Goal: Task Accomplishment & Management: Manage account settings

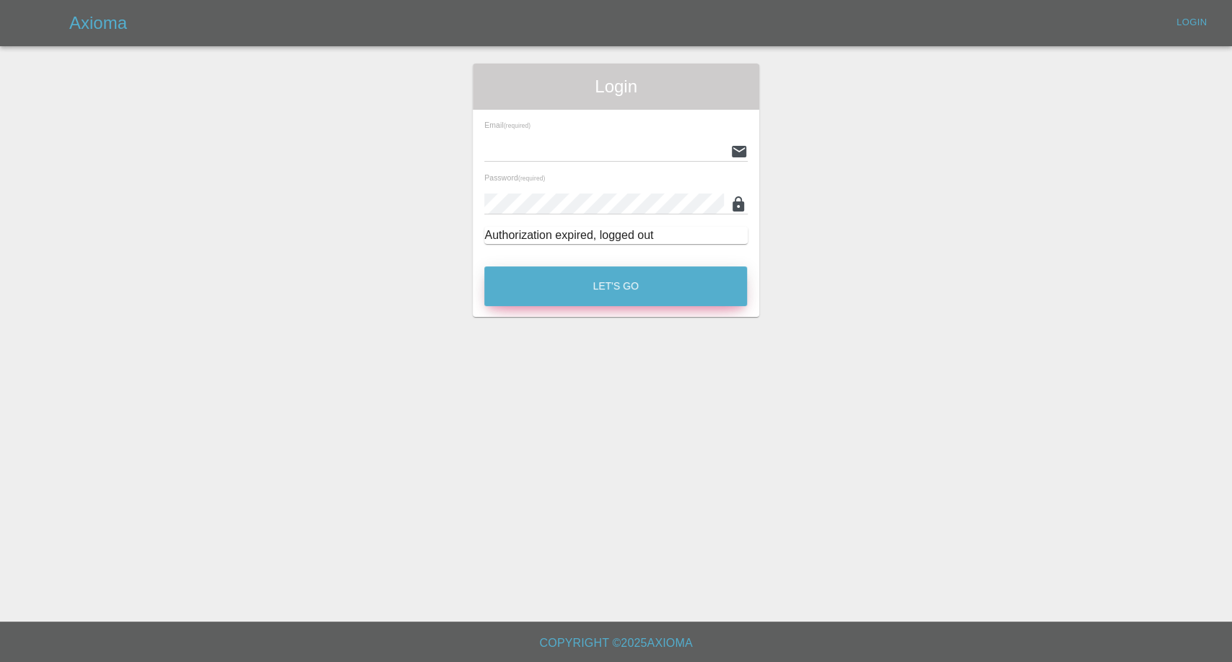
type input "afreen@axioma.co.uk"
click at [582, 287] on button "Let's Go" at bounding box center [615, 286] width 263 height 40
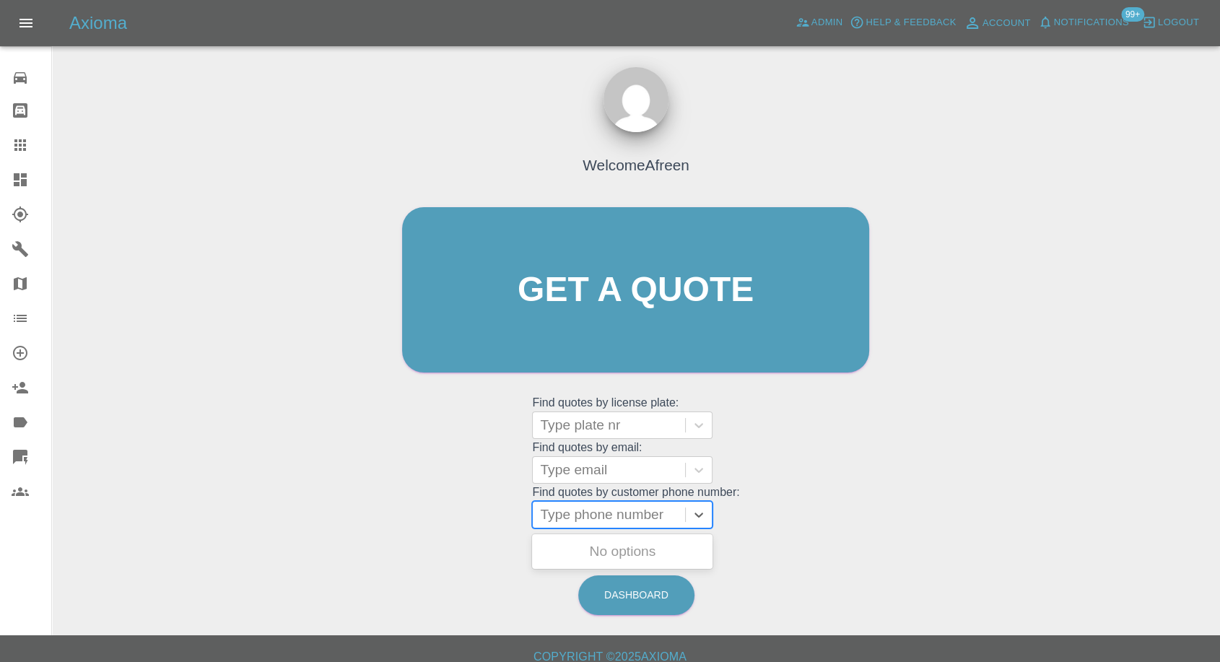
click at [595, 518] on div at bounding box center [609, 515] width 138 height 20
paste input "+447905805481"
drag, startPoint x: 568, startPoint y: 514, endPoint x: 191, endPoint y: 475, distance: 379.5
click at [191, 475] on div "Welcome Afreen Get a quote Get a quote Find quotes by license plate: Type plate…" at bounding box center [636, 359] width 1145 height 518
type input "07905805481"
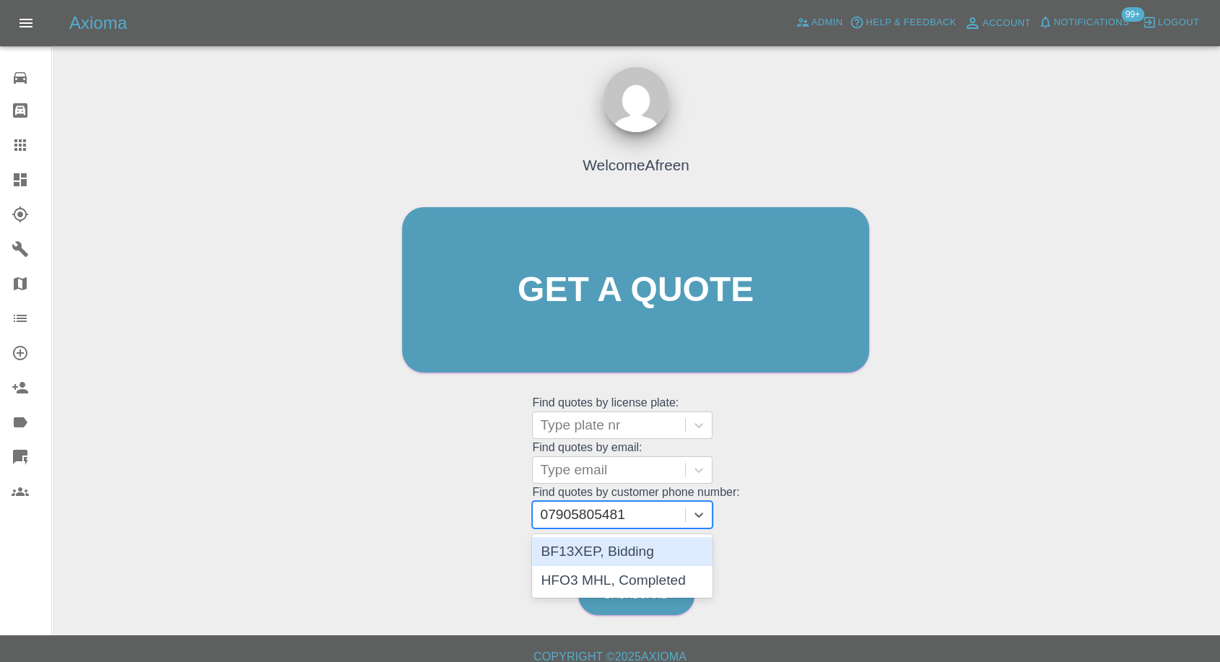
click at [629, 543] on div "BF13XEP, Bidding" at bounding box center [622, 551] width 180 height 29
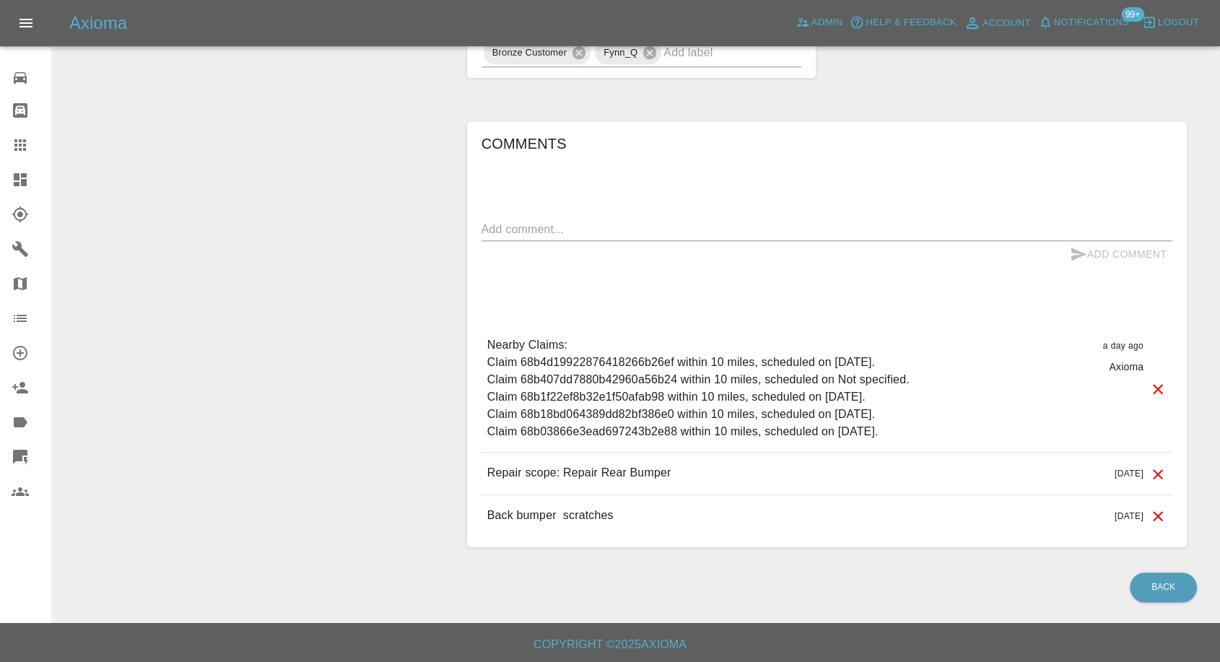
scroll to position [885, 0]
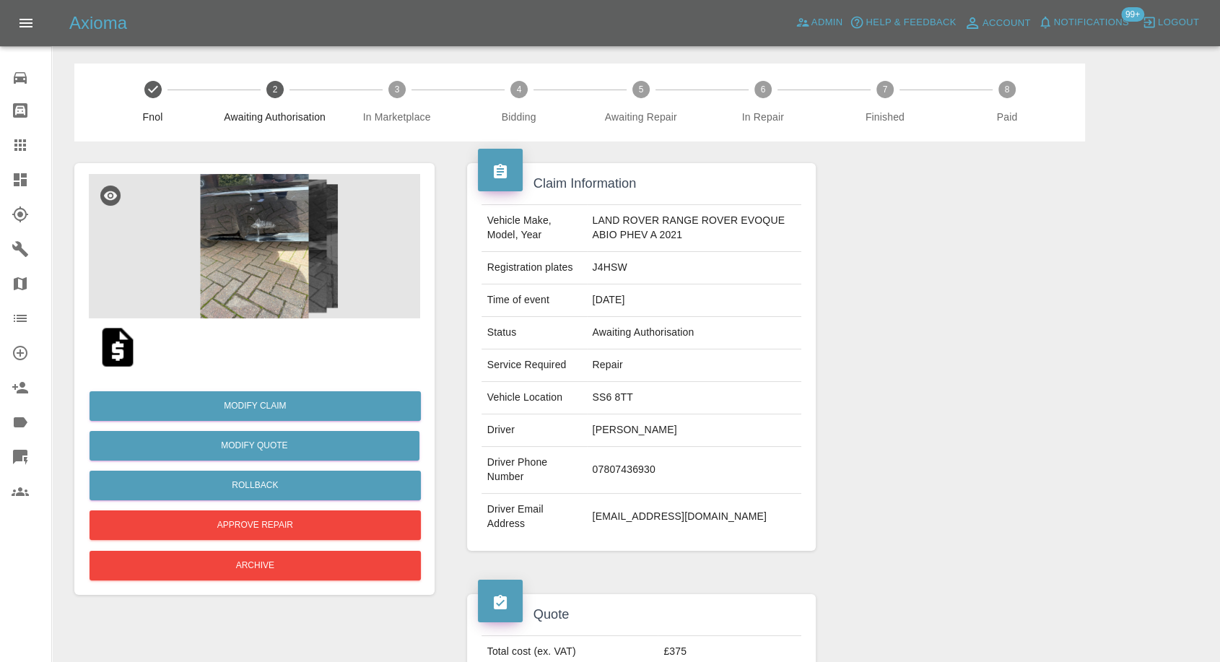
click at [202, 231] on img at bounding box center [254, 246] width 331 height 144
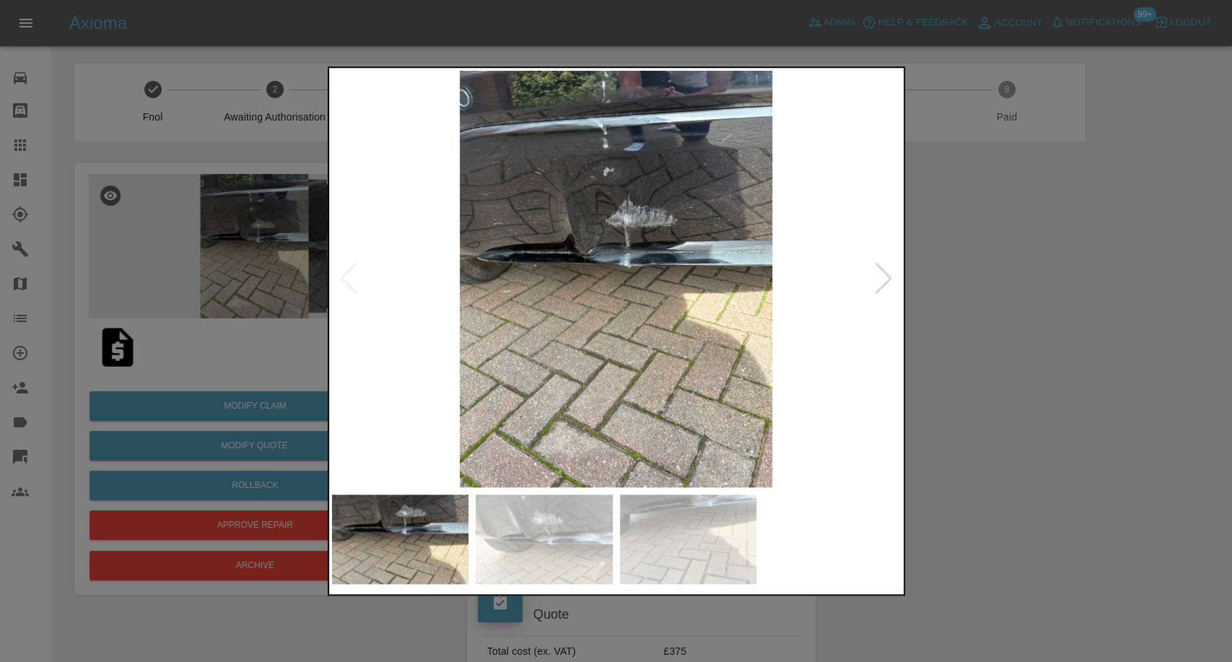
click at [533, 547] on img at bounding box center [544, 539] width 137 height 90
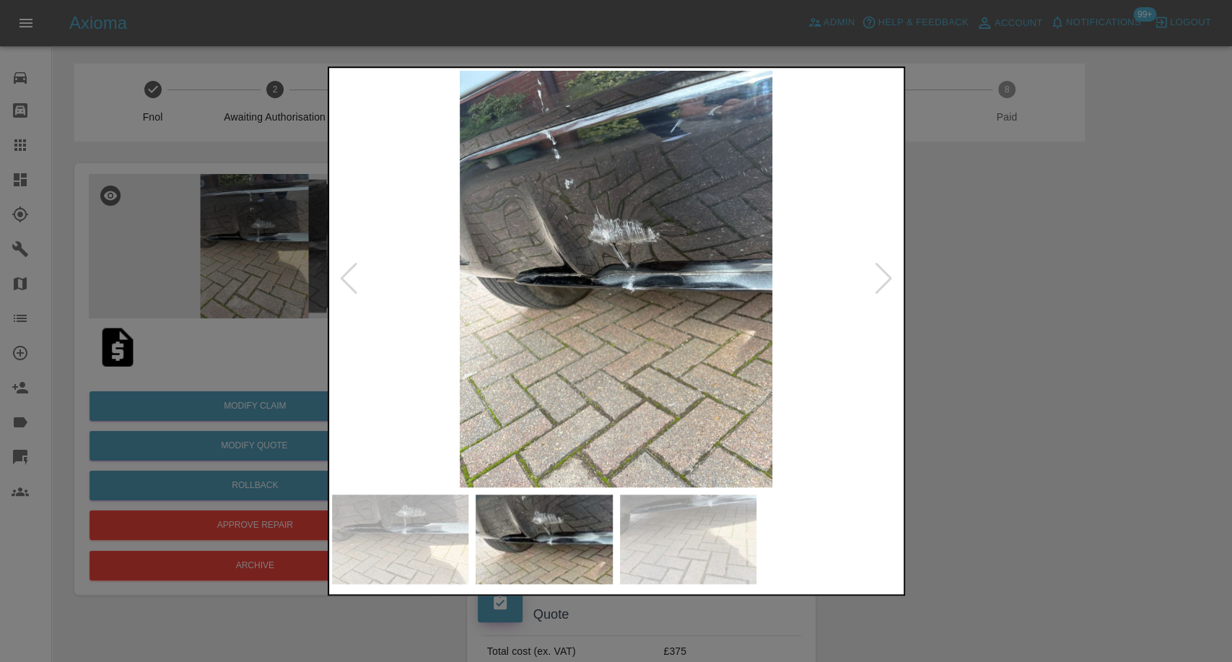
click at [663, 530] on img at bounding box center [688, 539] width 137 height 90
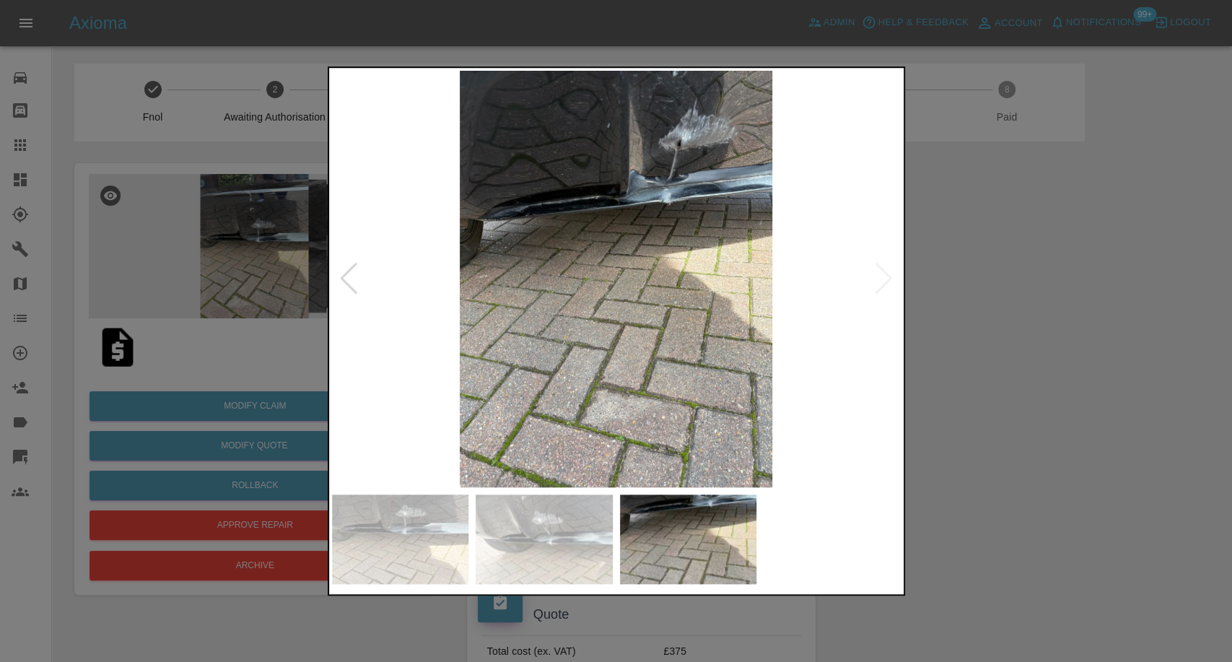
click at [1027, 462] on div at bounding box center [616, 331] width 1232 height 662
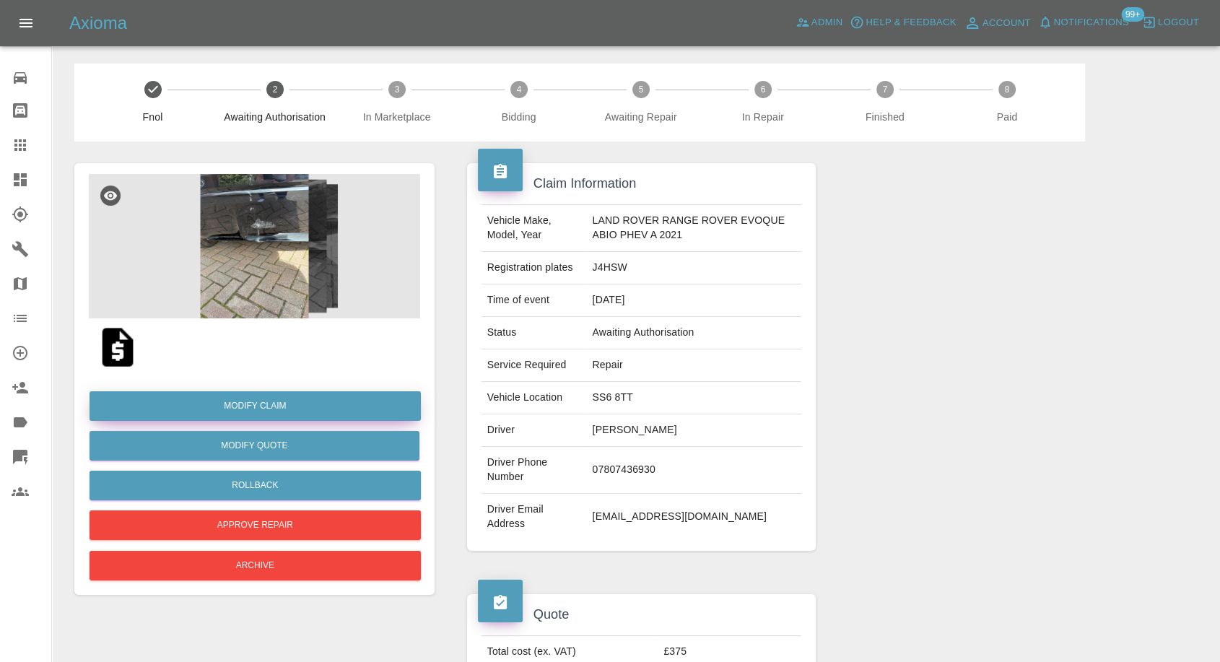
drag, startPoint x: 281, startPoint y: 401, endPoint x: 339, endPoint y: 392, distance: 58.4
click at [281, 401] on link "Modify Claim" at bounding box center [255, 406] width 331 height 30
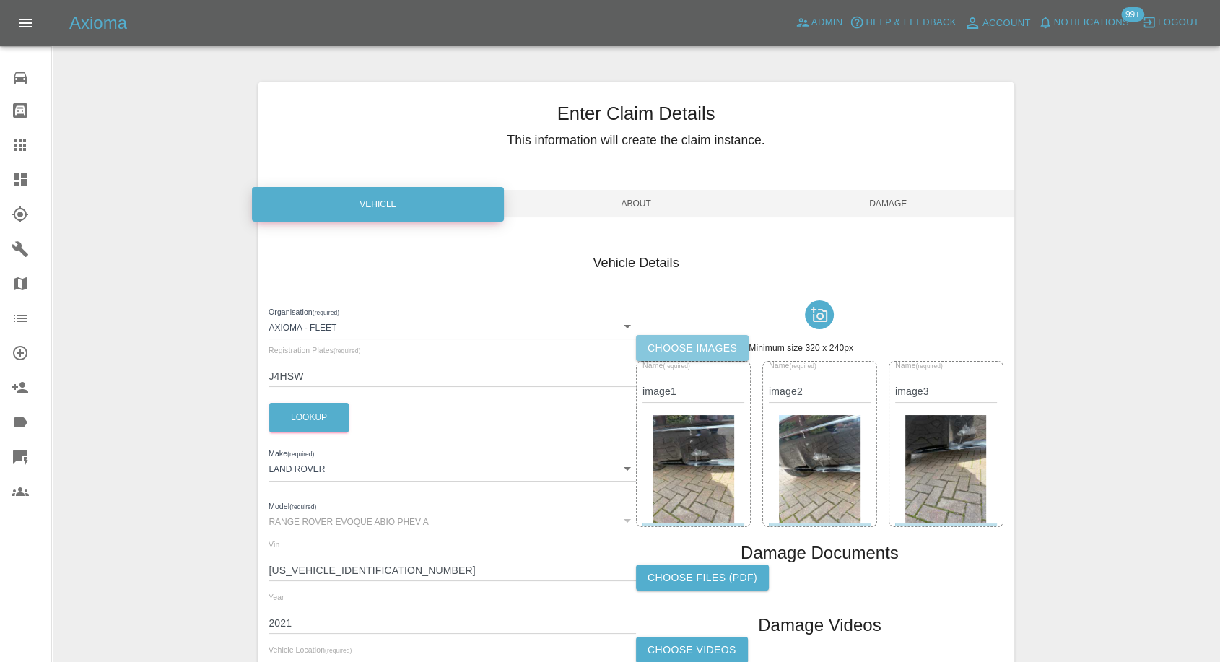
click at [687, 351] on label "Choose images" at bounding box center [692, 348] width 113 height 27
click at [0, 0] on input "Choose images" at bounding box center [0, 0] width 0 height 0
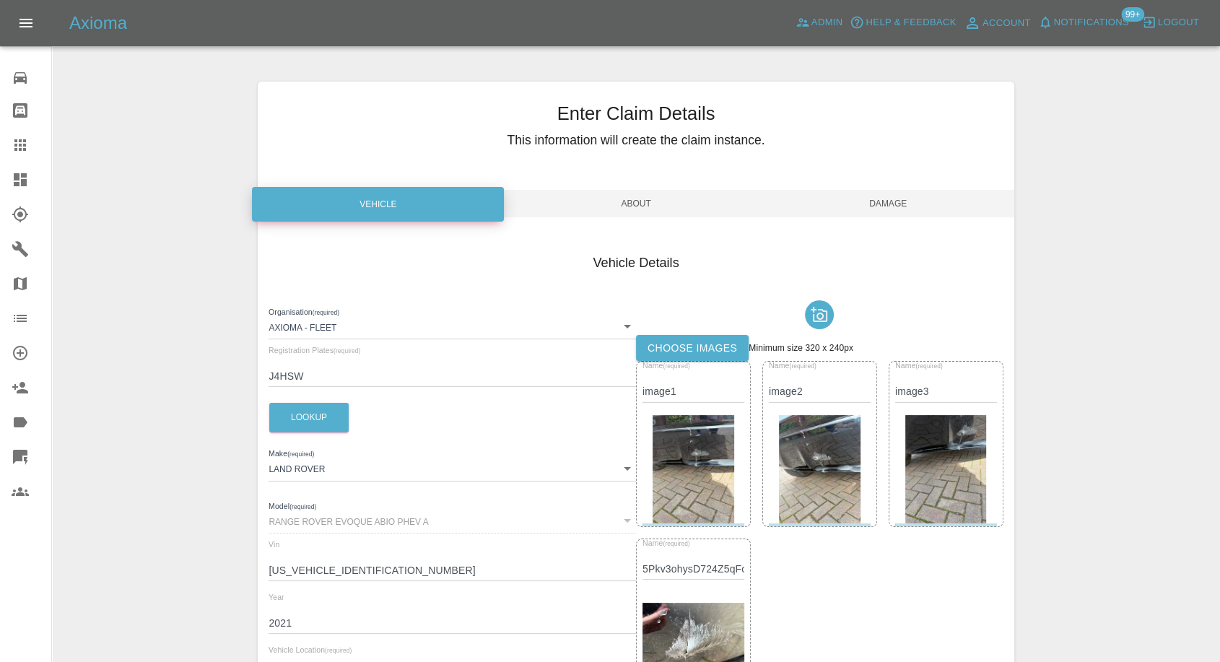
click at [891, 195] on span "Damage" at bounding box center [888, 203] width 252 height 27
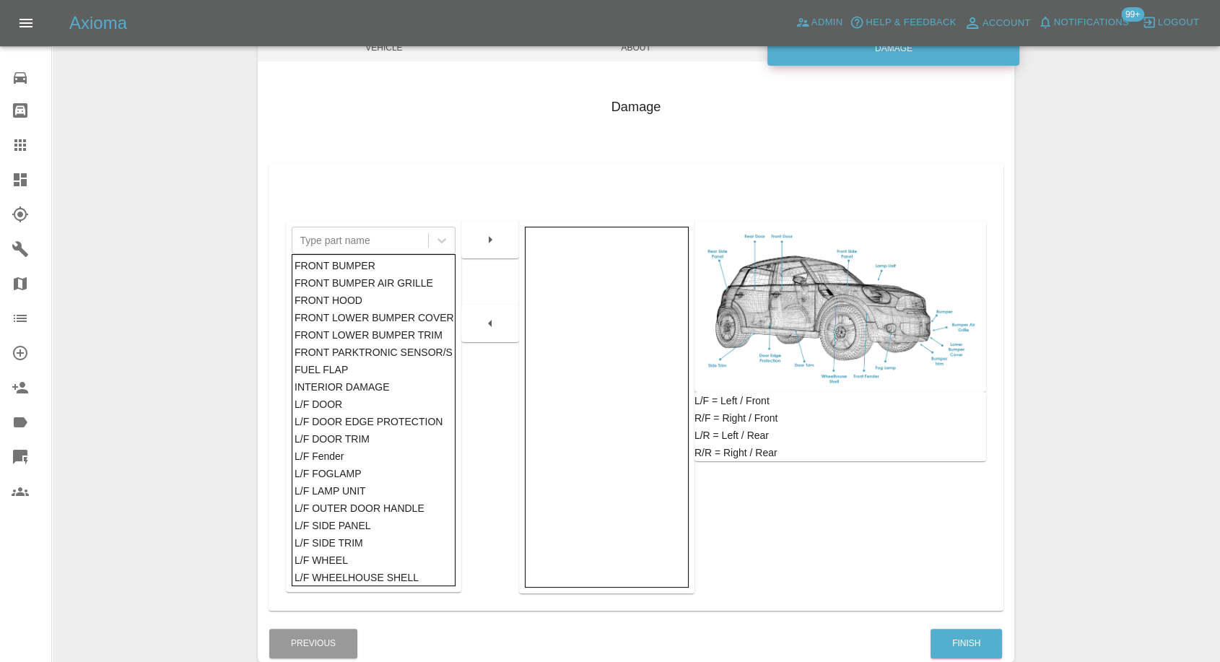
scroll to position [231, 0]
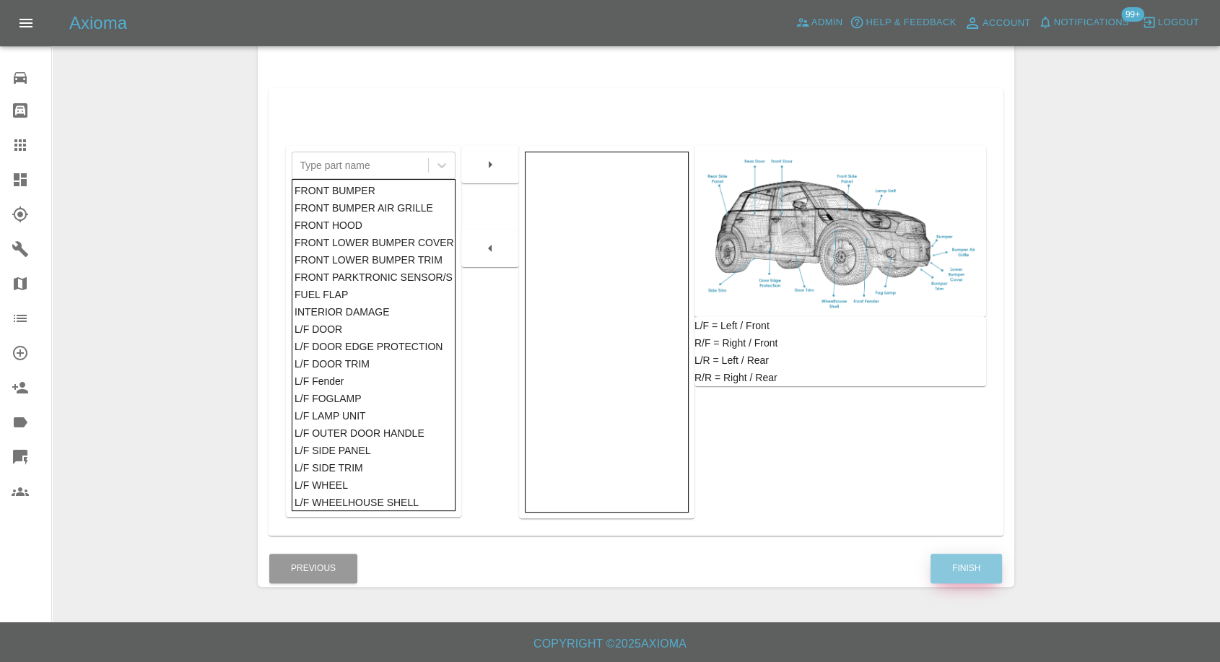
click at [983, 571] on button "Finish" at bounding box center [965, 569] width 71 height 30
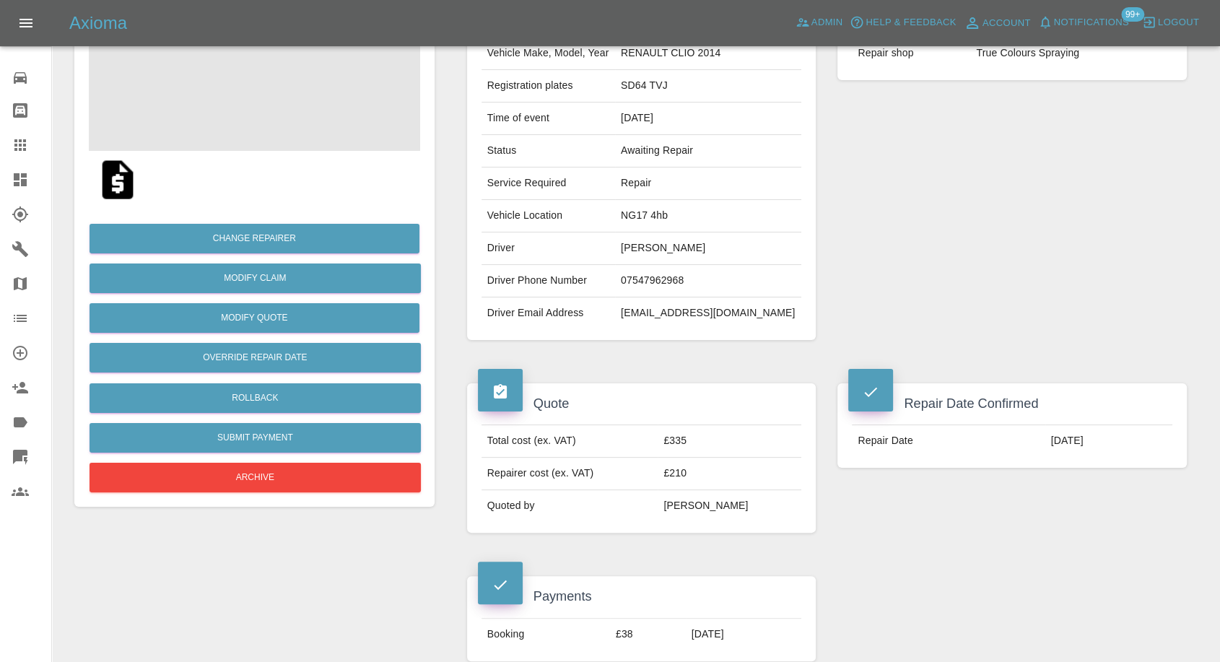
scroll to position [80, 0]
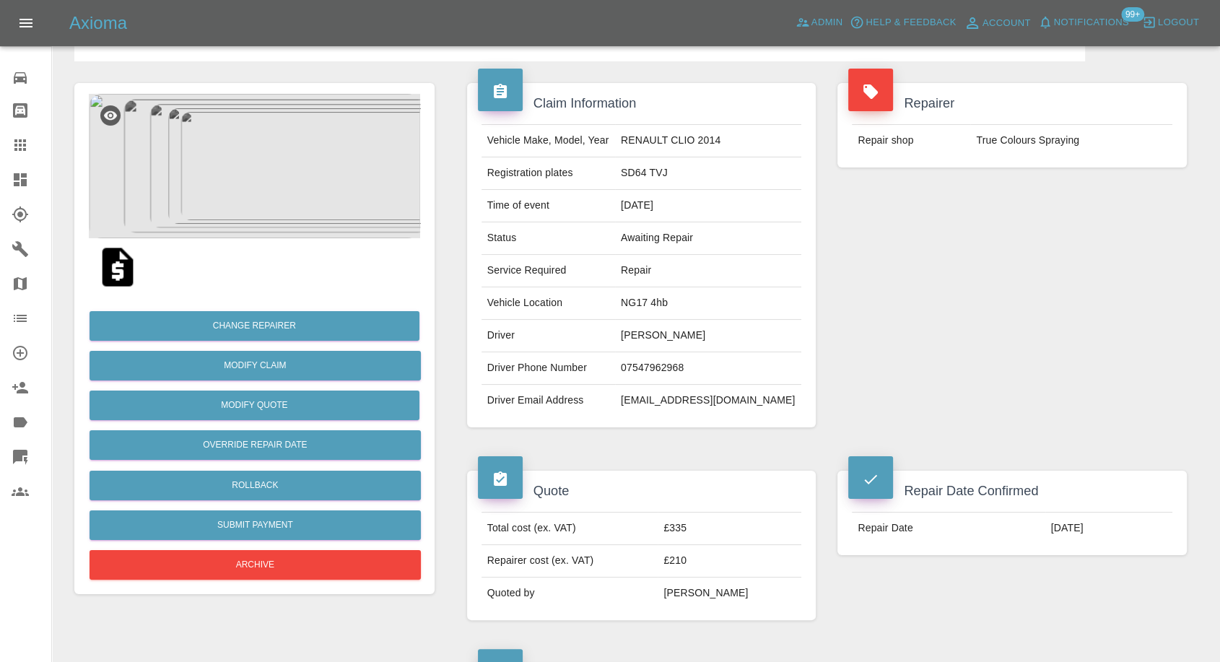
click at [283, 196] on img at bounding box center [254, 166] width 331 height 144
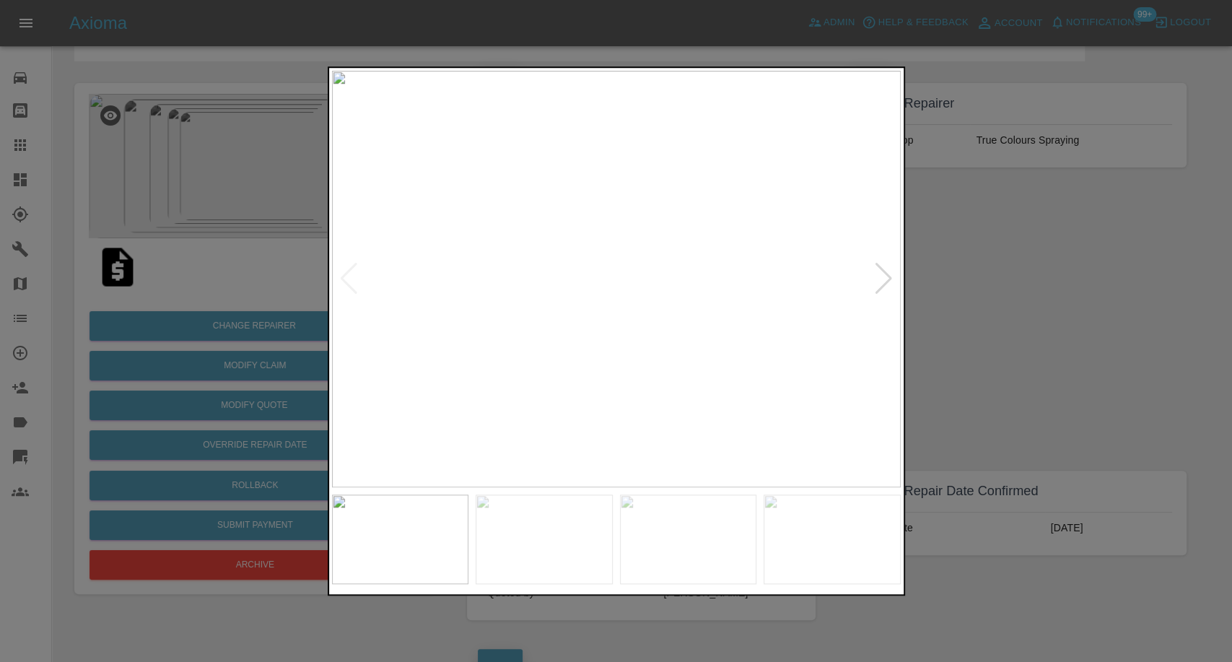
click at [940, 331] on div at bounding box center [616, 331] width 1232 height 662
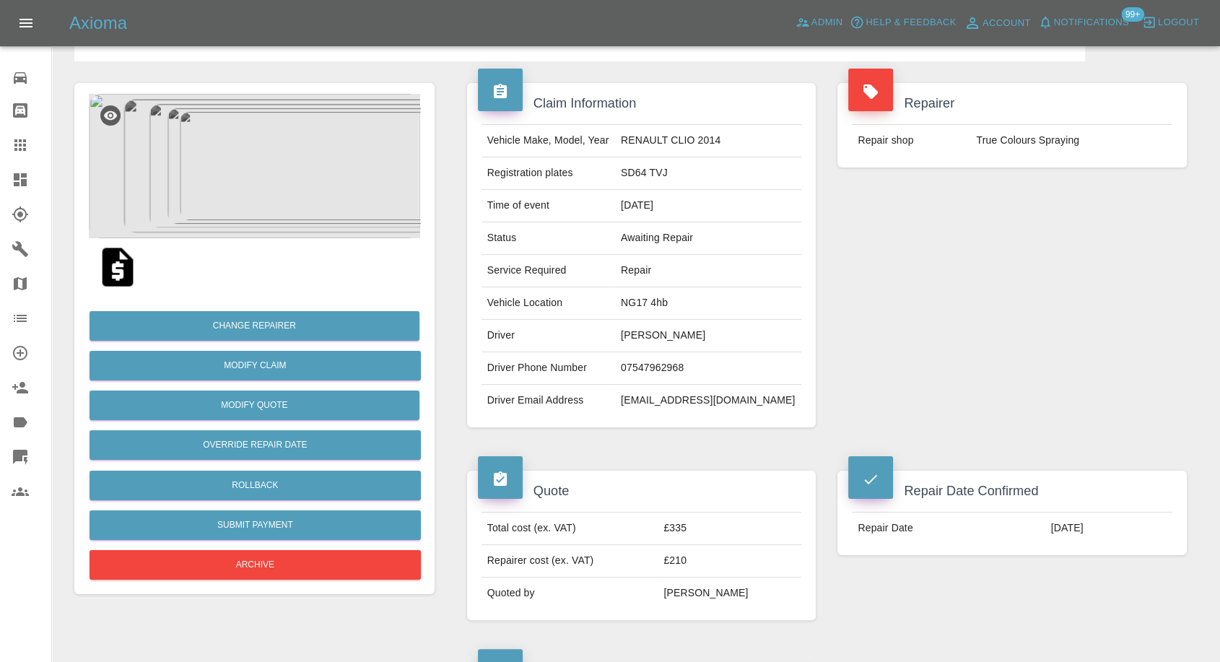
click at [262, 168] on img at bounding box center [254, 166] width 331 height 144
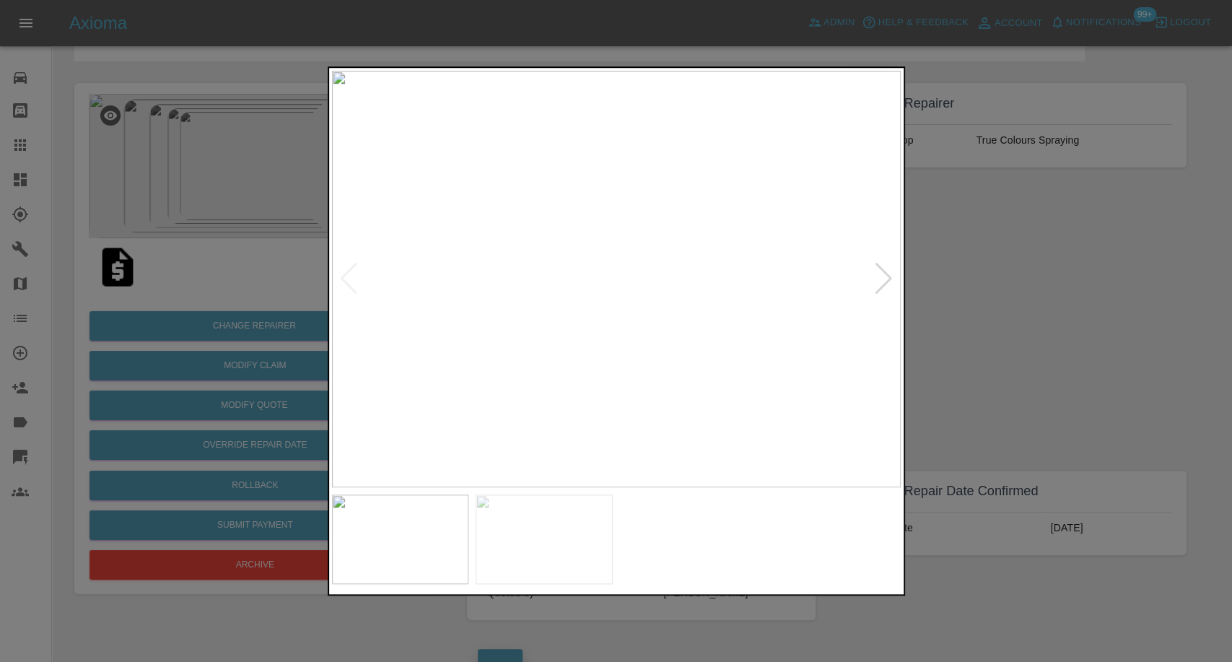
click at [589, 564] on img at bounding box center [544, 539] width 137 height 90
click at [682, 566] on img at bounding box center [688, 539] width 137 height 90
click at [806, 541] on img at bounding box center [832, 539] width 137 height 90
click at [875, 283] on div at bounding box center [883, 279] width 19 height 32
click at [875, 283] on img at bounding box center [616, 279] width 569 height 416
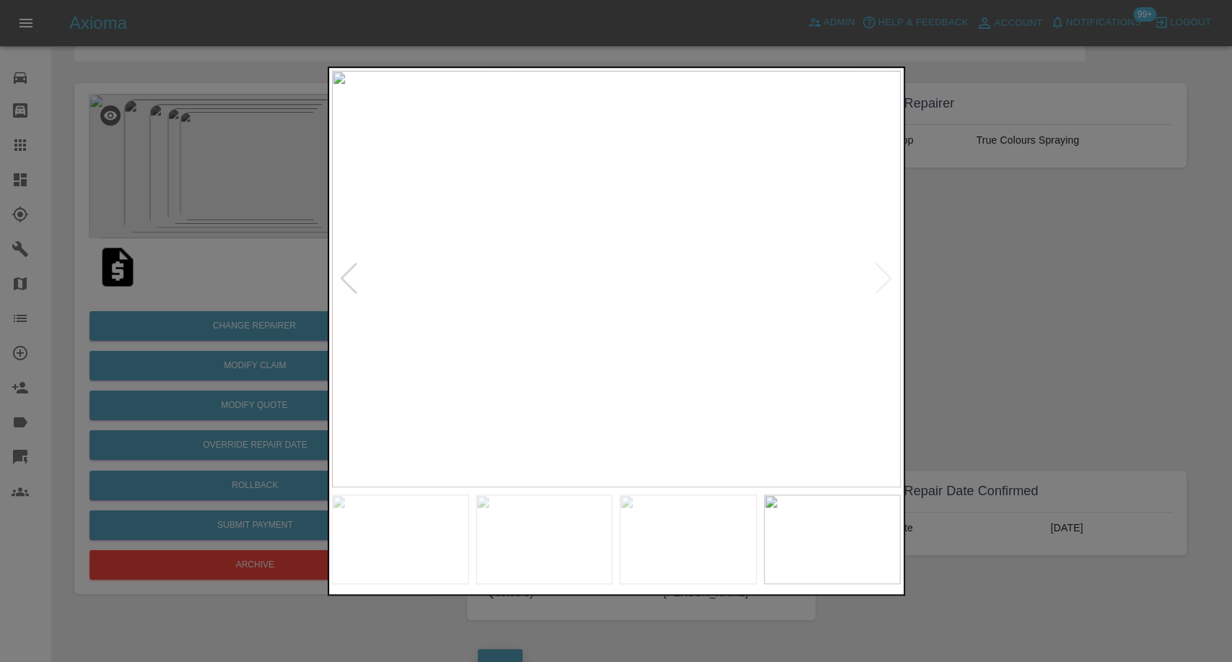
click at [875, 283] on img at bounding box center [616, 279] width 569 height 416
click at [1044, 310] on div at bounding box center [616, 331] width 1232 height 662
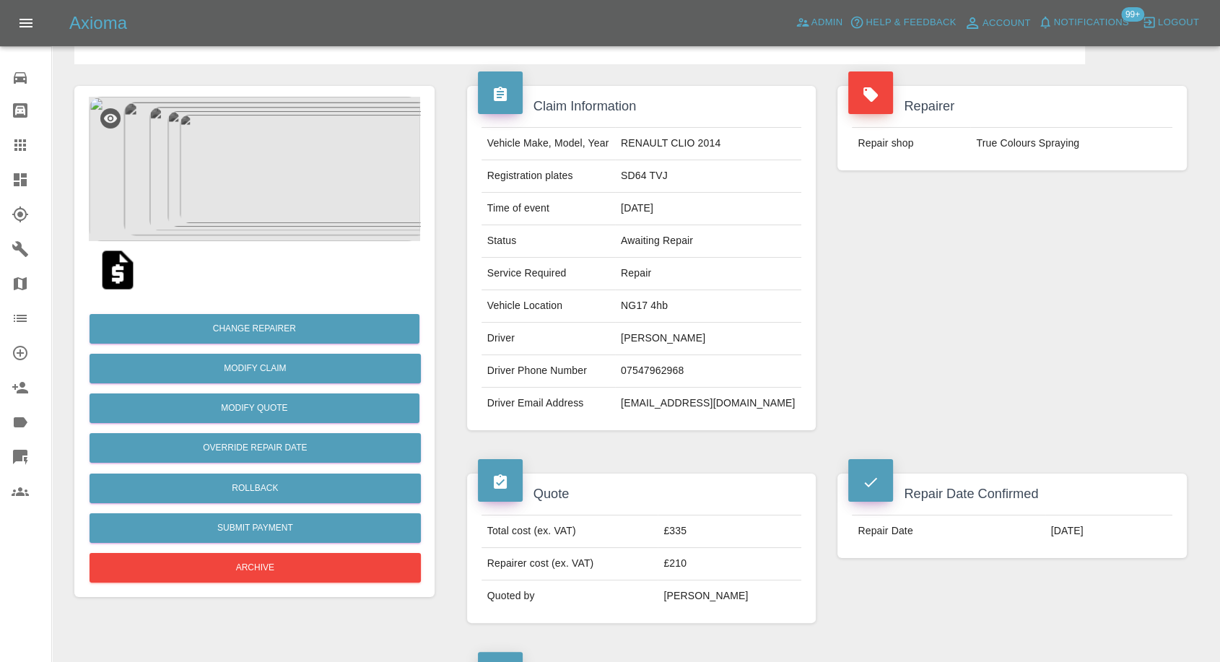
scroll to position [0, 0]
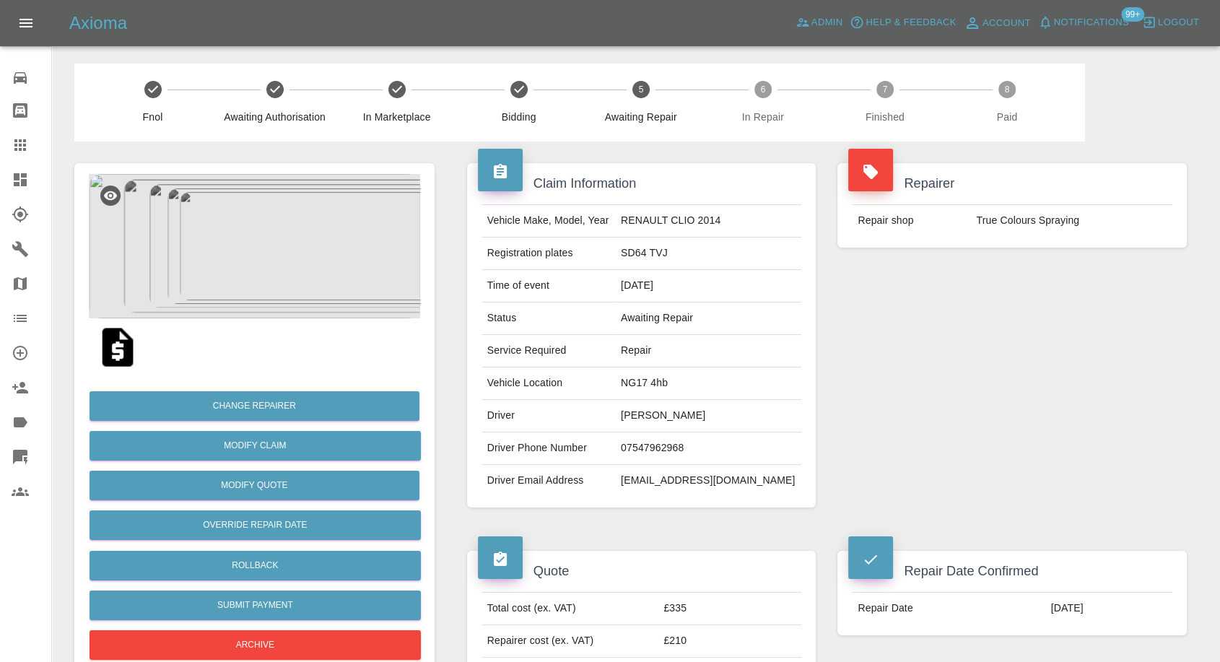
click at [112, 353] on img at bounding box center [118, 347] width 46 height 46
click at [267, 265] on img at bounding box center [254, 246] width 331 height 144
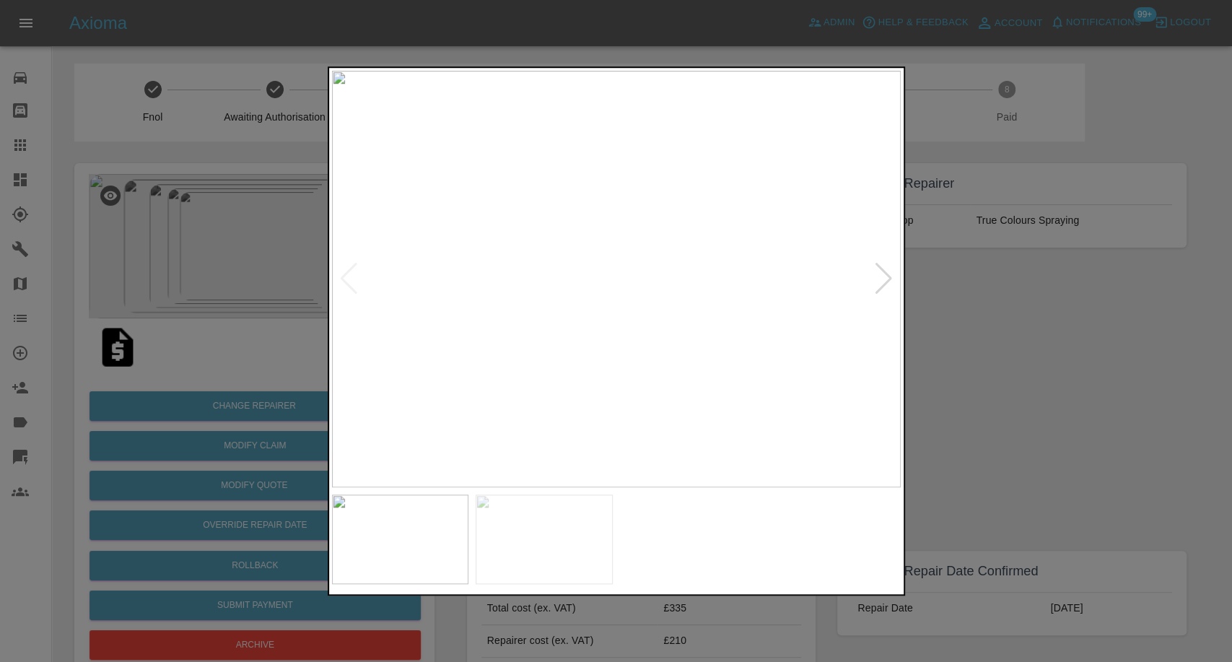
click at [545, 515] on img at bounding box center [544, 539] width 137 height 90
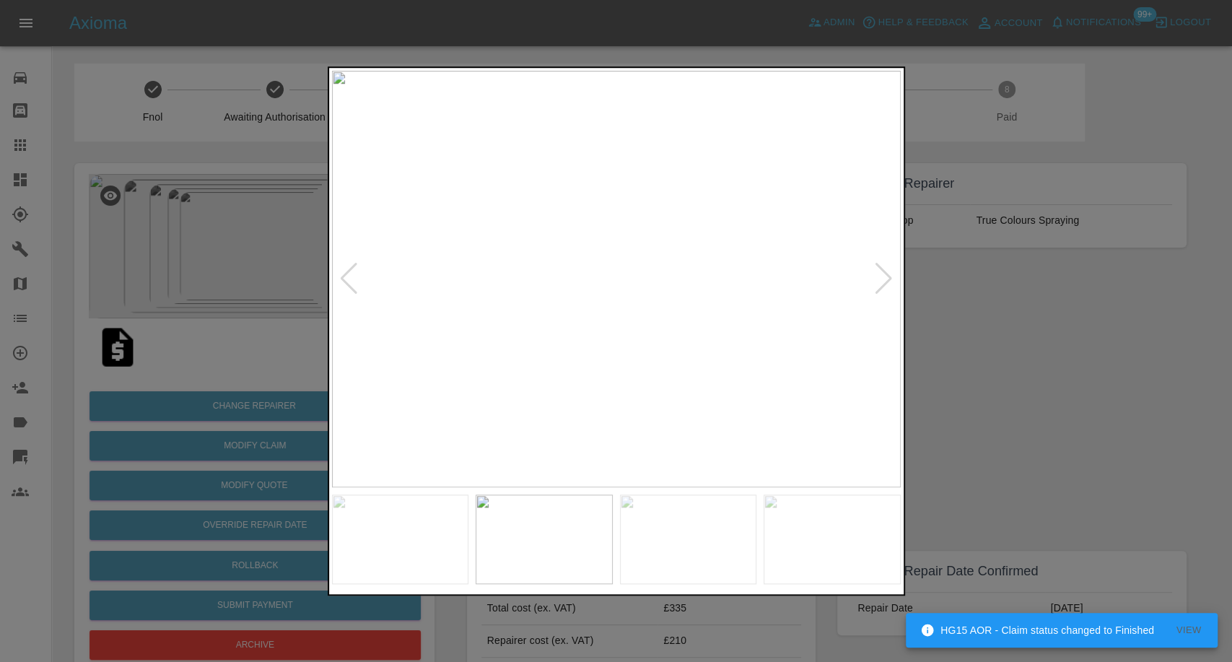
click at [1006, 473] on div at bounding box center [616, 331] width 1232 height 662
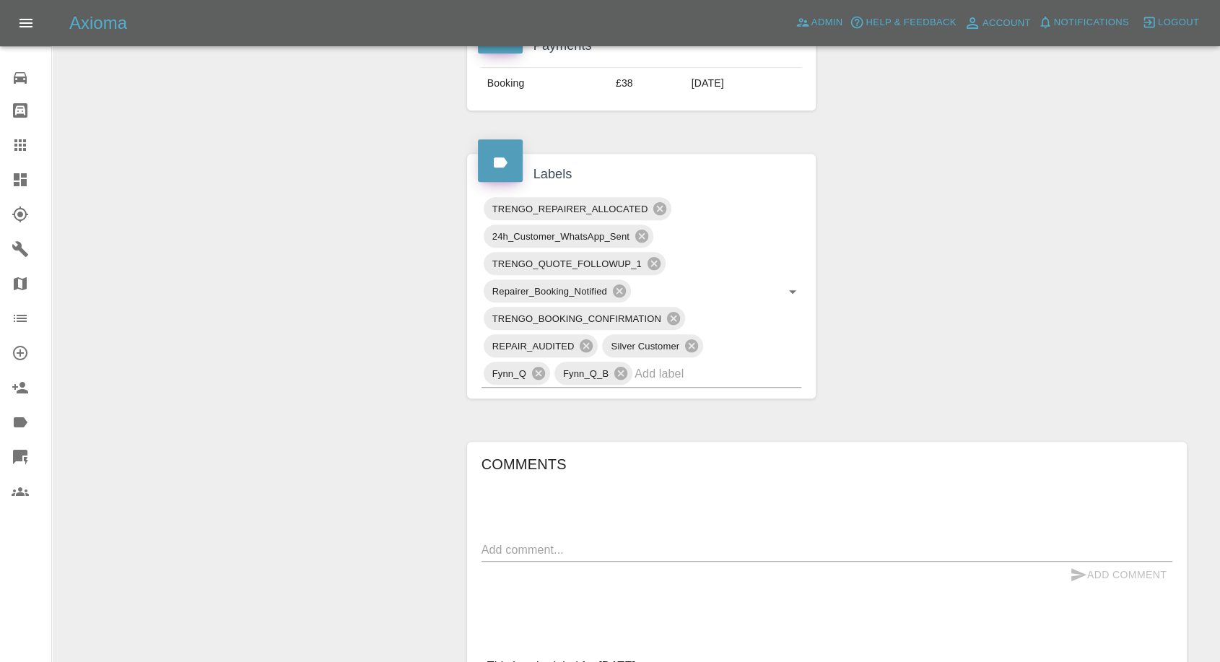
scroll to position [722, 0]
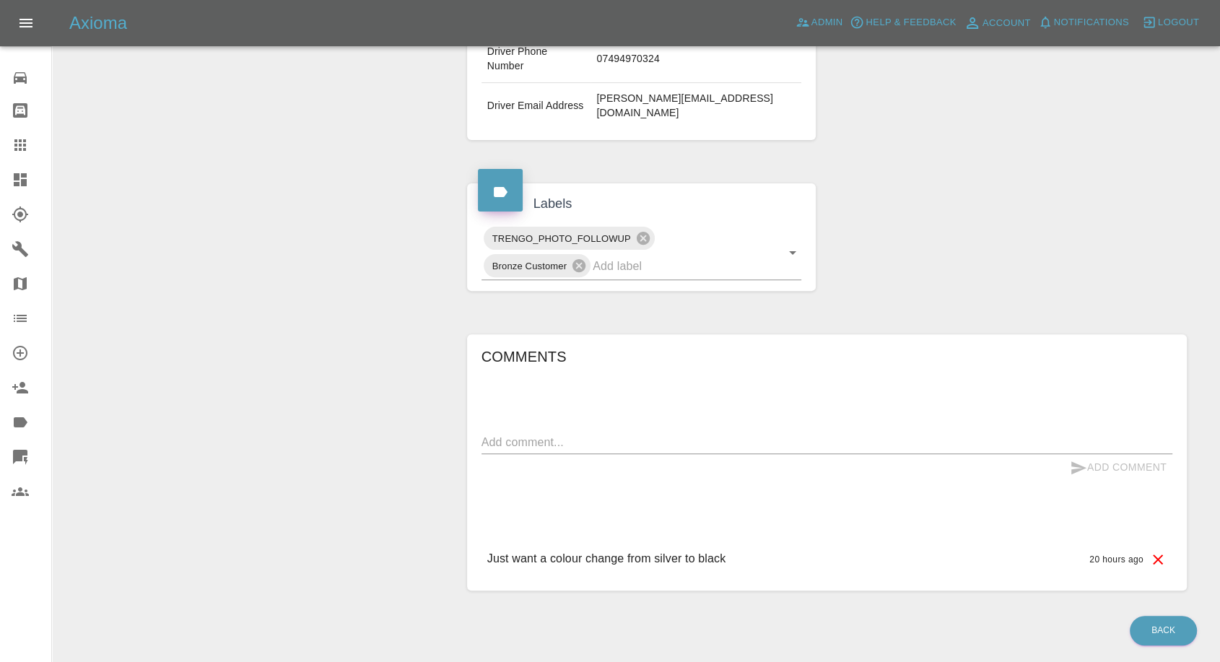
scroll to position [412, 0]
click at [363, 0] on div "Axioma Admin Help & Feedback Account Notifications 99+ Logout" at bounding box center [610, 23] width 1220 height 46
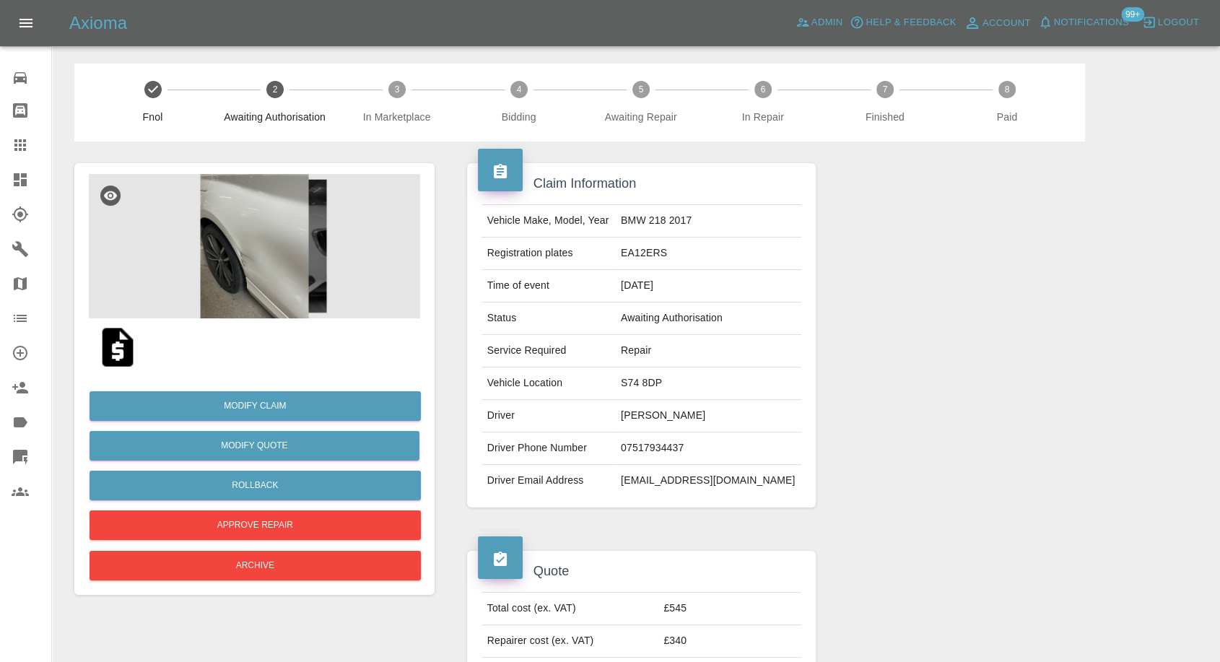
click at [286, 256] on img at bounding box center [254, 246] width 331 height 144
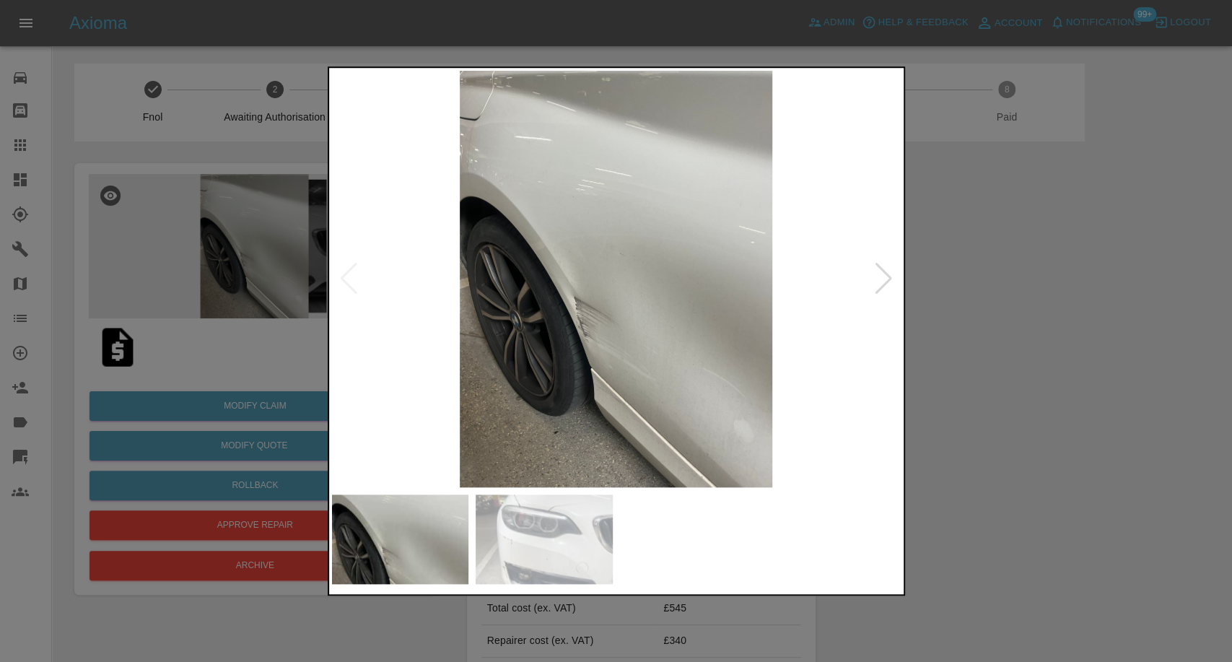
click at [552, 518] on img at bounding box center [544, 539] width 137 height 90
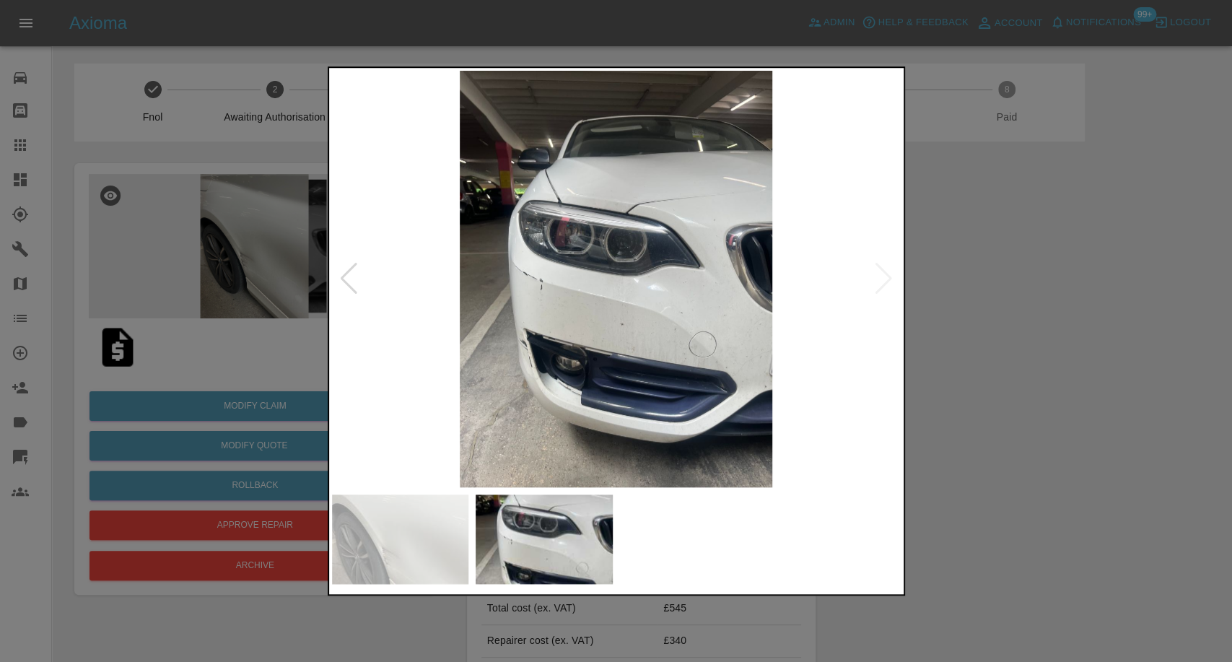
click at [388, 556] on img at bounding box center [400, 539] width 137 height 90
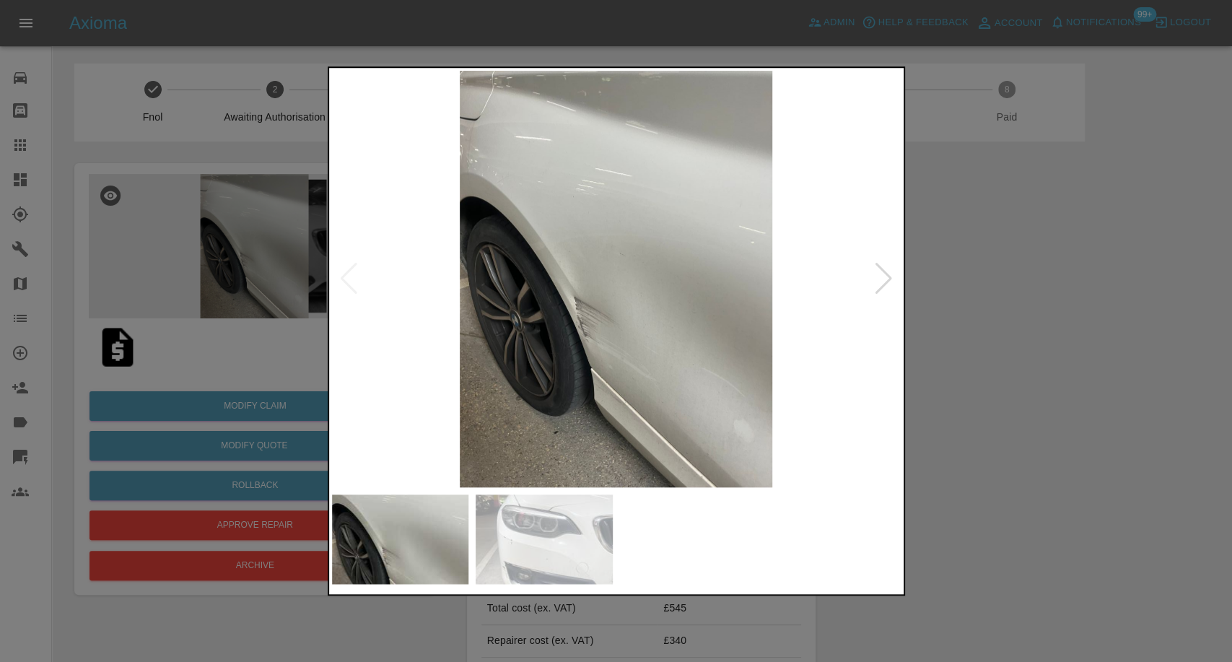
click at [171, 366] on div at bounding box center [616, 331] width 1232 height 662
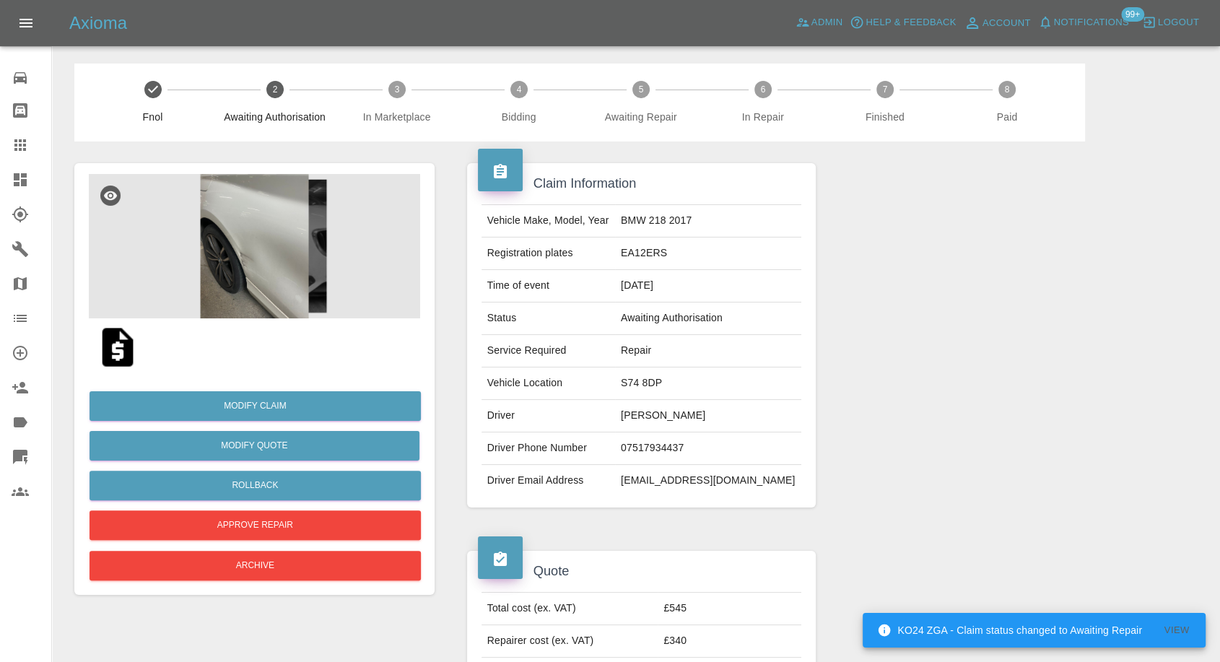
click at [121, 354] on img at bounding box center [118, 347] width 46 height 46
click at [253, 263] on img at bounding box center [254, 246] width 331 height 144
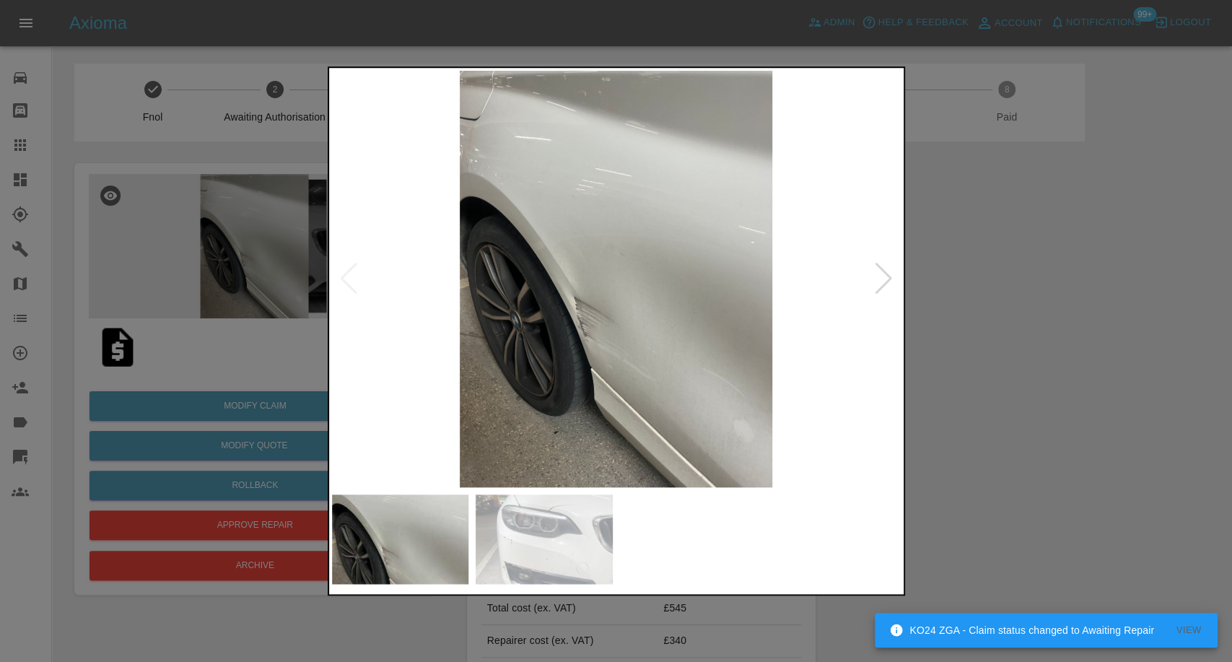
click at [557, 544] on img at bounding box center [544, 539] width 137 height 90
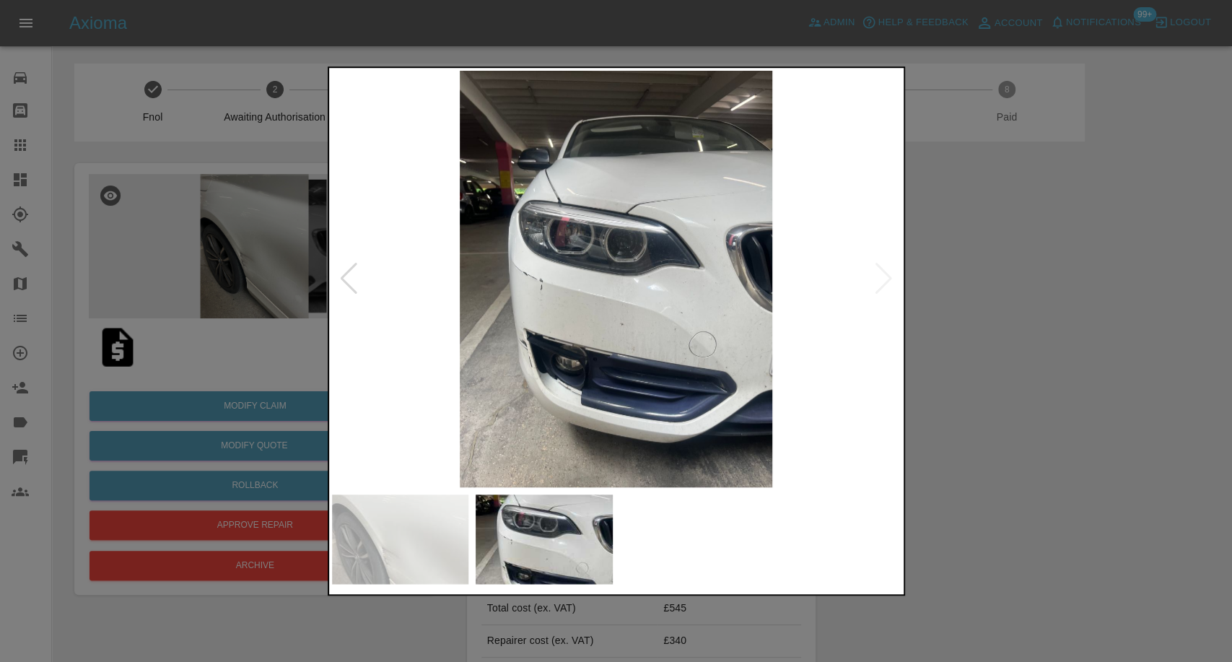
click at [383, 527] on img at bounding box center [400, 539] width 137 height 90
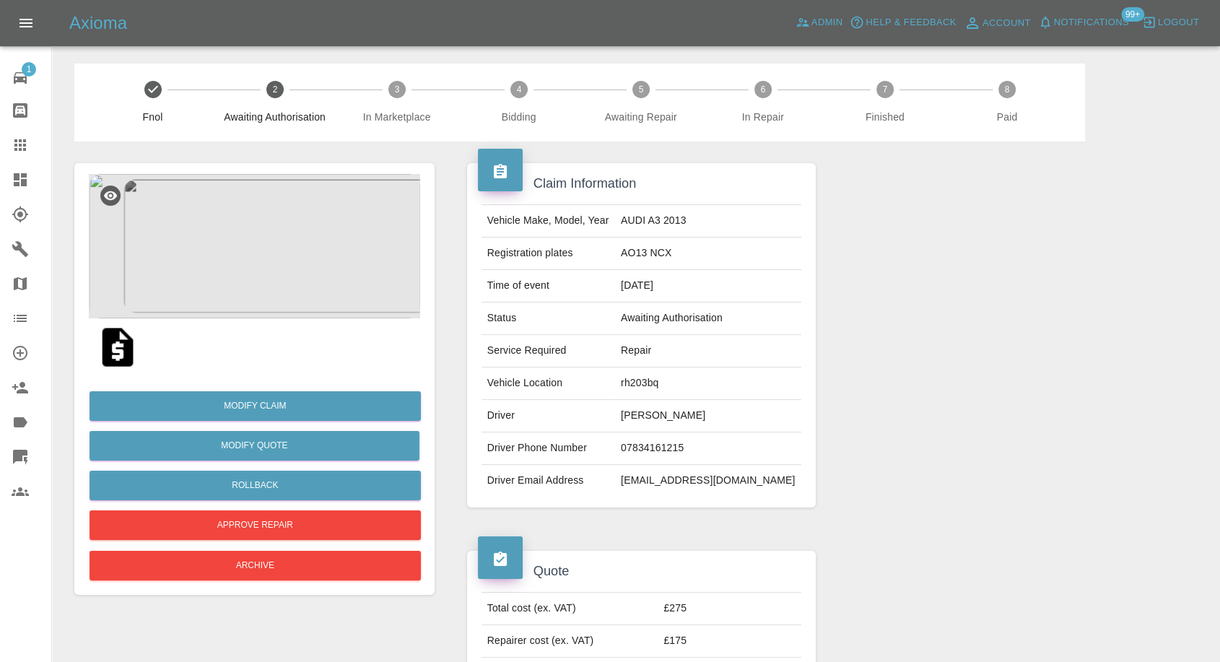
click at [120, 341] on img at bounding box center [118, 347] width 46 height 46
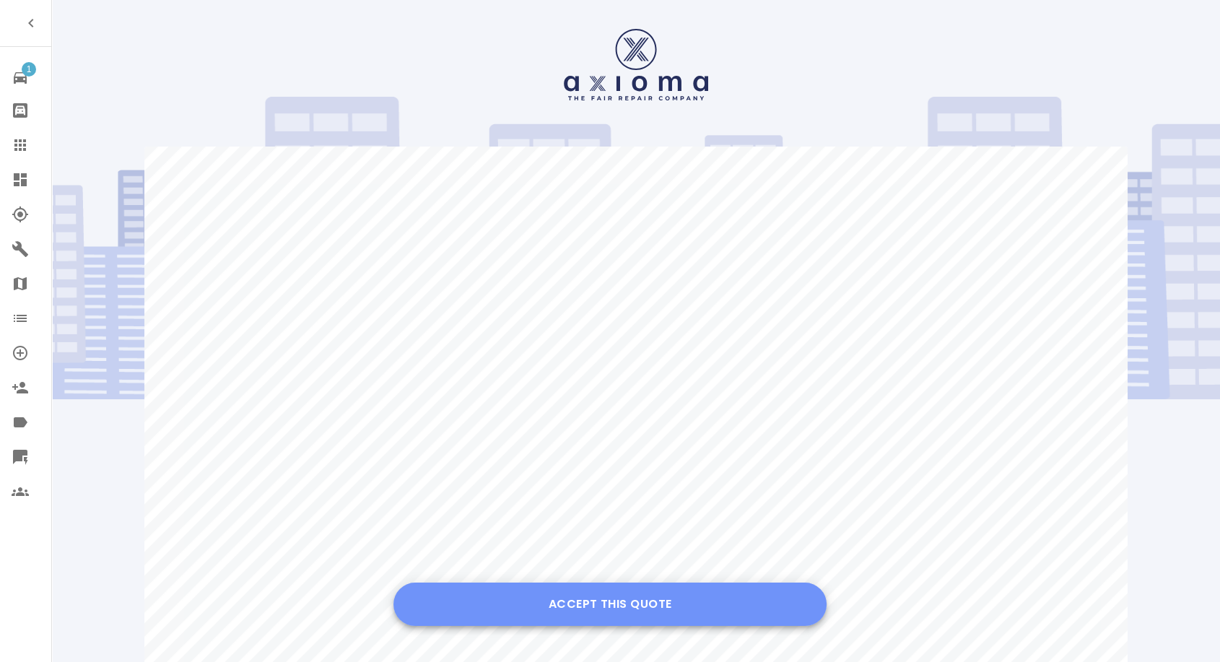
click at [629, 602] on button "Accept this Quote" at bounding box center [609, 603] width 433 height 43
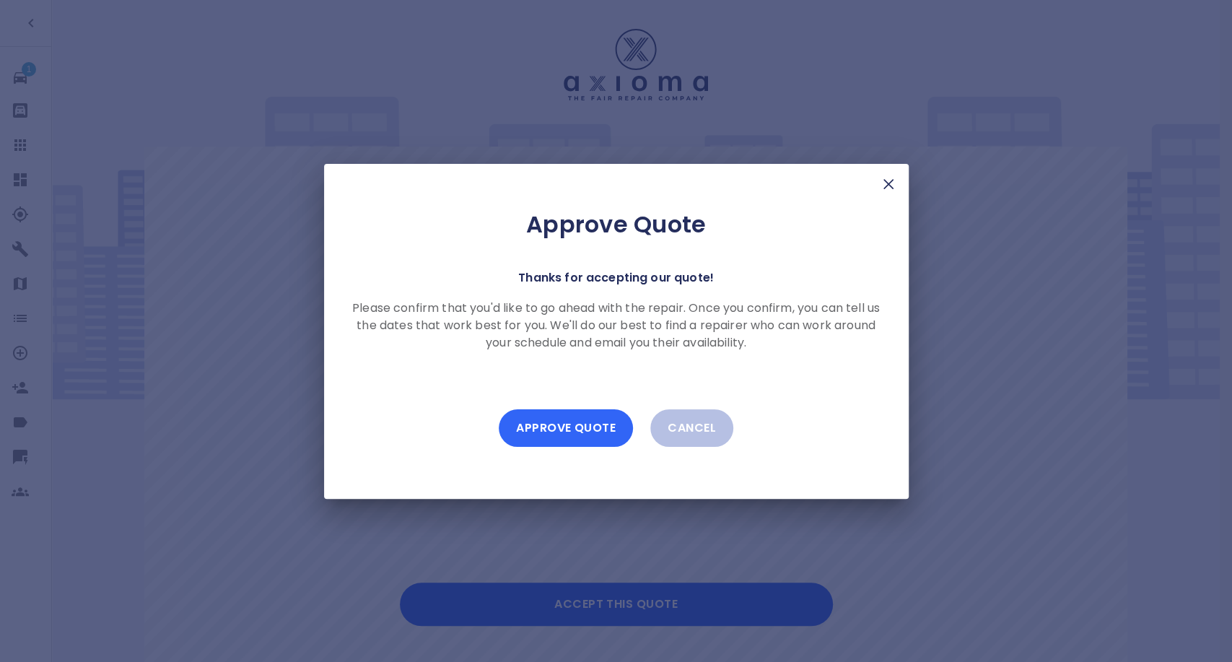
click at [585, 424] on button "Approve Quote" at bounding box center [566, 428] width 134 height 38
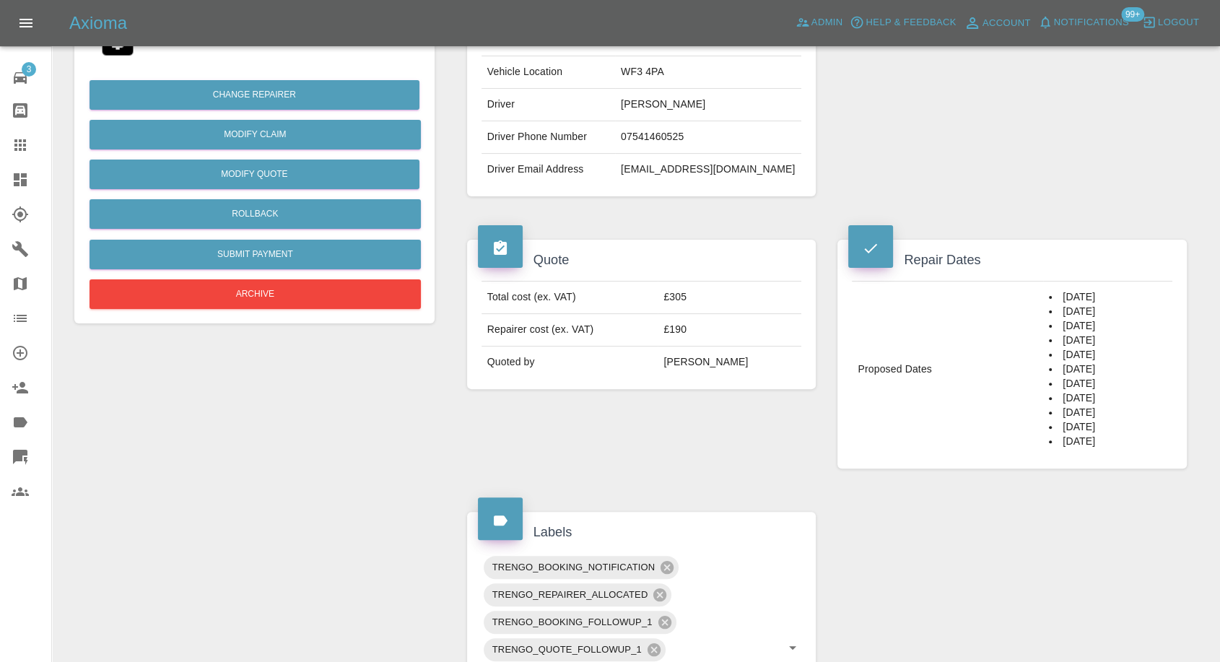
scroll to position [320, 0]
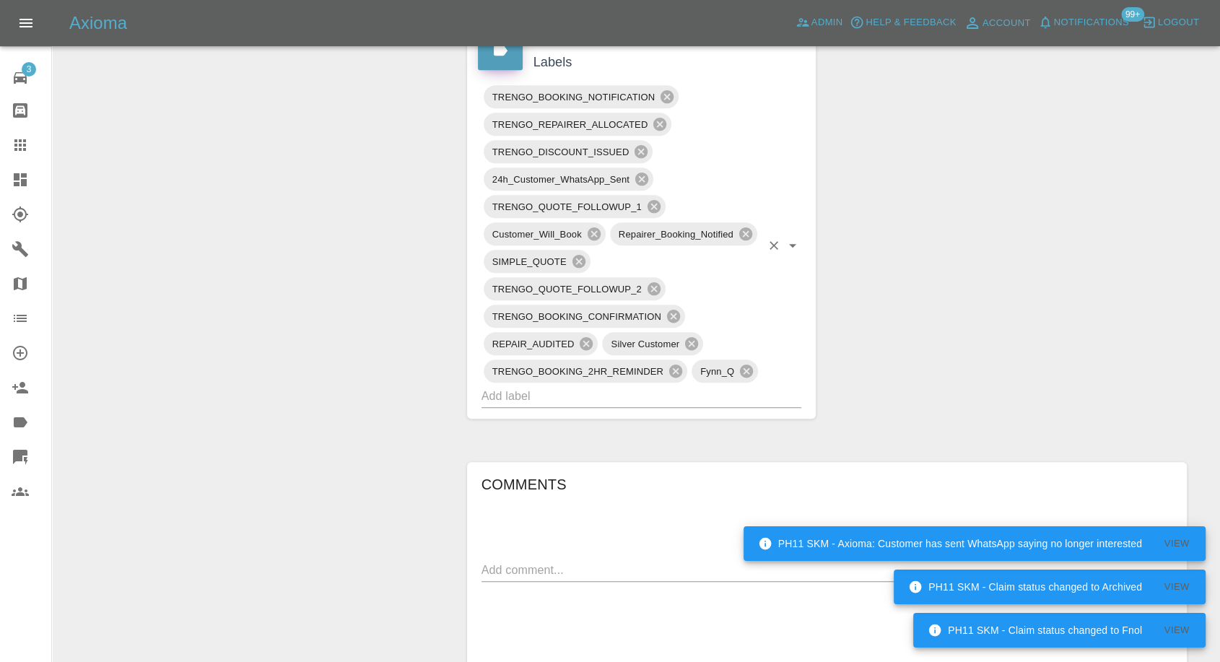
scroll to position [802, 0]
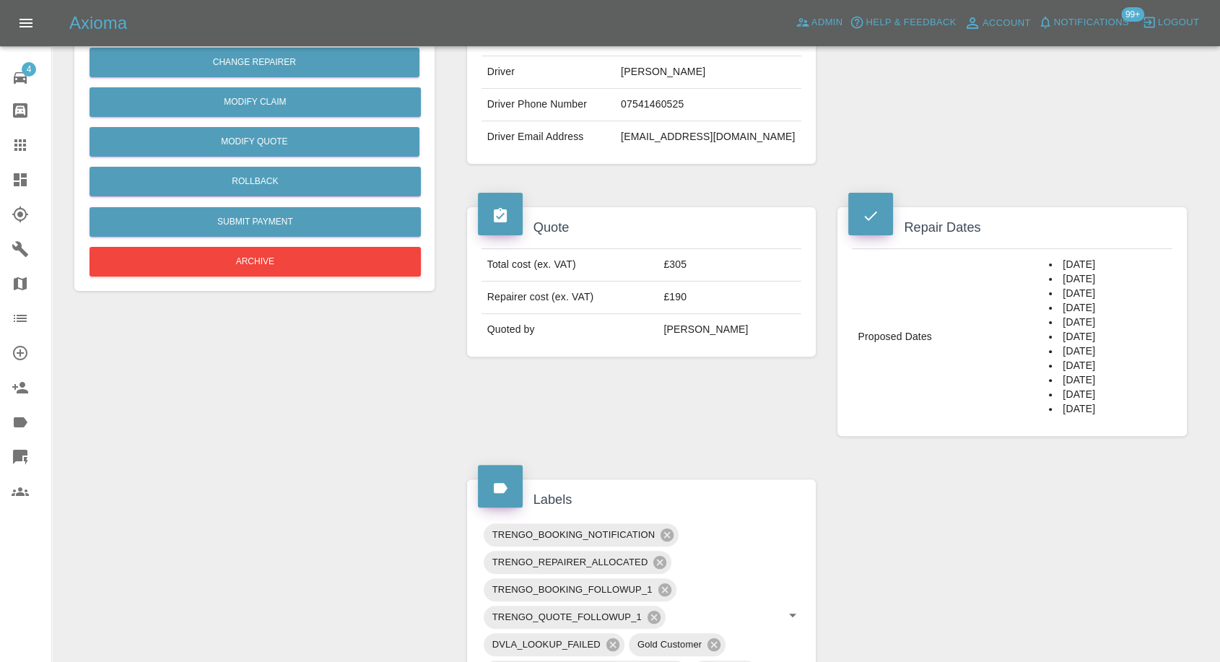
scroll to position [401, 0]
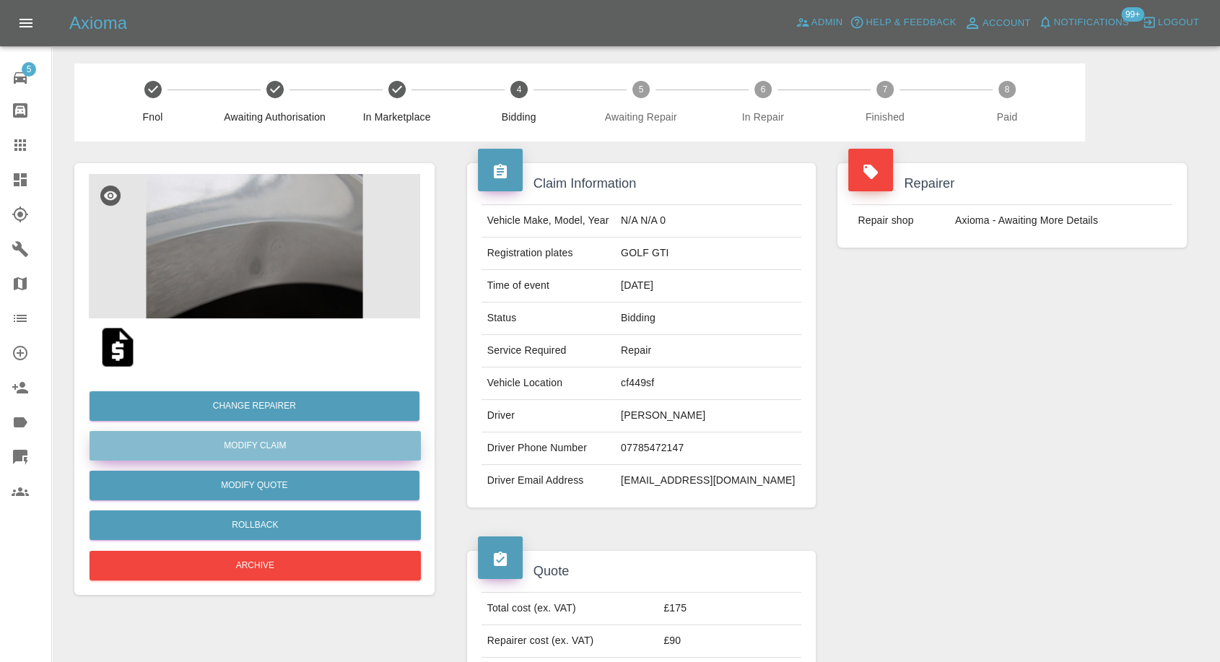
click at [266, 445] on link "Modify Claim" at bounding box center [255, 446] width 331 height 30
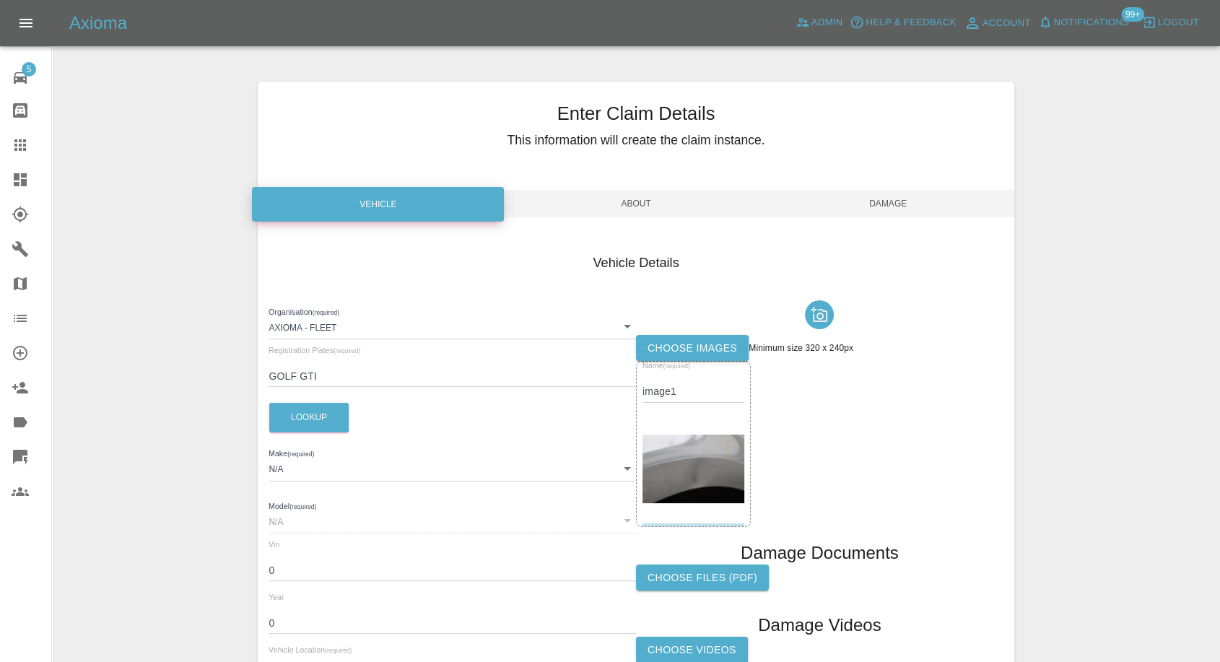
click at [646, 197] on span "About" at bounding box center [636, 203] width 252 height 27
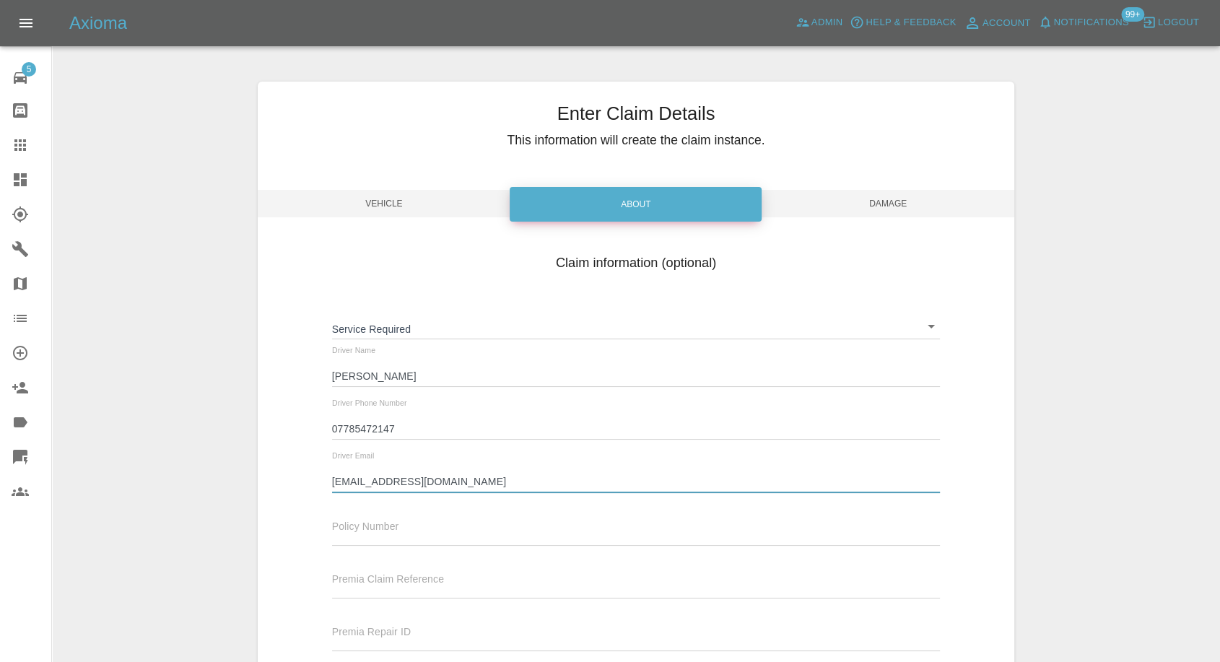
drag, startPoint x: 445, startPoint y: 481, endPoint x: 288, endPoint y: 470, distance: 157.0
click at [288, 470] on div "Claim information (optional) Service Required ​ Driver Name kevin davies Driver…" at bounding box center [636, 481] width 756 height 470
paste input "penmar"
type input "penmark013@aol.com"
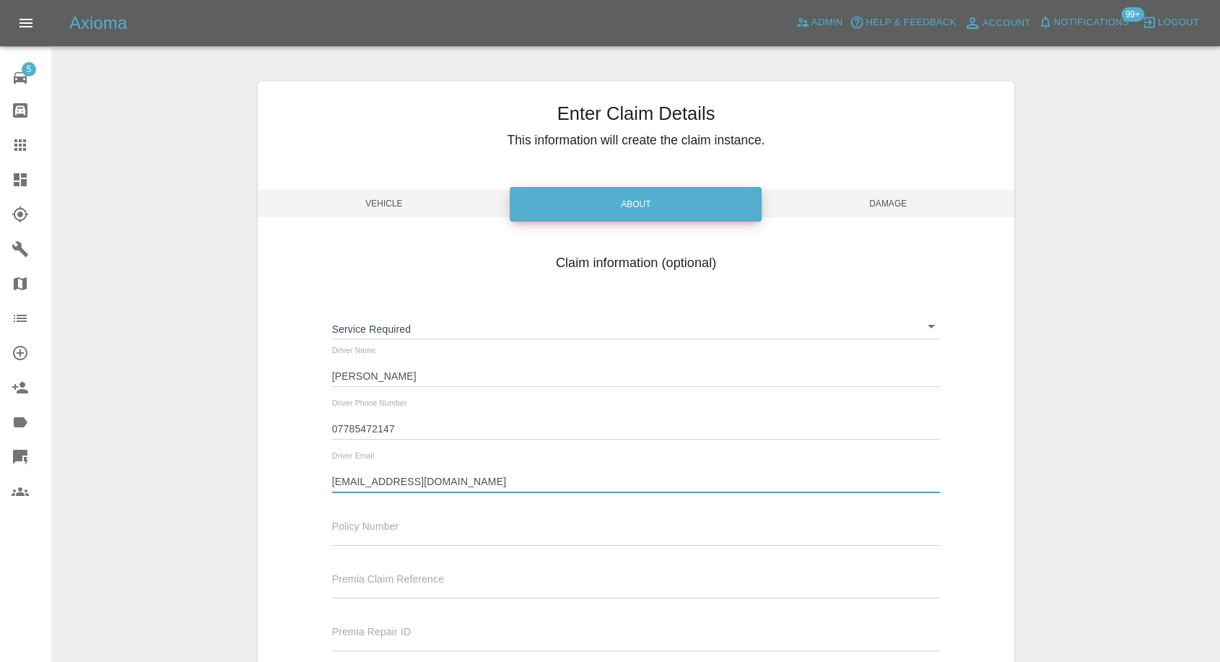
click at [902, 201] on span "Damage" at bounding box center [888, 203] width 252 height 27
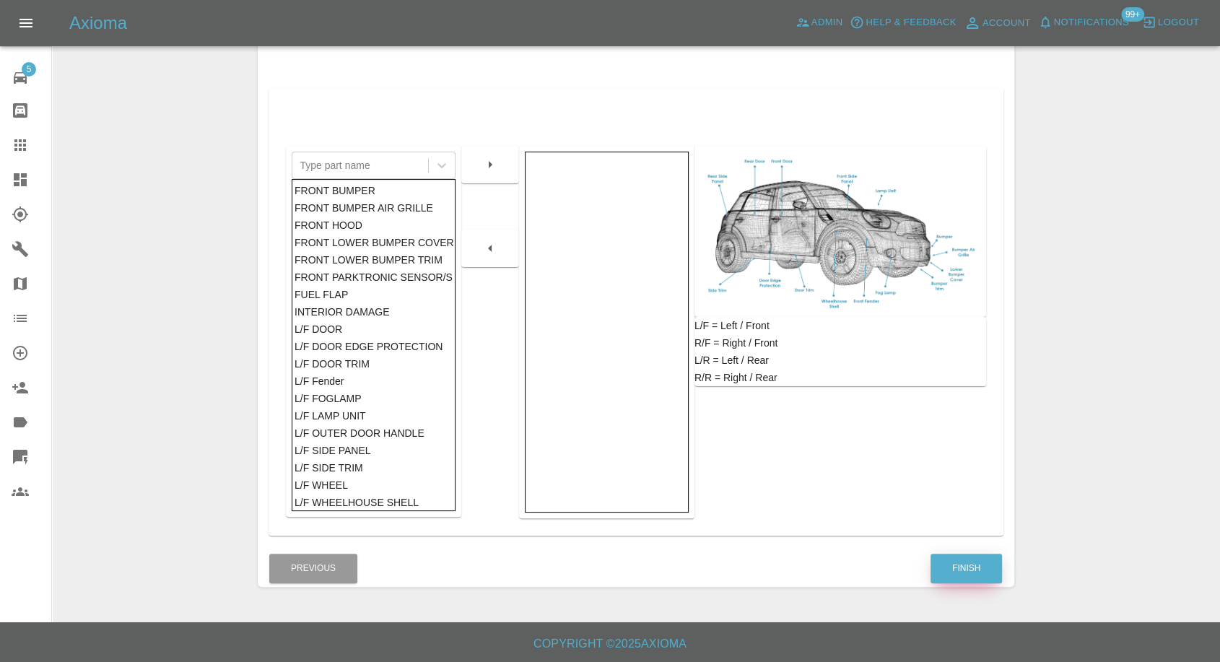
scroll to position [231, 0]
click at [970, 561] on button "Finish" at bounding box center [965, 569] width 71 height 30
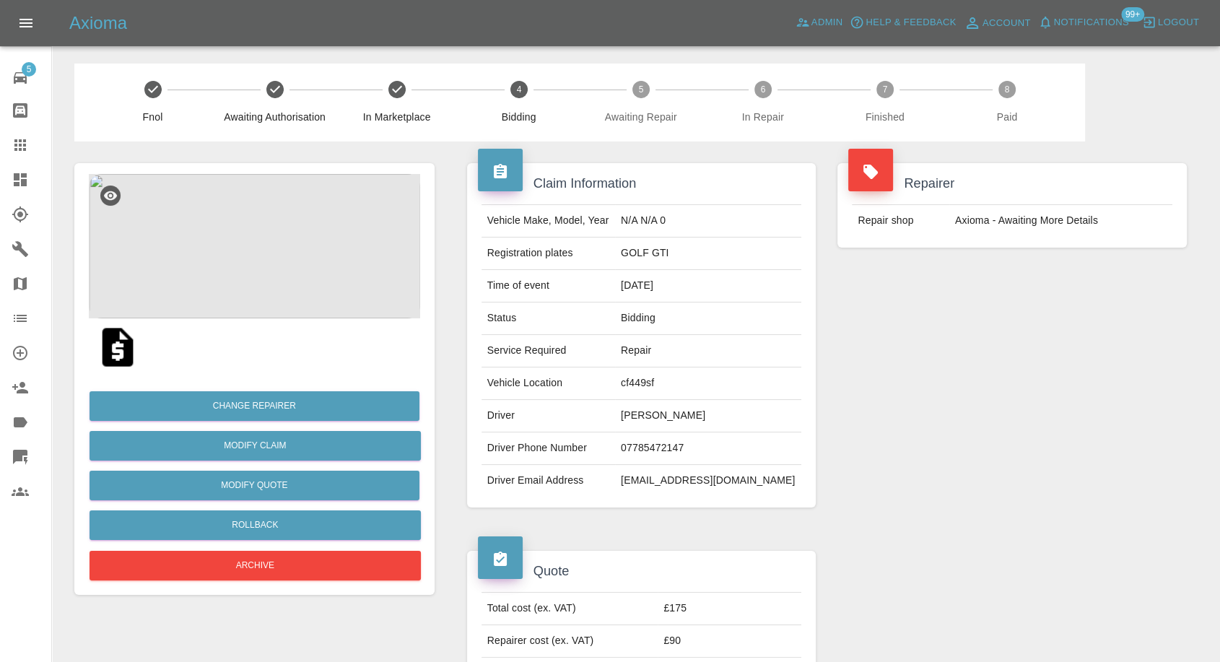
click at [681, 446] on td "07785472147" at bounding box center [708, 448] width 186 height 32
copy td "07785472147"
click at [676, 256] on td "GOLF GTI" at bounding box center [708, 253] width 186 height 32
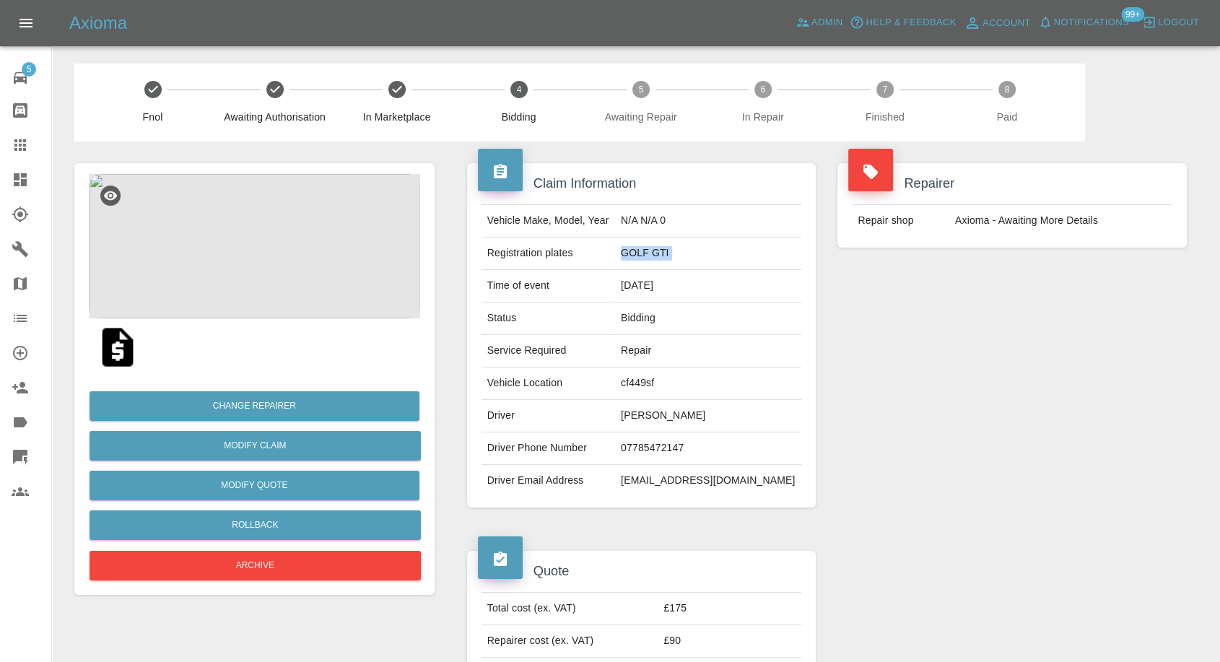
click at [676, 256] on td "GOLF GTI" at bounding box center [708, 253] width 186 height 32
copy td "GOLF GTI"
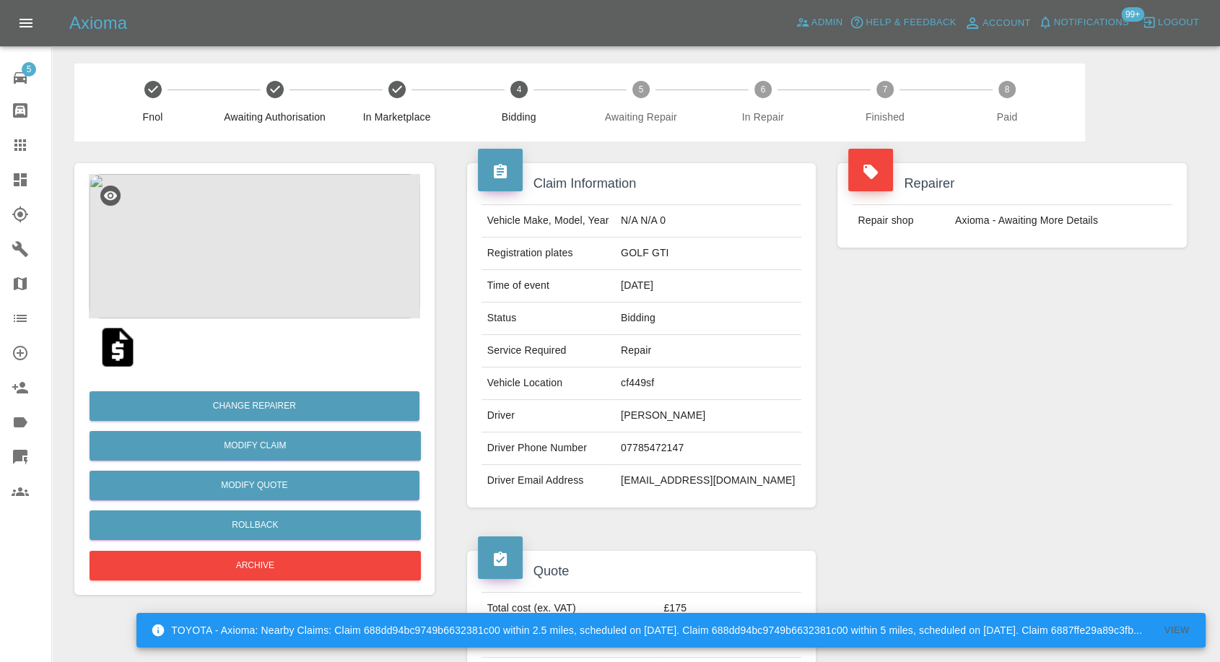
click at [675, 481] on td "penmark013@aol.com" at bounding box center [708, 481] width 186 height 32
copy div "penmark013@aol.com"
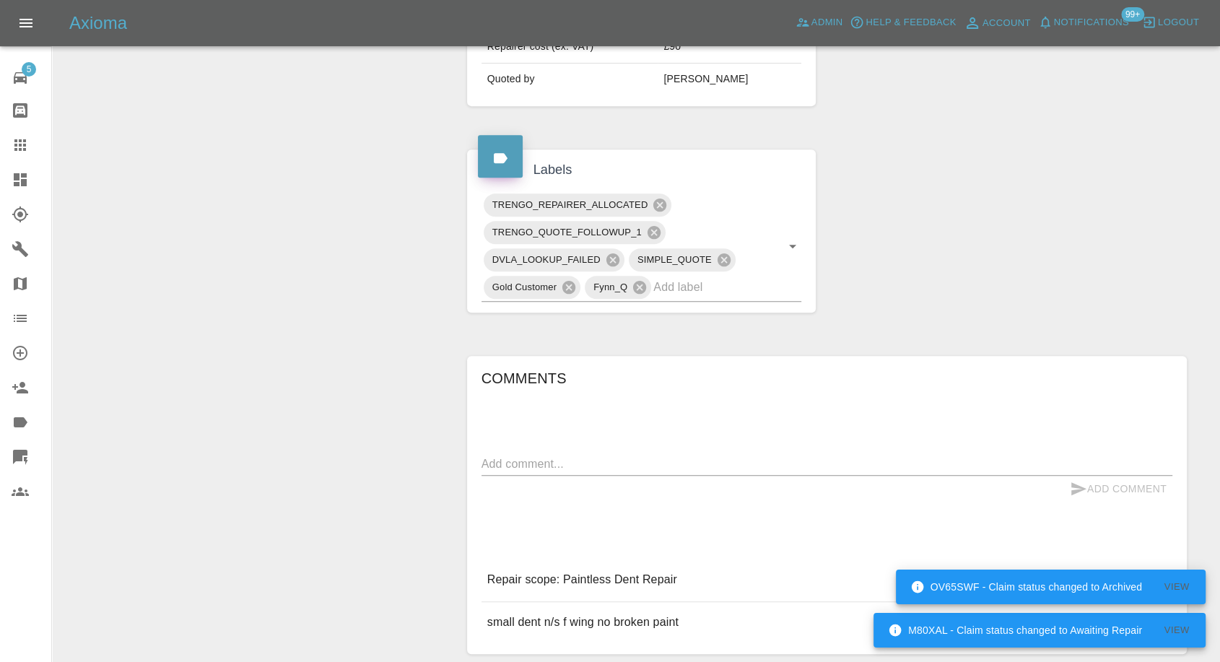
scroll to position [702, 0]
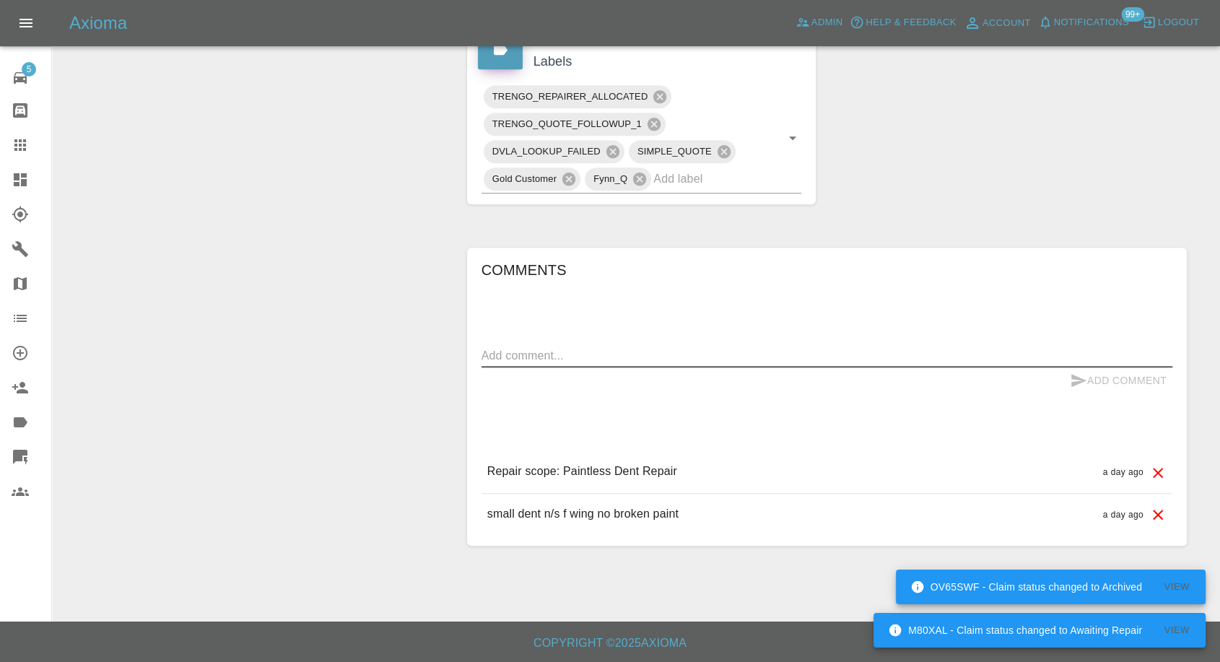
click at [562, 352] on textarea at bounding box center [826, 355] width 691 height 17
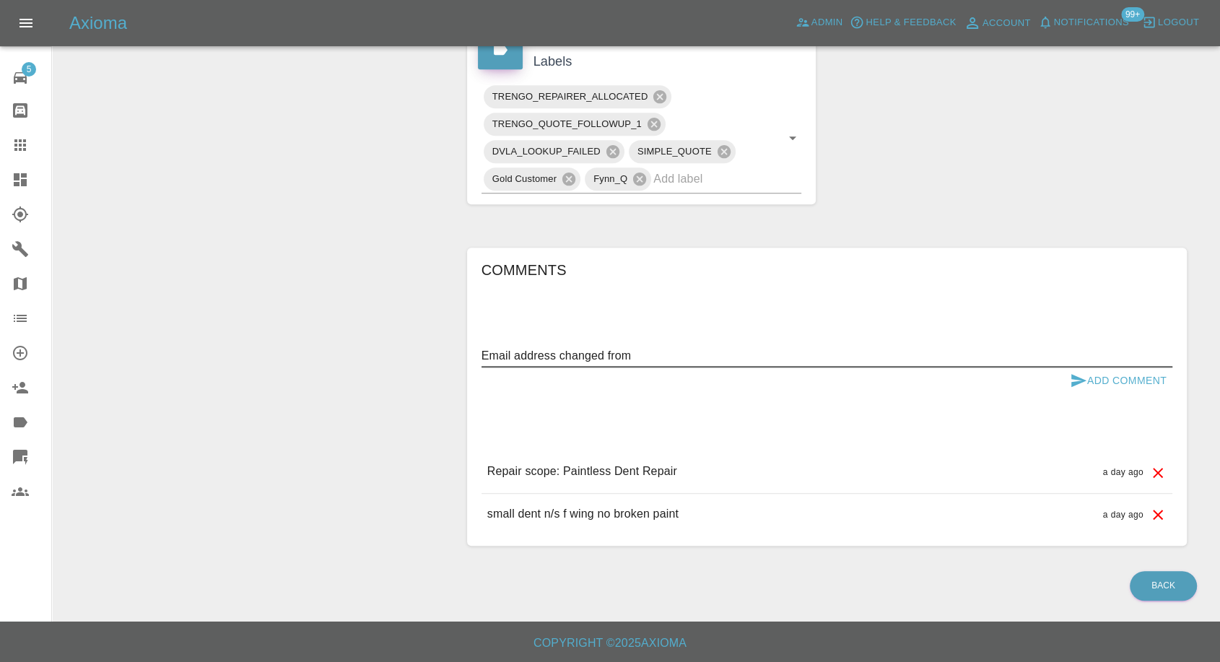
paste textarea "dnivek013@aol.com"
paste textarea "penmark013@aol.com"
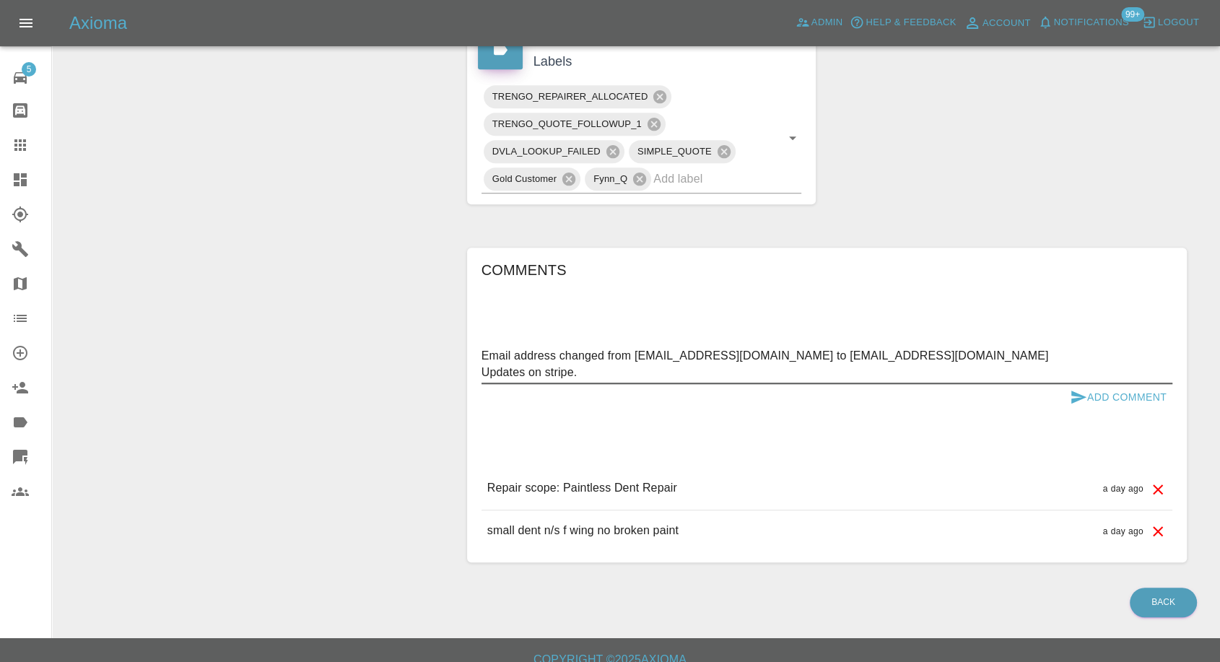
click at [528, 367] on textarea "Email address changed from dnivek013@aol.com to penmark013@aol.com Updates on s…" at bounding box center [826, 363] width 691 height 33
click at [523, 368] on textarea "Email address changed from dnivek013@aol.com to penmark013@aol.com Updates on s…" at bounding box center [826, 363] width 691 height 33
type textarea "Email address changed from dnivek013@aol.com to penmark013@aol.com Updated on s…"
click at [1075, 394] on icon "submit" at bounding box center [1078, 396] width 15 height 13
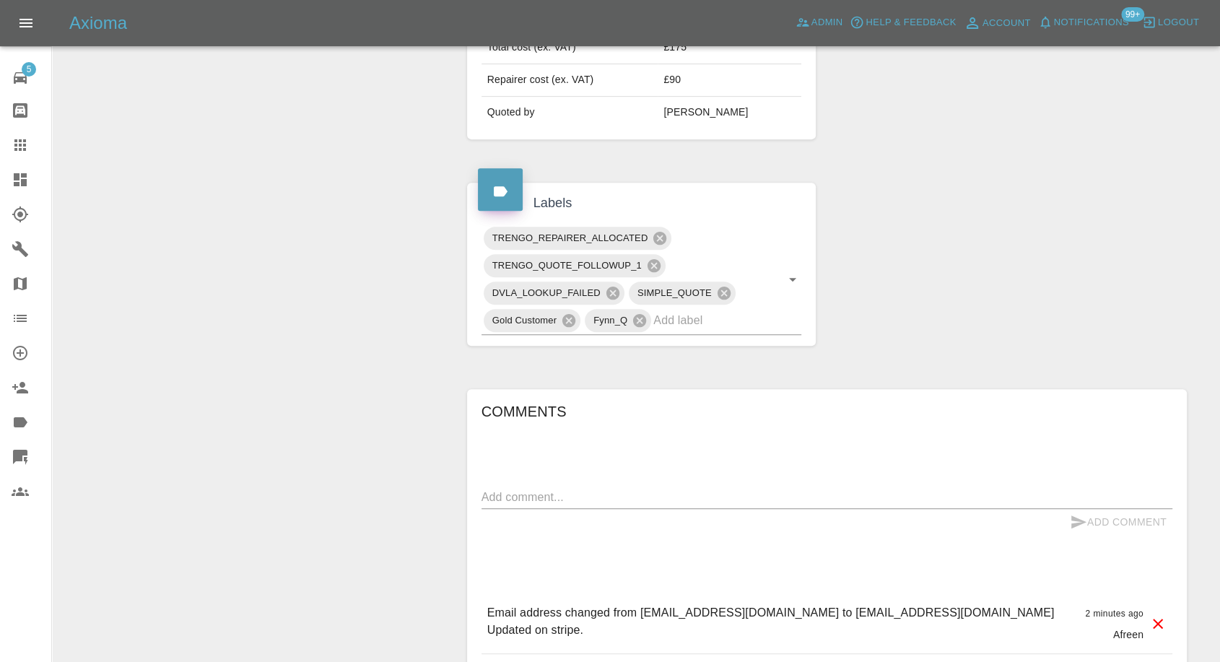
scroll to position [764, 0]
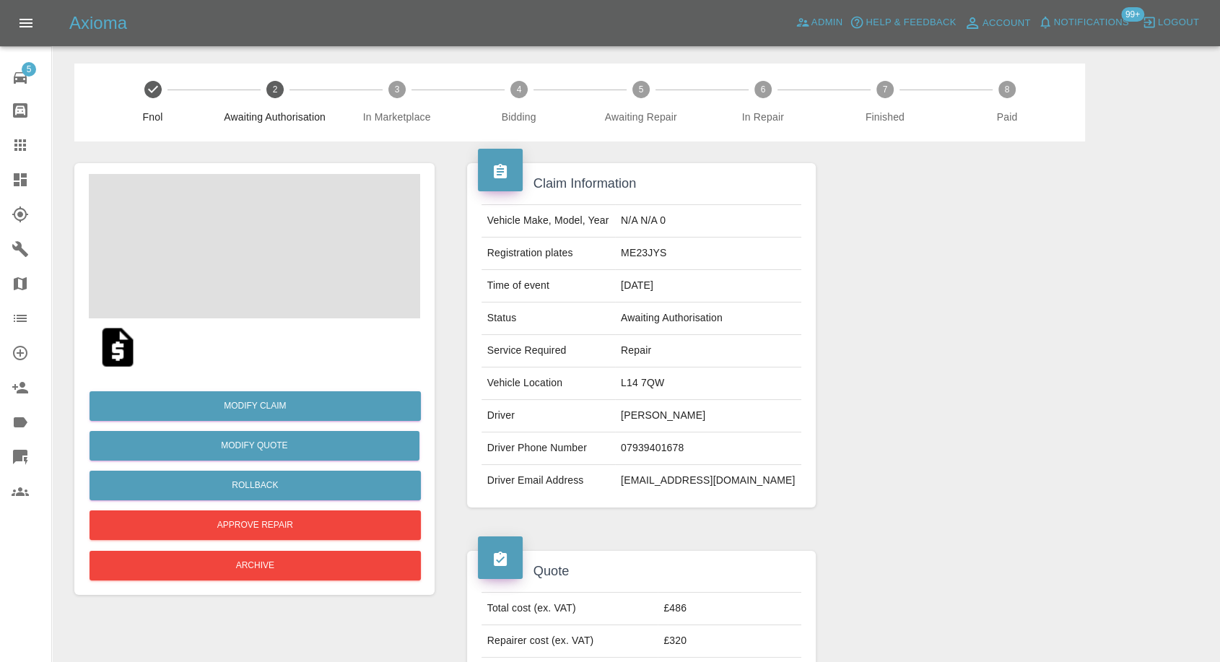
click at [119, 340] on img at bounding box center [118, 347] width 46 height 46
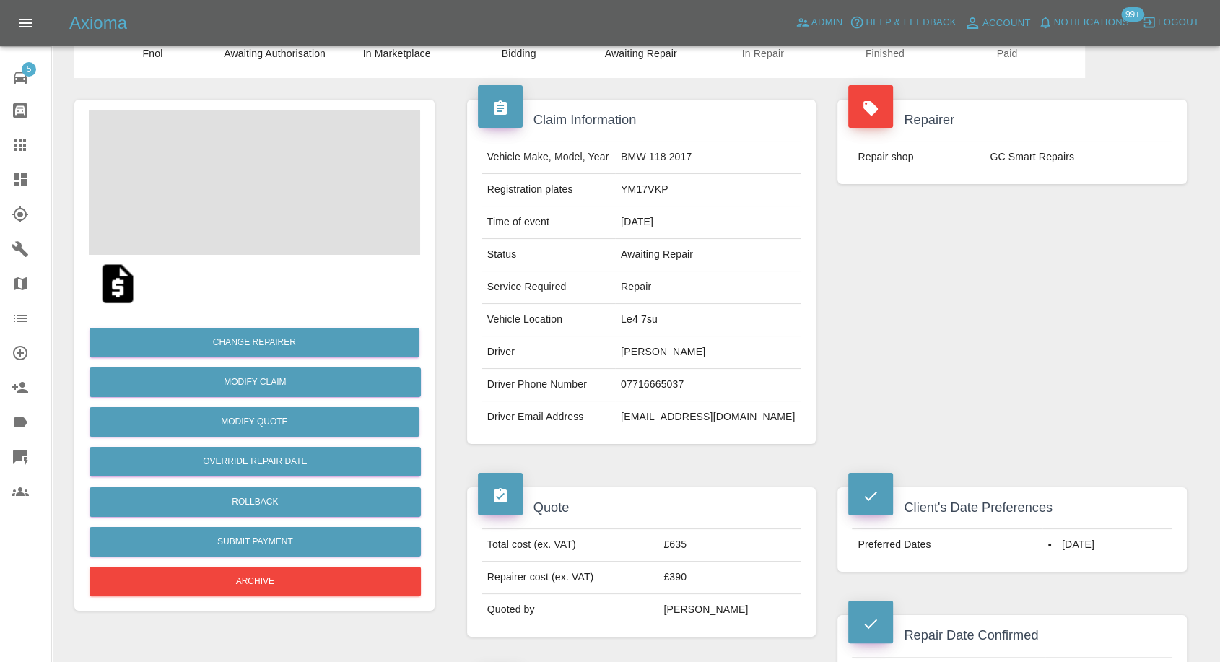
scroll to position [240, 0]
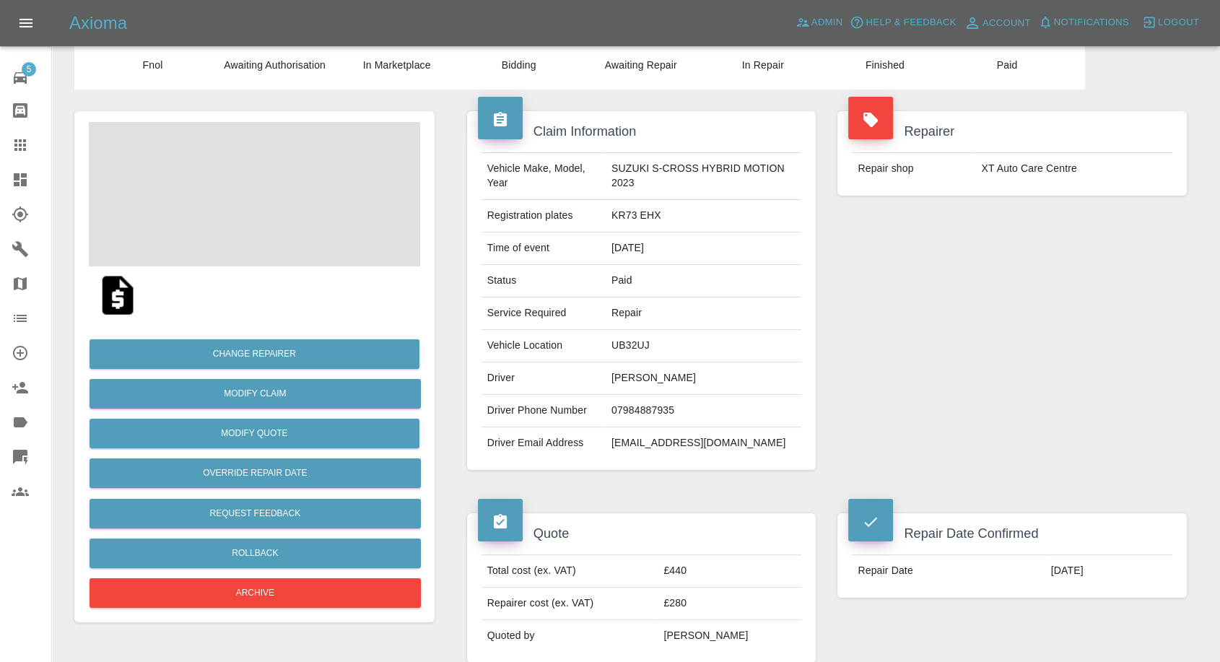
scroll to position [80, 0]
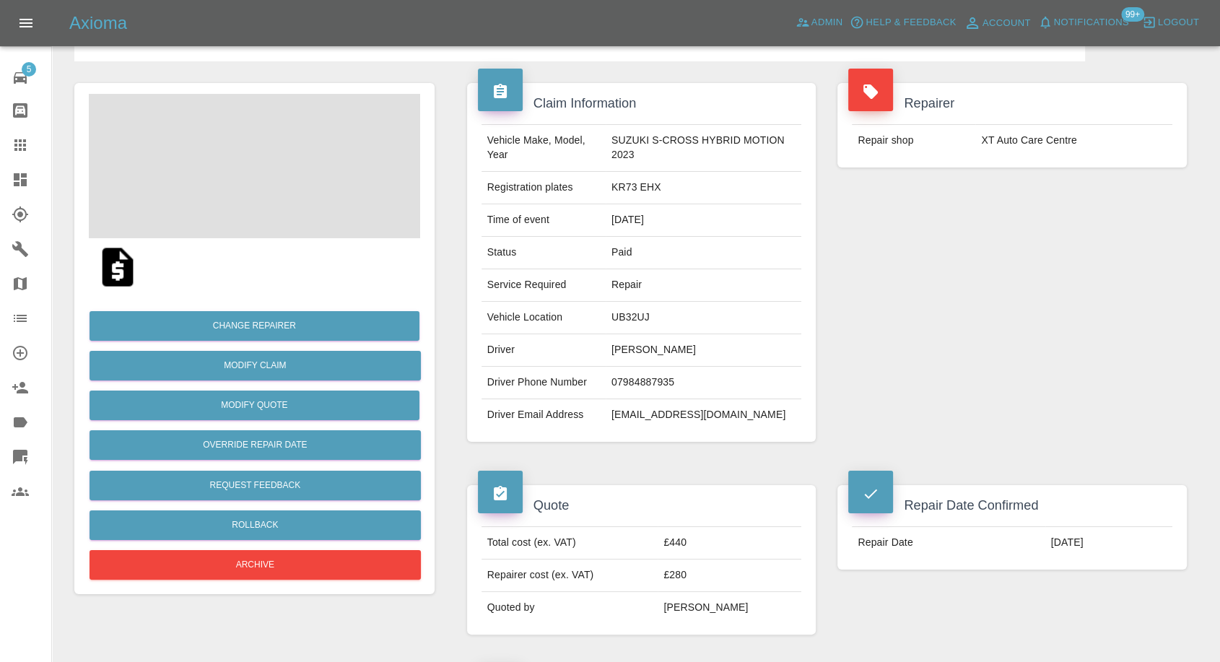
click at [118, 269] on img at bounding box center [118, 267] width 46 height 46
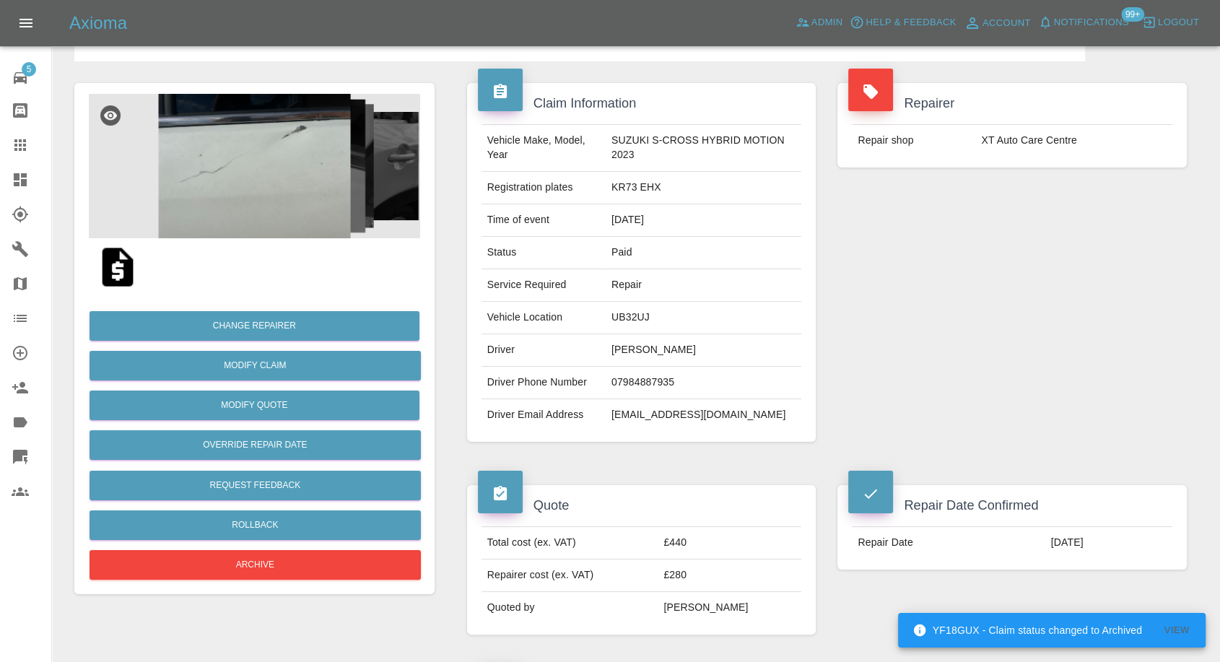
click at [639, 414] on td "ravi_nandha@hotmail.com" at bounding box center [704, 415] width 196 height 32
copy div "ravi_nandha@hotmail.com"
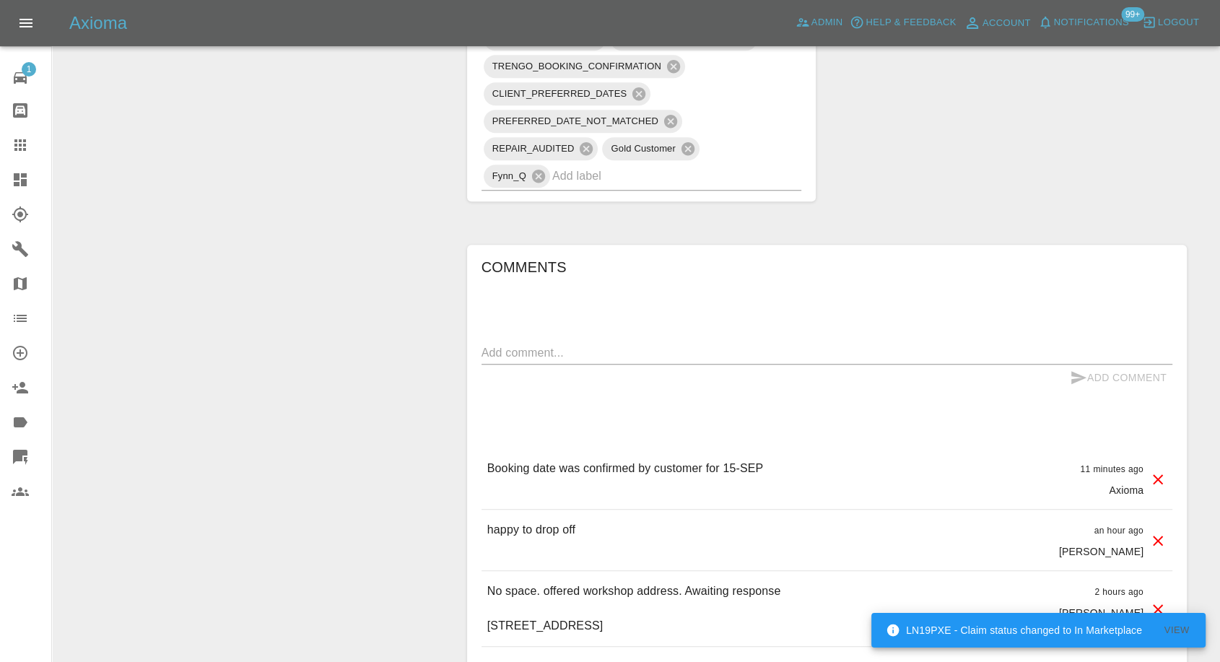
scroll to position [1122, 0]
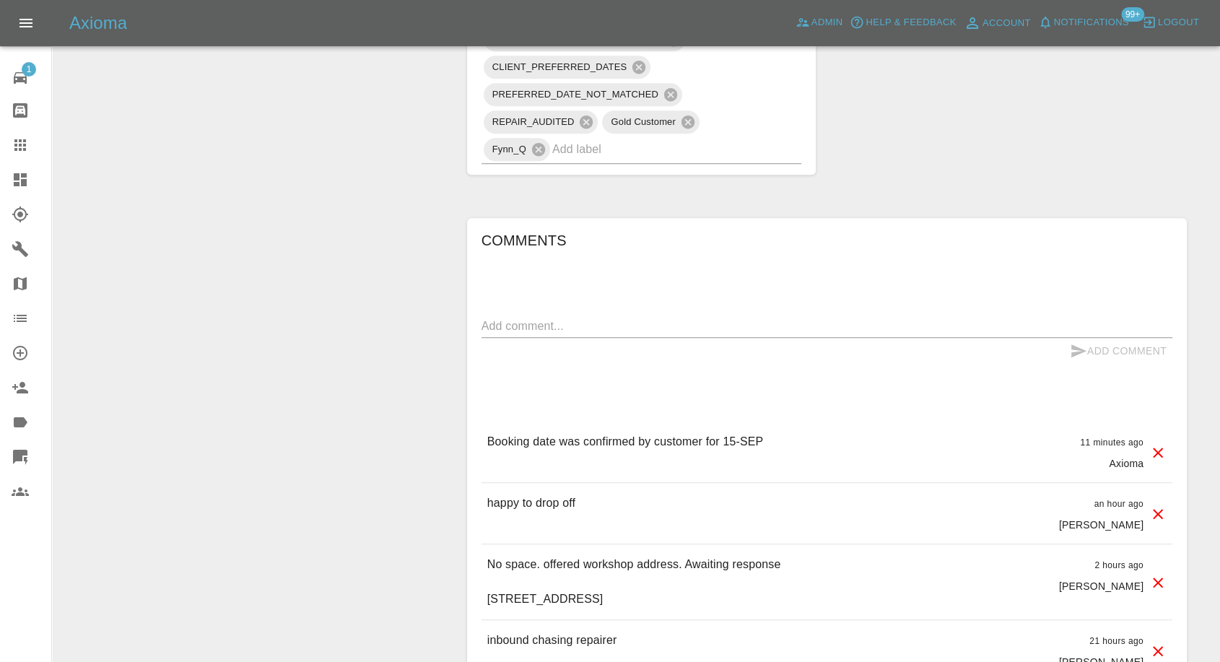
click at [26, 134] on link "Claims" at bounding box center [25, 145] width 51 height 35
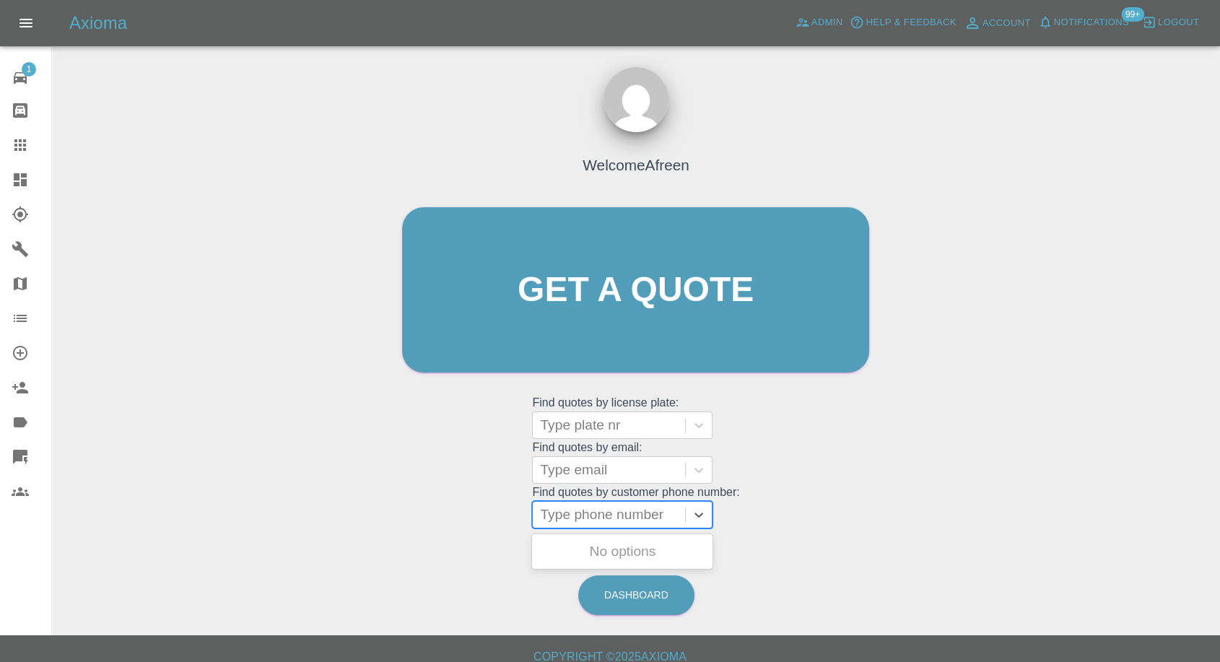
click at [580, 517] on div at bounding box center [609, 515] width 138 height 20
paste input "+447547962968"
drag, startPoint x: 567, startPoint y: 515, endPoint x: 484, endPoint y: 521, distance: 83.3
click at [484, 521] on div "Welcome Afreen Get a quote Get a quote Find quotes by license plate: Type plate…" at bounding box center [635, 318] width 497 height 436
type input "07547962968"
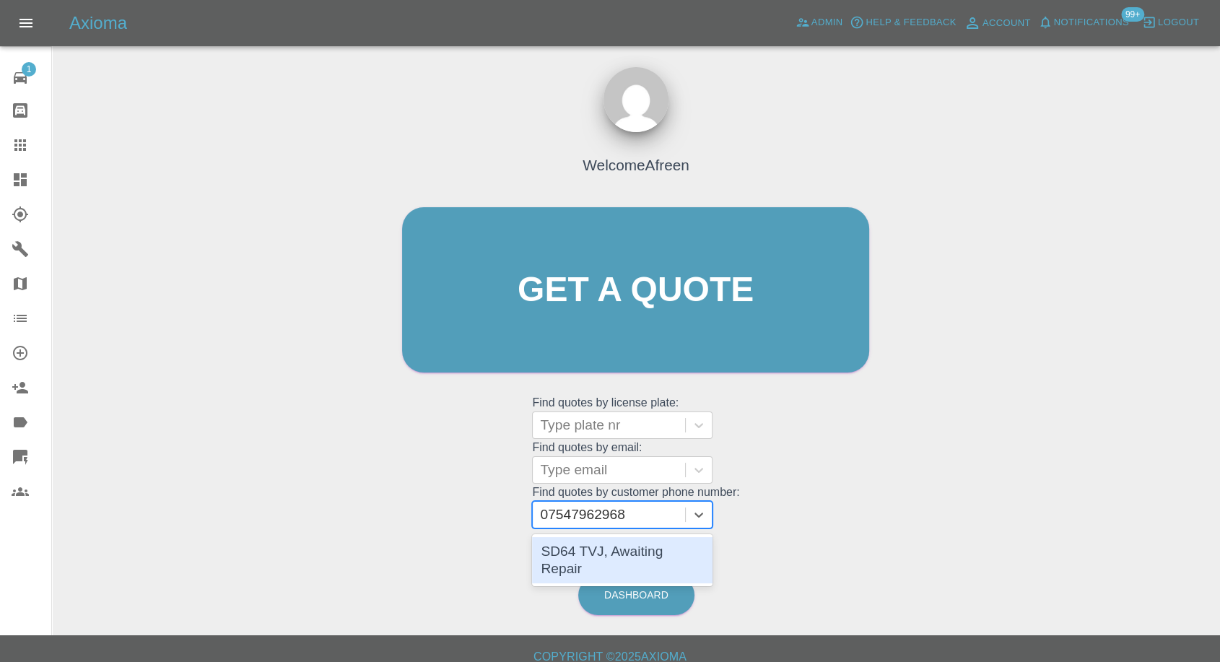
click at [627, 554] on div "SD64 TVJ, Awaiting Repair" at bounding box center [622, 560] width 180 height 46
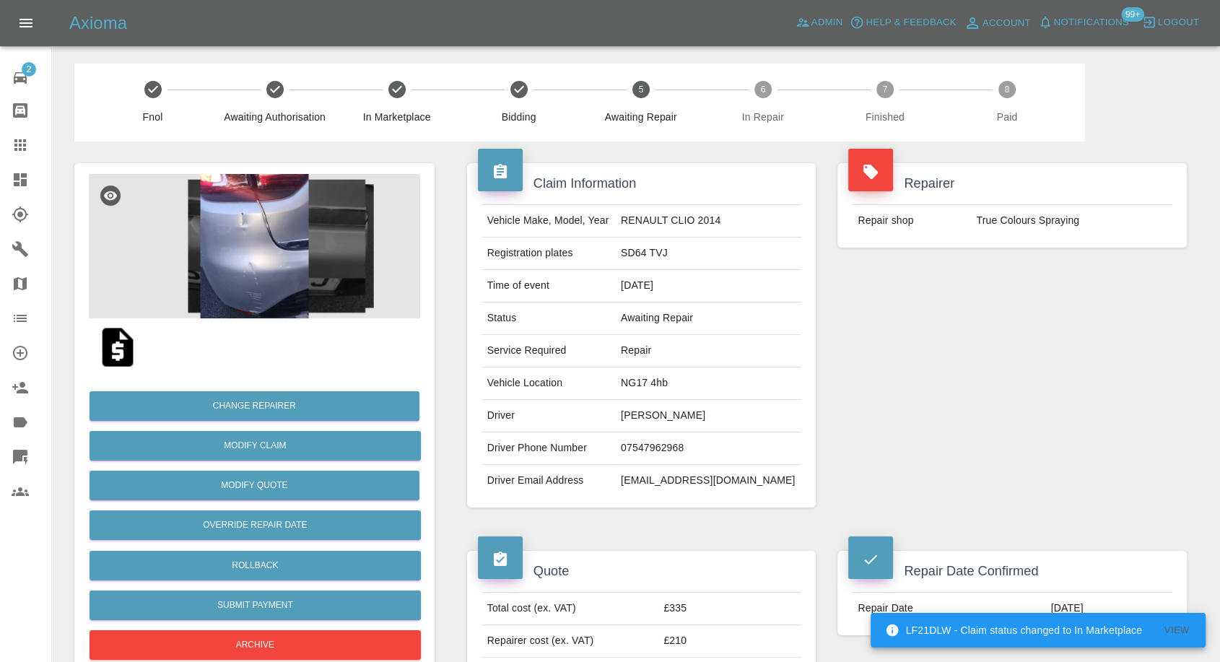
click at [245, 291] on img at bounding box center [254, 246] width 331 height 144
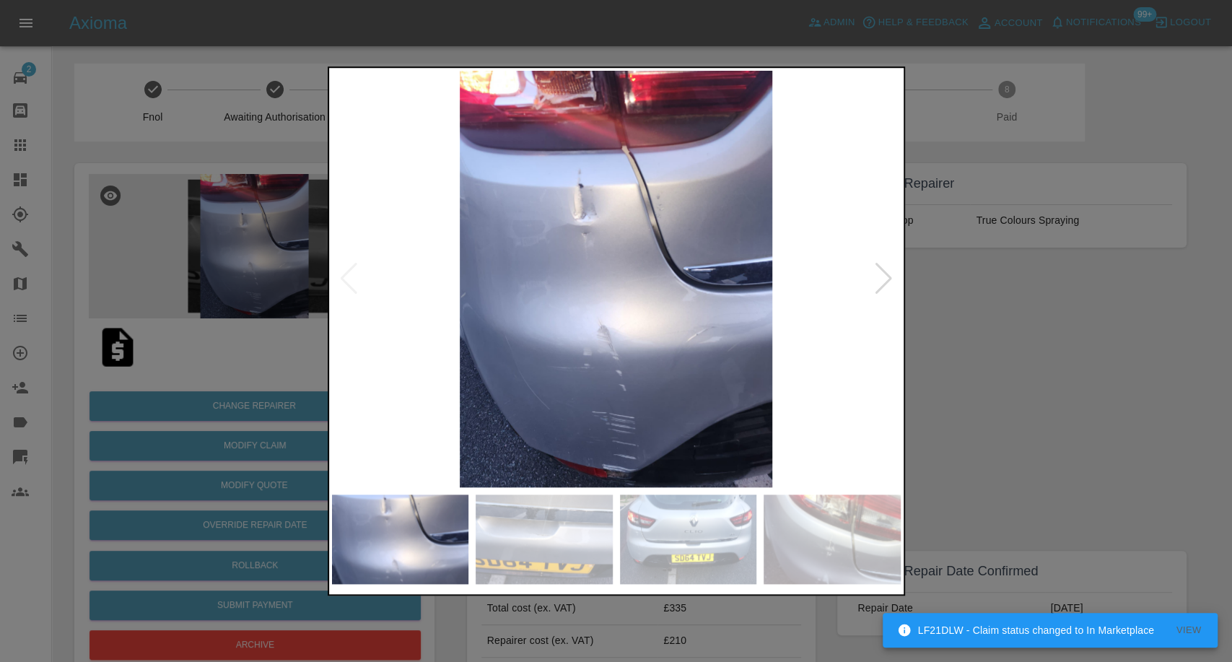
click at [538, 550] on img at bounding box center [544, 539] width 137 height 90
click at [682, 562] on img at bounding box center [688, 539] width 137 height 90
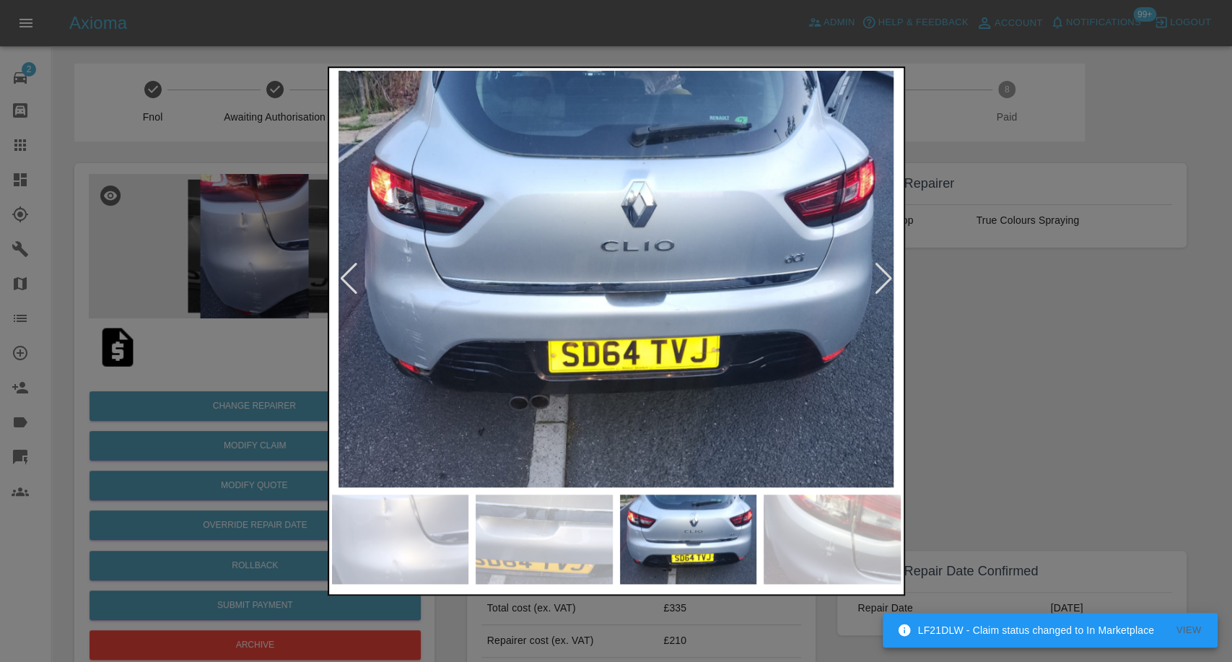
click at [819, 536] on img at bounding box center [832, 539] width 137 height 90
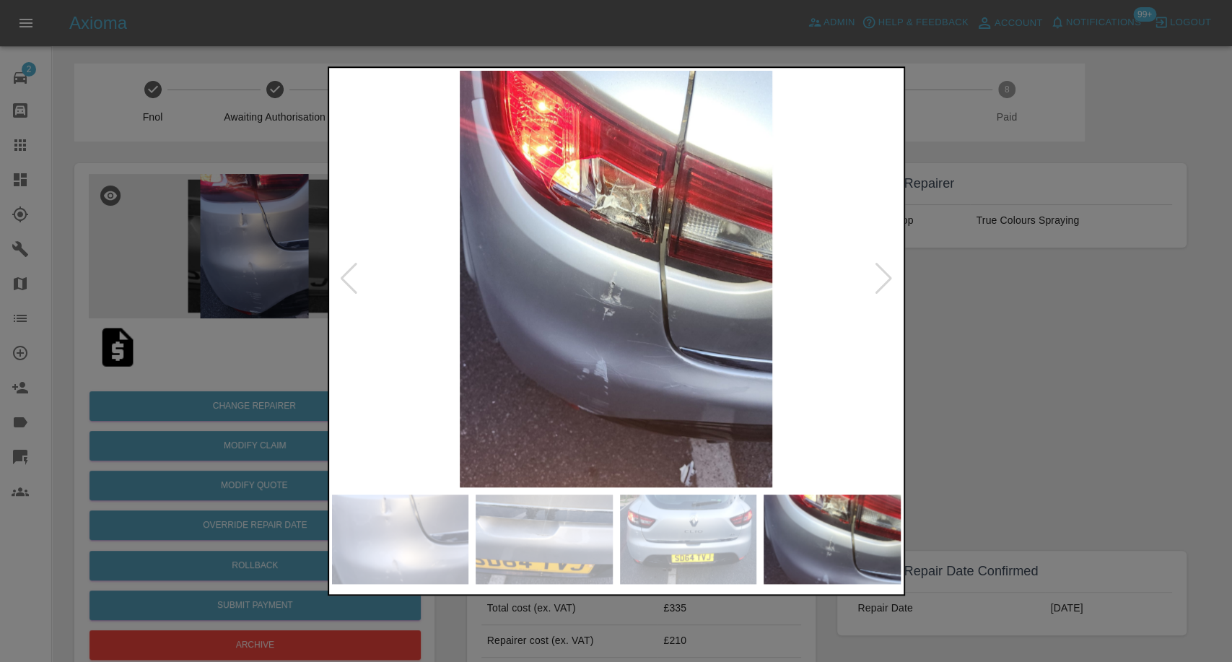
click at [878, 285] on div at bounding box center [883, 279] width 19 height 32
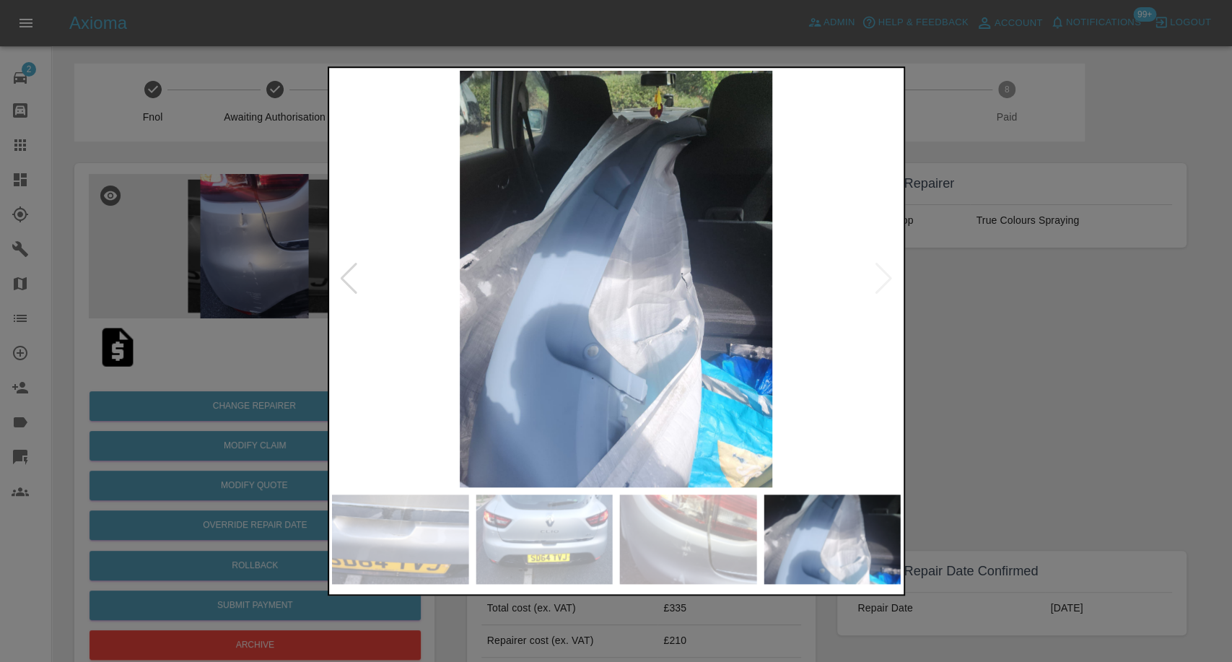
click at [878, 285] on img at bounding box center [616, 279] width 569 height 416
click at [1080, 415] on div at bounding box center [616, 331] width 1232 height 662
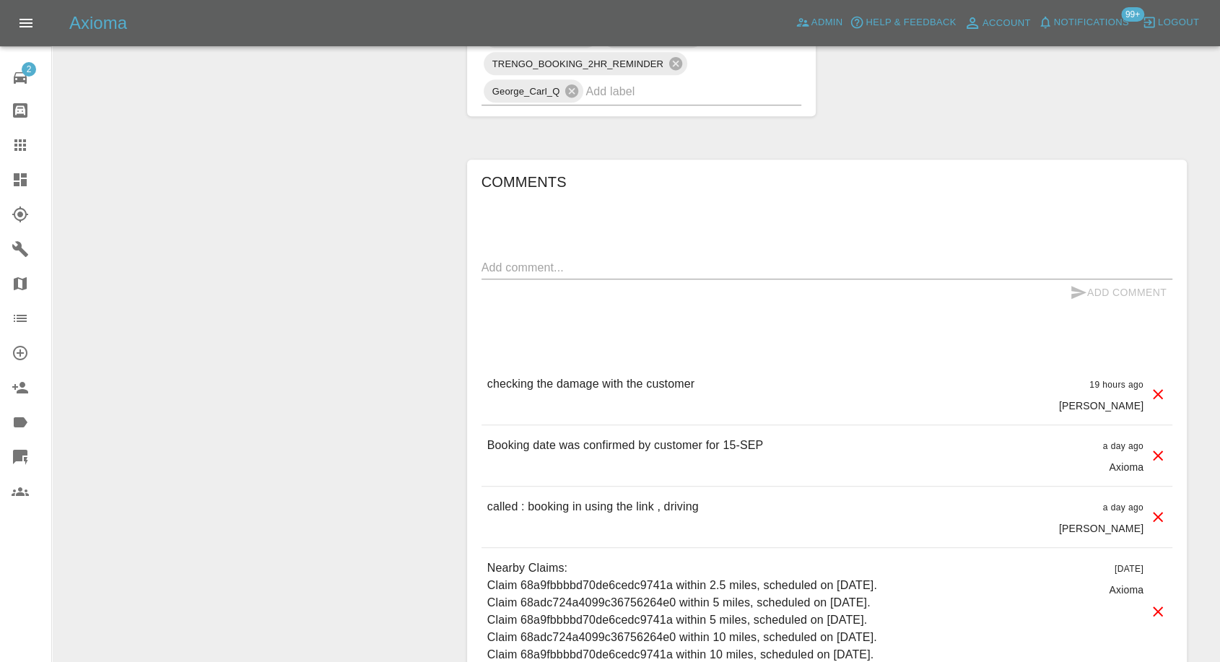
scroll to position [1202, 0]
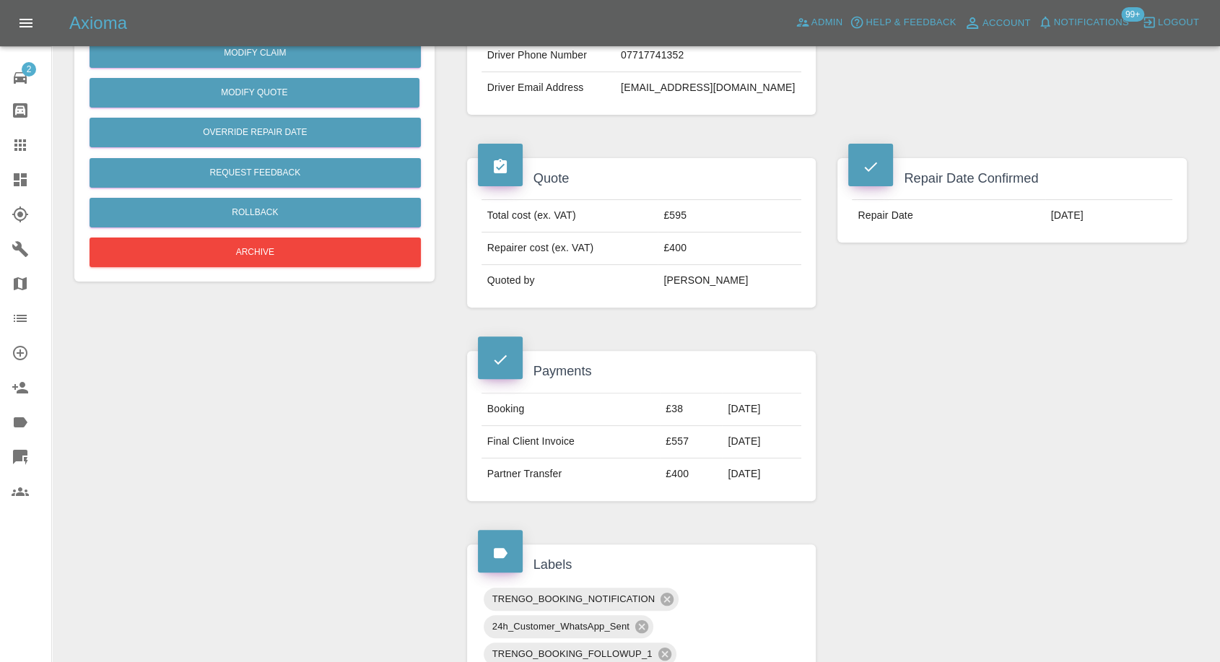
scroll to position [401, 0]
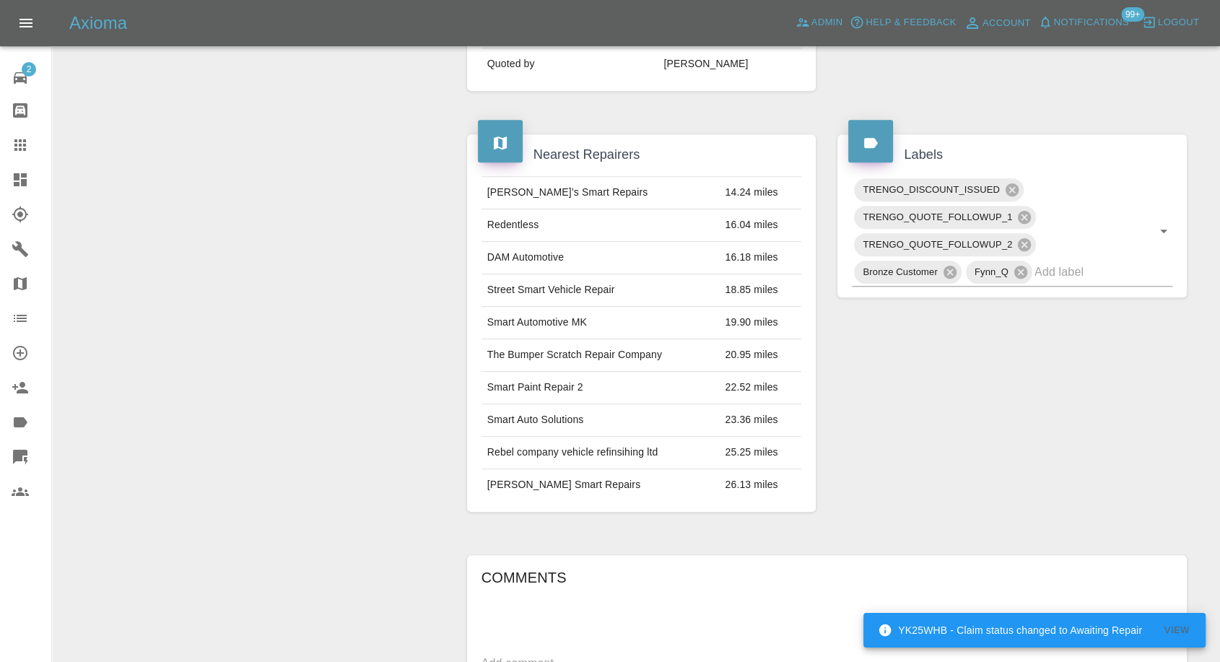
scroll to position [802, 0]
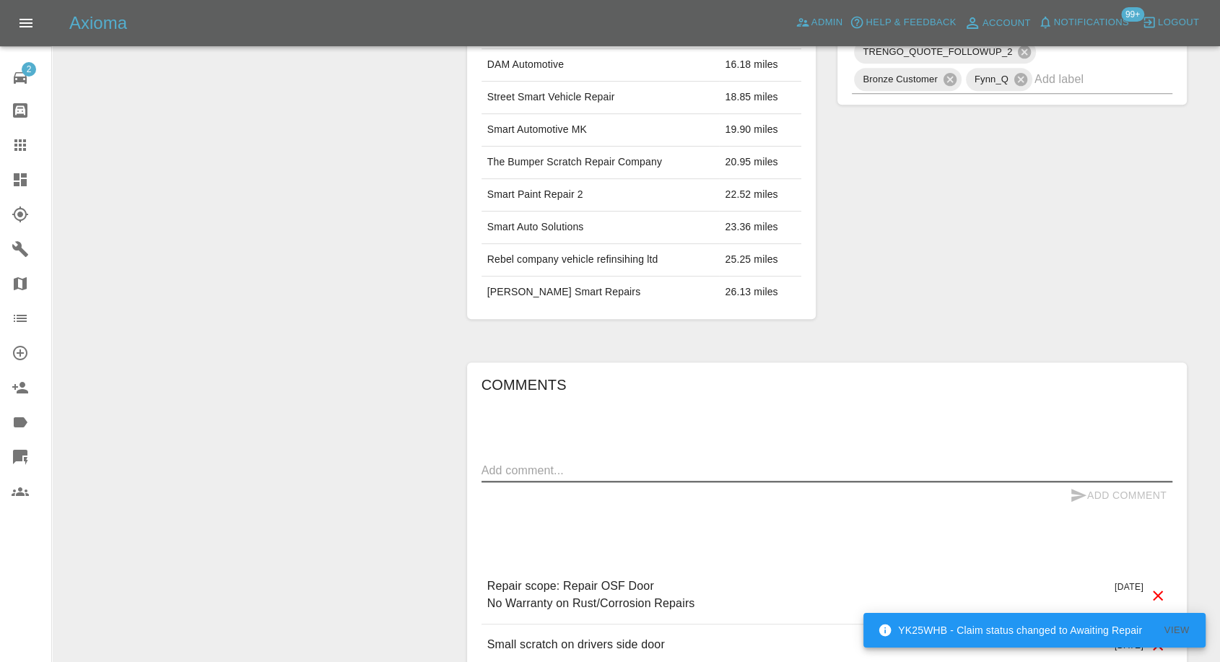
click at [603, 466] on textarea at bounding box center [826, 470] width 691 height 17
paste textarea "Hiya I have decided to sell the car rather than pay out on it. If I can't sell …"
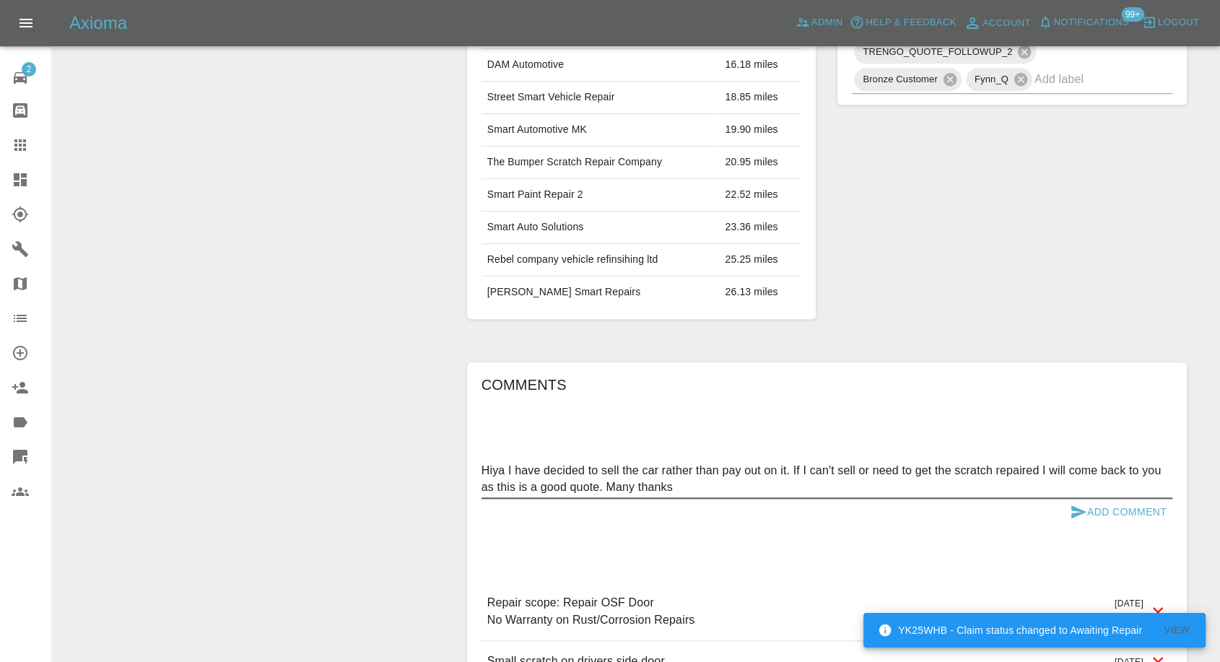
type textarea "Hiya I have decided to sell the car rather than pay out on it. If I can't sell …"
click at [1077, 515] on icon "submit" at bounding box center [1078, 511] width 17 height 17
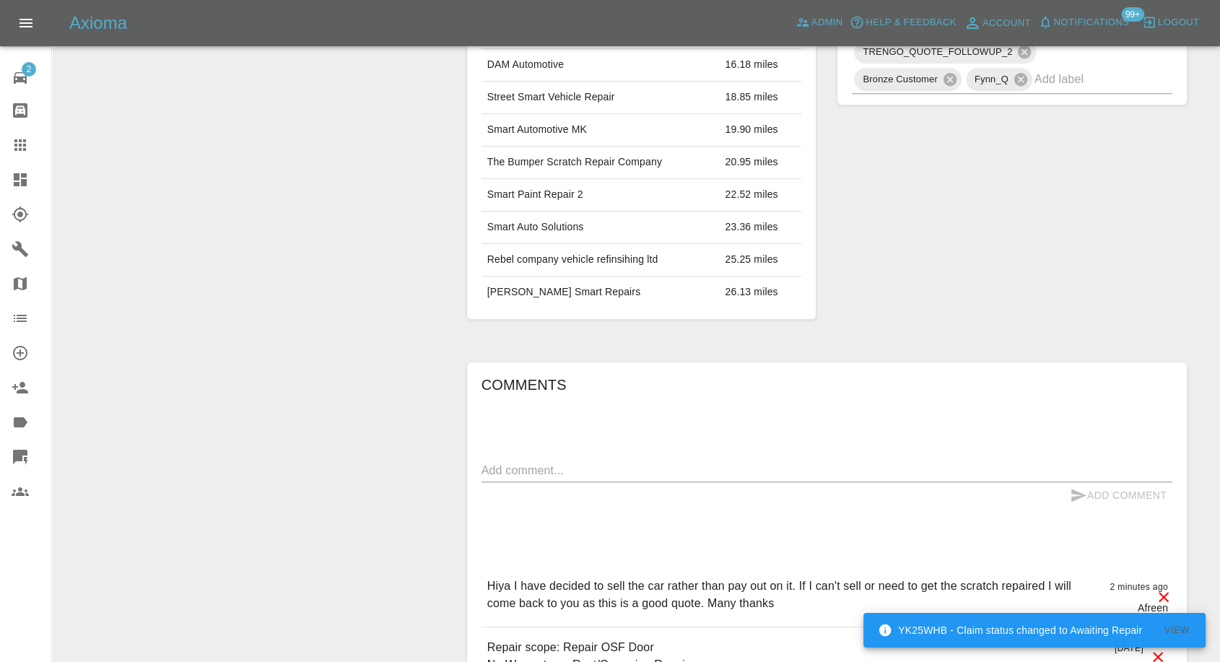
drag, startPoint x: 9, startPoint y: 140, endPoint x: 45, endPoint y: 167, distance: 44.9
click at [9, 141] on link "Claims" at bounding box center [25, 145] width 51 height 35
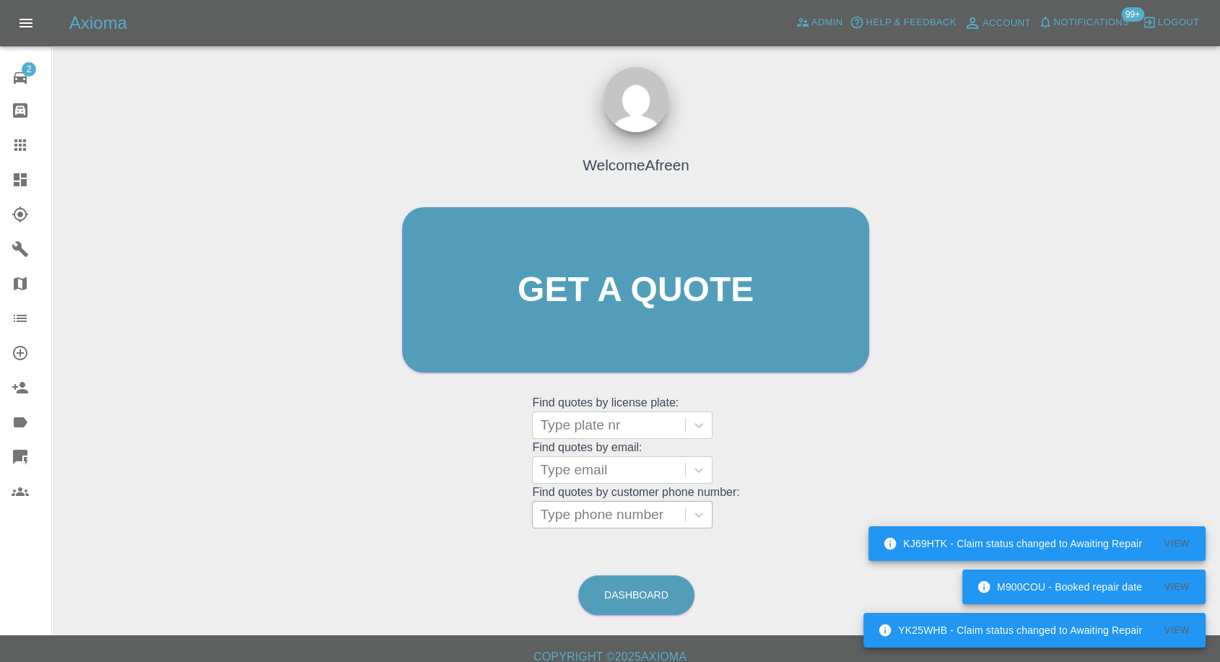
click at [582, 510] on div at bounding box center [609, 515] width 138 height 20
paste input "+447809198205"
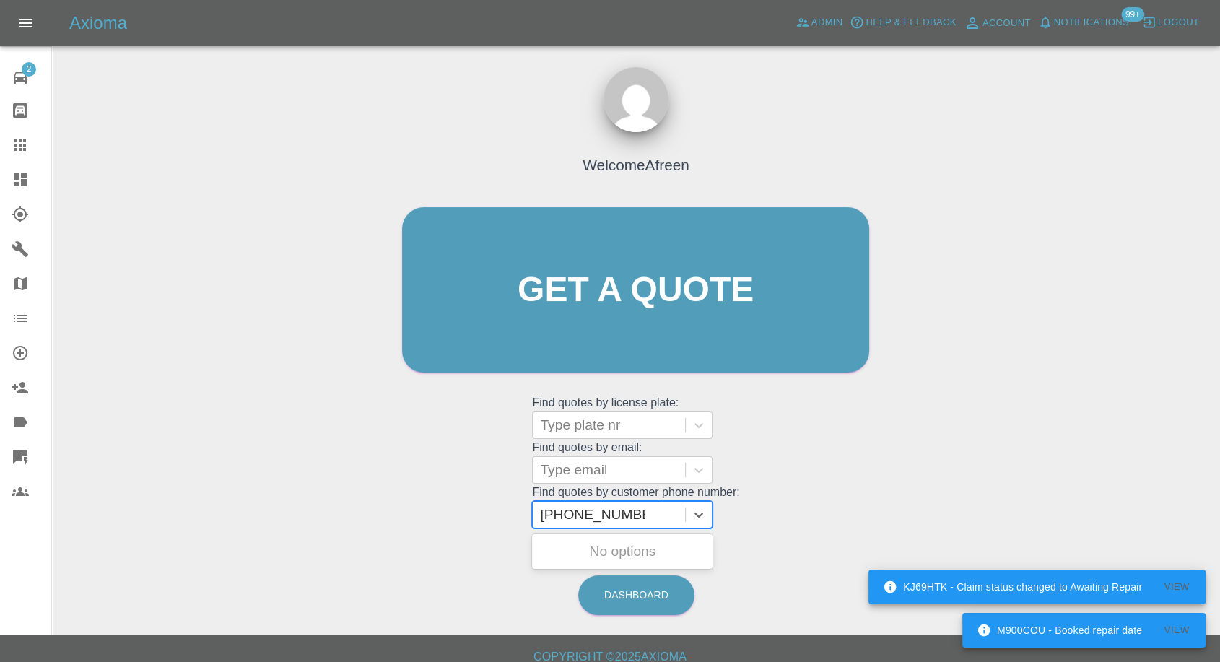
drag, startPoint x: 569, startPoint y: 516, endPoint x: 219, endPoint y: 502, distance: 350.4
click at [223, 507] on div "Welcome Afreen Get a quote Get a quote Find quotes by license plate: Type plate…" at bounding box center [636, 359] width 1145 height 518
click at [600, 517] on input "+447809198205" at bounding box center [592, 514] width 105 height 17
drag, startPoint x: 568, startPoint y: 515, endPoint x: 283, endPoint y: 527, distance: 285.4
click at [283, 527] on div "Welcome Afreen Get a quote Get a quote Find quotes by license plate: Type plate…" at bounding box center [636, 359] width 1145 height 518
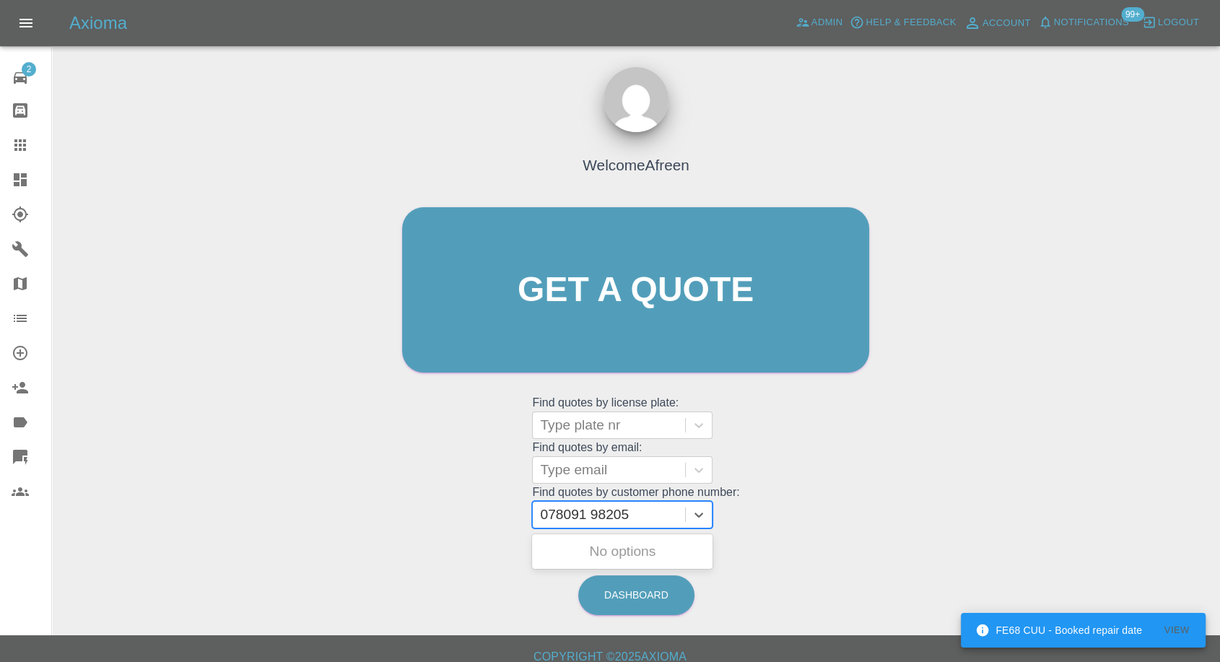
click at [588, 510] on input "078091 98205" at bounding box center [586, 514] width 92 height 17
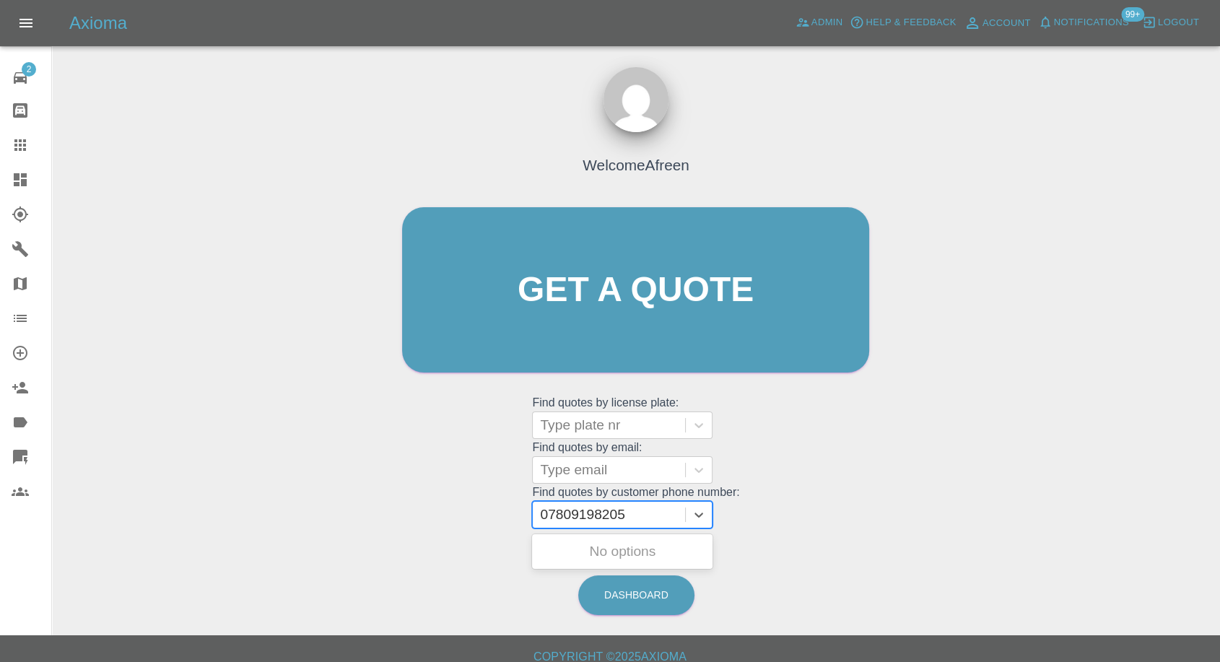
type input "07809 198205"
click at [634, 547] on div "LF23VPP, Completed" at bounding box center [622, 551] width 180 height 29
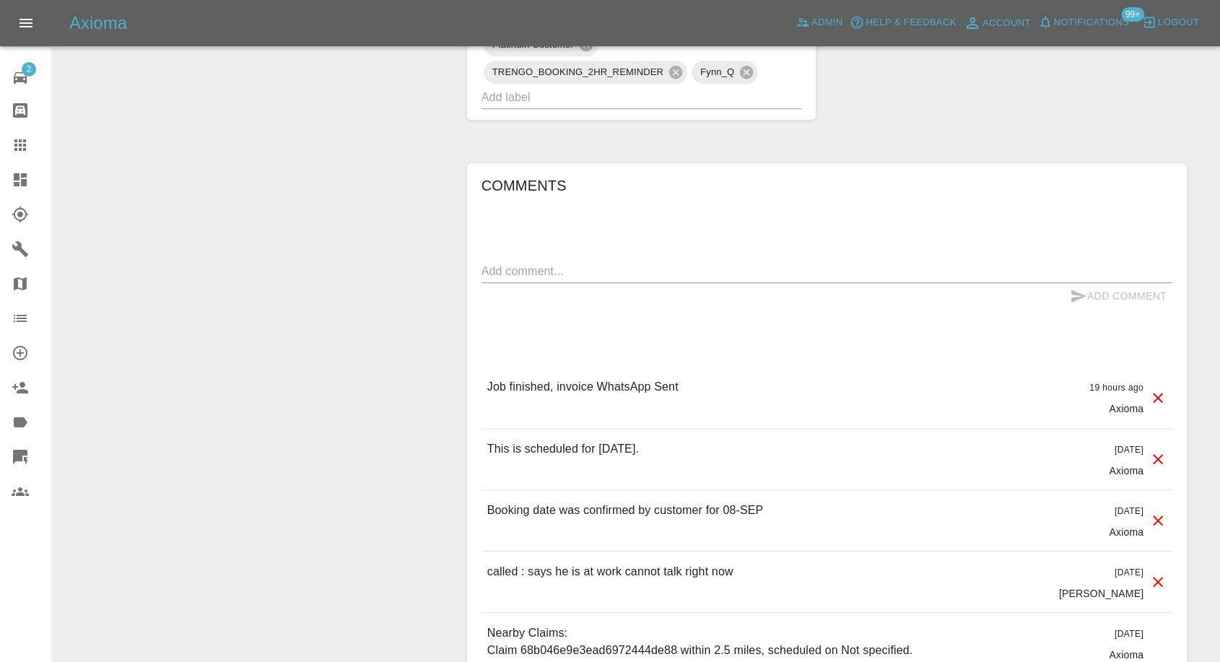
scroll to position [1202, 0]
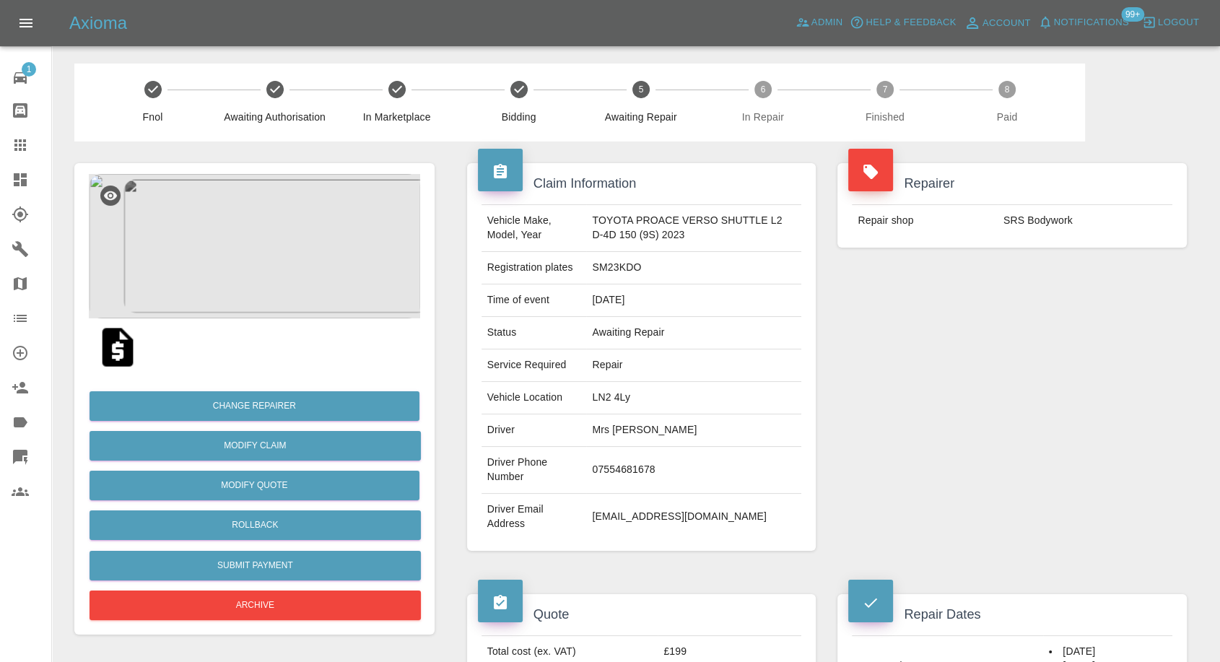
click at [595, 421] on td "Mrs A Wilson" at bounding box center [693, 430] width 215 height 32
copy td "Mrs A Wilson"
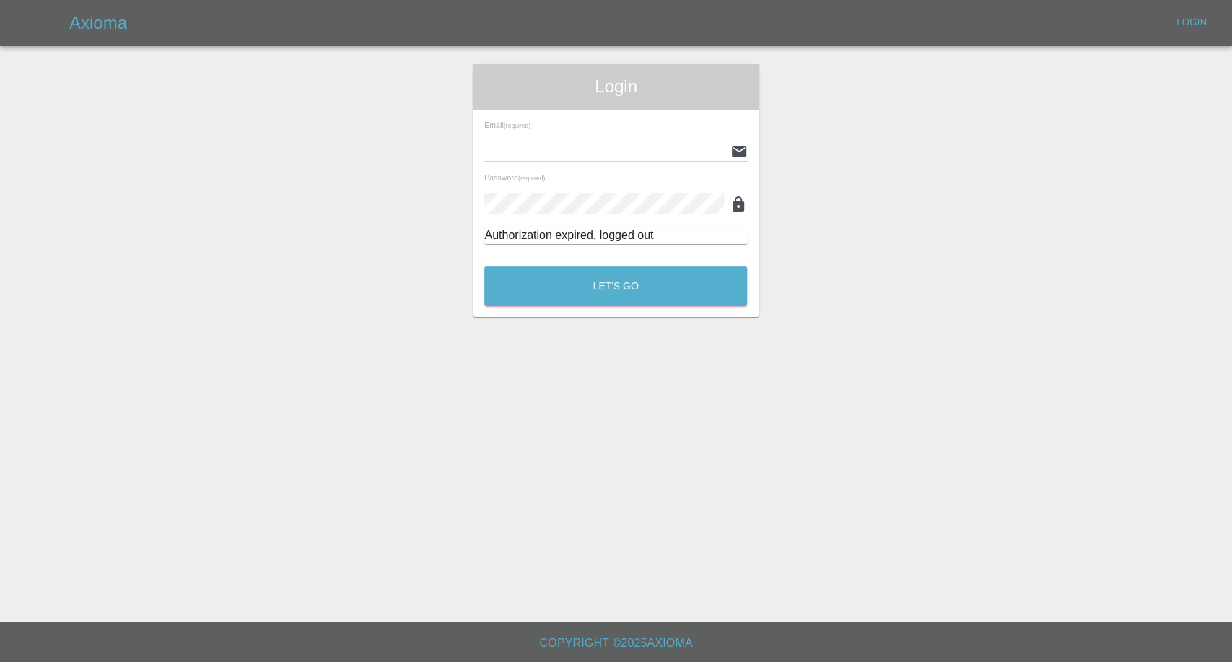
type input "[EMAIL_ADDRESS][DOMAIN_NAME]"
click at [688, 257] on div "Let's Go" at bounding box center [616, 283] width 264 height 54
click at [674, 309] on div "Let's Go" at bounding box center [616, 283] width 264 height 54
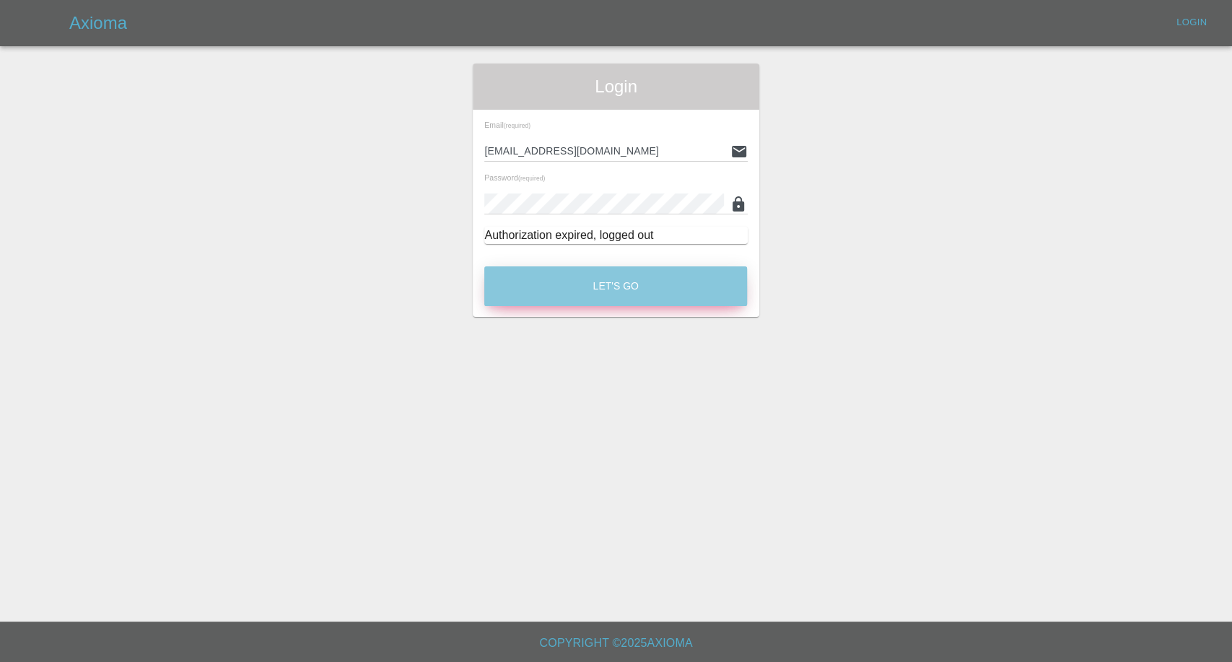
click at [683, 296] on button "Let's Go" at bounding box center [615, 286] width 263 height 40
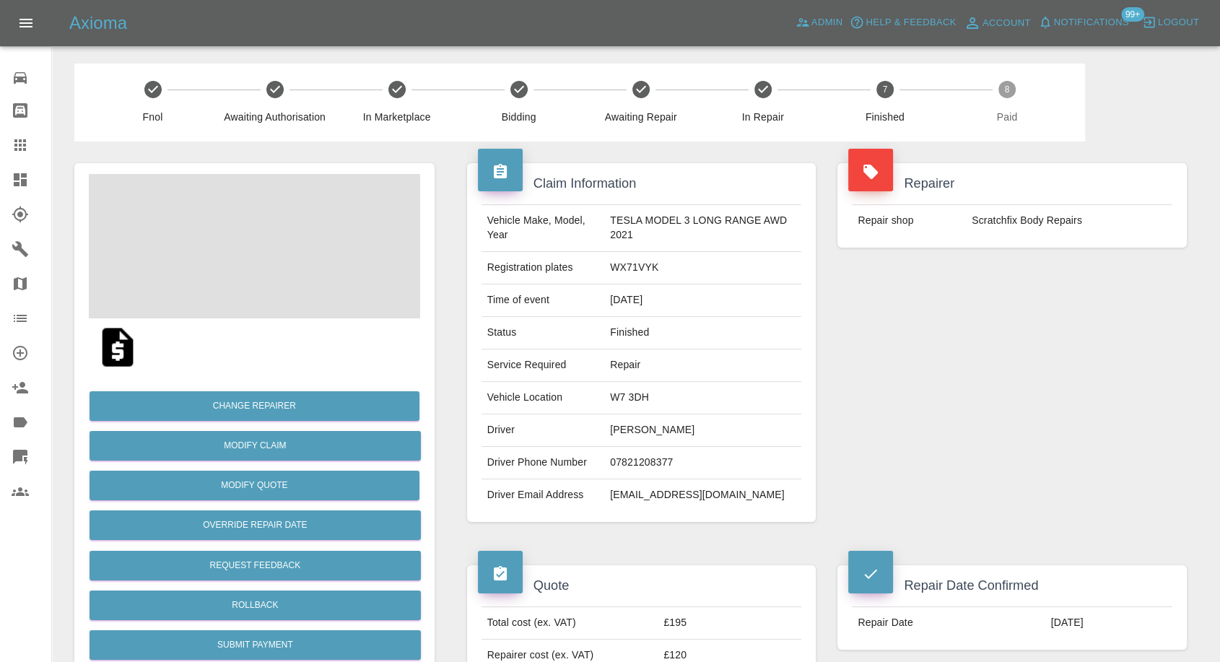
click at [647, 458] on td "07821208377" at bounding box center [702, 463] width 197 height 32
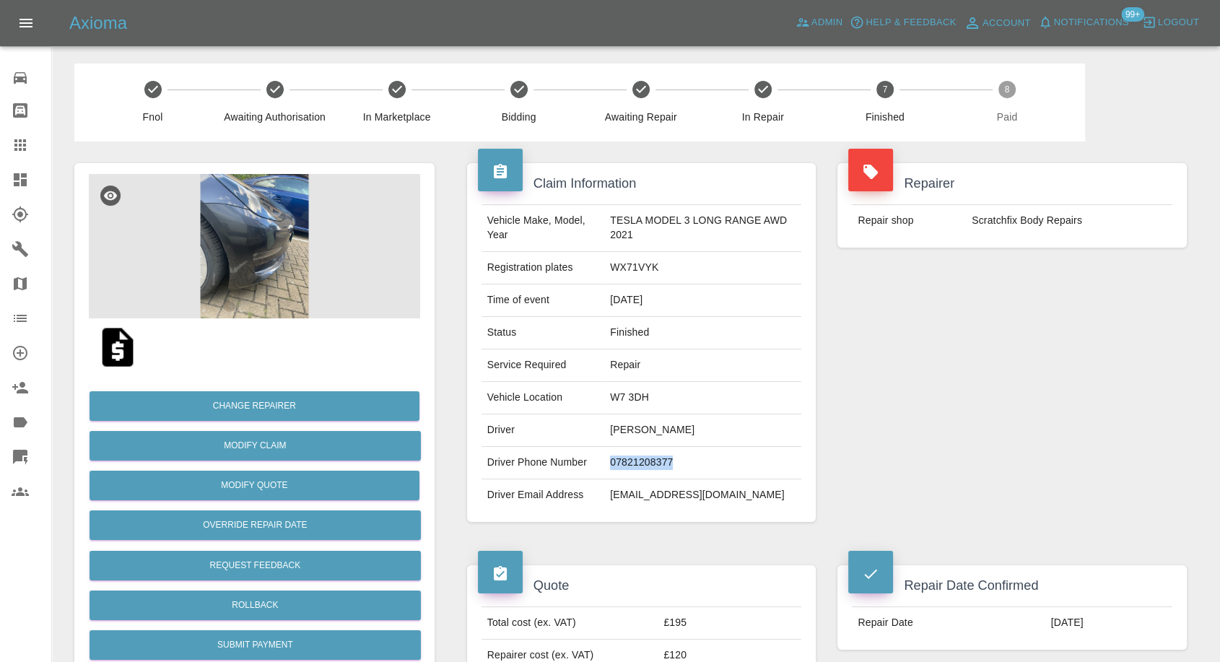
click at [647, 458] on td "07821208377" at bounding box center [702, 463] width 197 height 32
copy td "07821208377"
click at [589, 475] on td "Driver Phone Number" at bounding box center [542, 463] width 123 height 32
click at [618, 434] on td "Ben Pycz" at bounding box center [702, 430] width 197 height 32
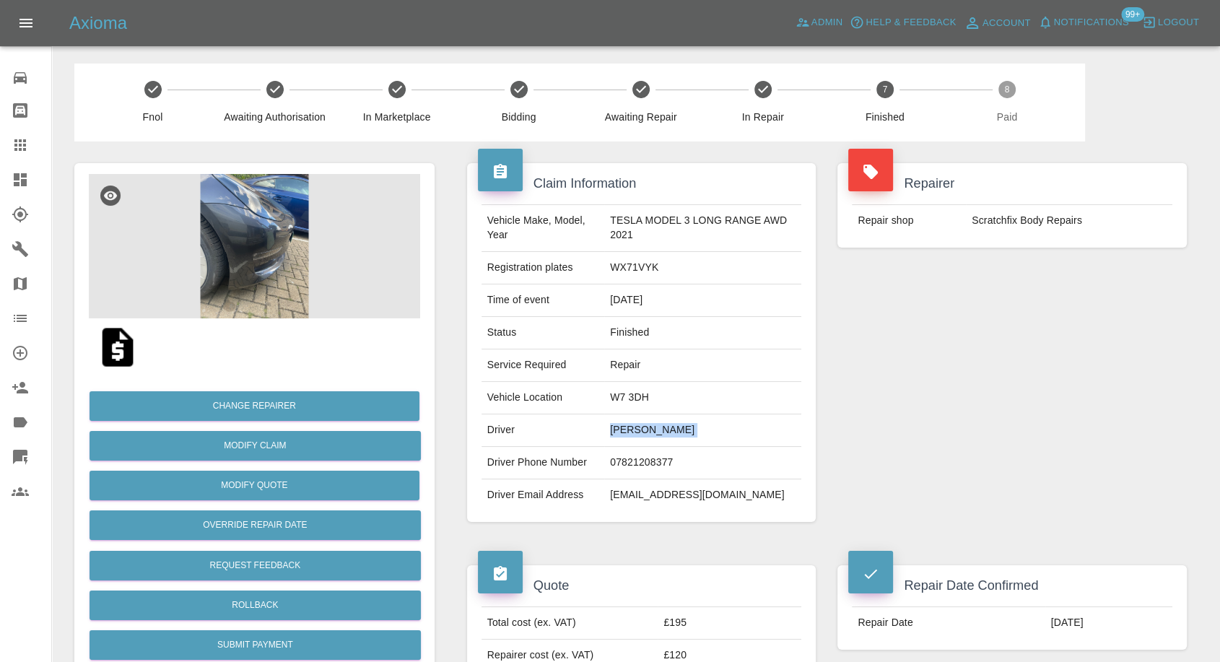
click at [618, 434] on td "Ben Pycz" at bounding box center [702, 430] width 197 height 32
copy td "Ben Pycz"
click at [627, 498] on td "benpycz@gmail.com" at bounding box center [702, 495] width 197 height 32
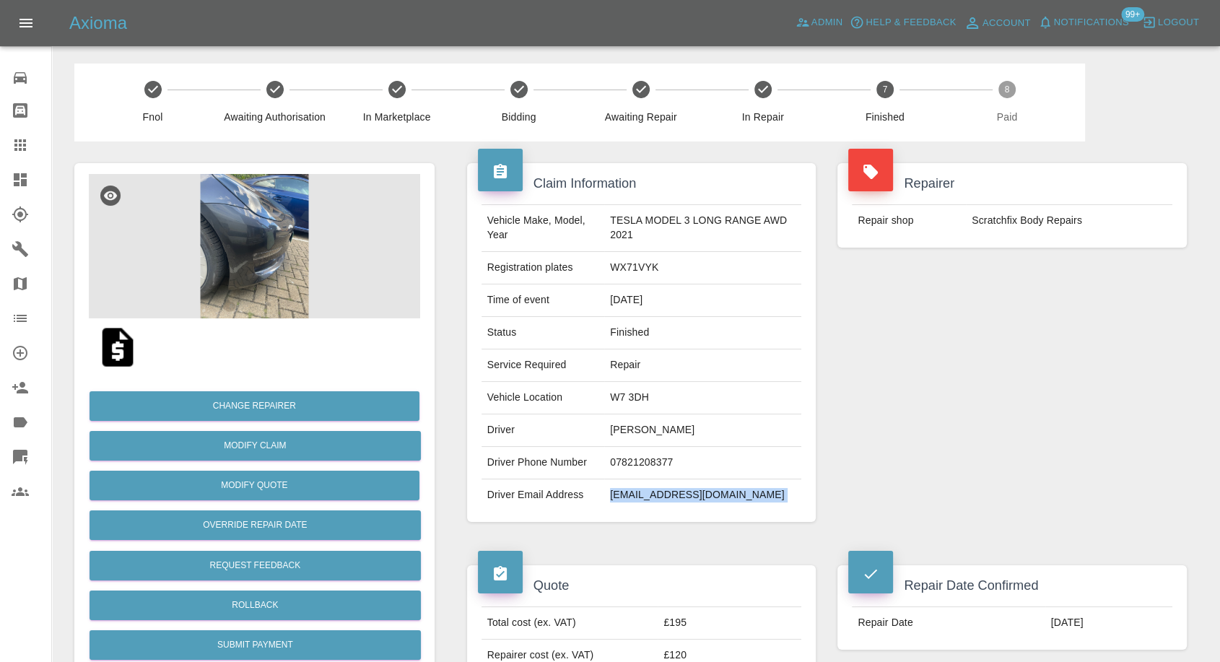
click at [627, 498] on td "benpycz@gmail.com" at bounding box center [702, 495] width 197 height 32
copy div "benpycz@gmail.com"
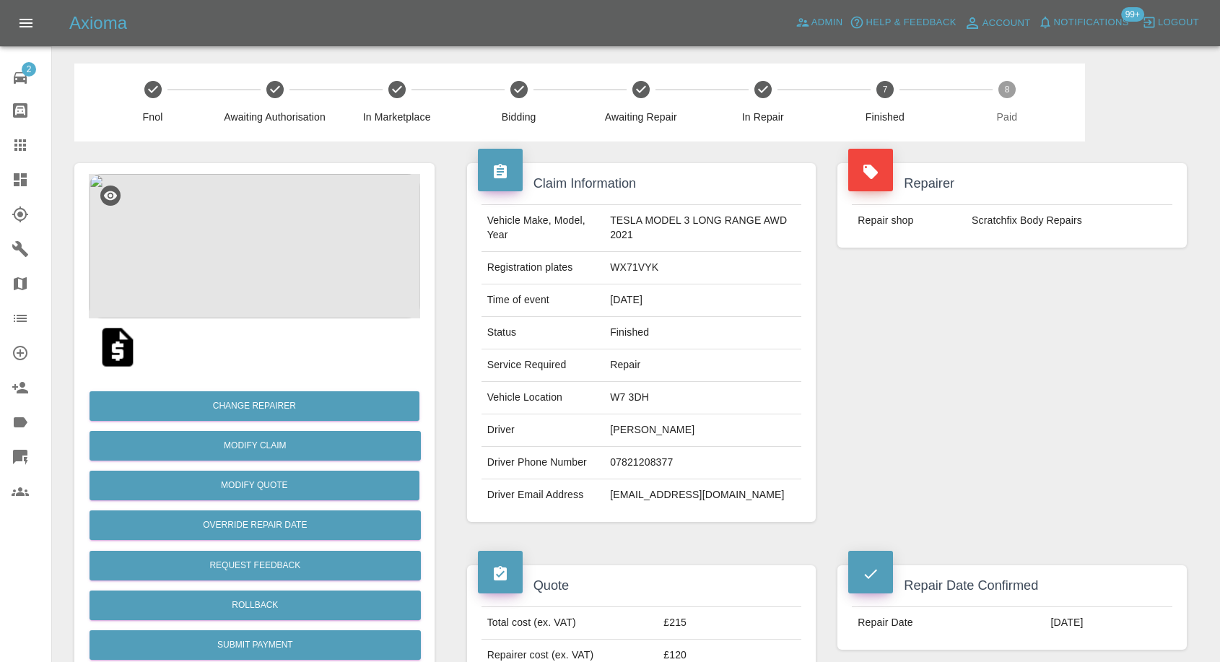
scroll to position [1202, 0]
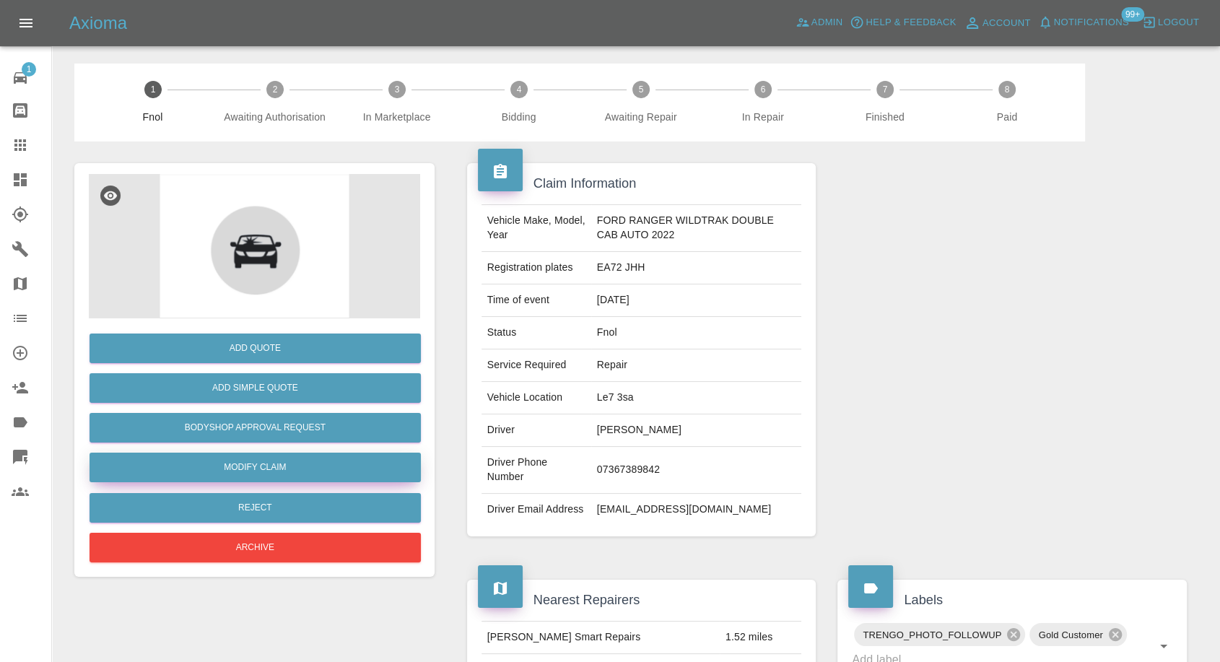
click at [256, 472] on link "Modify Claim" at bounding box center [255, 468] width 331 height 30
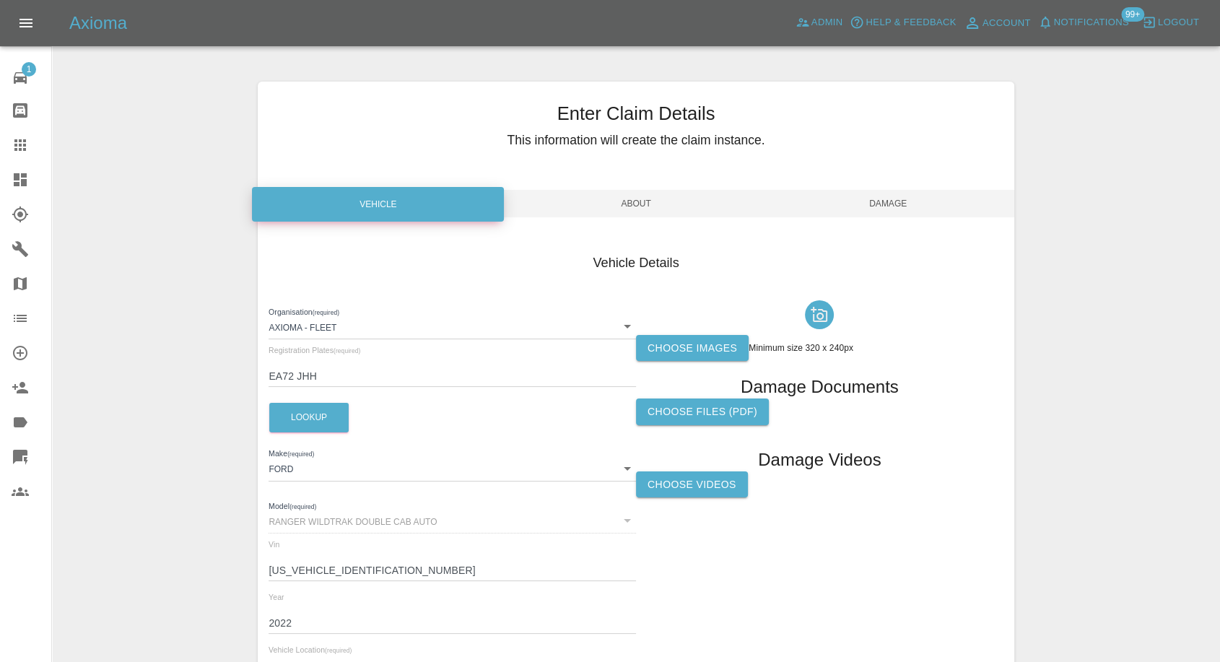
click at [682, 354] on label "Choose images" at bounding box center [692, 348] width 113 height 27
click at [0, 0] on input "Choose images" at bounding box center [0, 0] width 0 height 0
click at [697, 354] on label "Choose images" at bounding box center [692, 348] width 113 height 27
click at [0, 0] on input "Choose images" at bounding box center [0, 0] width 0 height 0
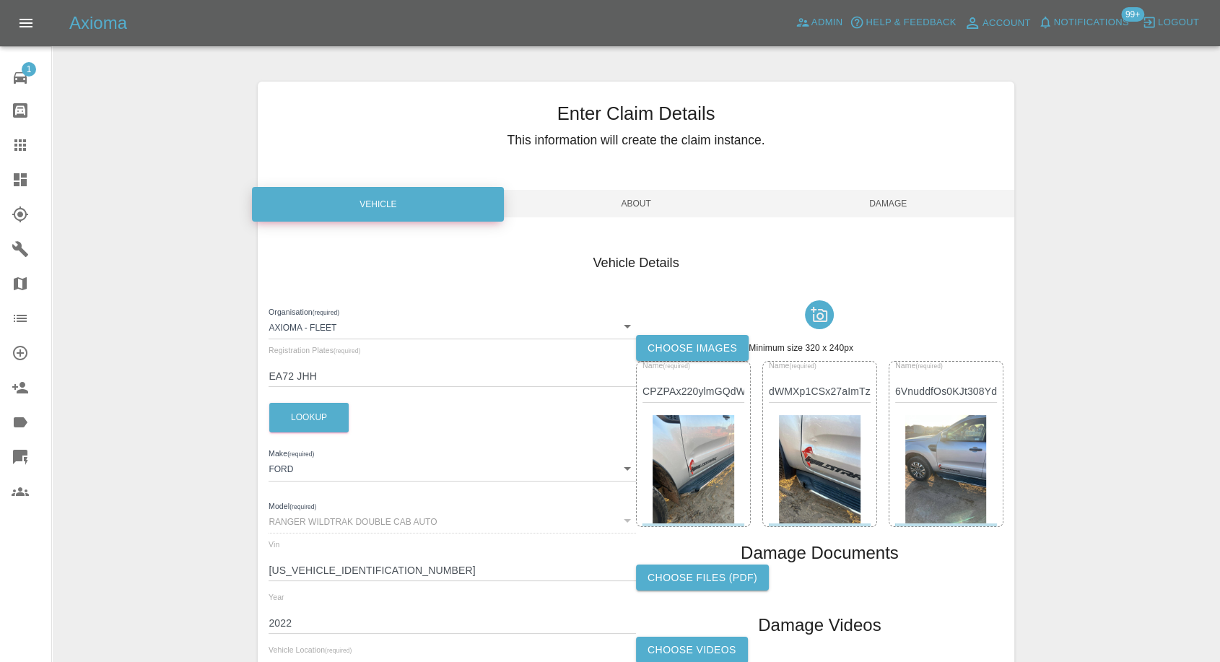
click at [882, 204] on span "Damage" at bounding box center [888, 203] width 252 height 27
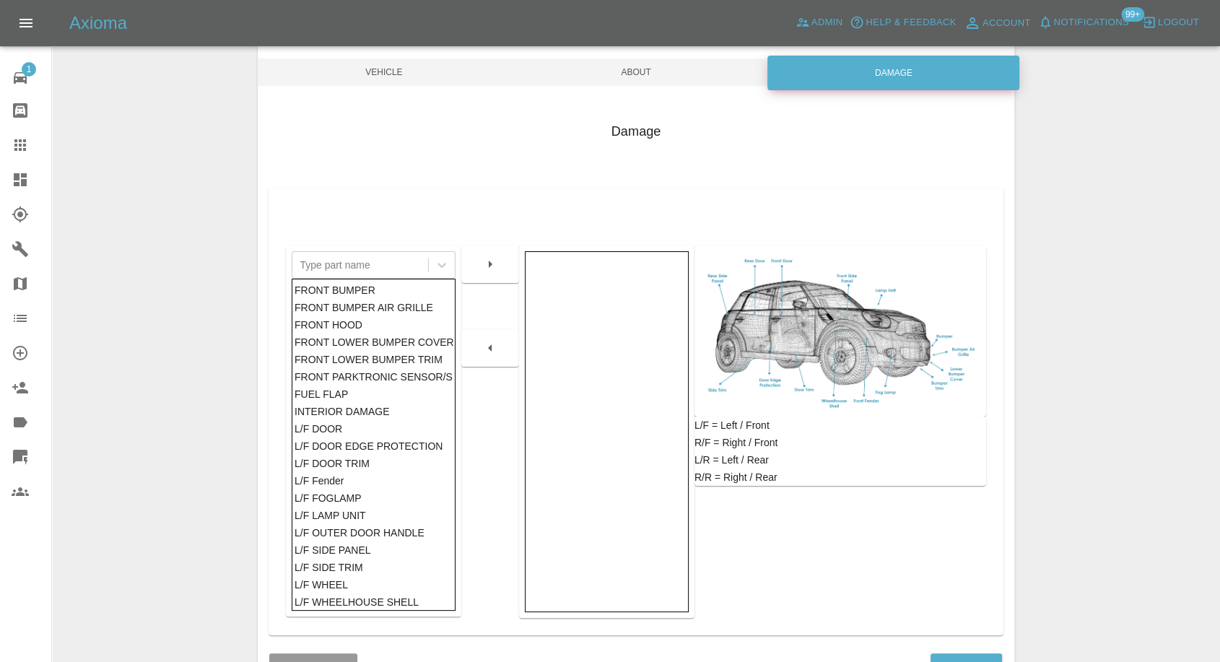
scroll to position [231, 0]
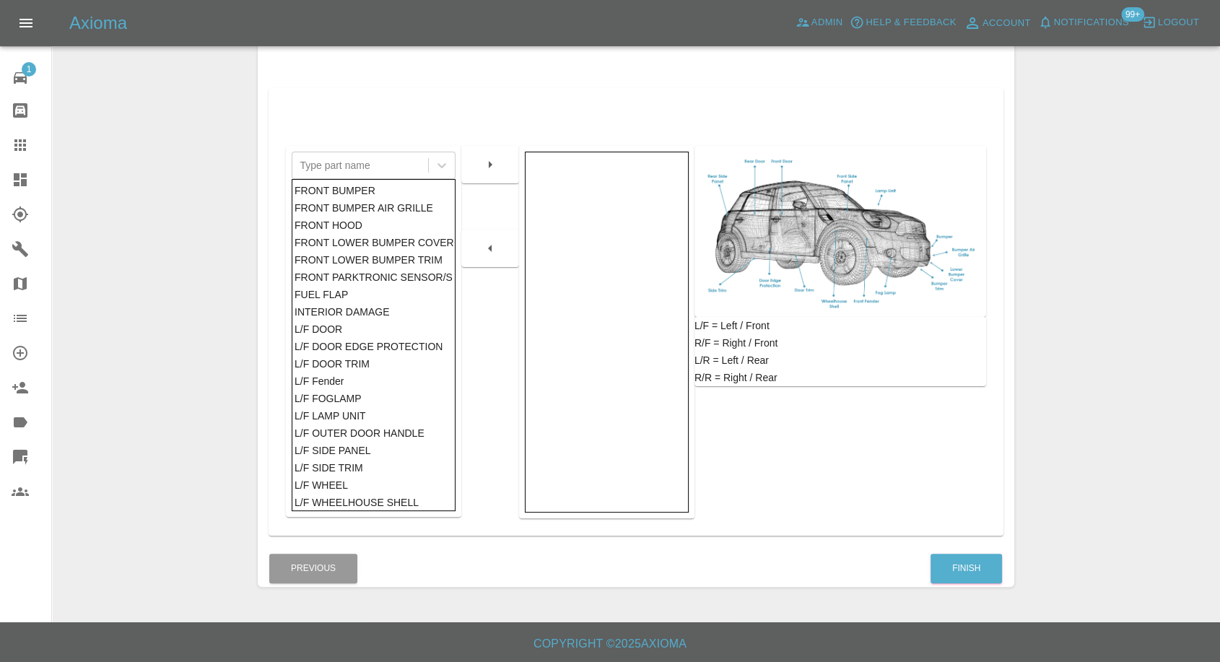
click at [971, 551] on div "Finish" at bounding box center [966, 568] width 73 height 37
click at [951, 556] on button "Finish" at bounding box center [965, 569] width 71 height 30
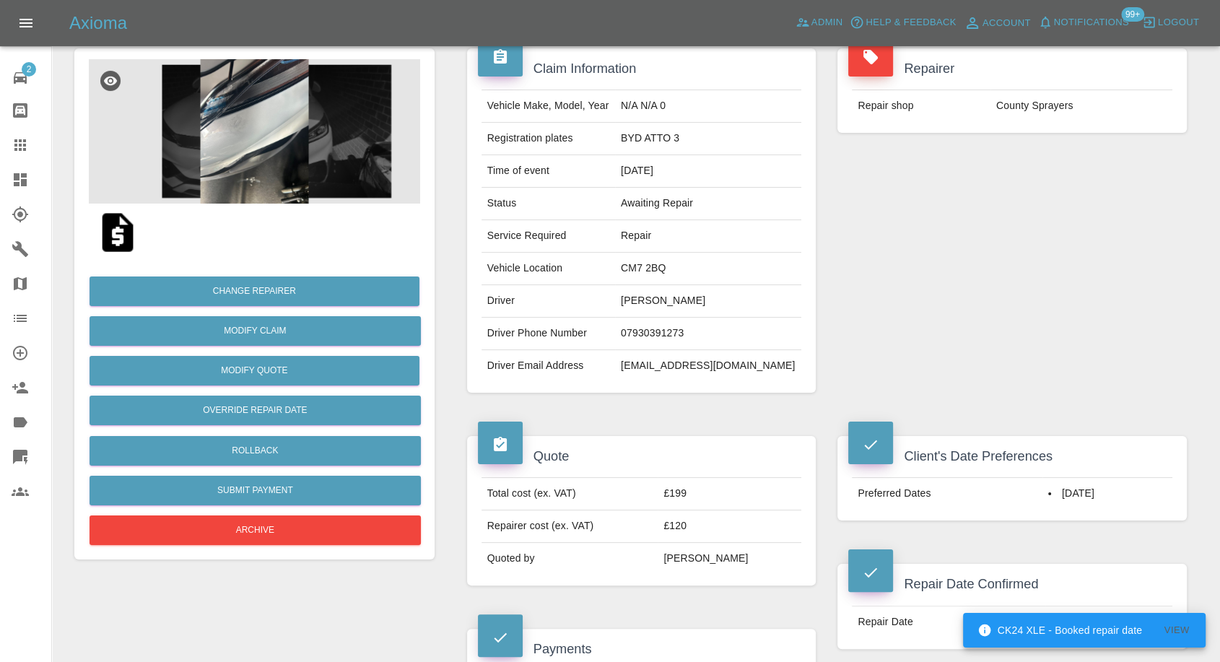
scroll to position [240, 0]
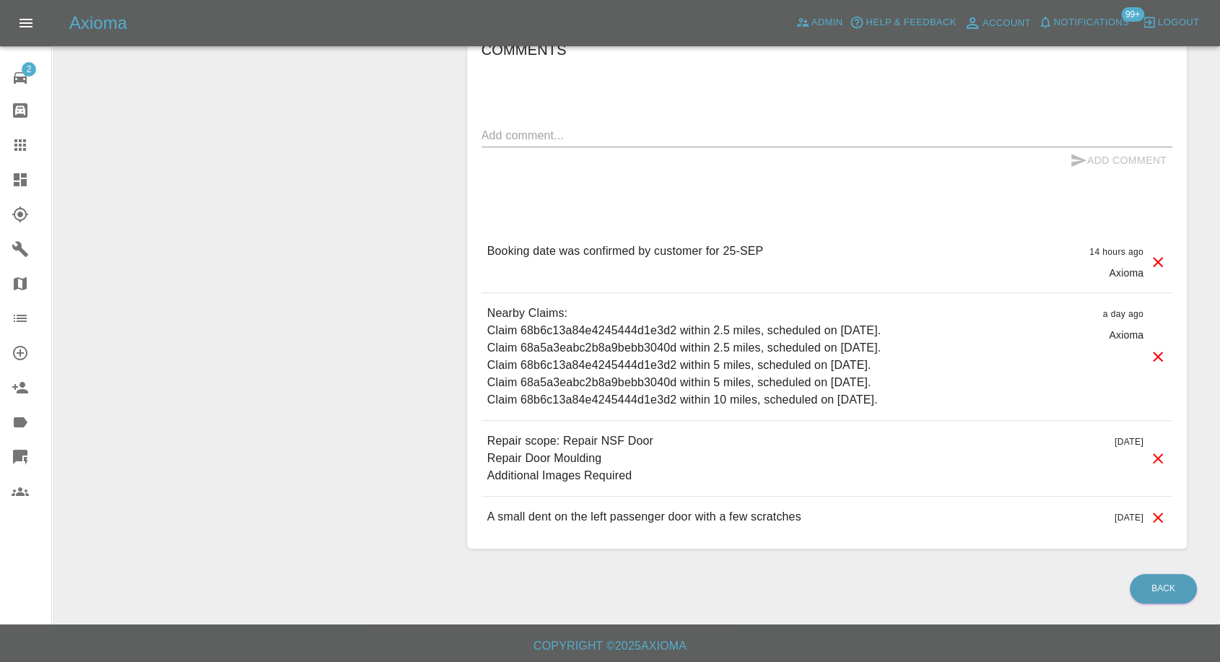
scroll to position [1199, 0]
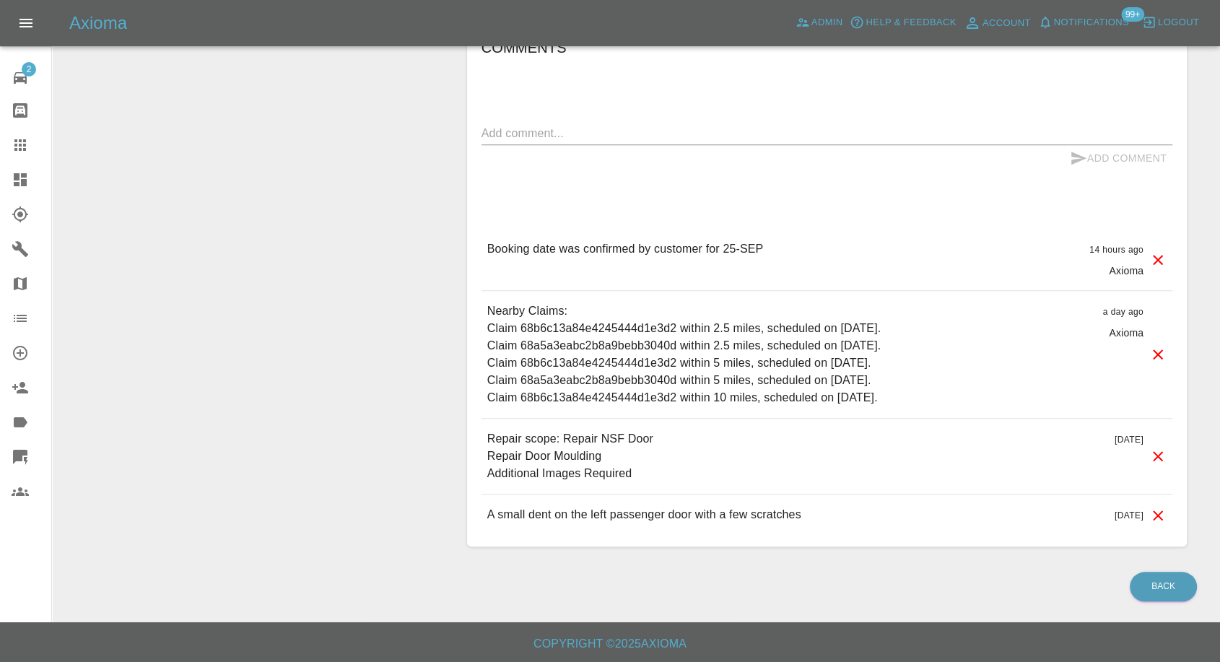
click at [555, 128] on textarea at bounding box center [826, 133] width 691 height 17
type textarea "Cm will pay using Klarna"
click at [1074, 154] on icon "submit" at bounding box center [1078, 158] width 15 height 13
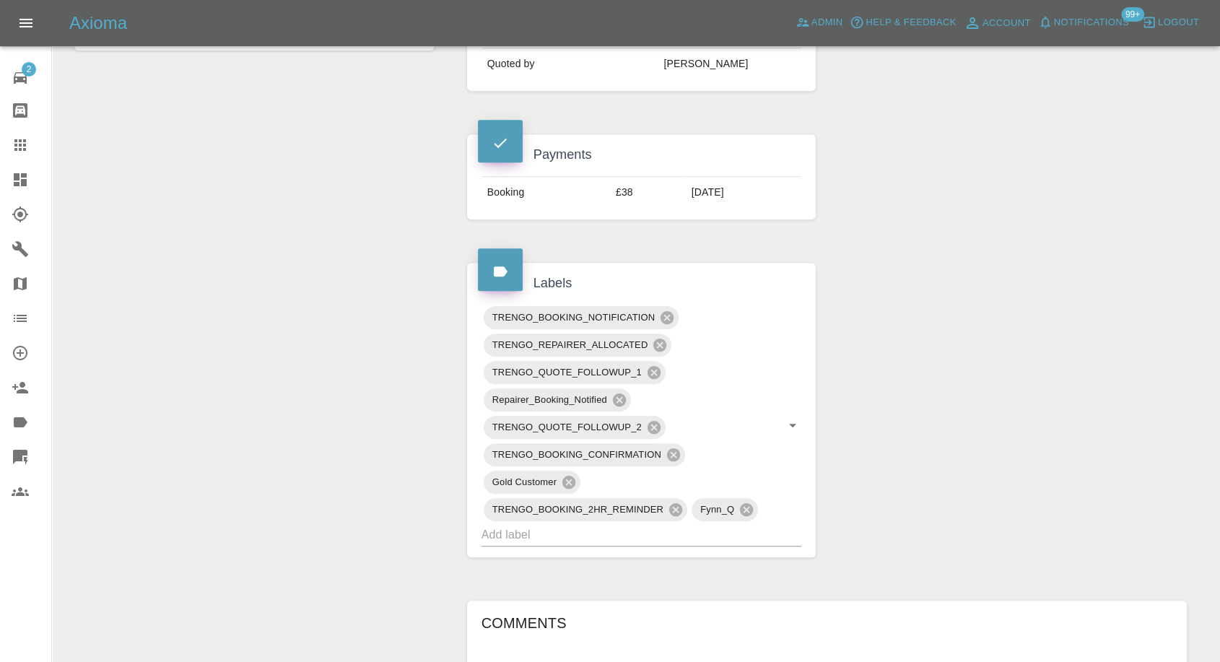
scroll to position [477, 0]
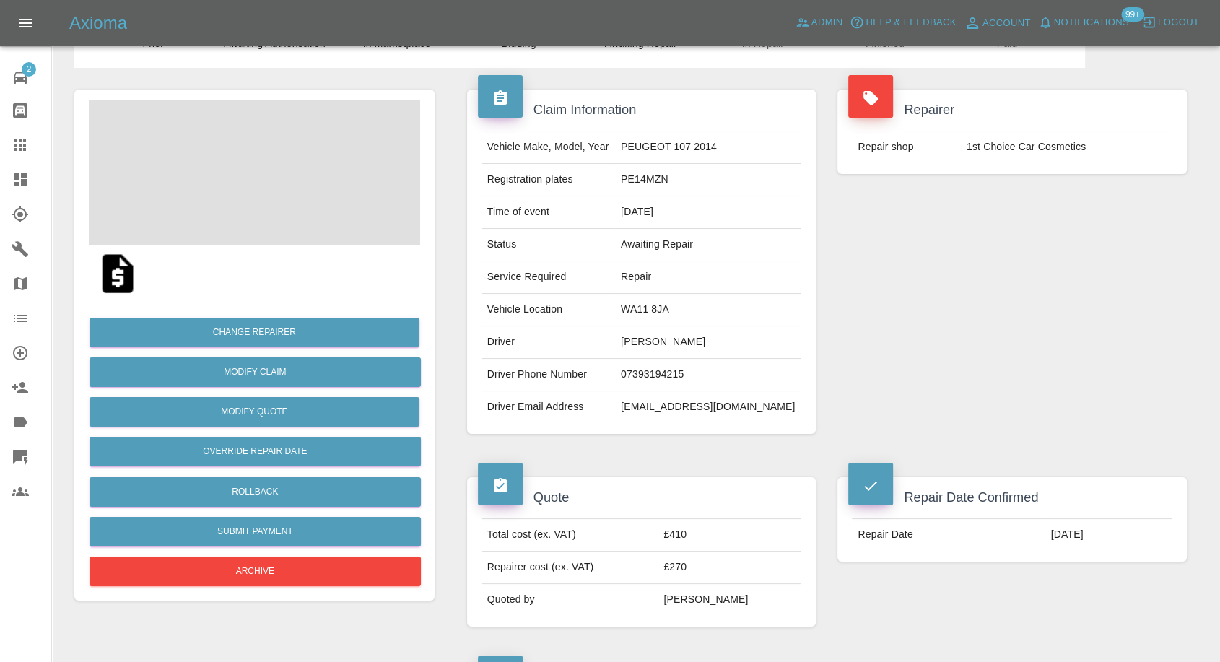
scroll to position [240, 0]
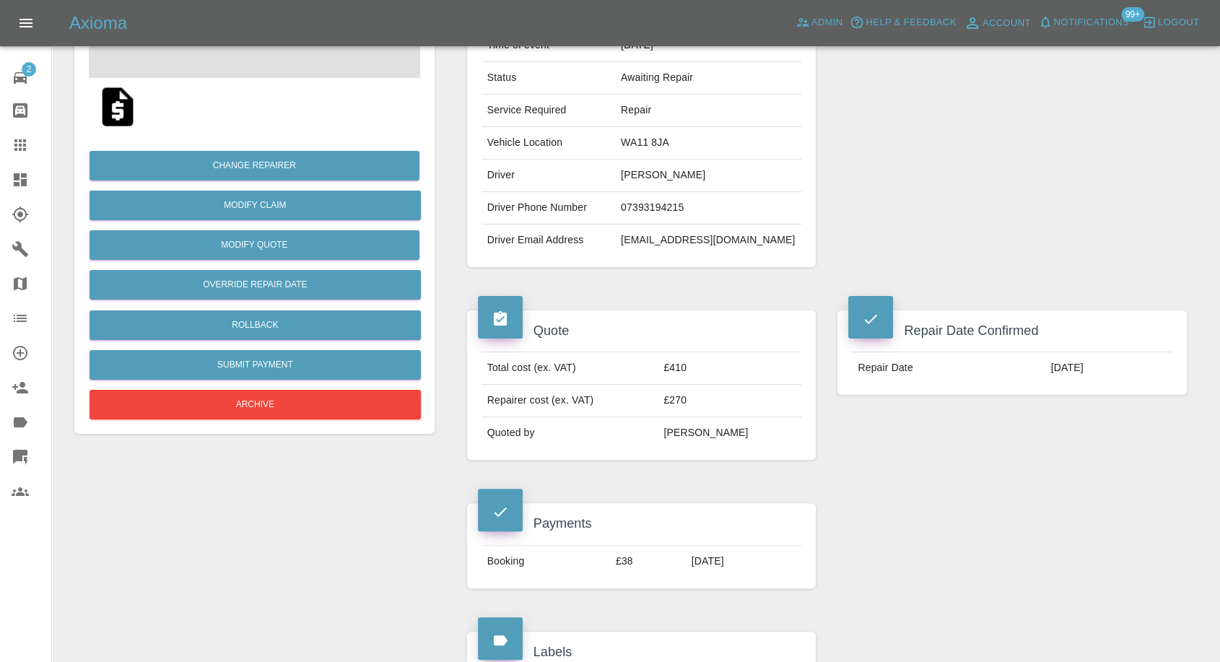
click at [885, 122] on div "Repairer Repair shop 1st Choice Car Cosmetics" at bounding box center [1011, 95] width 371 height 388
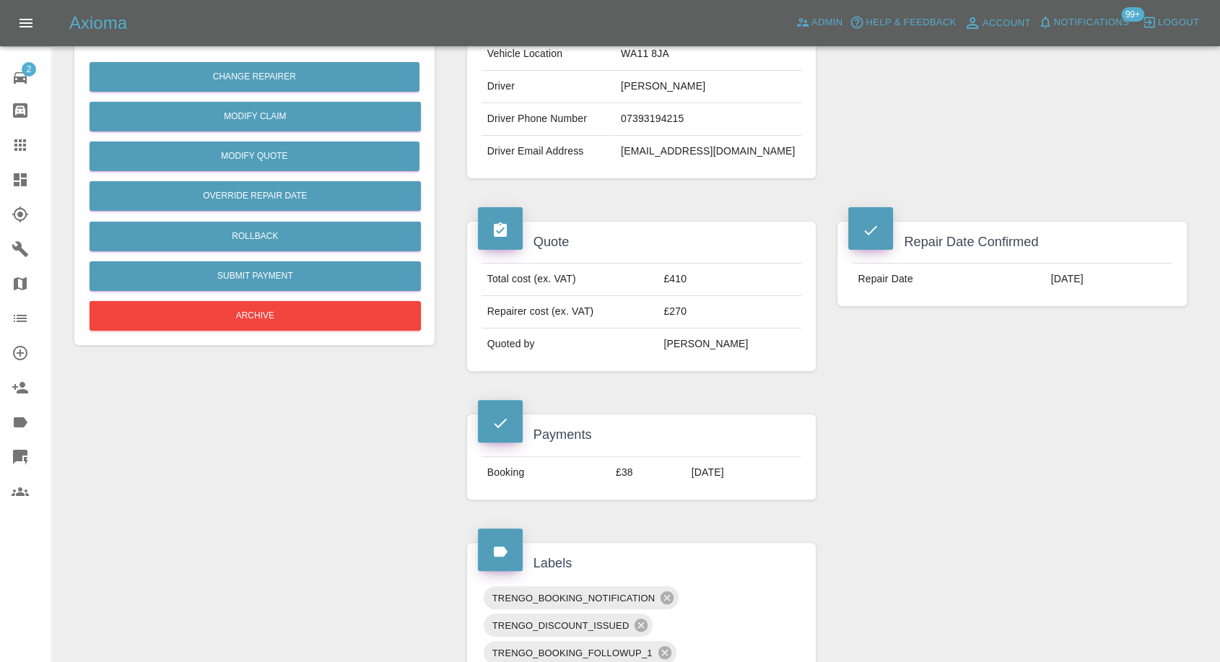
scroll to position [320, 0]
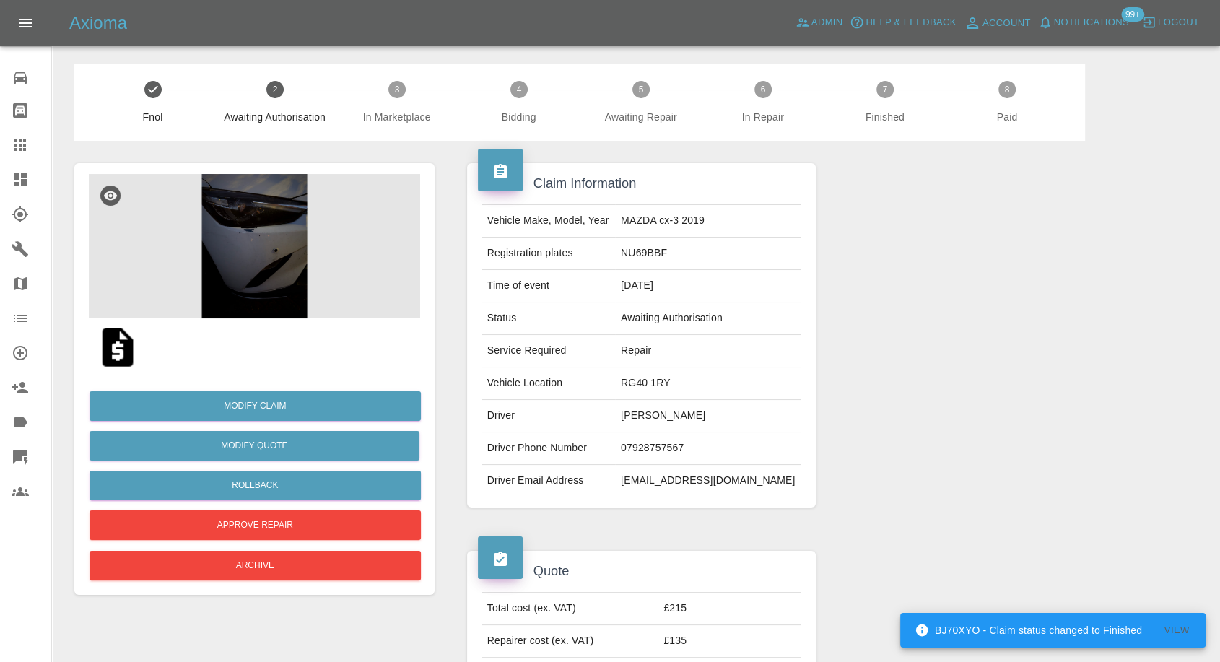
click at [253, 289] on img at bounding box center [254, 246] width 331 height 144
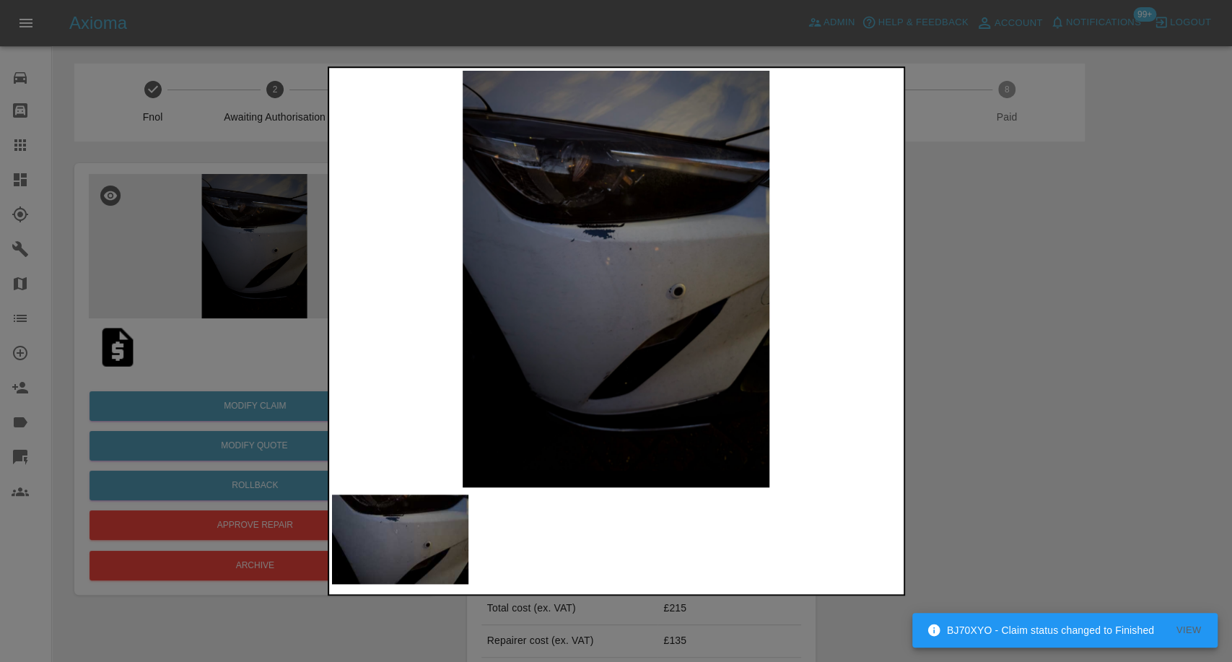
click at [956, 363] on div at bounding box center [616, 331] width 1232 height 662
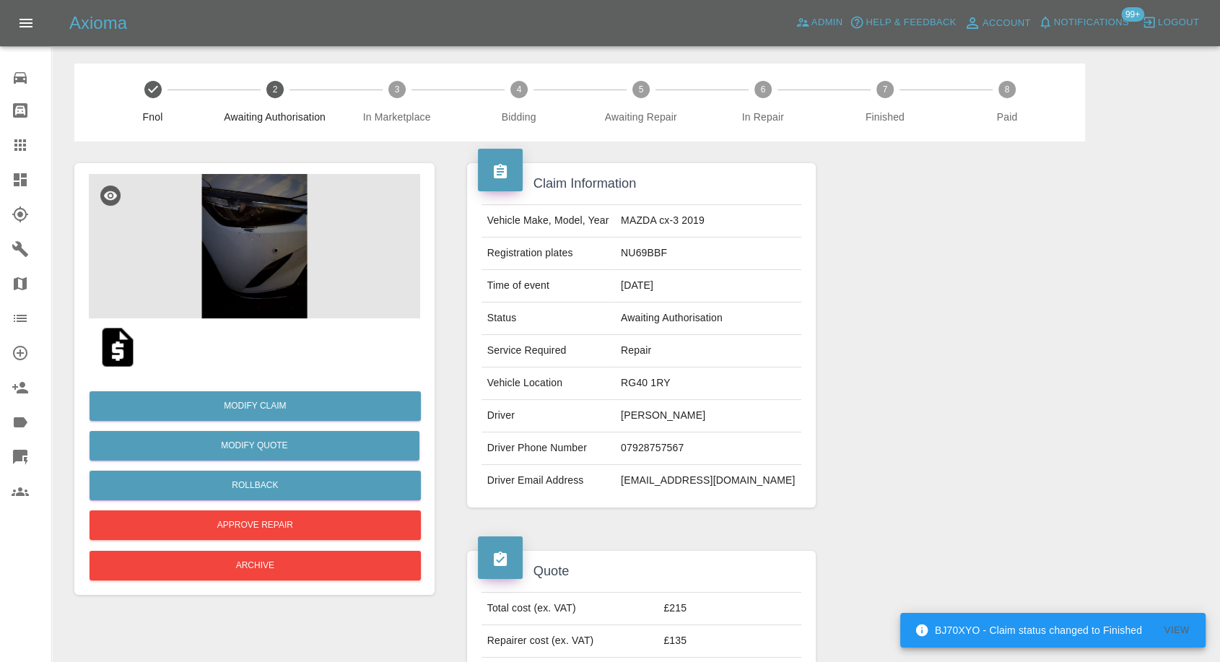
click at [258, 253] on img at bounding box center [254, 246] width 331 height 144
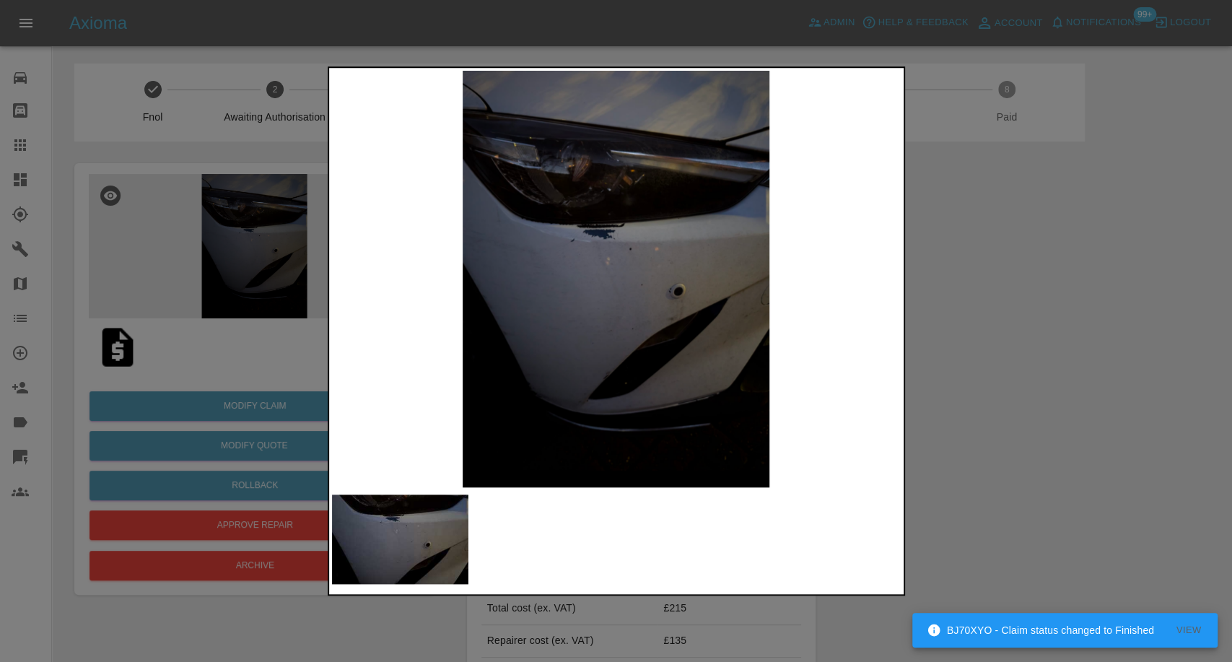
click at [970, 429] on div at bounding box center [616, 331] width 1232 height 662
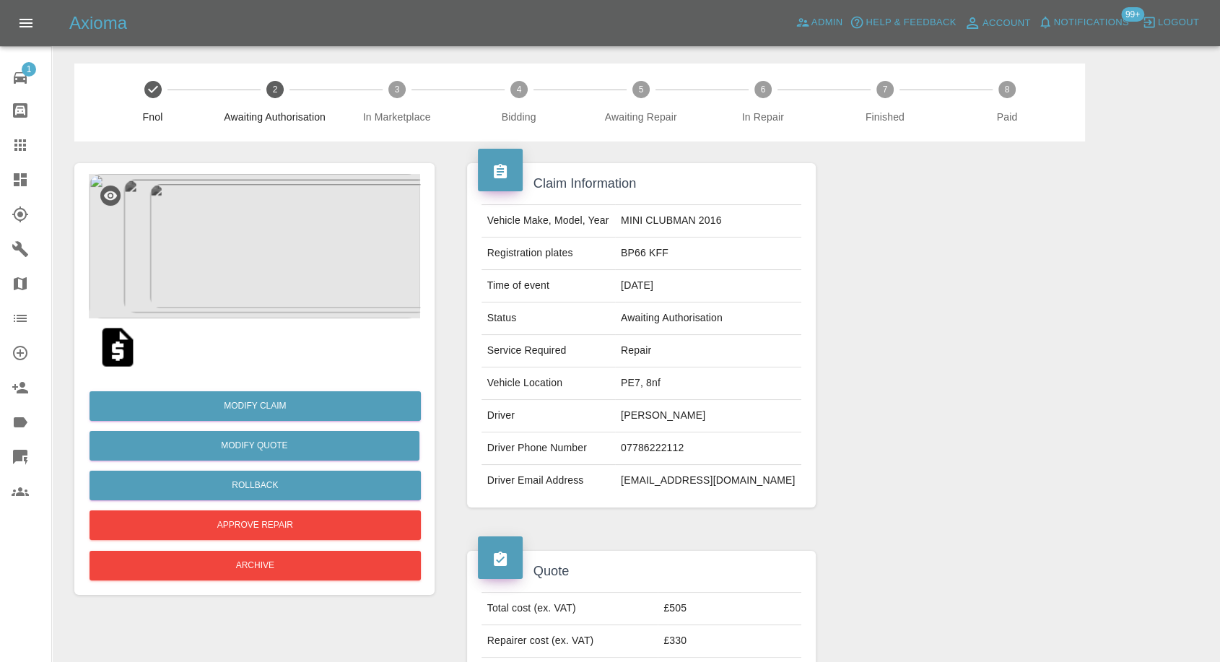
click at [118, 356] on img at bounding box center [118, 347] width 46 height 46
click at [263, 254] on span at bounding box center [254, 246] width 331 height 144
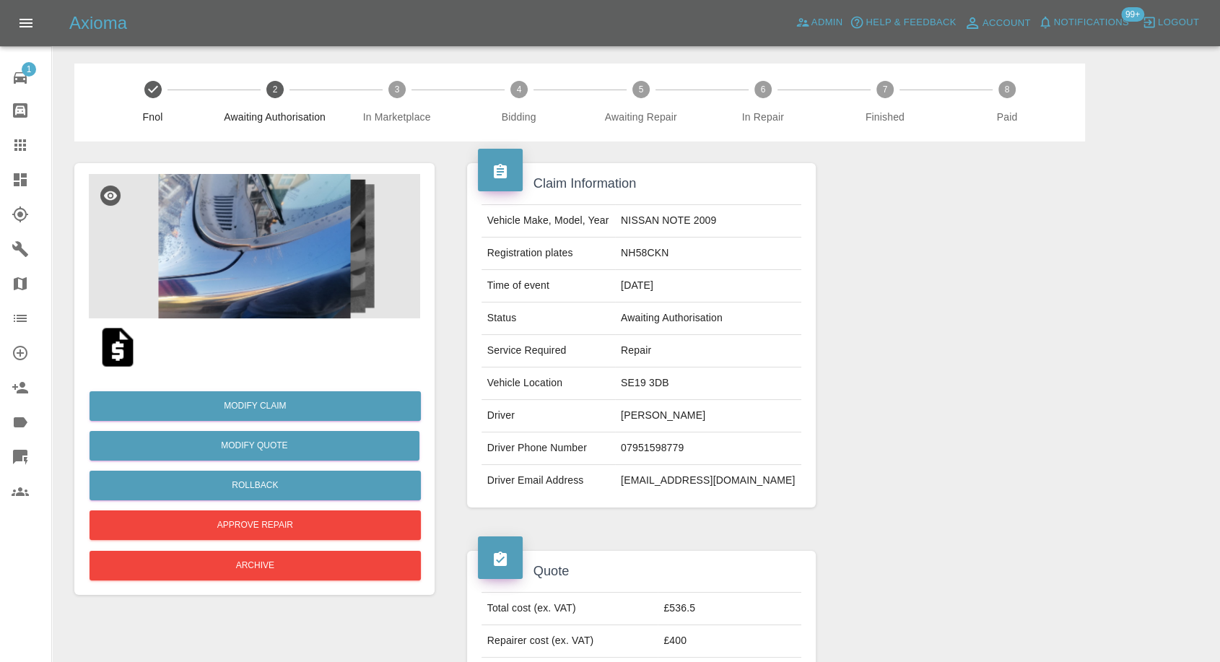
click at [238, 258] on img at bounding box center [254, 246] width 331 height 144
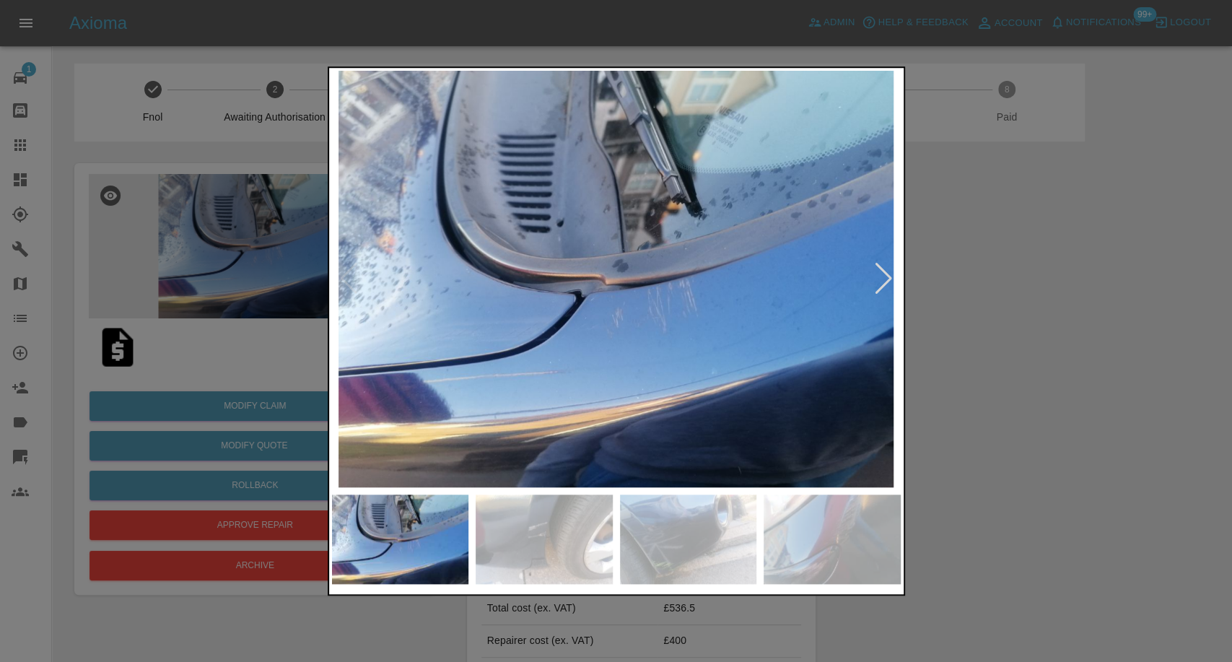
click at [583, 554] on img at bounding box center [544, 539] width 137 height 90
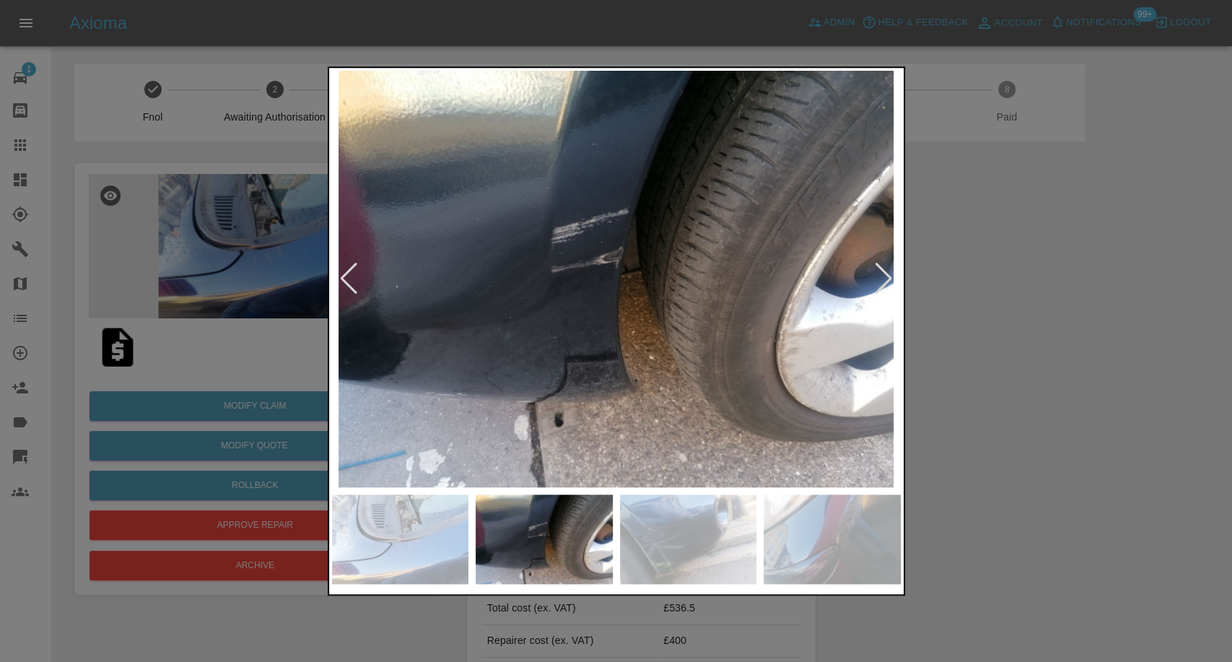
click at [702, 554] on img at bounding box center [688, 539] width 137 height 90
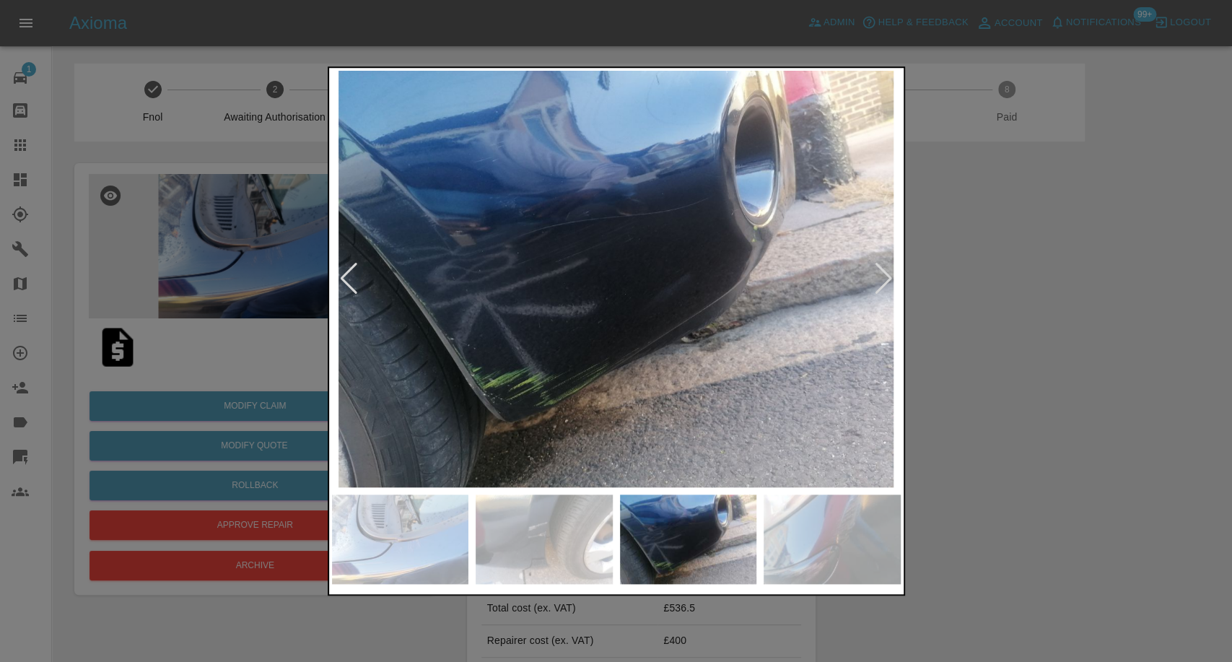
click at [803, 552] on img at bounding box center [832, 539] width 137 height 90
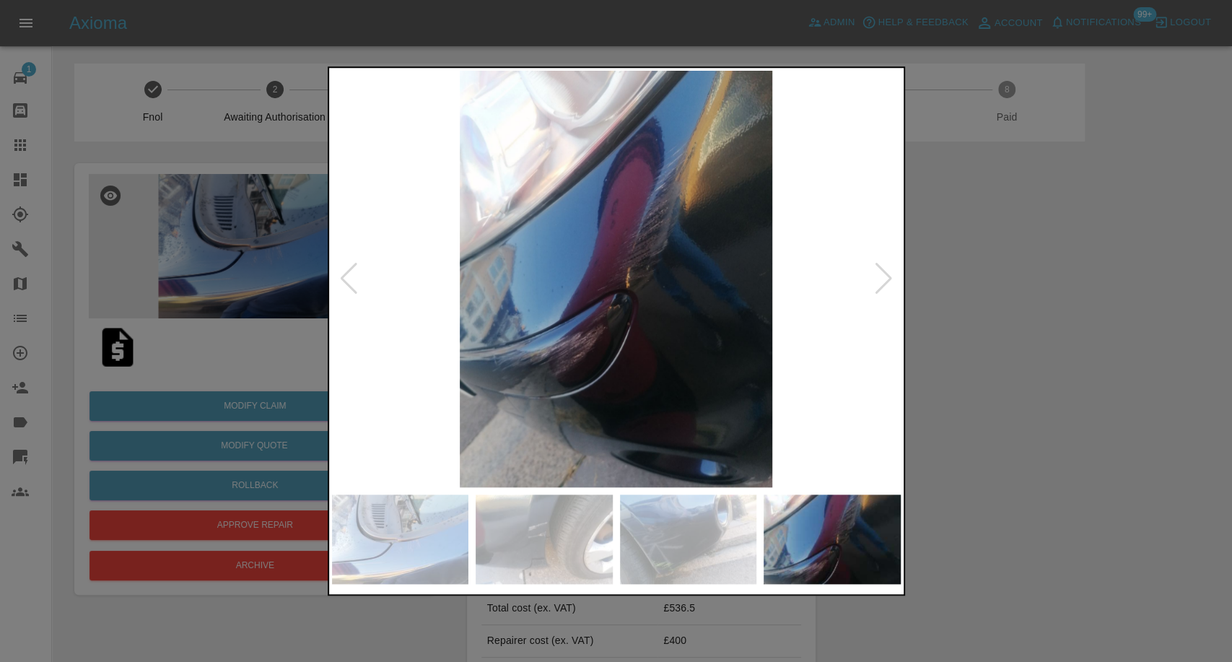
click at [881, 287] on div at bounding box center [883, 279] width 19 height 32
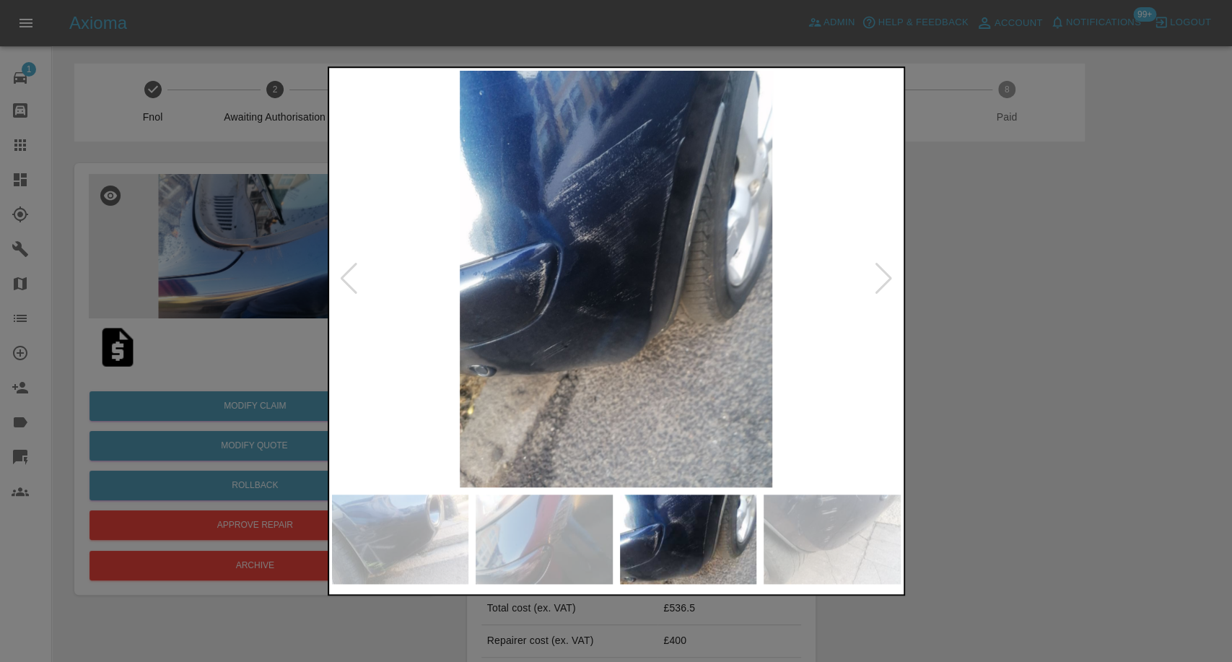
click at [881, 287] on div at bounding box center [883, 279] width 19 height 32
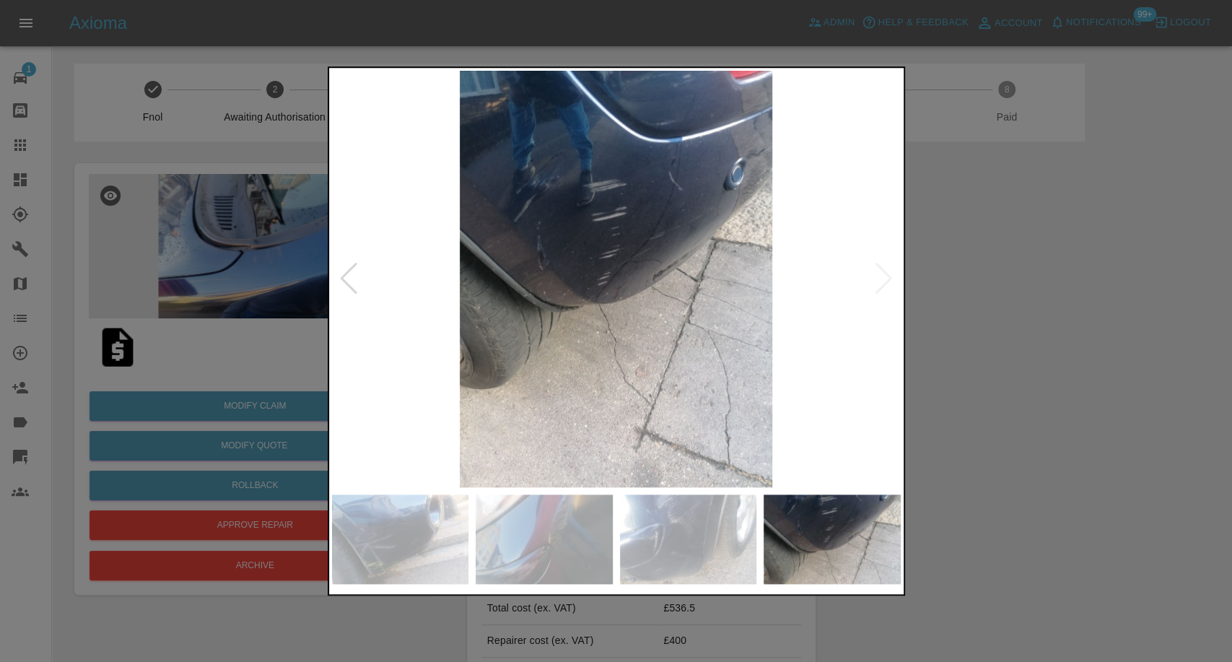
click at [881, 287] on img at bounding box center [616, 279] width 569 height 416
click at [208, 358] on div at bounding box center [616, 331] width 1232 height 662
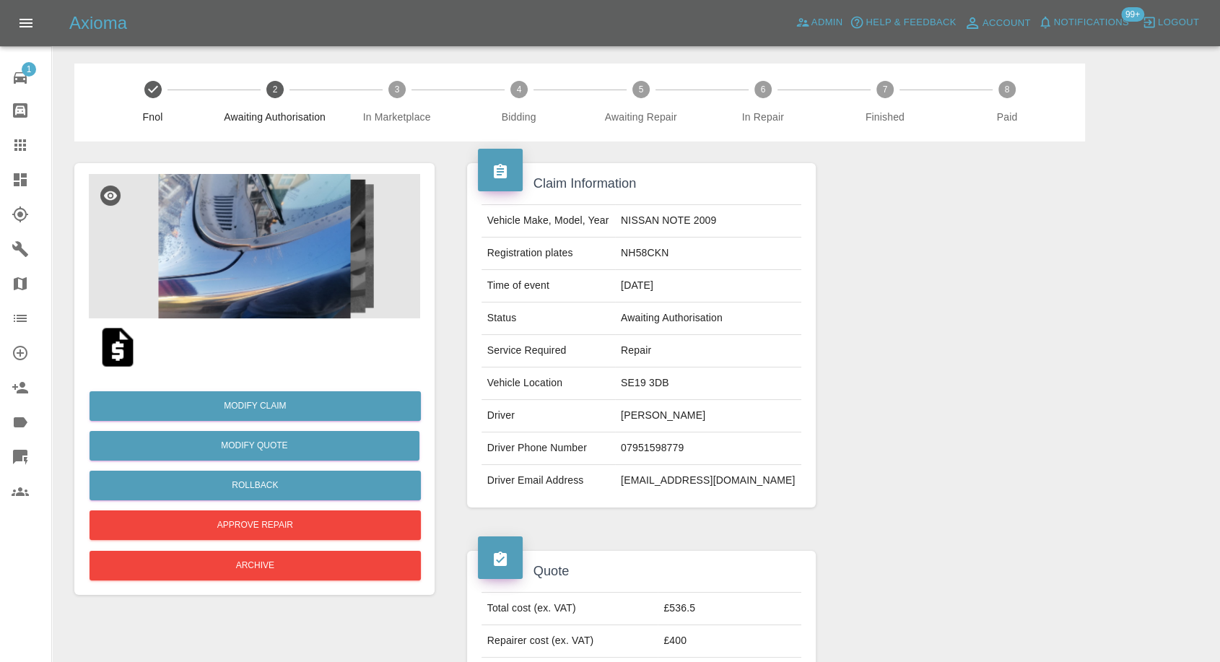
click at [115, 351] on img at bounding box center [118, 347] width 46 height 46
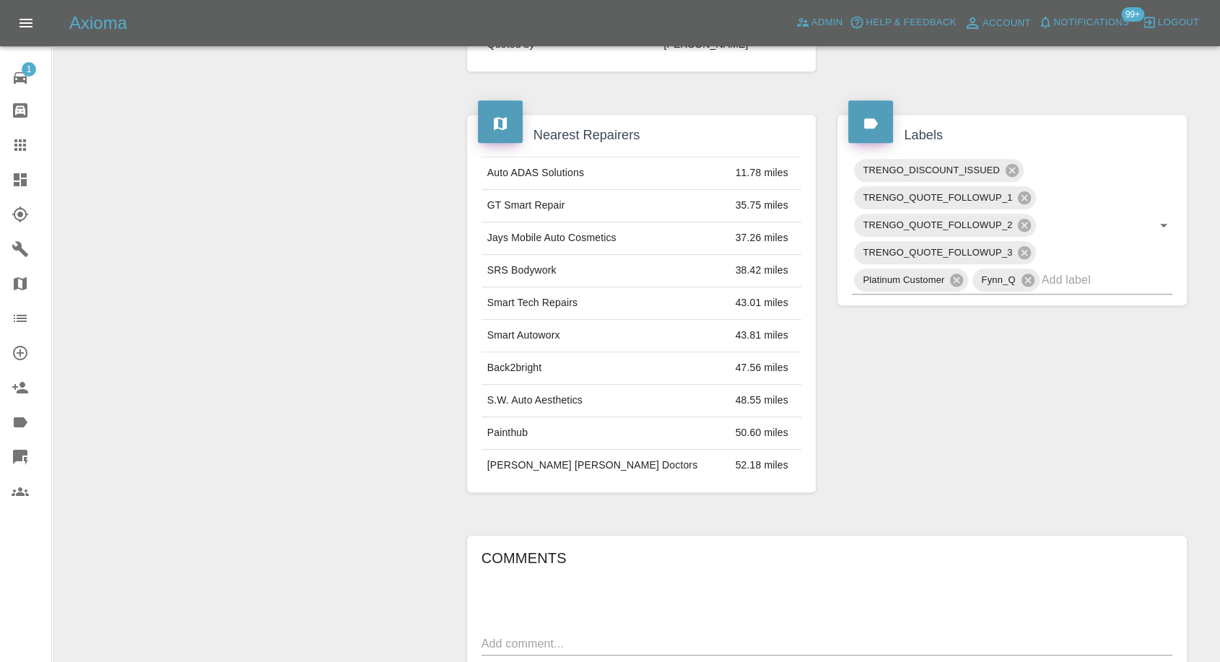
scroll to position [882, 0]
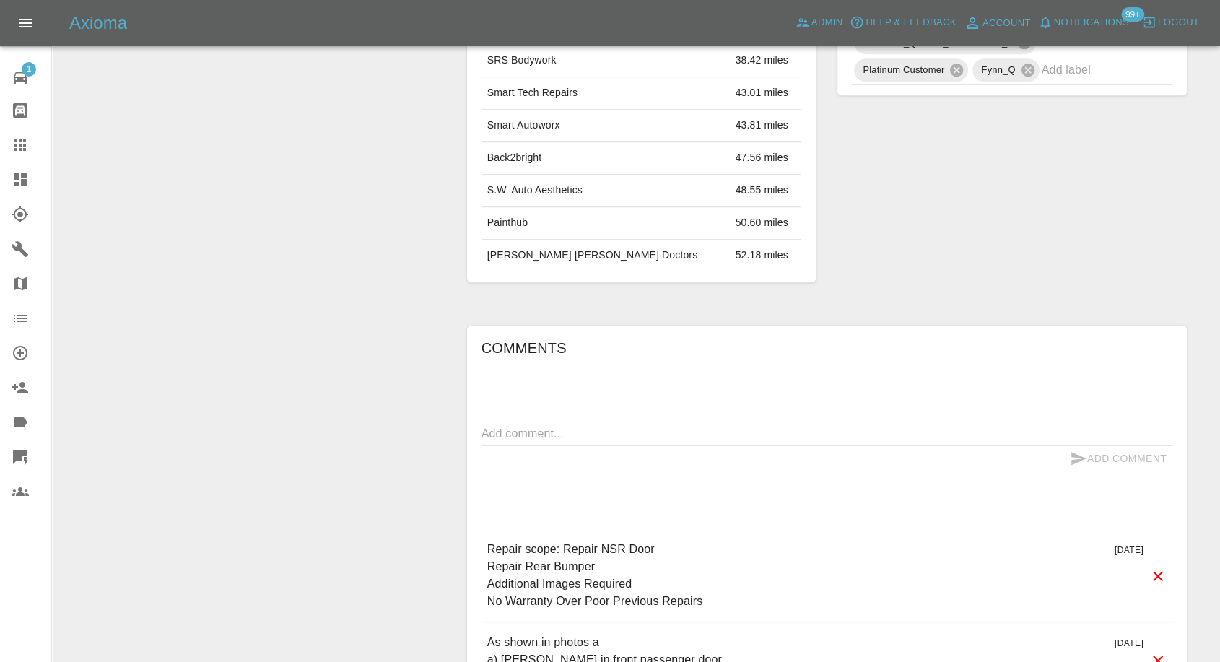
click at [602, 425] on textarea at bounding box center [826, 433] width 691 height 17
paste textarea "Once again…. If and when I decide you will hear from me. Please do not ask agai…"
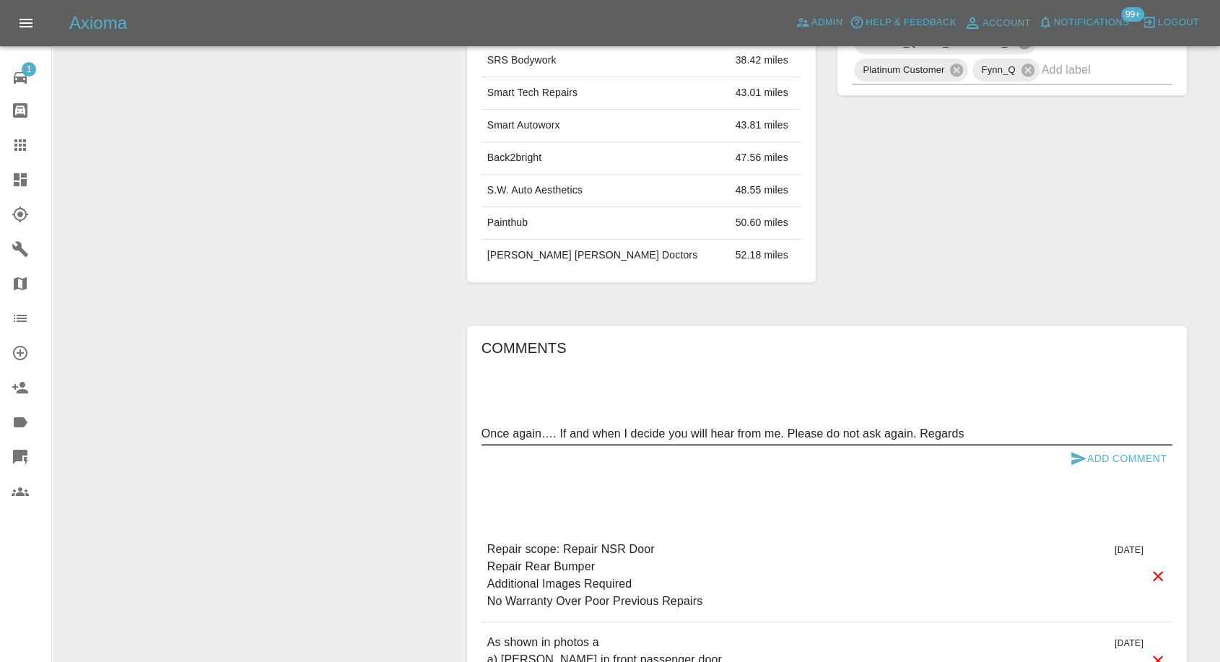
type textarea "Once again…. If and when I decide you will hear from me. Please do not ask agai…"
click at [1070, 450] on icon "submit" at bounding box center [1078, 458] width 17 height 17
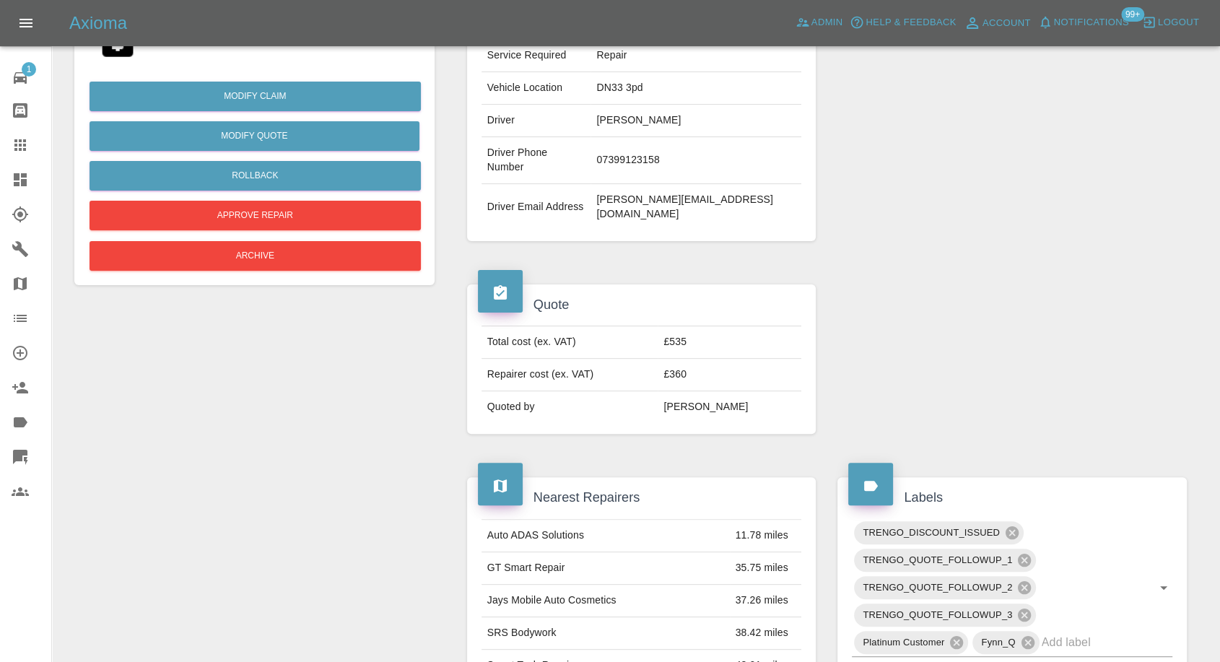
scroll to position [240, 0]
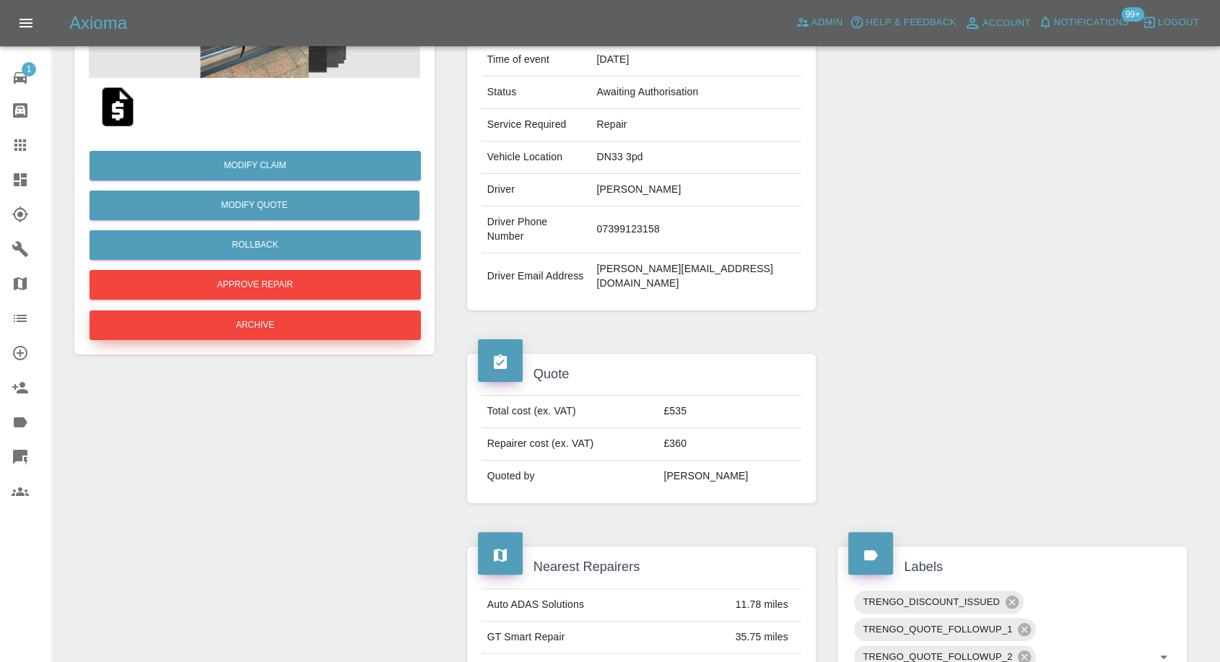
click at [269, 328] on button "Archive" at bounding box center [255, 325] width 331 height 30
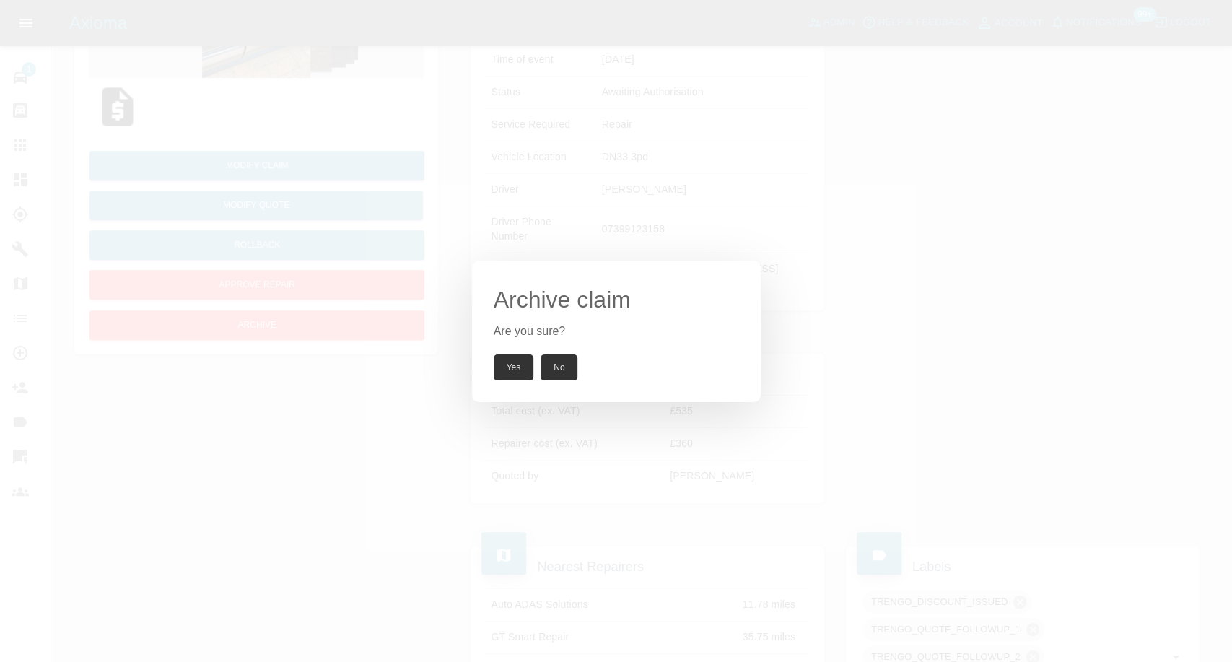
click at [508, 364] on button "Yes" at bounding box center [514, 367] width 40 height 26
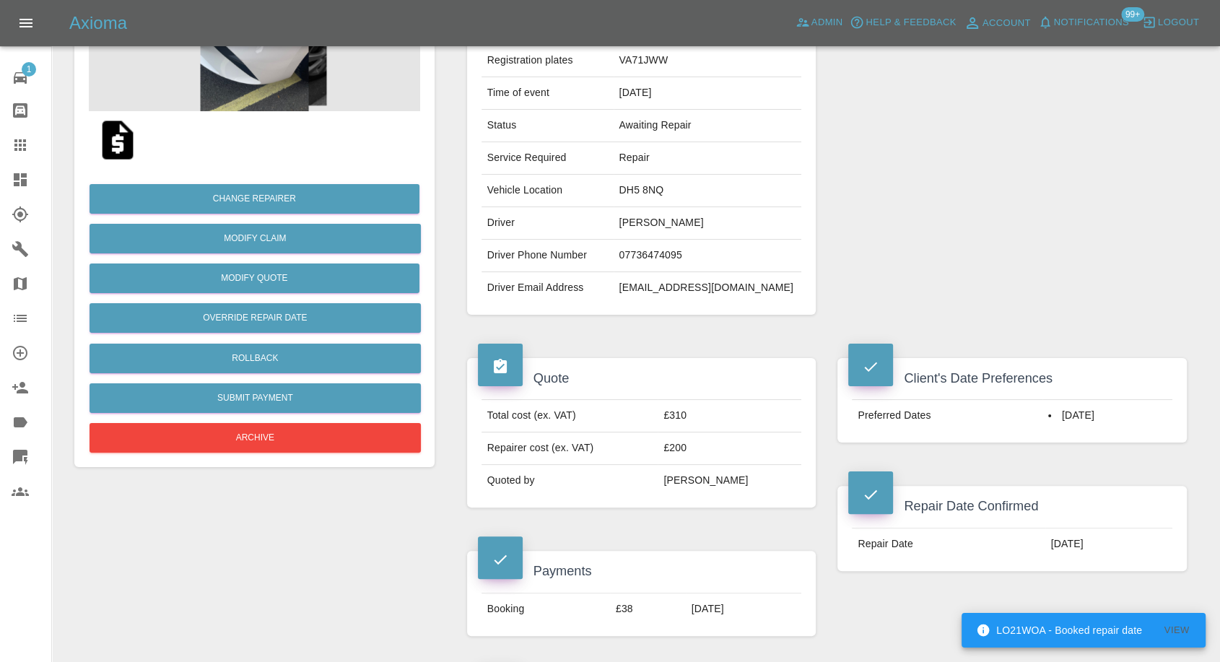
scroll to position [80, 0]
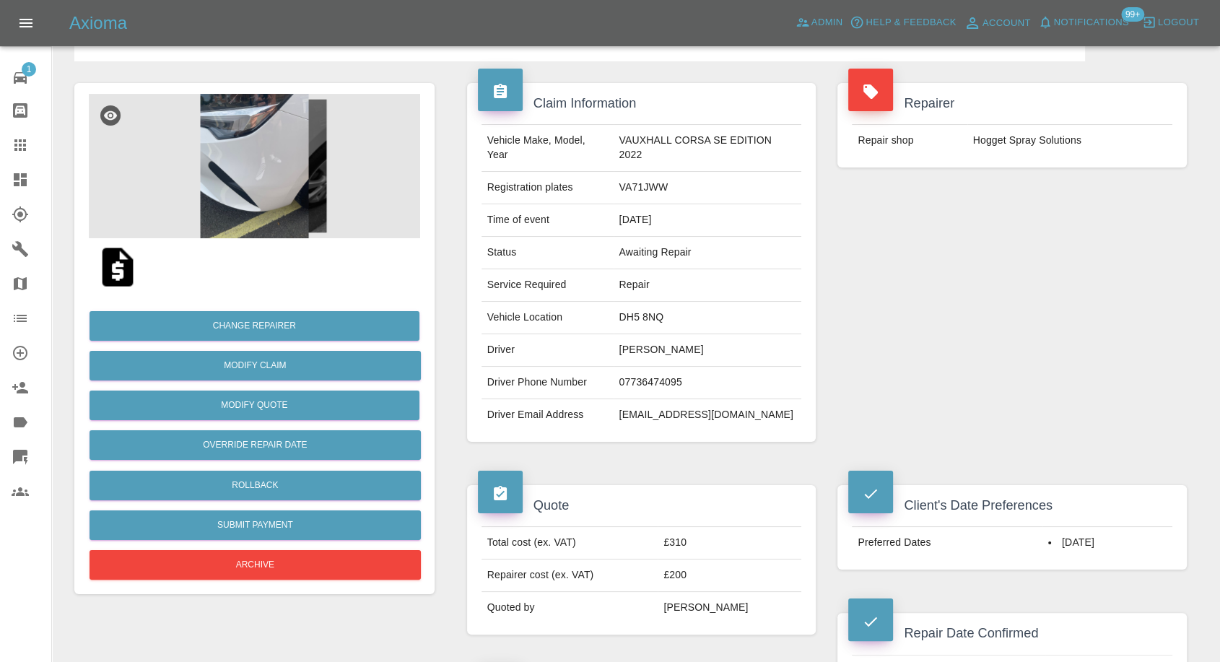
click at [977, 146] on td "Hogget Spray Solutions" at bounding box center [1069, 141] width 205 height 32
copy div "Hogget Spray Solutions"
click at [27, 256] on icon at bounding box center [20, 248] width 17 height 17
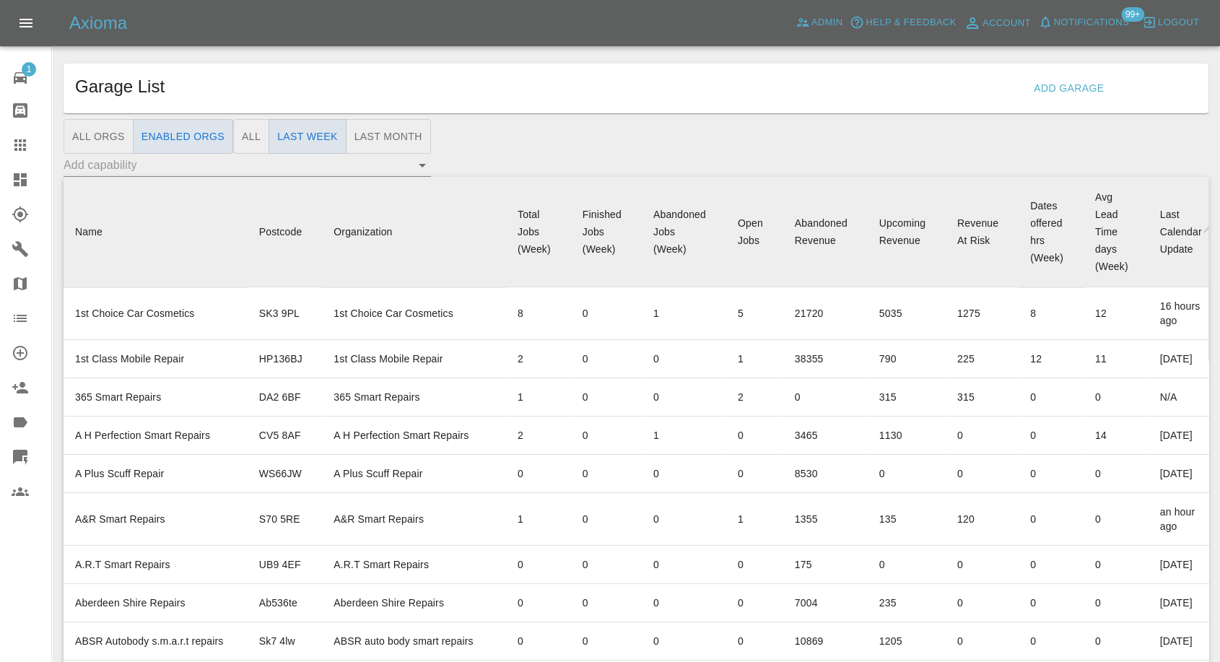
scroll to position [3898, 0]
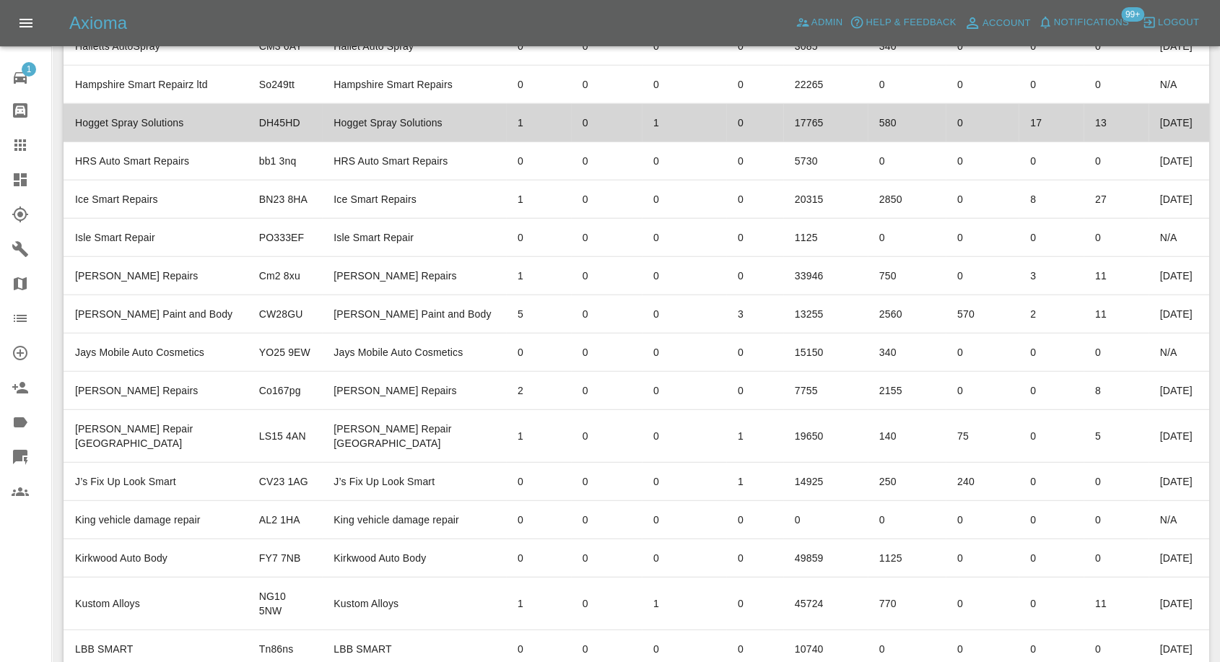
click at [122, 142] on td "Hogget Spray Solutions" at bounding box center [156, 123] width 184 height 38
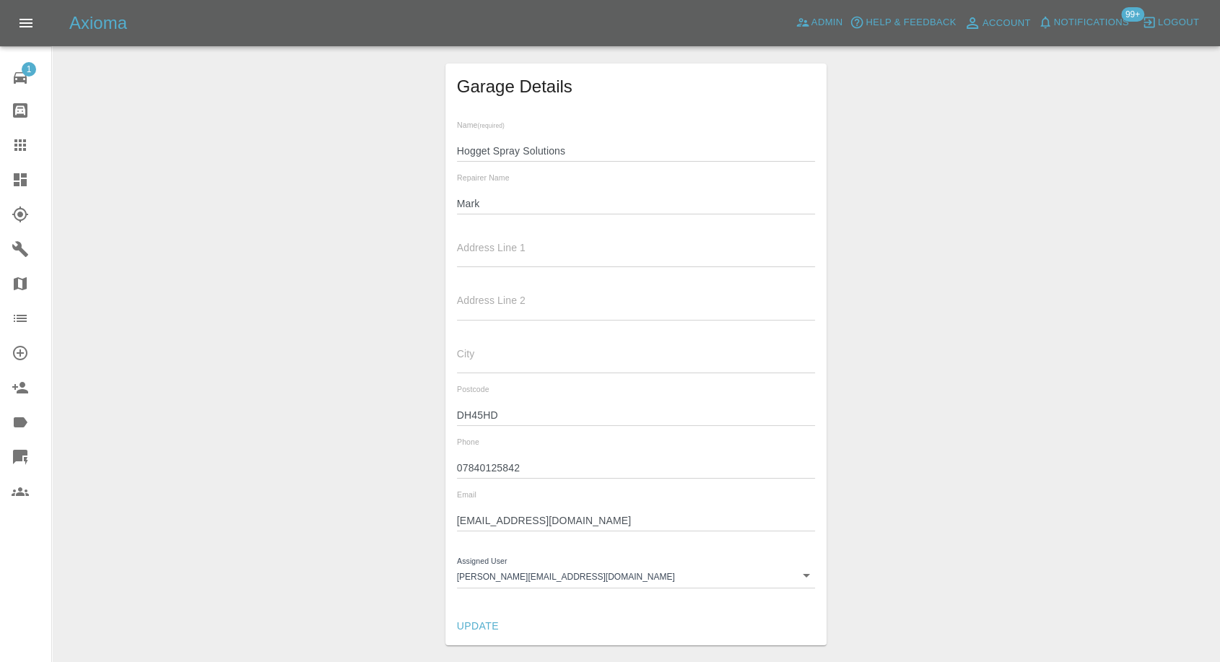
click at [470, 196] on input "Mark" at bounding box center [636, 203] width 359 height 21
click at [488, 471] on input "07840125842" at bounding box center [636, 468] width 359 height 21
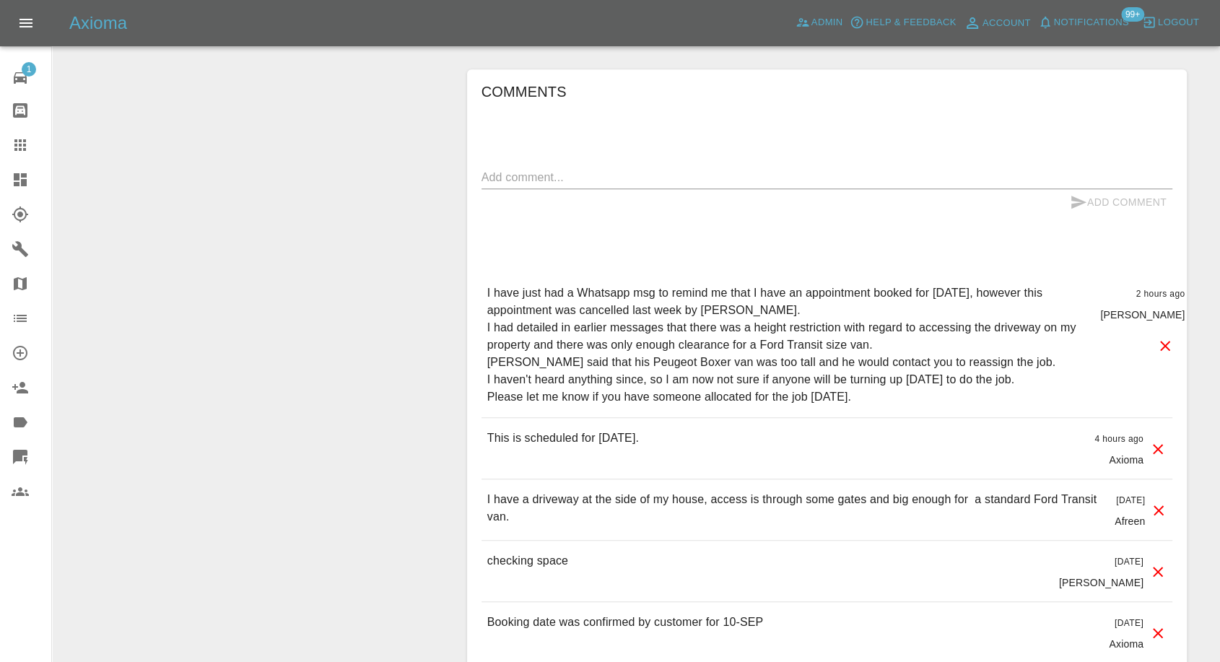
scroll to position [1283, 0]
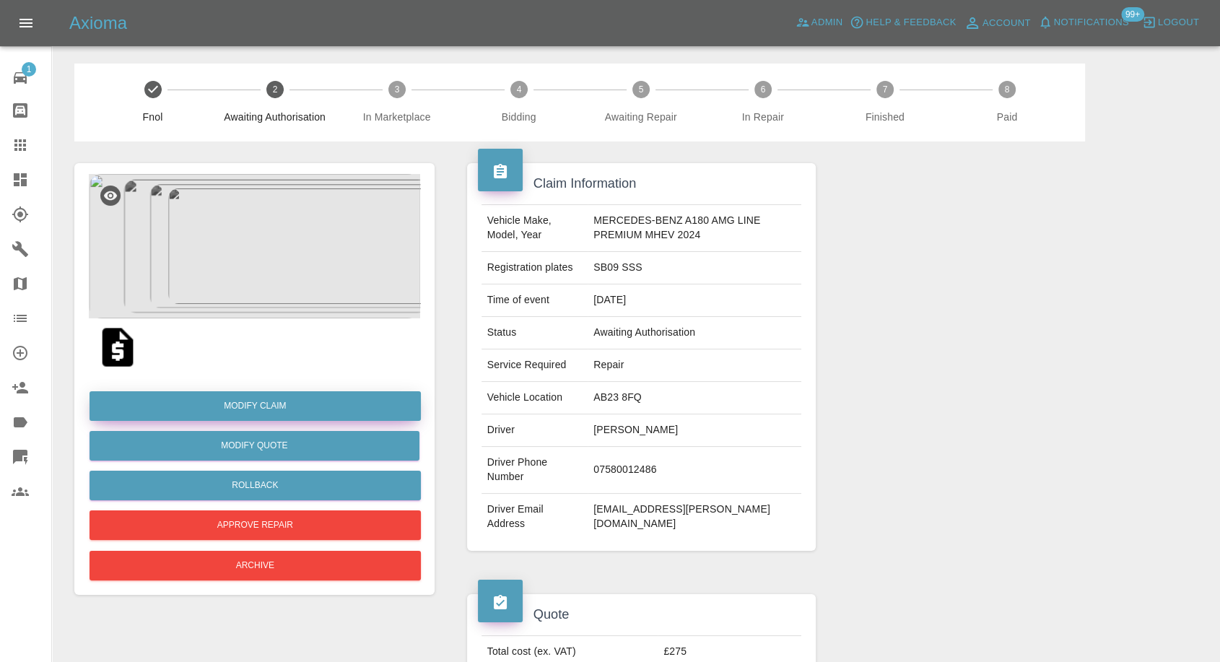
click at [278, 401] on link "Modify Claim" at bounding box center [255, 406] width 331 height 30
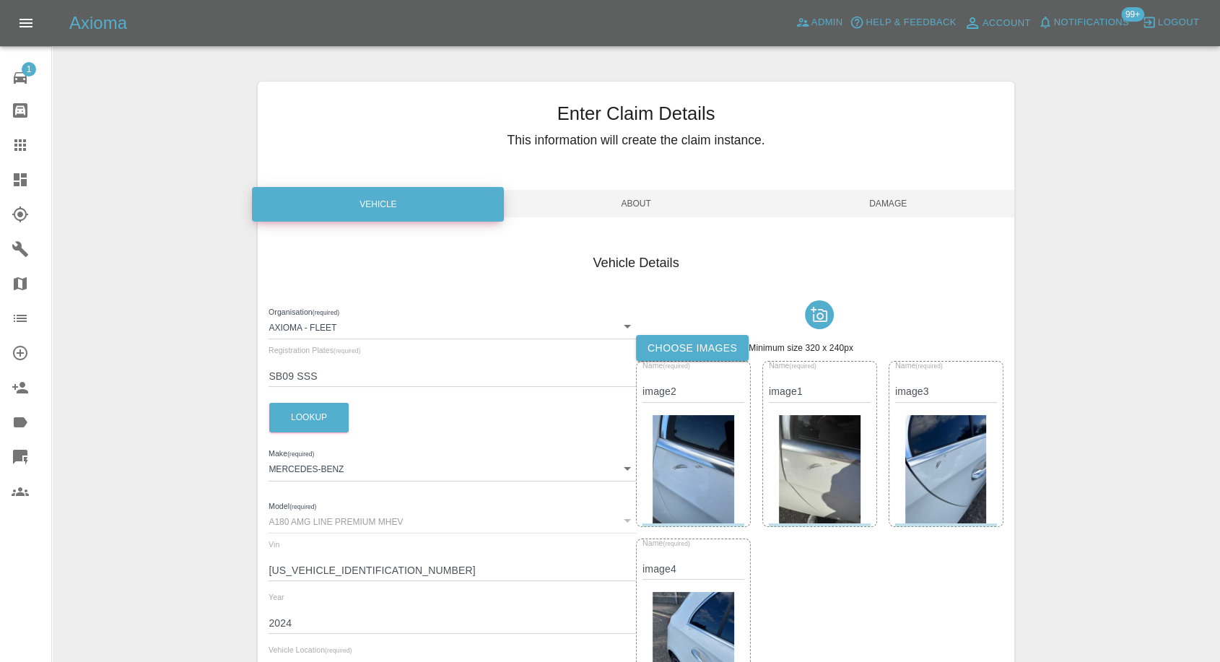
click at [676, 198] on span "About" at bounding box center [636, 203] width 252 height 27
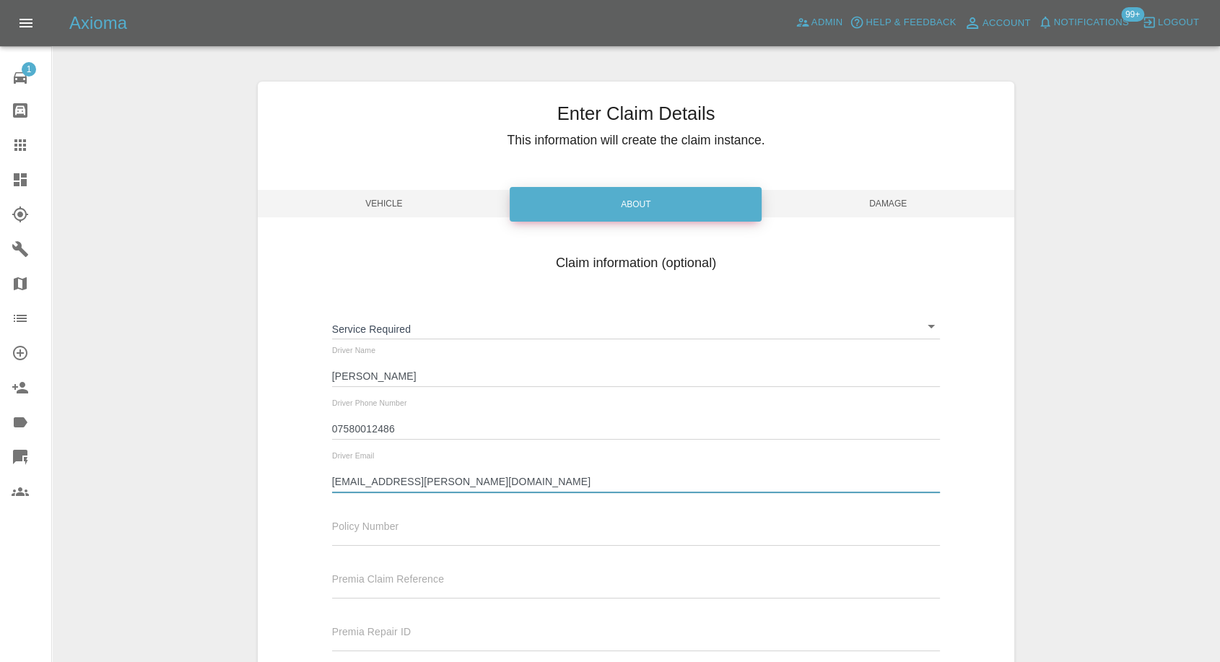
click at [398, 475] on input "[EMAIL_ADDRESS][PERSON_NAME][DOMAIN_NAME]" at bounding box center [636, 481] width 608 height 21
paste input "e"
type input "steven.brodie@yahoo.co.uk"
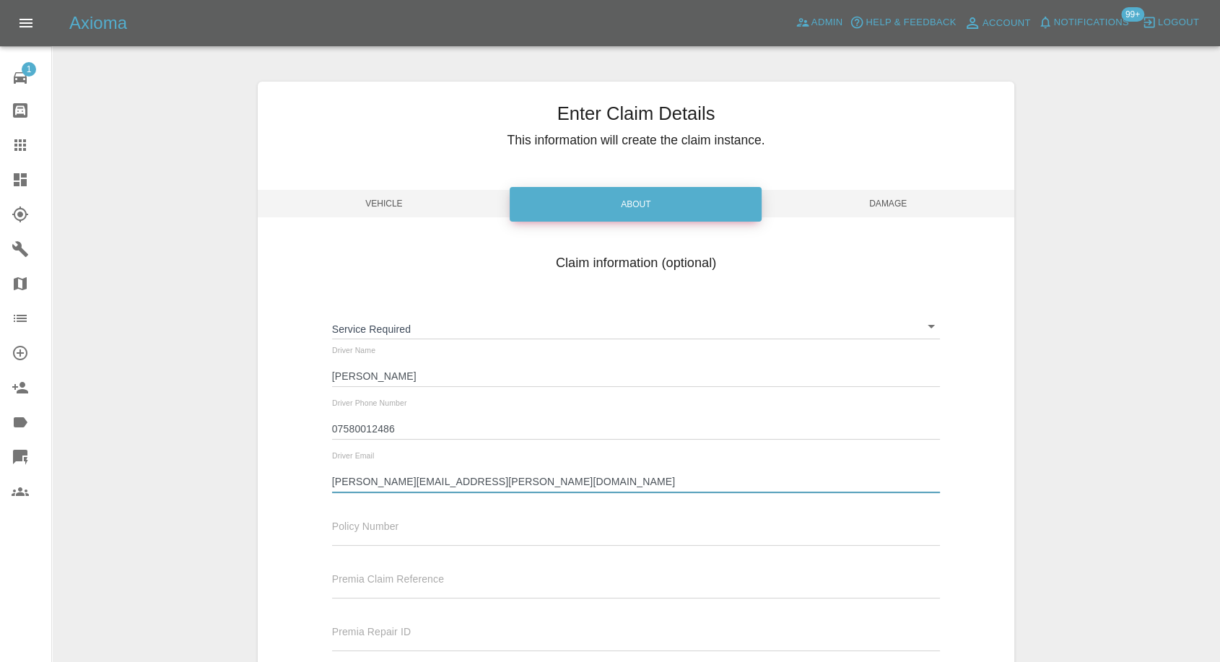
click at [891, 193] on span "Damage" at bounding box center [888, 203] width 252 height 27
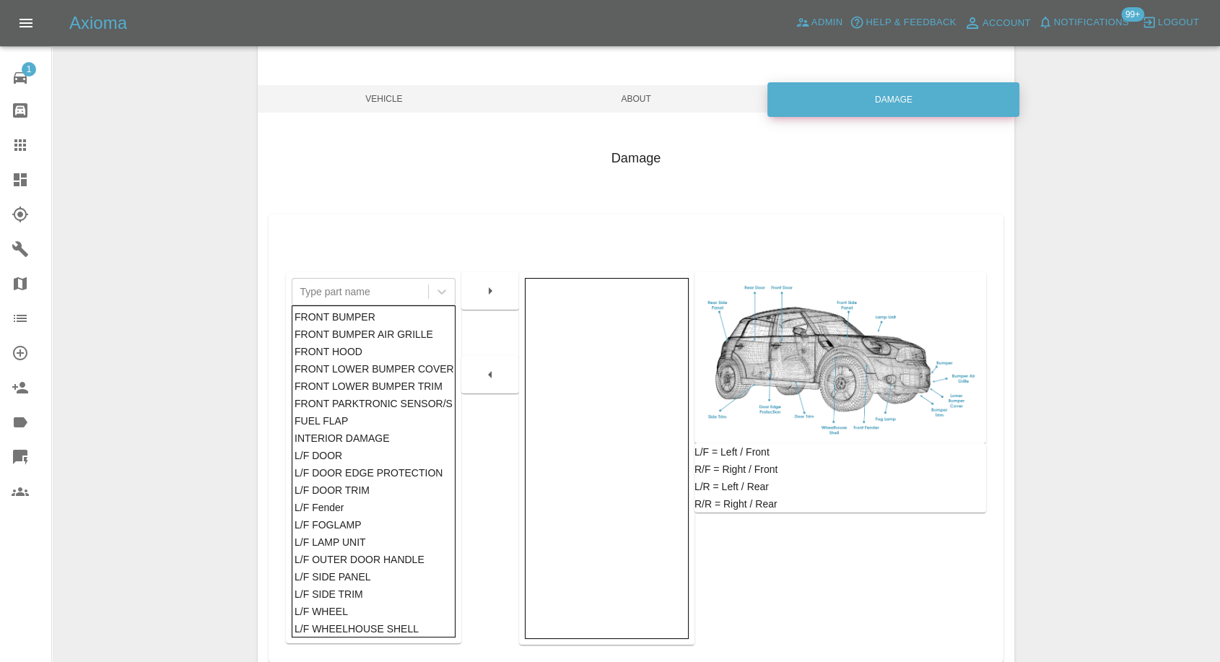
scroll to position [231, 0]
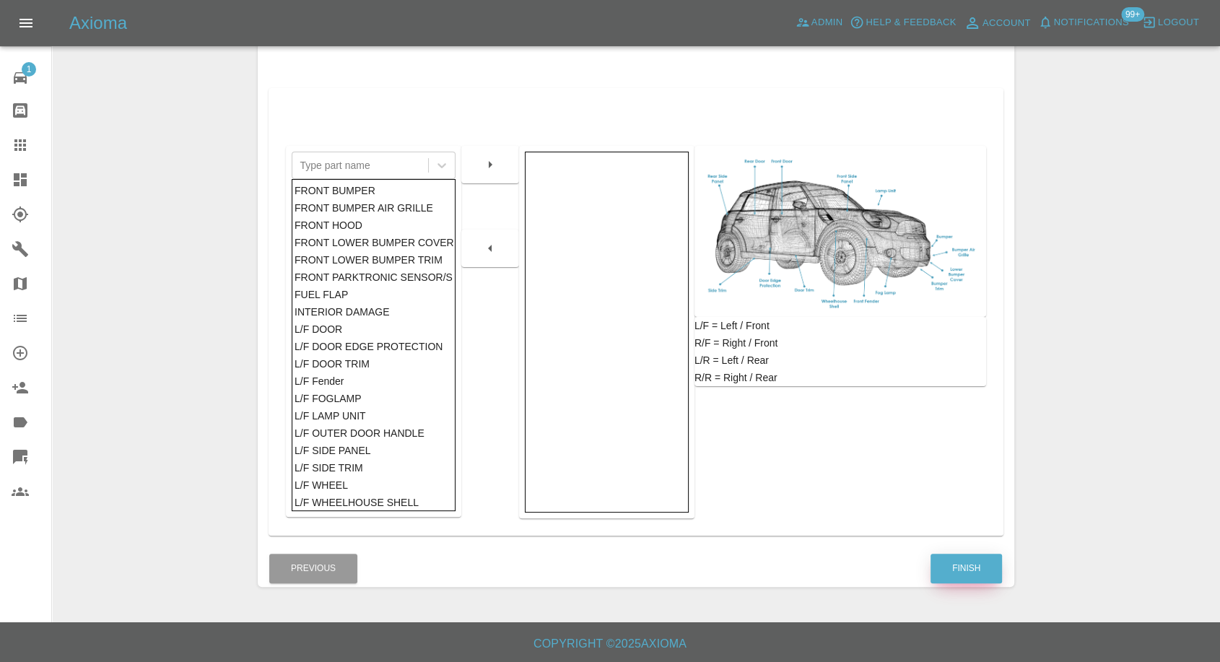
click at [980, 562] on button "Finish" at bounding box center [965, 569] width 71 height 30
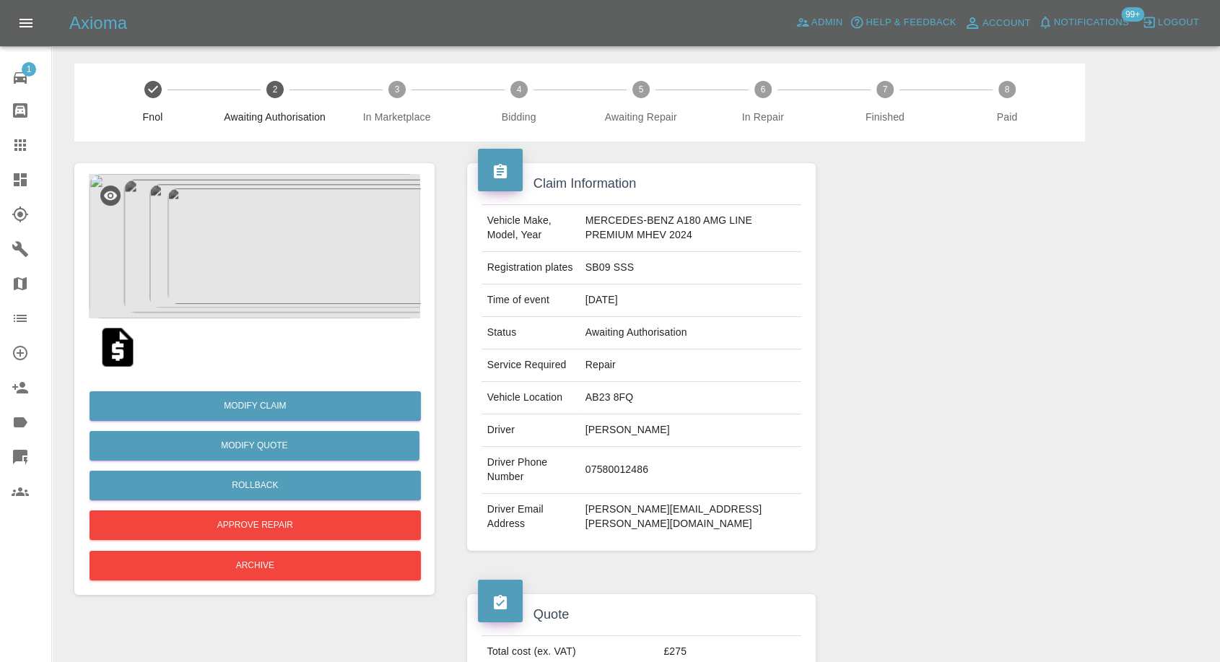
click at [106, 348] on img at bounding box center [118, 347] width 46 height 46
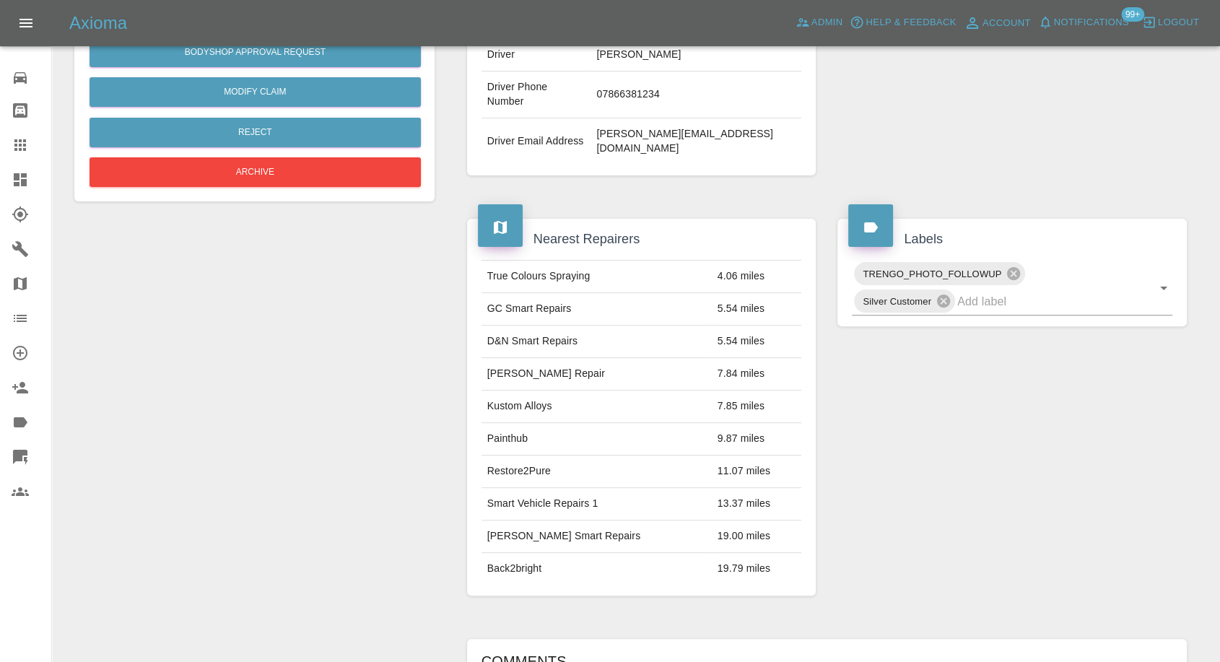
scroll to position [54, 0]
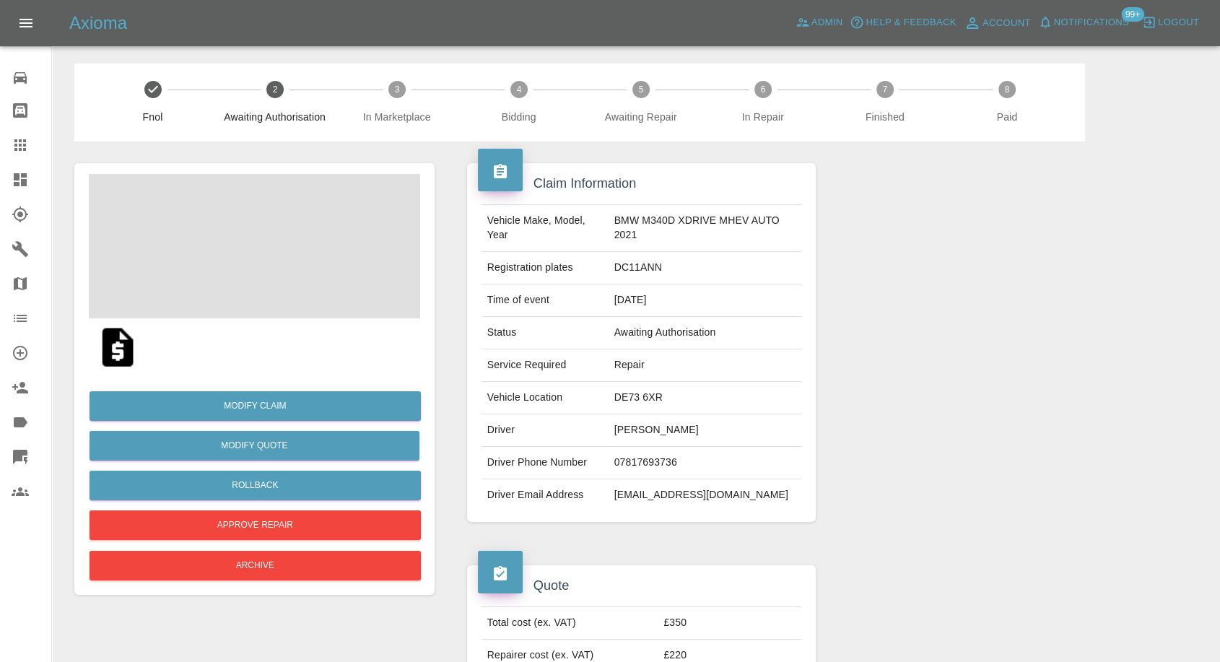
click at [126, 346] on img at bounding box center [118, 347] width 46 height 46
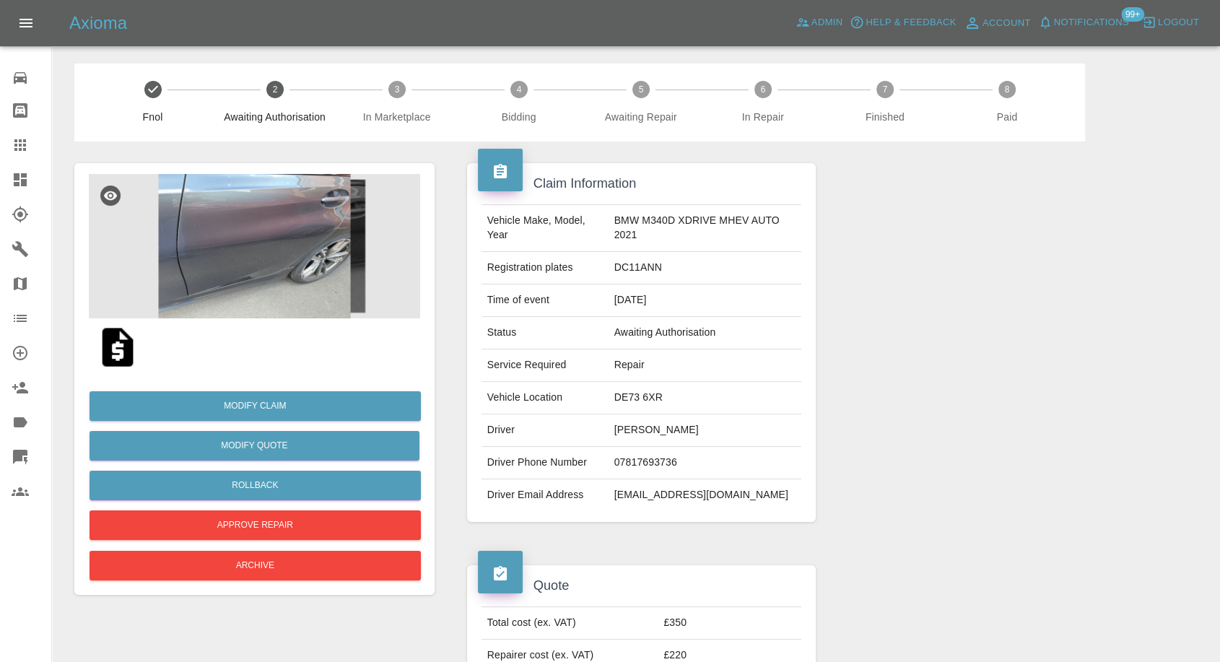
click at [246, 261] on img at bounding box center [254, 246] width 331 height 144
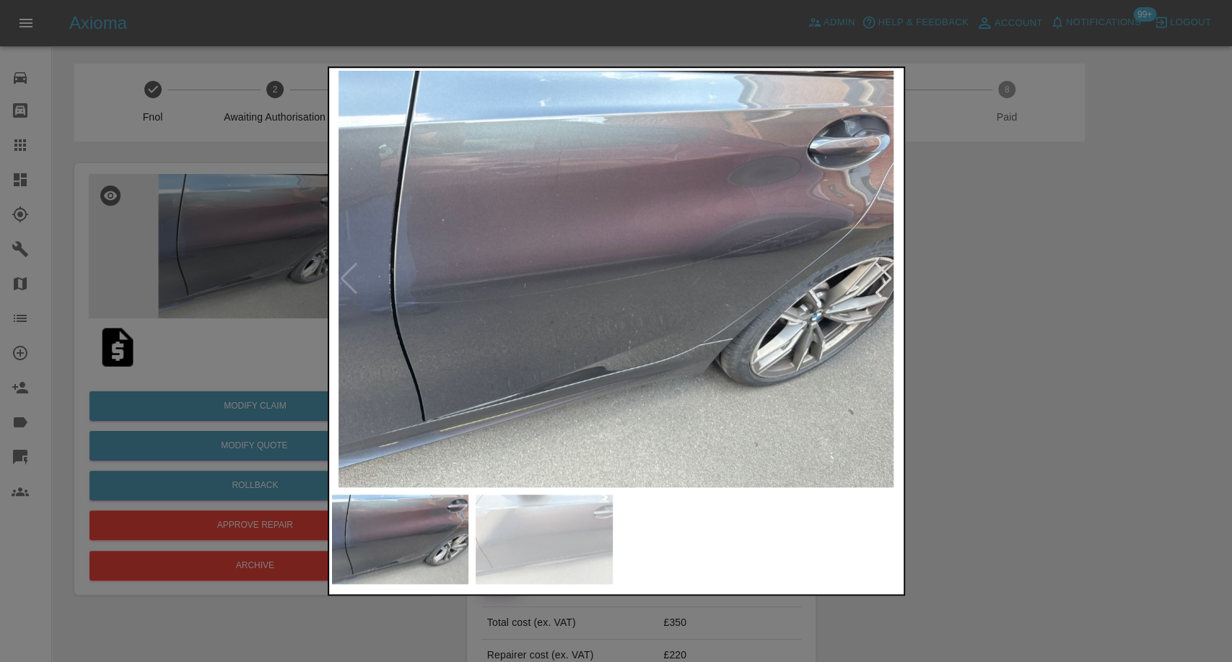
click at [538, 551] on img at bounding box center [544, 539] width 137 height 90
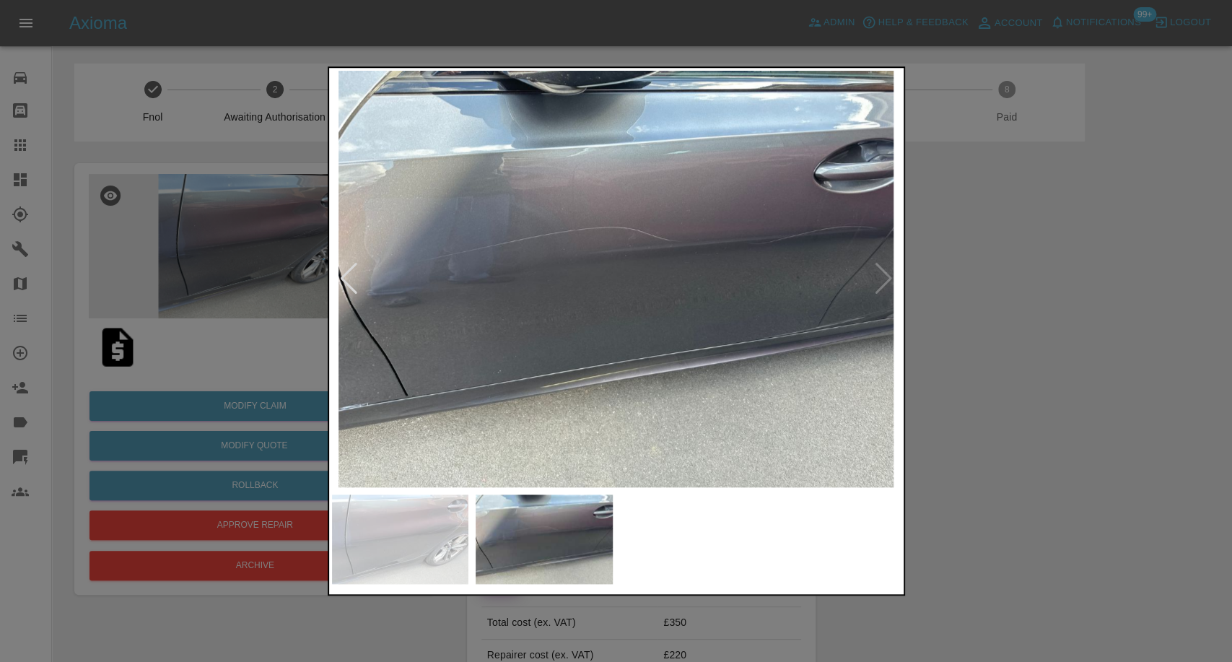
click at [400, 565] on img at bounding box center [400, 539] width 137 height 90
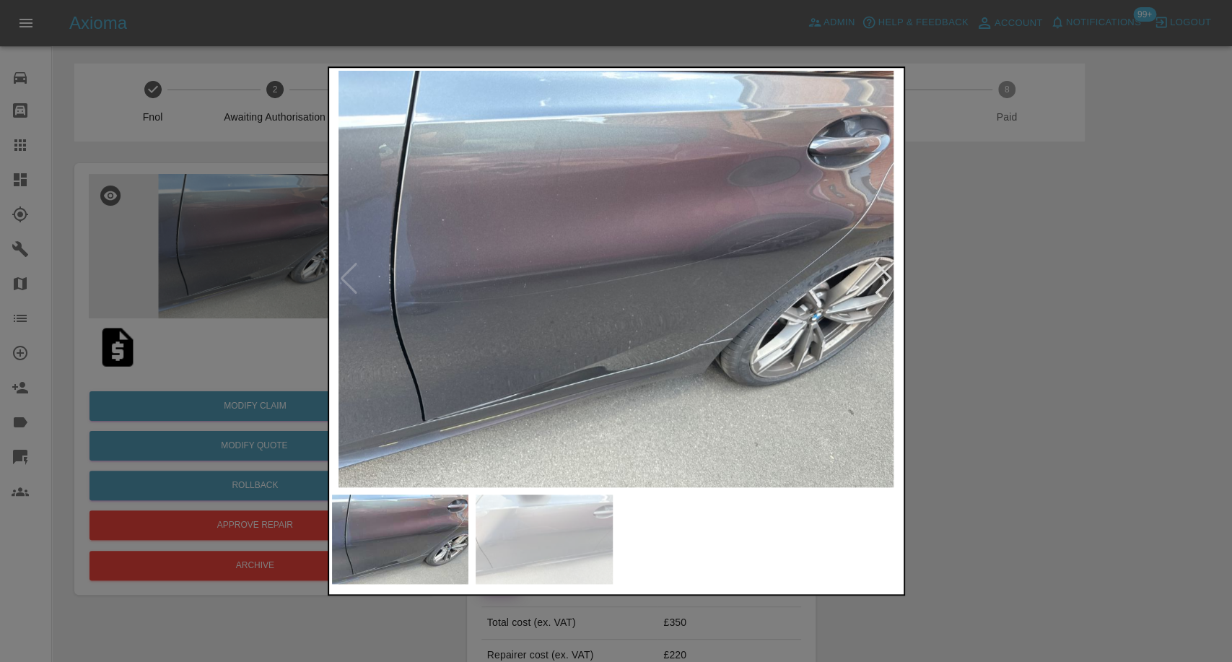
click at [1078, 427] on div at bounding box center [616, 331] width 1232 height 662
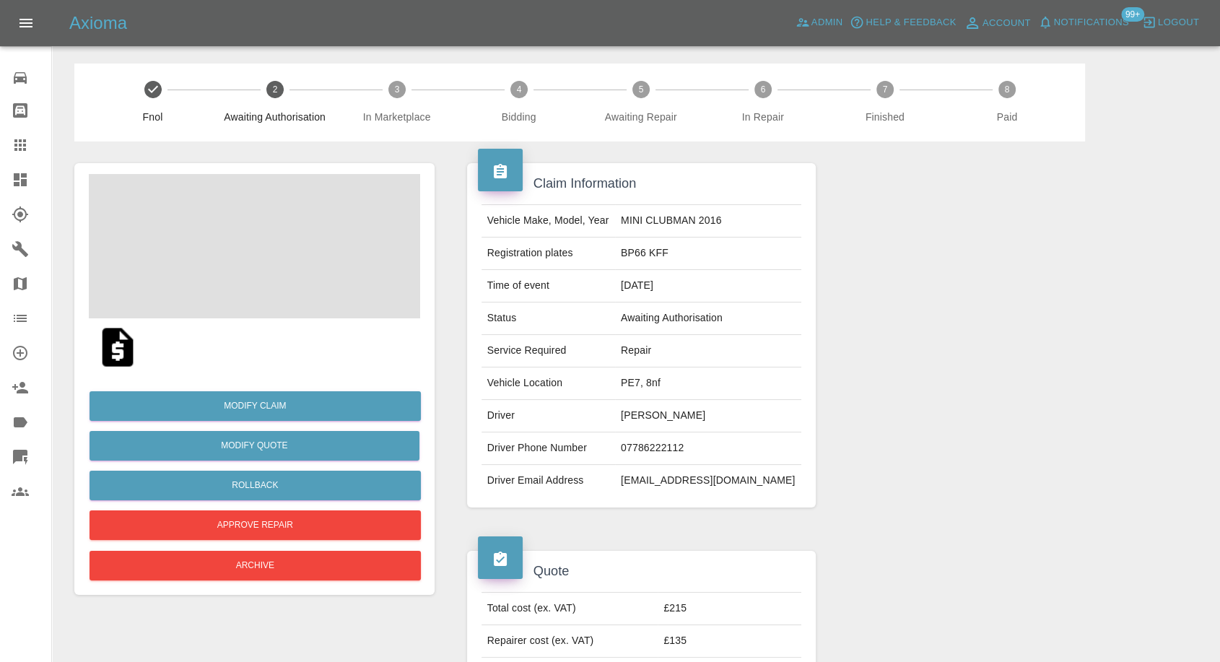
click at [675, 427] on td "Luisa Sheldrake" at bounding box center [708, 416] width 186 height 32
click at [678, 419] on td "Luisa Sheldrake" at bounding box center [708, 416] width 186 height 32
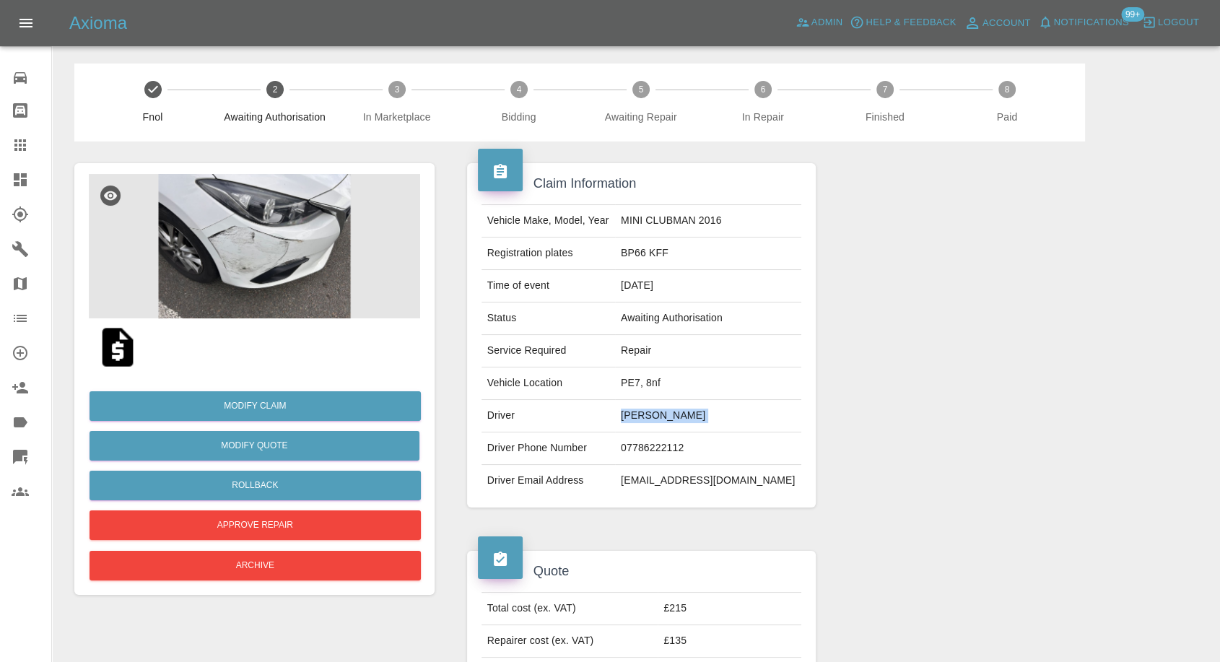
copy td "Luisa Sheldrake"
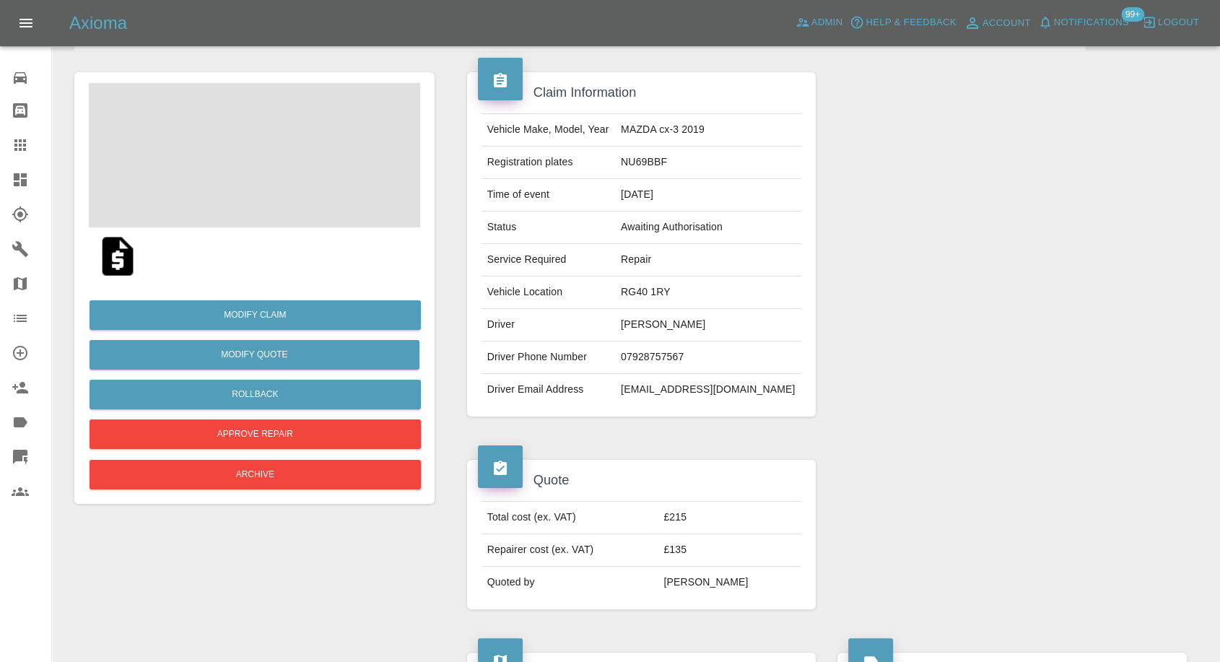
scroll to position [160, 0]
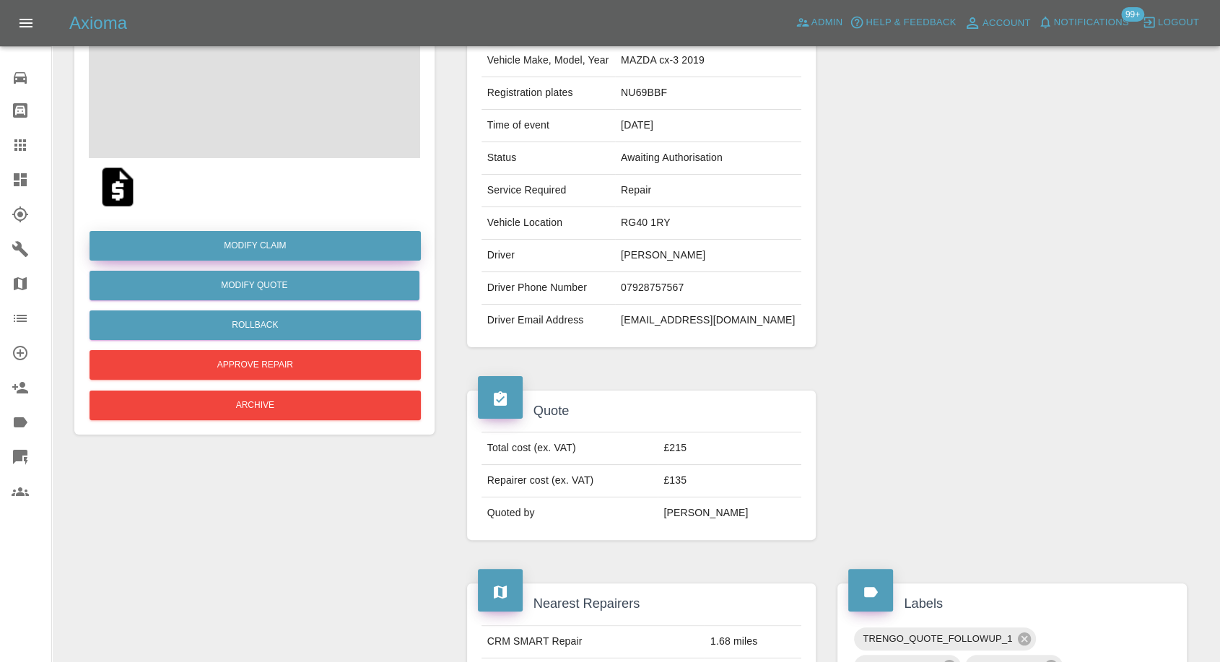
click at [245, 248] on link "Modify Claim" at bounding box center [255, 246] width 331 height 30
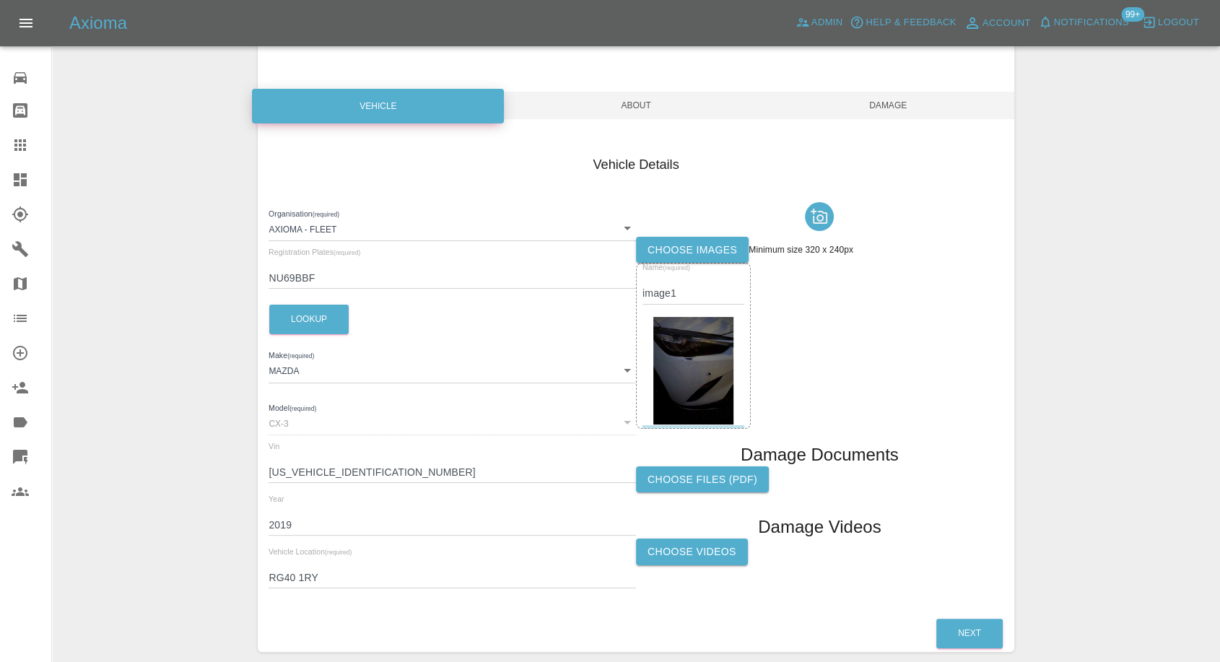
scroll to position [163, 0]
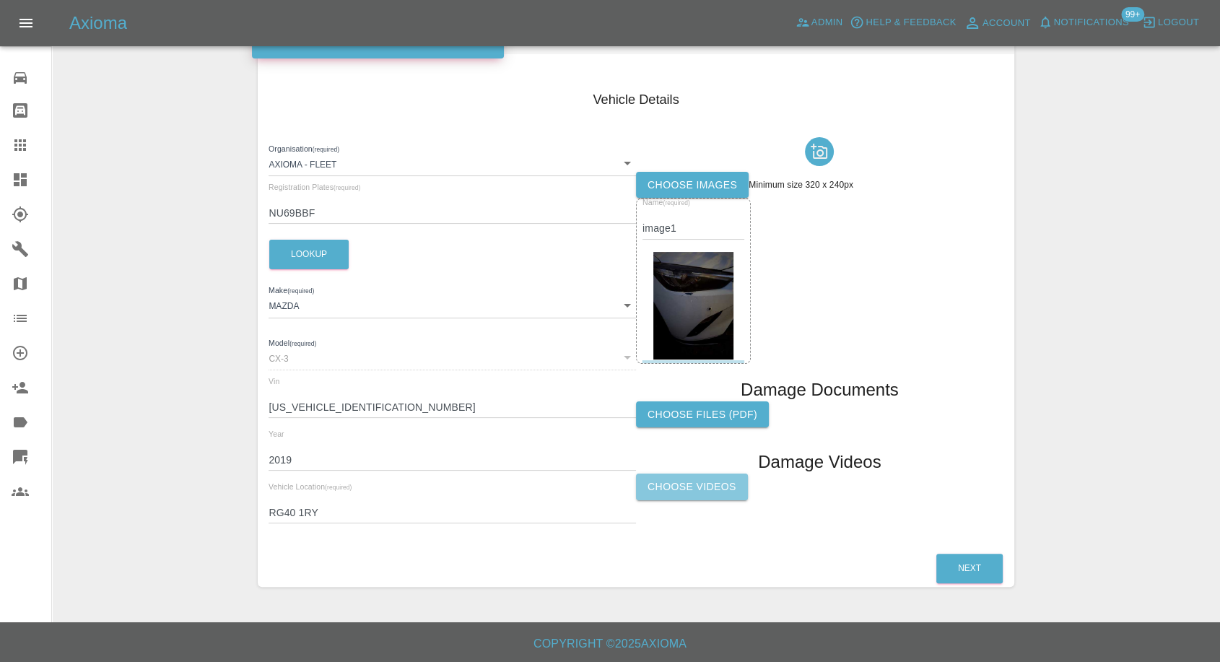
click at [712, 489] on label "Choose Videos" at bounding box center [692, 486] width 112 height 27
click at [0, 0] on input "Choose Videos" at bounding box center [0, 0] width 0 height 0
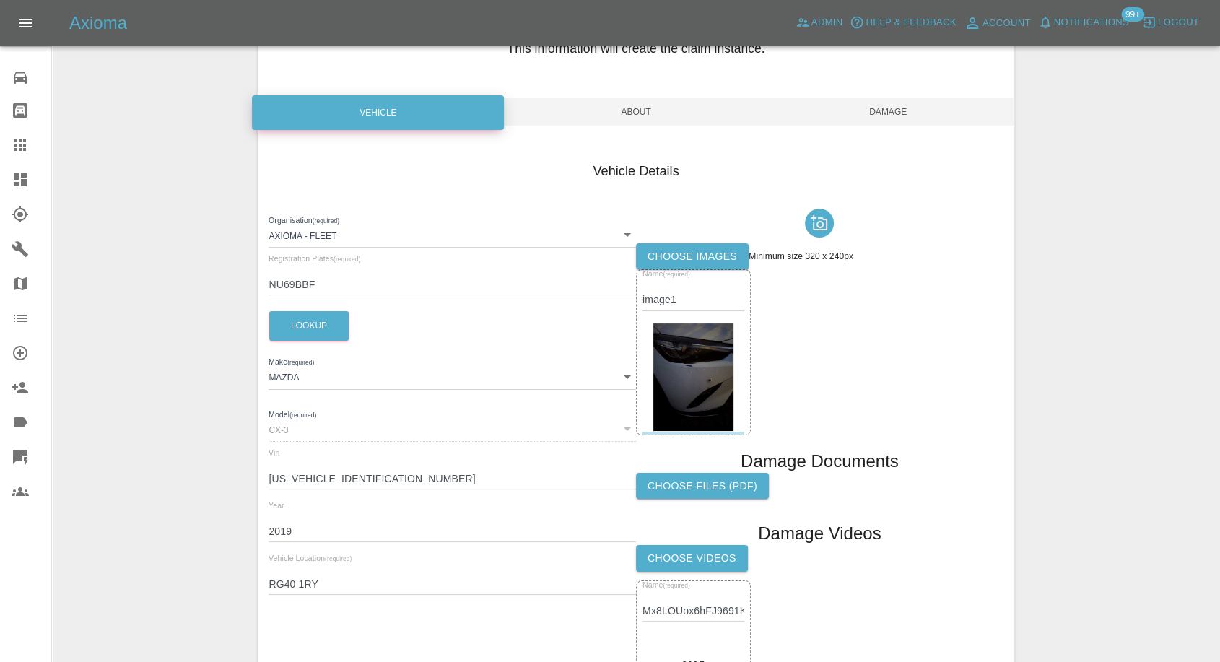
scroll to position [0, 0]
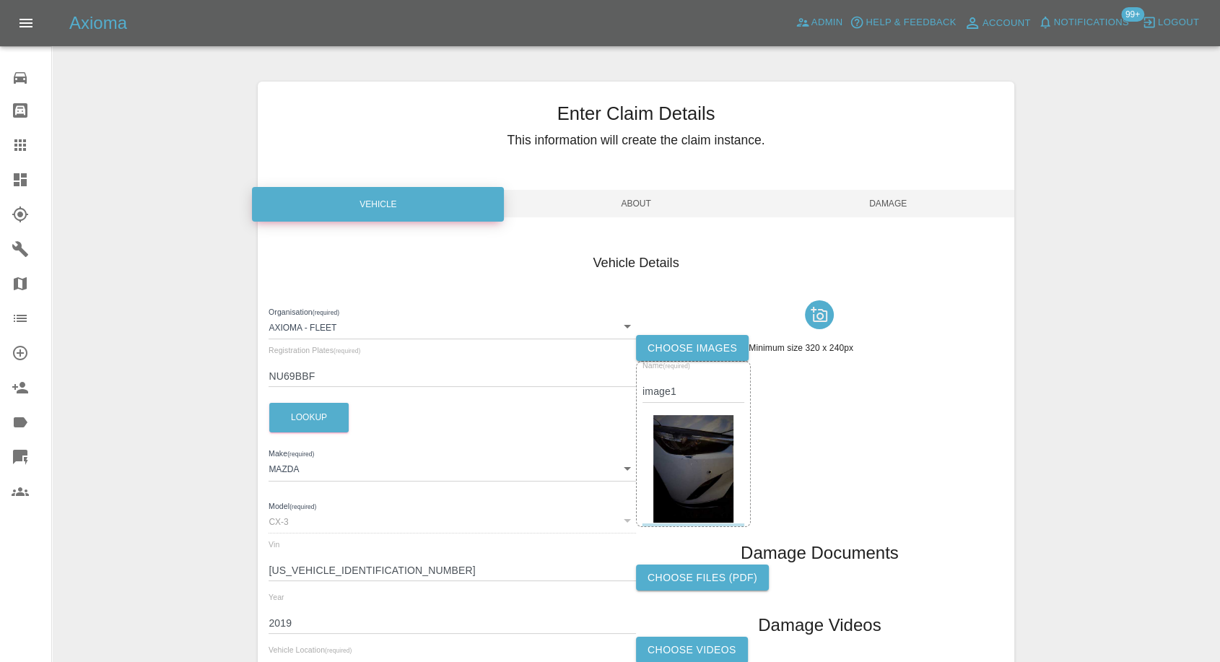
click at [901, 198] on span "Damage" at bounding box center [888, 203] width 252 height 27
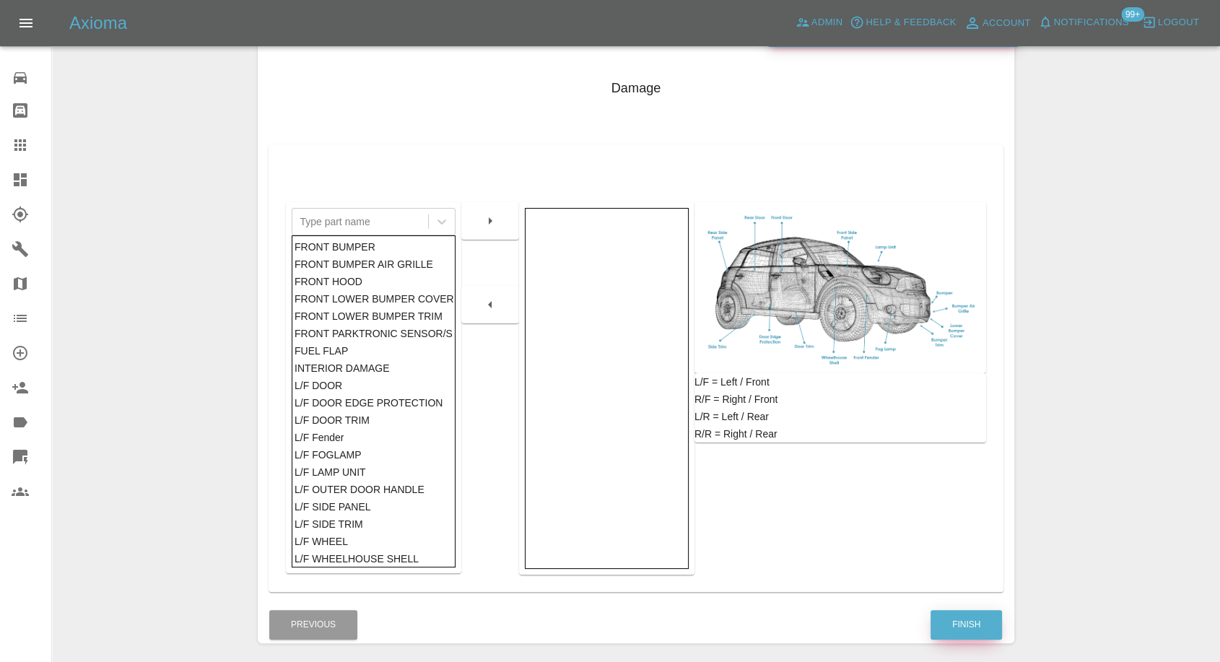
scroll to position [231, 0]
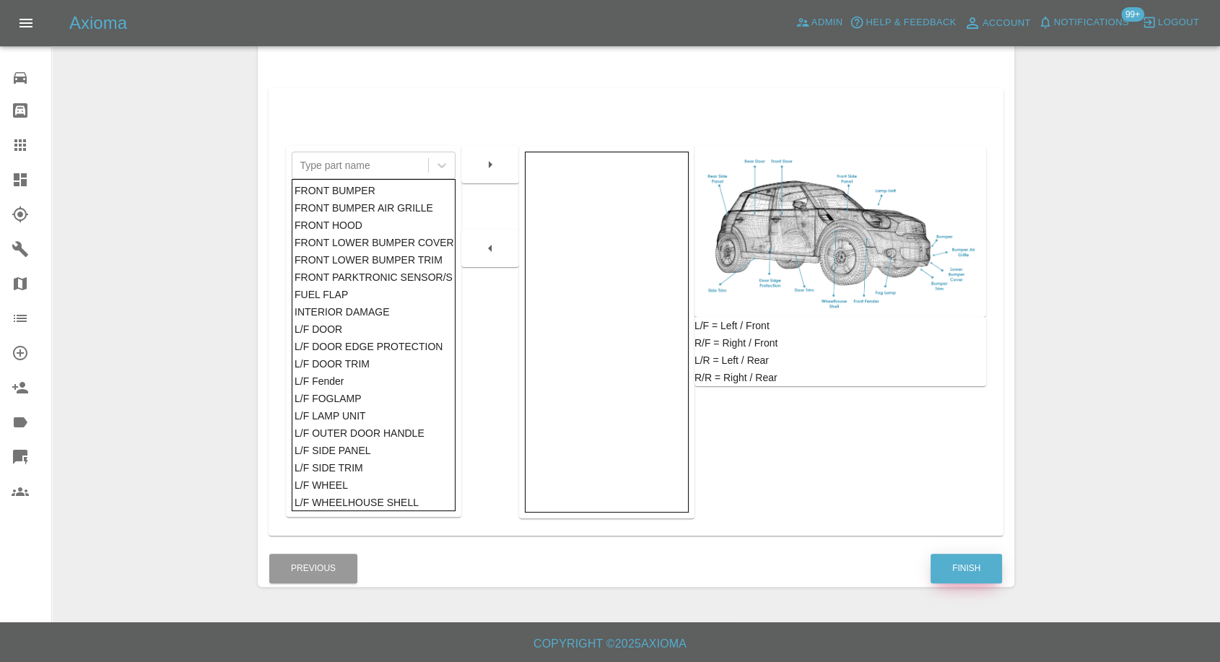
click at [966, 561] on button "Finish" at bounding box center [965, 569] width 71 height 30
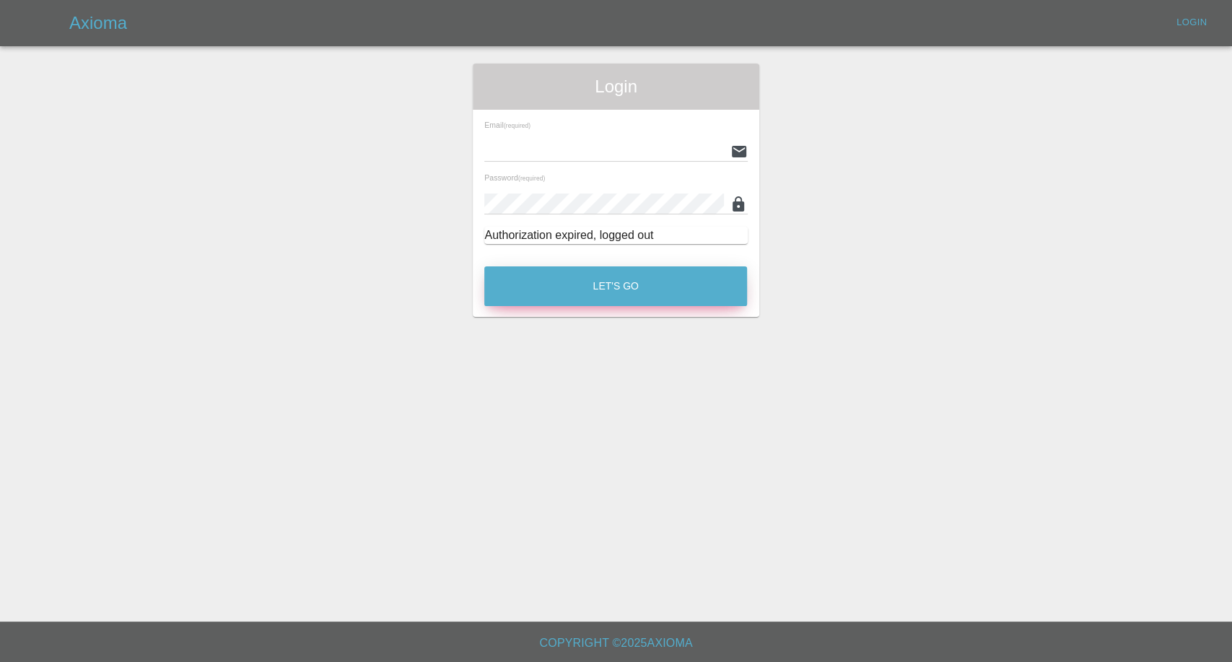
type input "[EMAIL_ADDRESS][DOMAIN_NAME]"
click at [612, 301] on button "Let's Go" at bounding box center [615, 286] width 263 height 40
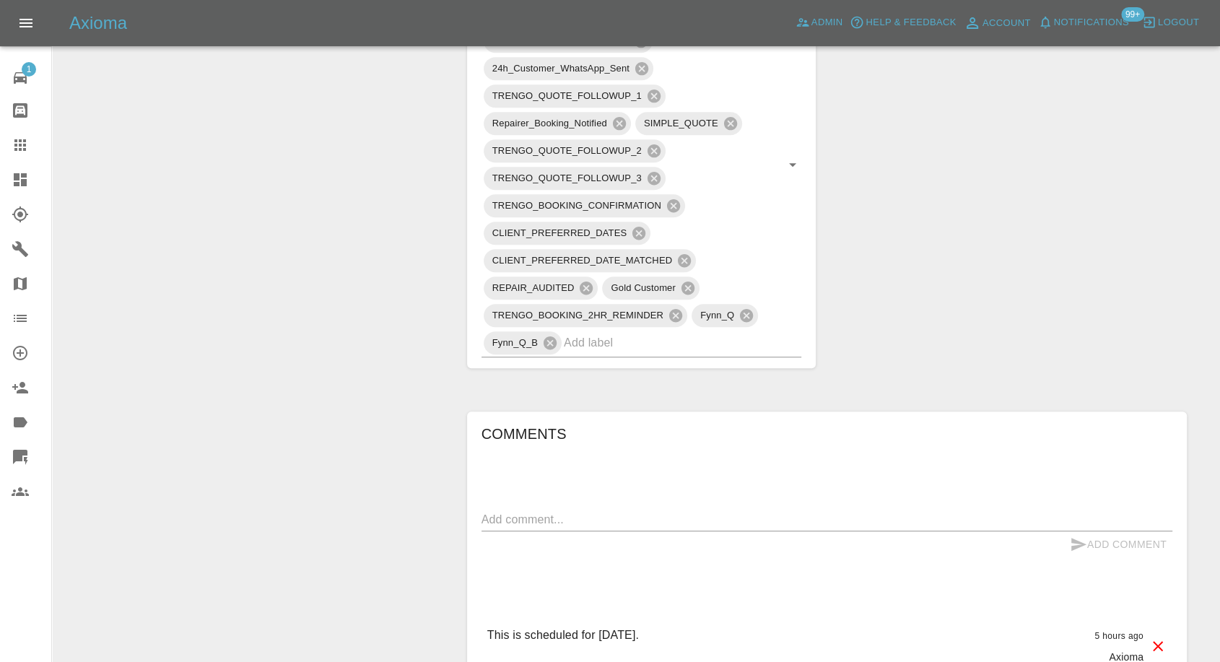
scroll to position [1283, 0]
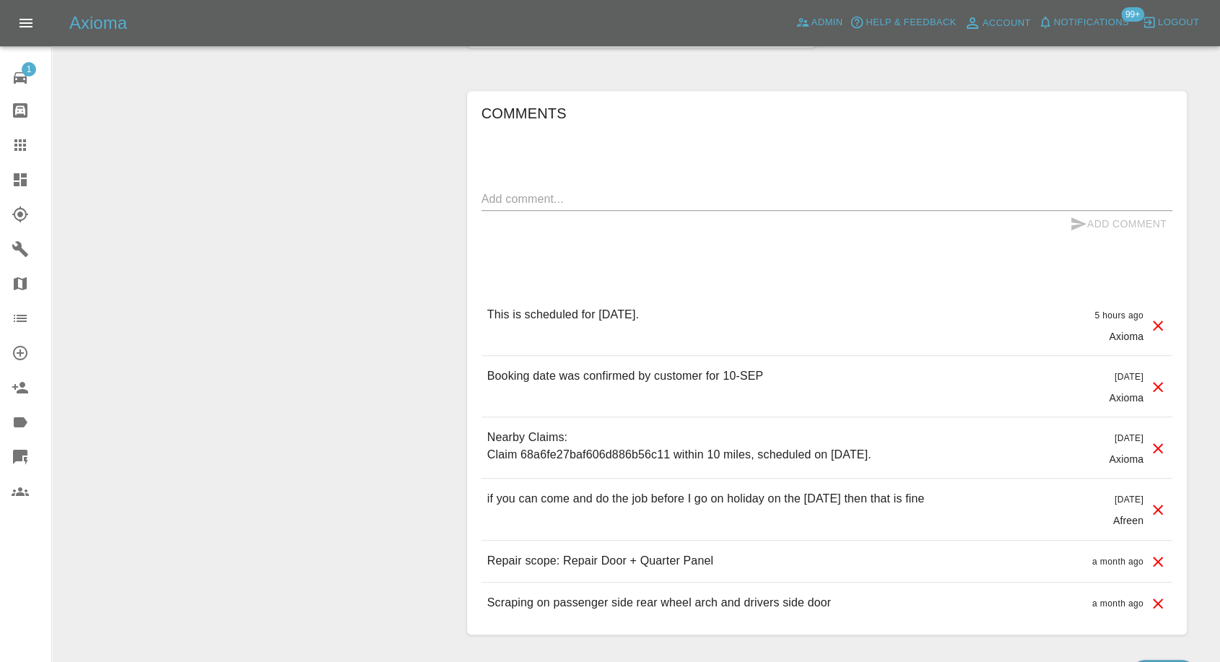
click at [623, 214] on div "Add Comment" at bounding box center [826, 224] width 691 height 27
click at [626, 201] on textarea at bounding box center [826, 199] width 691 height 17
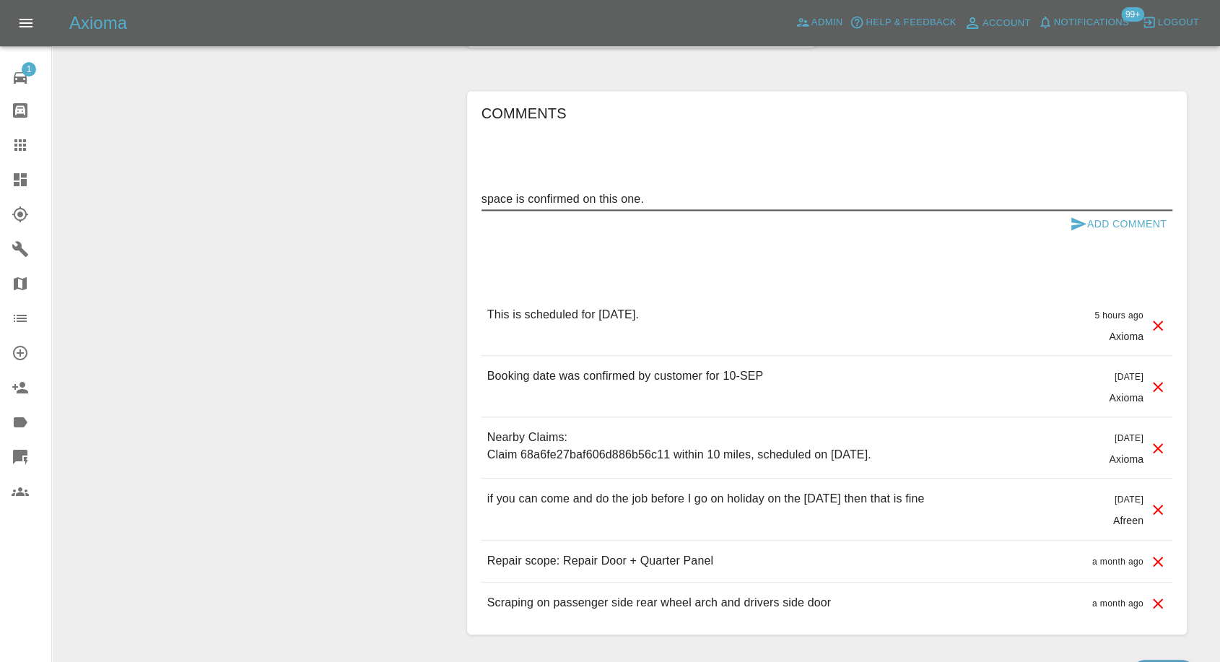
drag, startPoint x: 581, startPoint y: 195, endPoint x: 707, endPoint y: 195, distance: 126.3
click at [707, 195] on textarea "space is confirmed on this one." at bounding box center [826, 199] width 691 height 17
type textarea "space is confirmed."
click at [1072, 230] on icon "submit" at bounding box center [1078, 223] width 17 height 17
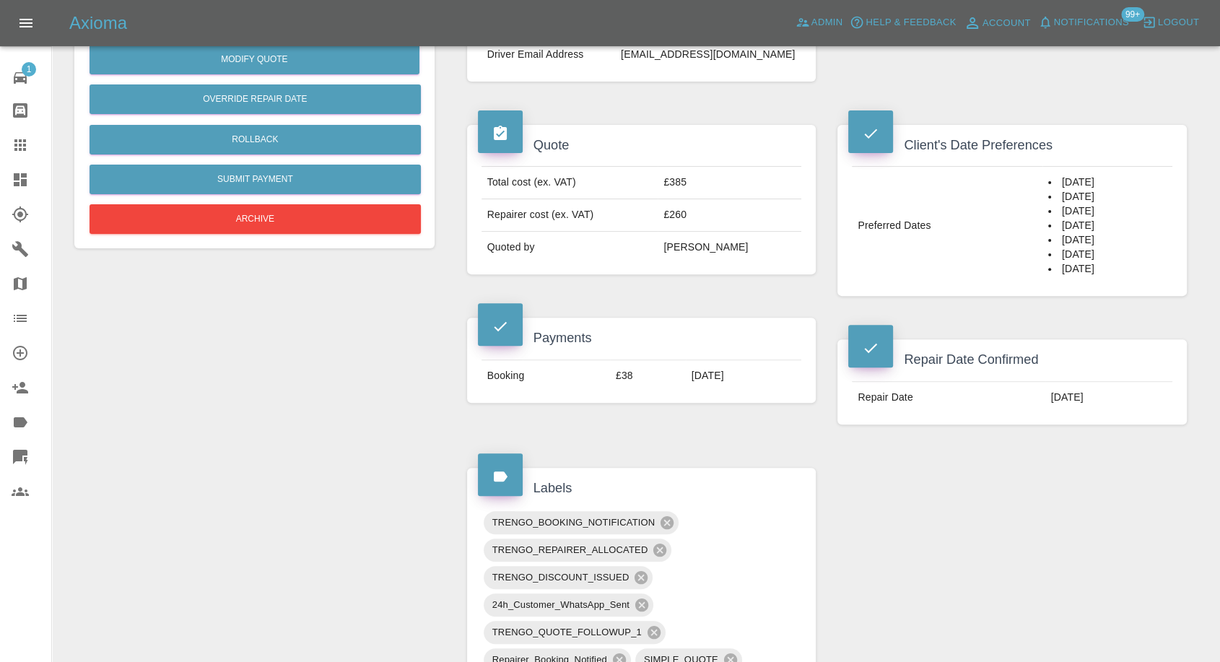
scroll to position [240, 0]
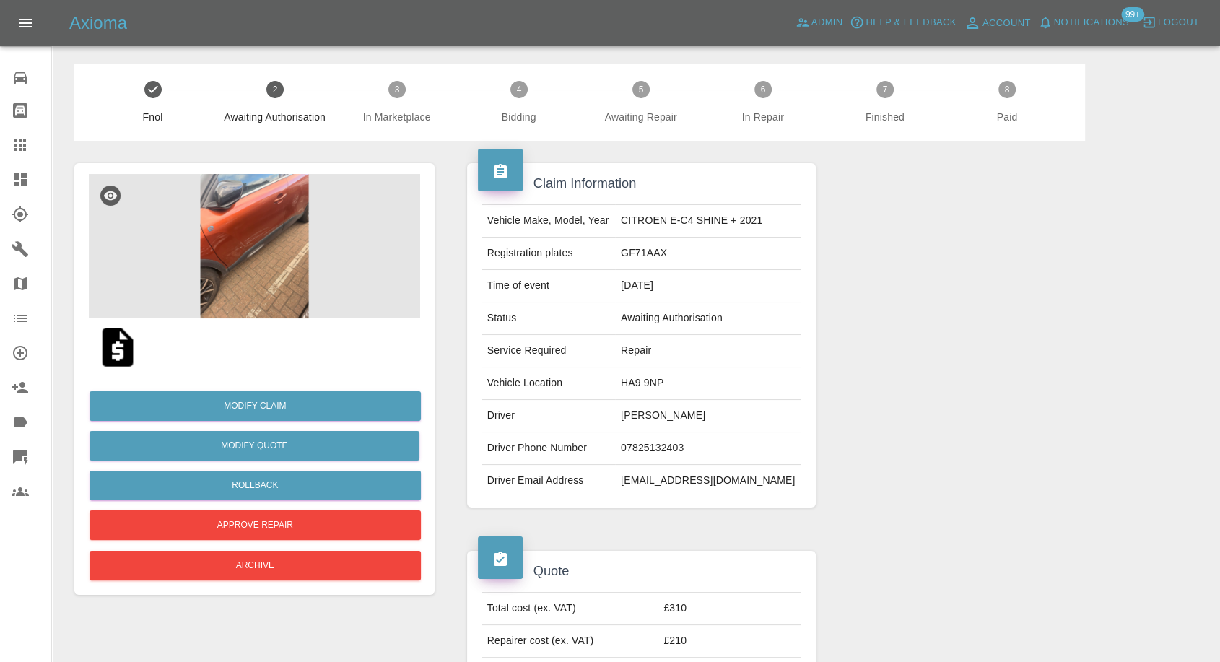
click at [111, 357] on img at bounding box center [118, 347] width 46 height 46
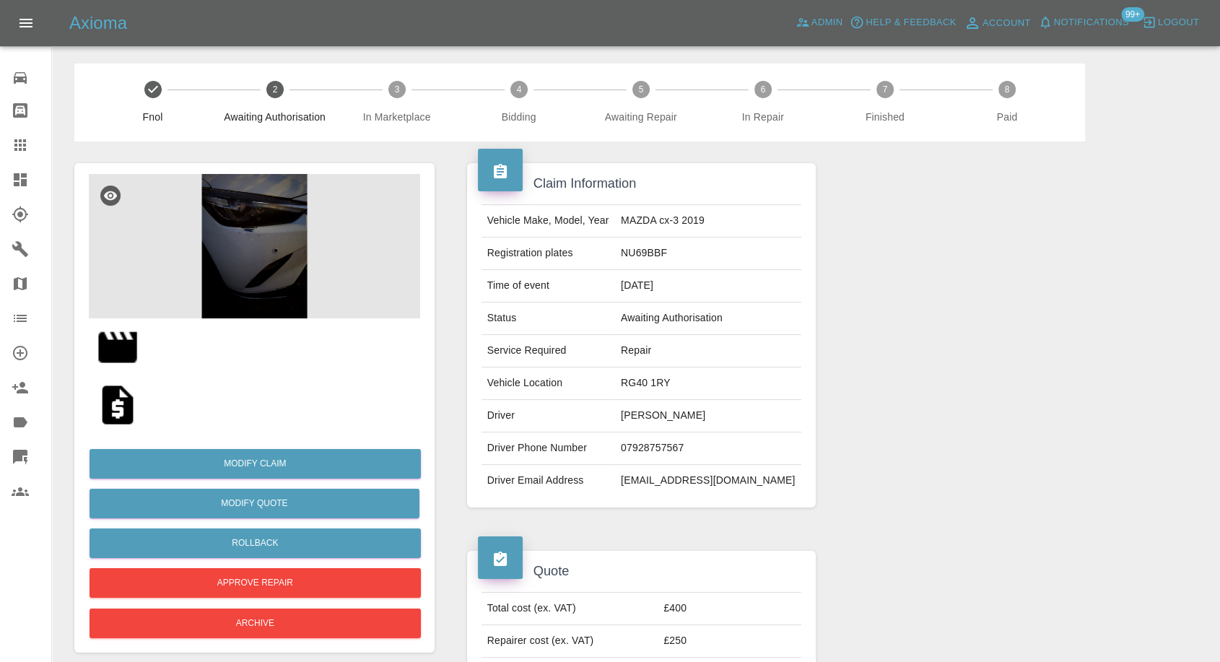
click at [110, 414] on img at bounding box center [118, 405] width 46 height 46
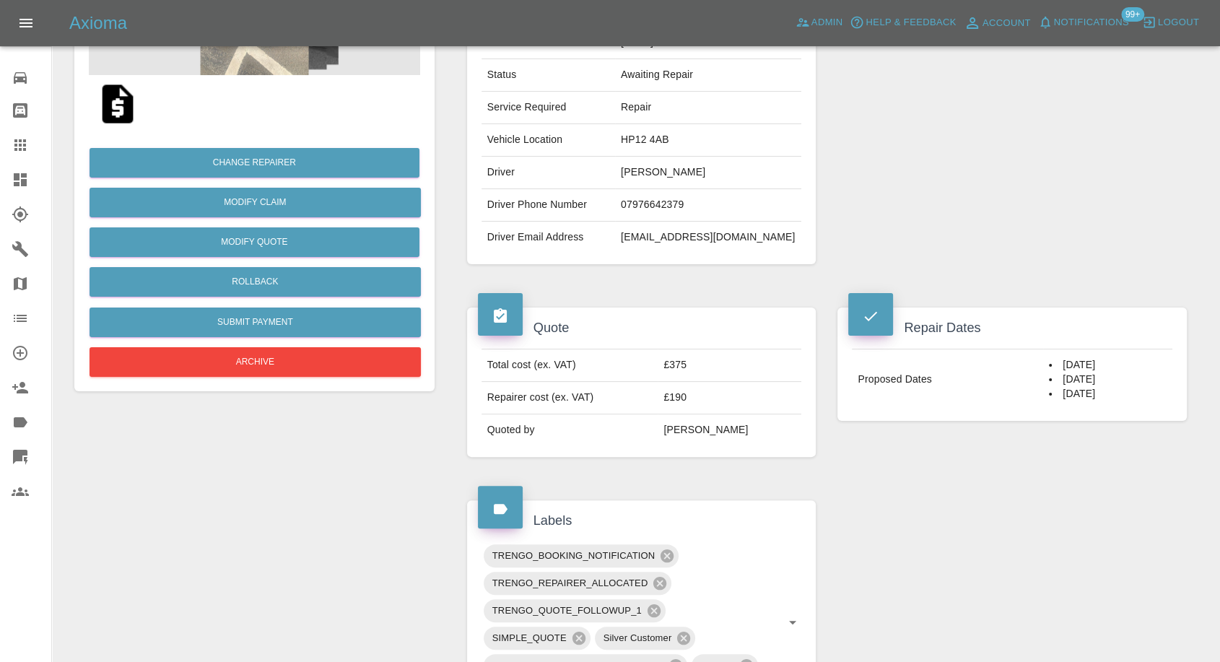
scroll to position [240, 0]
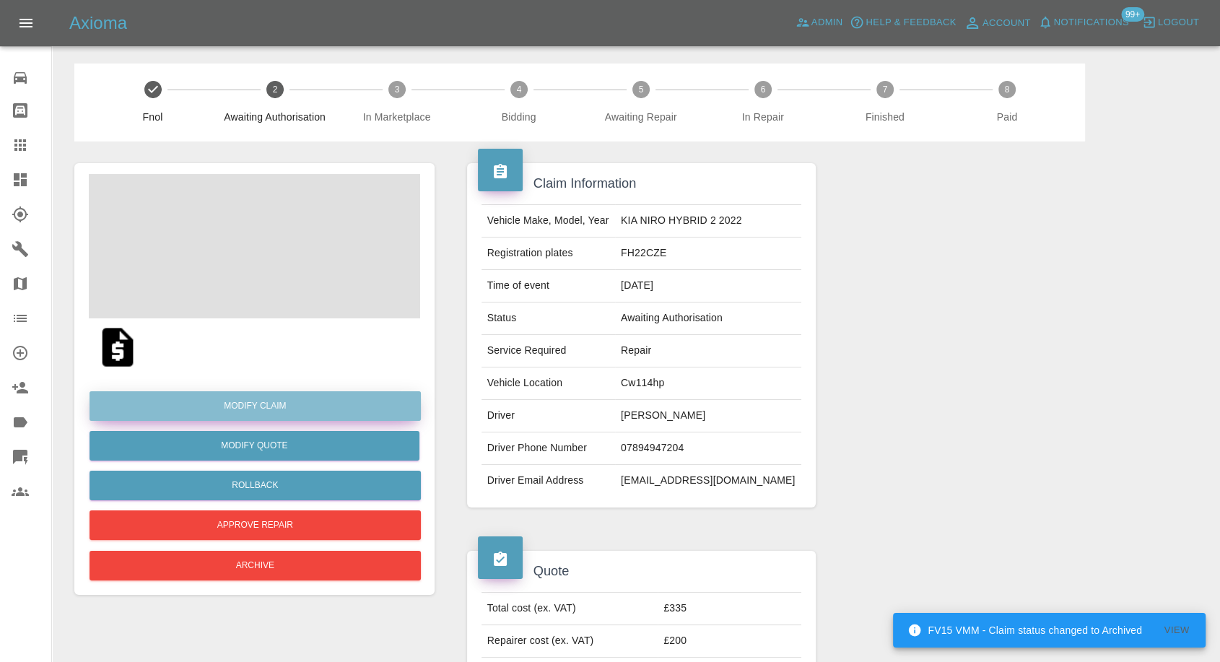
click at [243, 408] on link "Modify Claim" at bounding box center [255, 406] width 331 height 30
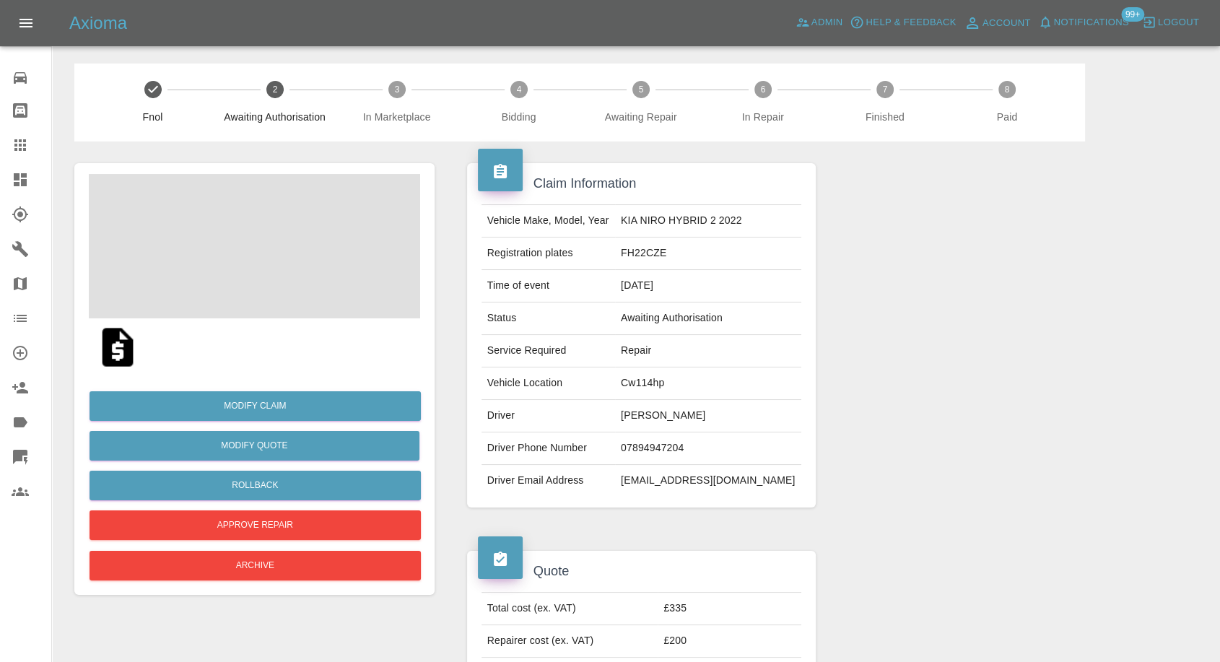
click at [116, 359] on img at bounding box center [118, 347] width 46 height 46
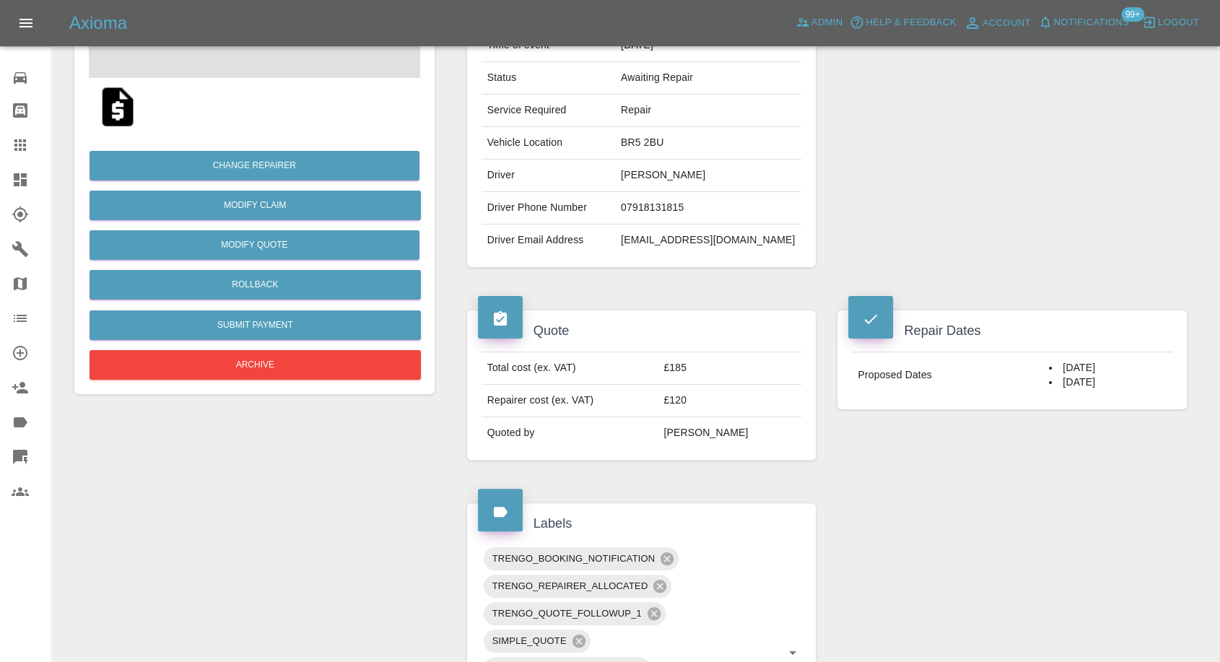
scroll to position [80, 0]
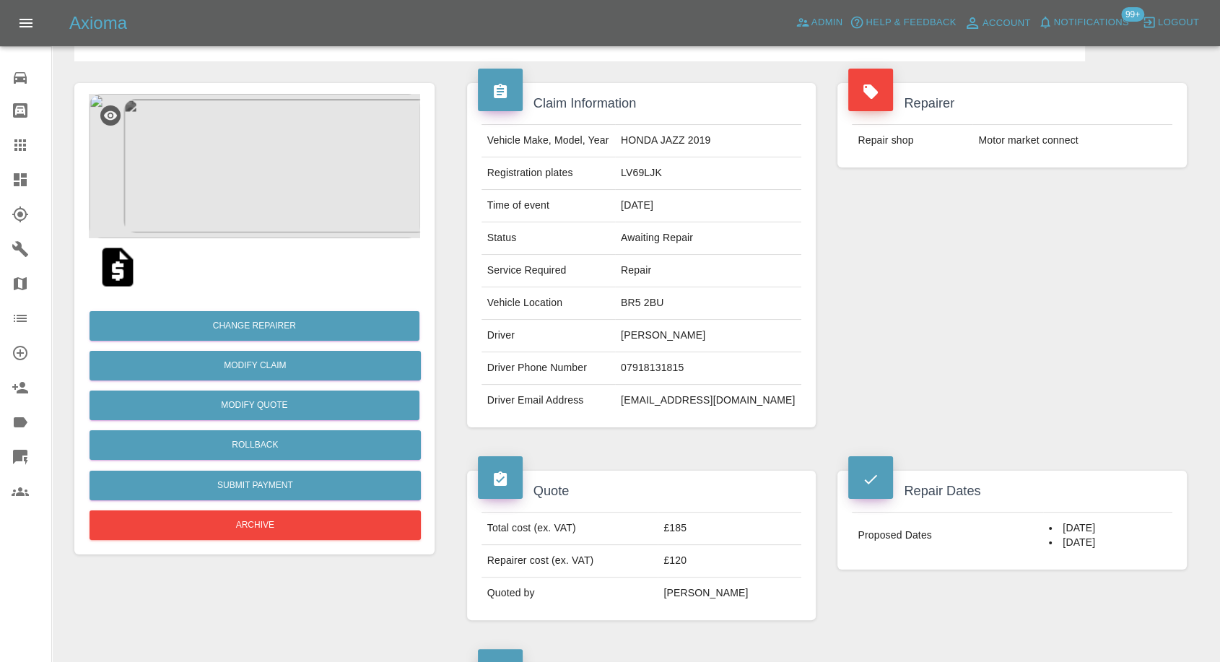
click at [679, 366] on td "07918131815" at bounding box center [708, 368] width 186 height 32
copy td "07918131815"
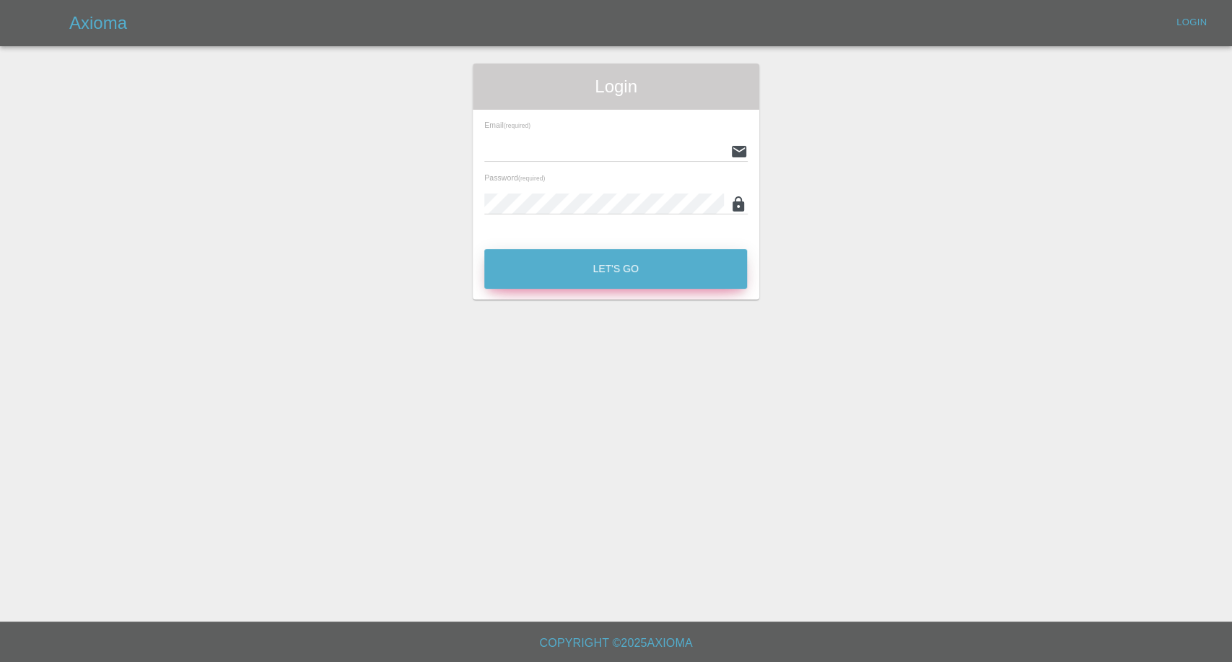
type input "[EMAIL_ADDRESS][DOMAIN_NAME]"
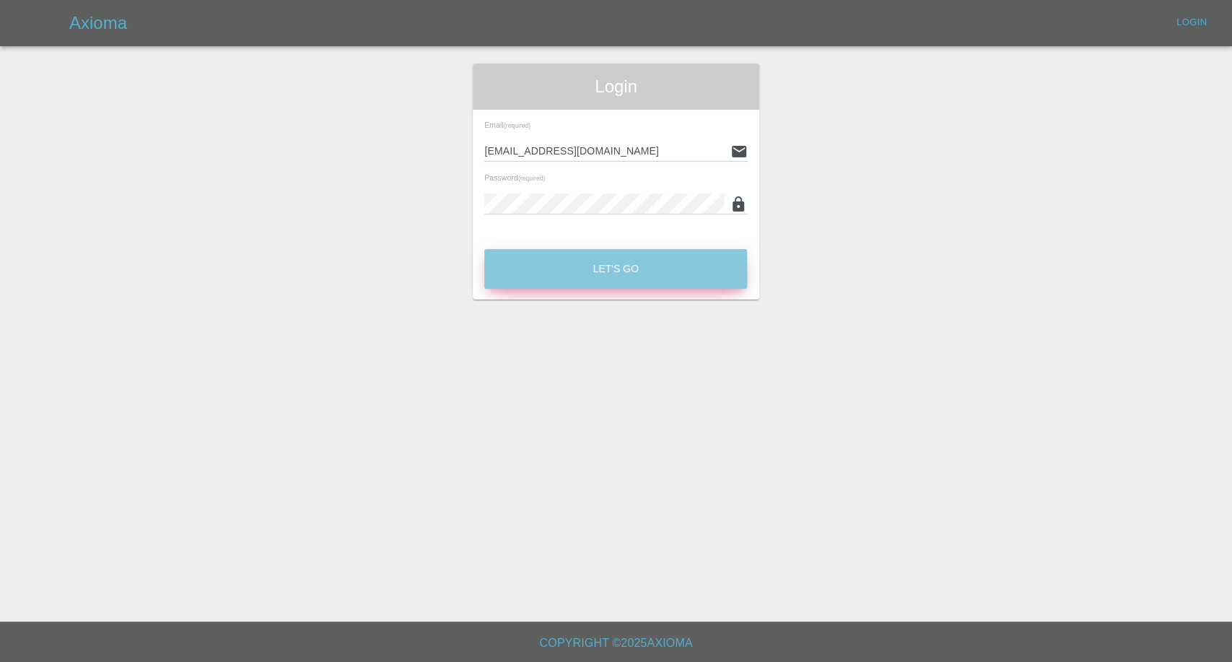
click at [553, 279] on button "Let's Go" at bounding box center [615, 269] width 263 height 40
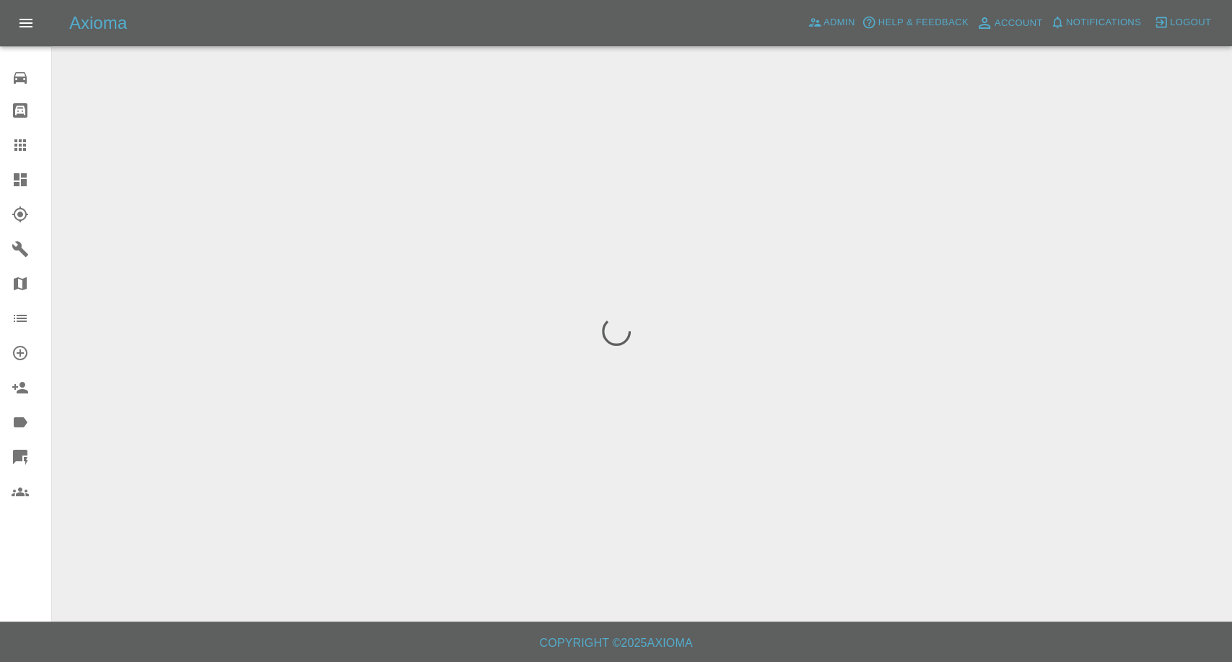
click at [14, 150] on icon at bounding box center [20, 145] width 12 height 12
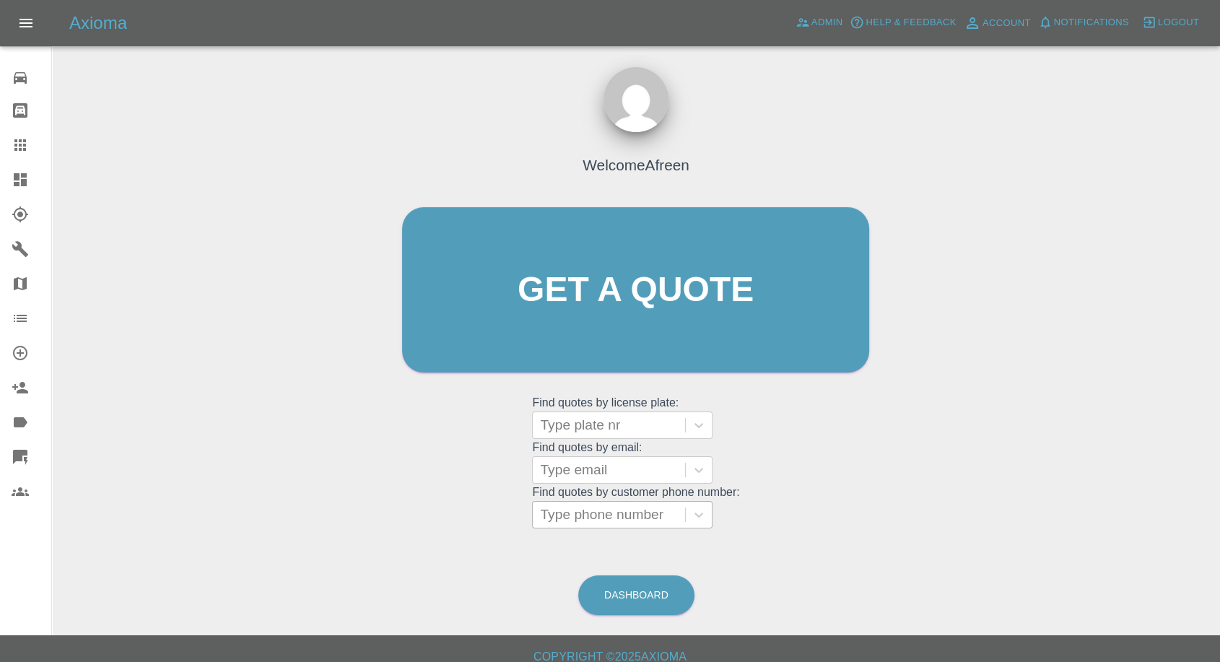
click at [635, 510] on div at bounding box center [609, 515] width 138 height 20
paste input "07918131815"
type input "07918131815"
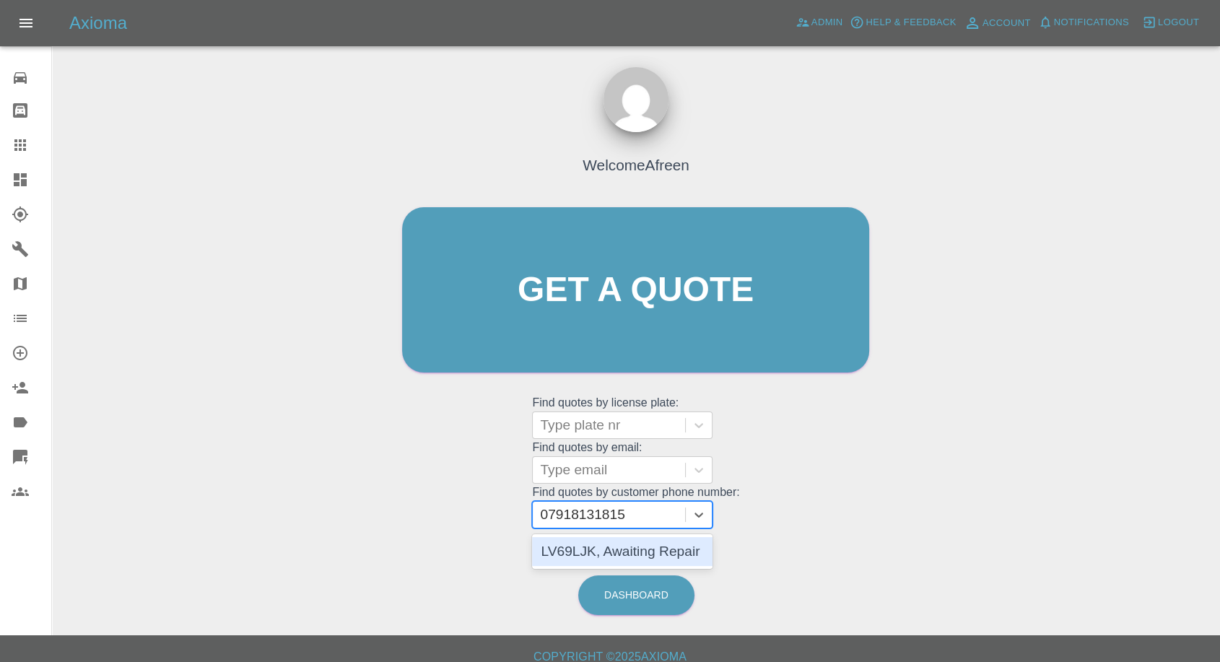
click at [636, 556] on div "LV69LJK, Awaiting Repair" at bounding box center [622, 551] width 180 height 29
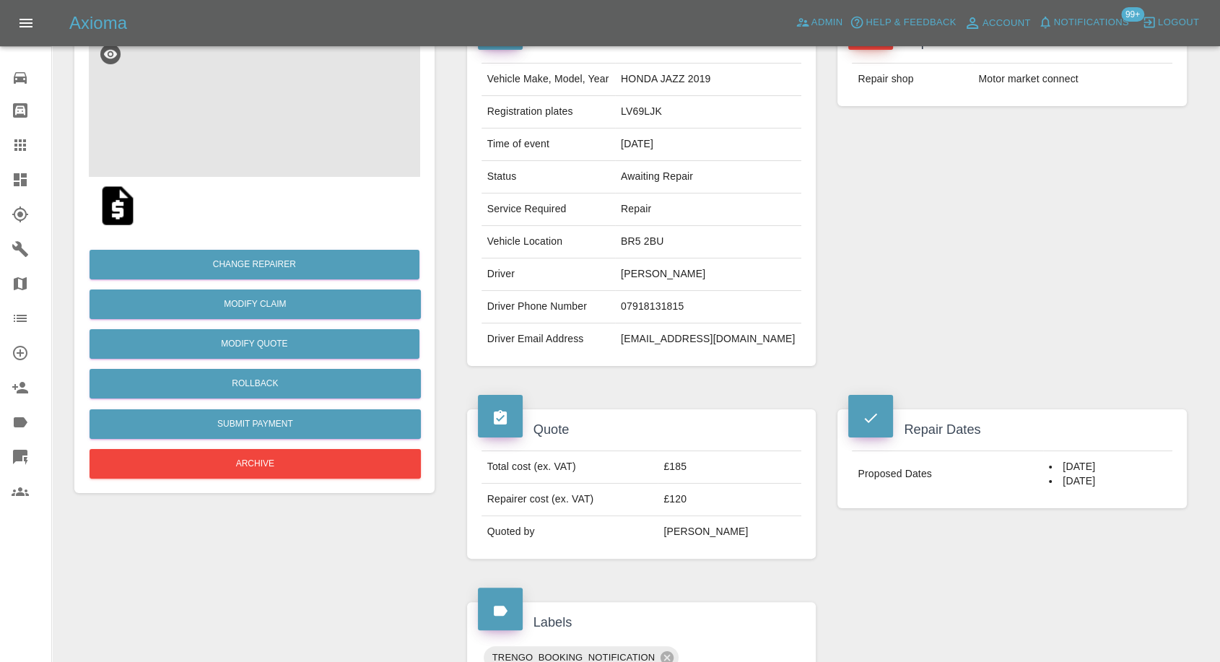
scroll to position [58, 0]
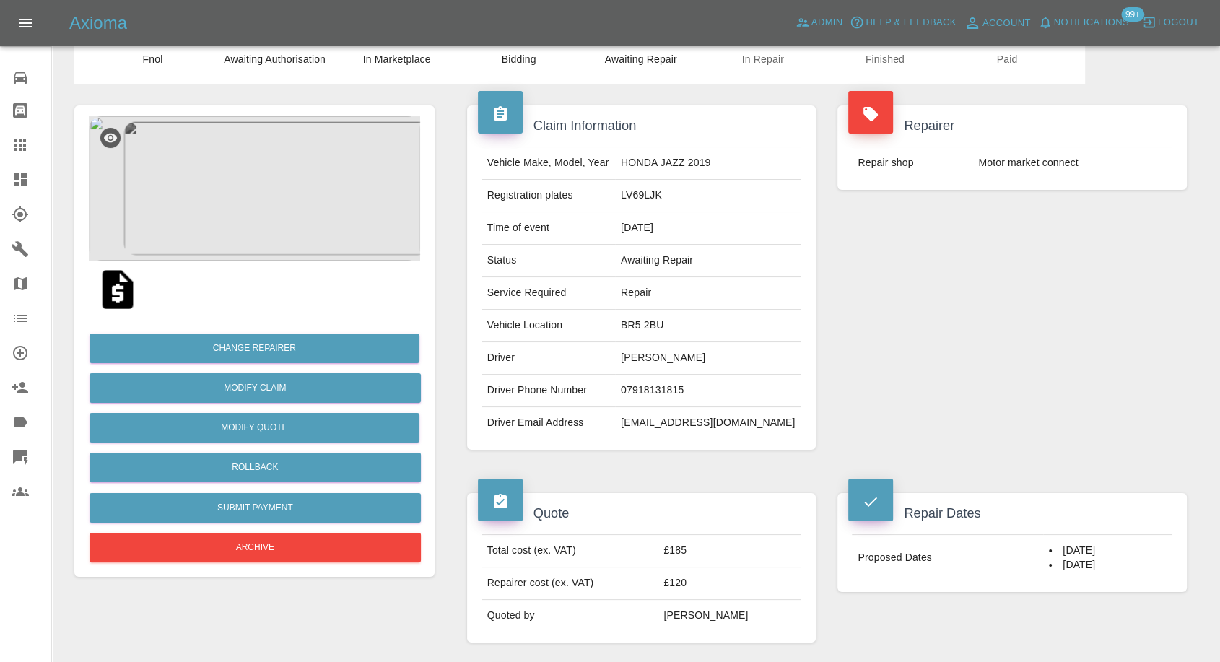
click at [670, 390] on td "07918131815" at bounding box center [708, 391] width 186 height 32
copy td "07918131815"
click at [648, 423] on td "willhanrahan@btconnect.com" at bounding box center [708, 423] width 186 height 32
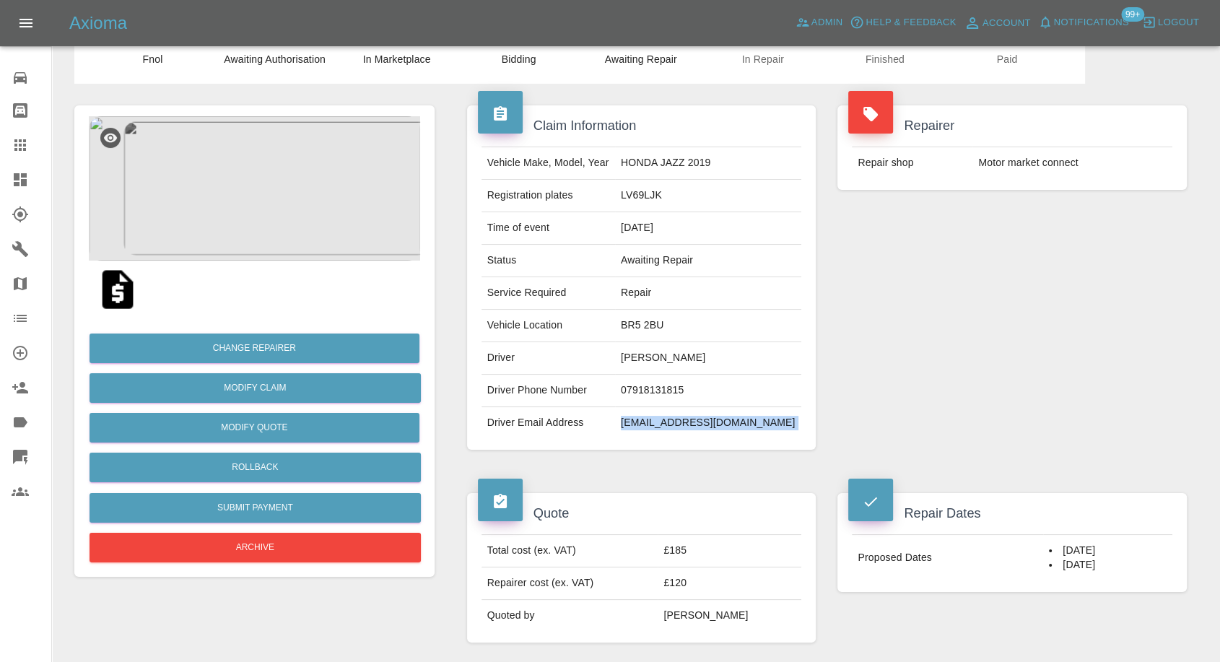
click at [648, 423] on td "willhanrahan@btconnect.com" at bounding box center [708, 423] width 186 height 32
copy div "willhanrahan@btconnect.com"
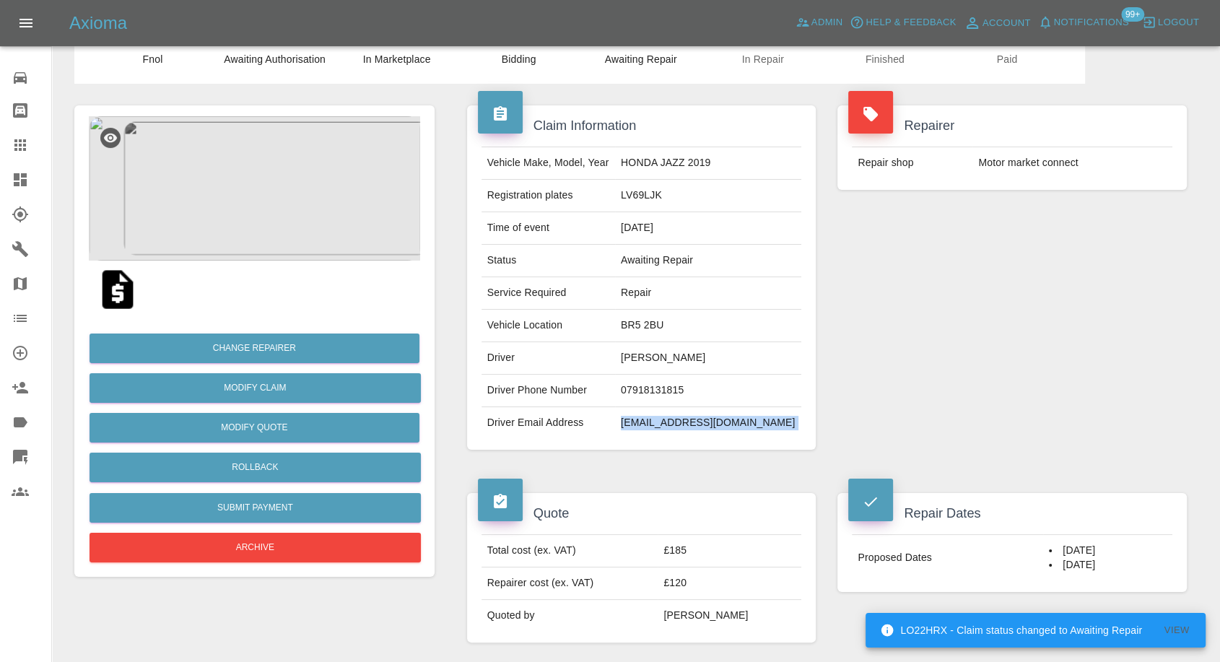
drag, startPoint x: 14, startPoint y: 142, endPoint x: 181, endPoint y: 244, distance: 196.0
click at [14, 141] on icon at bounding box center [20, 144] width 17 height 17
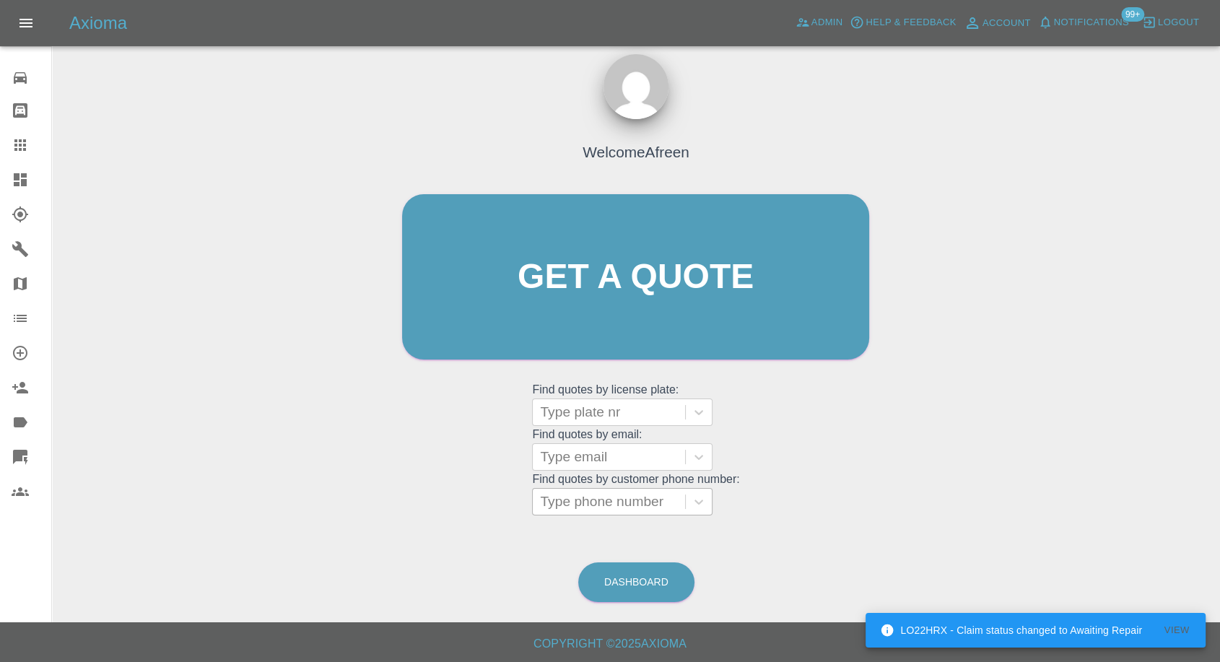
click at [602, 504] on div at bounding box center [609, 502] width 138 height 20
paste input "07786222112"
type input "07786222112"
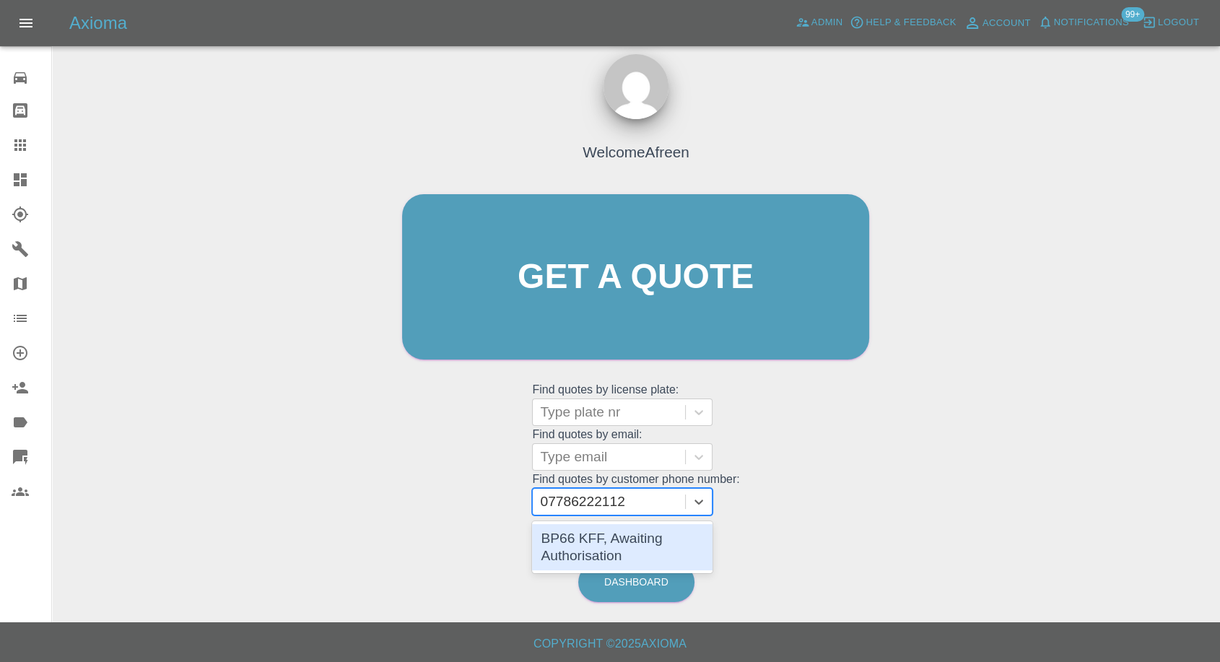
click at [609, 551] on div "BP66 KFF, Awaiting Authorisation" at bounding box center [622, 547] width 180 height 46
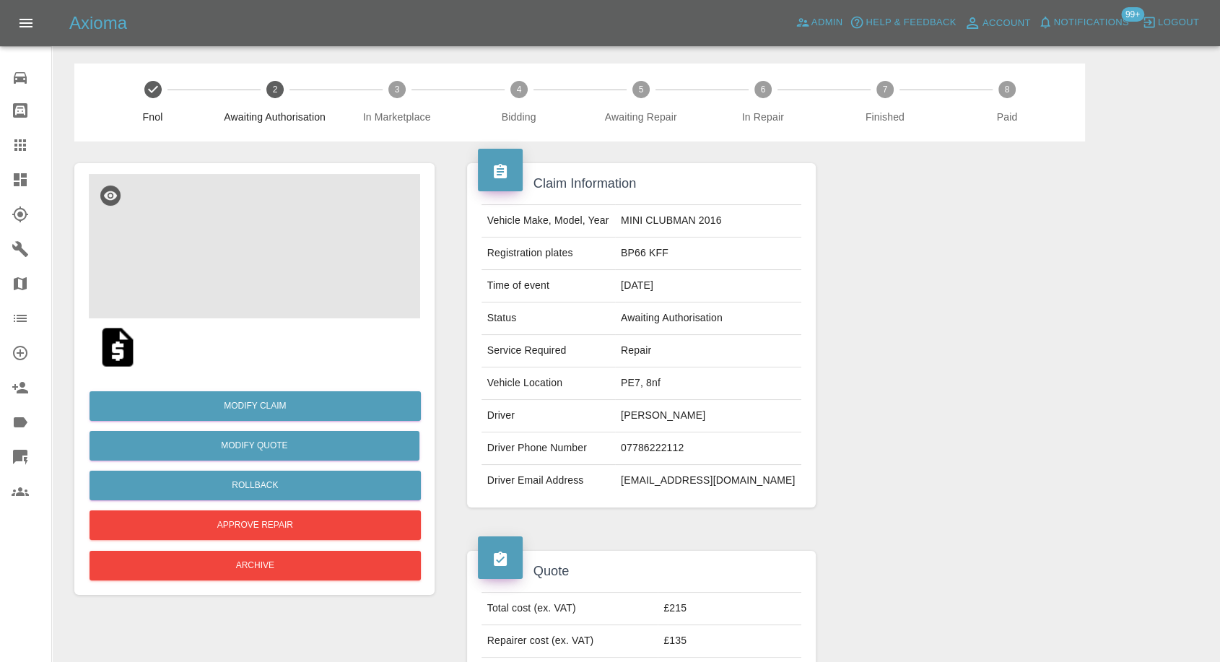
click at [275, 241] on img at bounding box center [254, 246] width 331 height 144
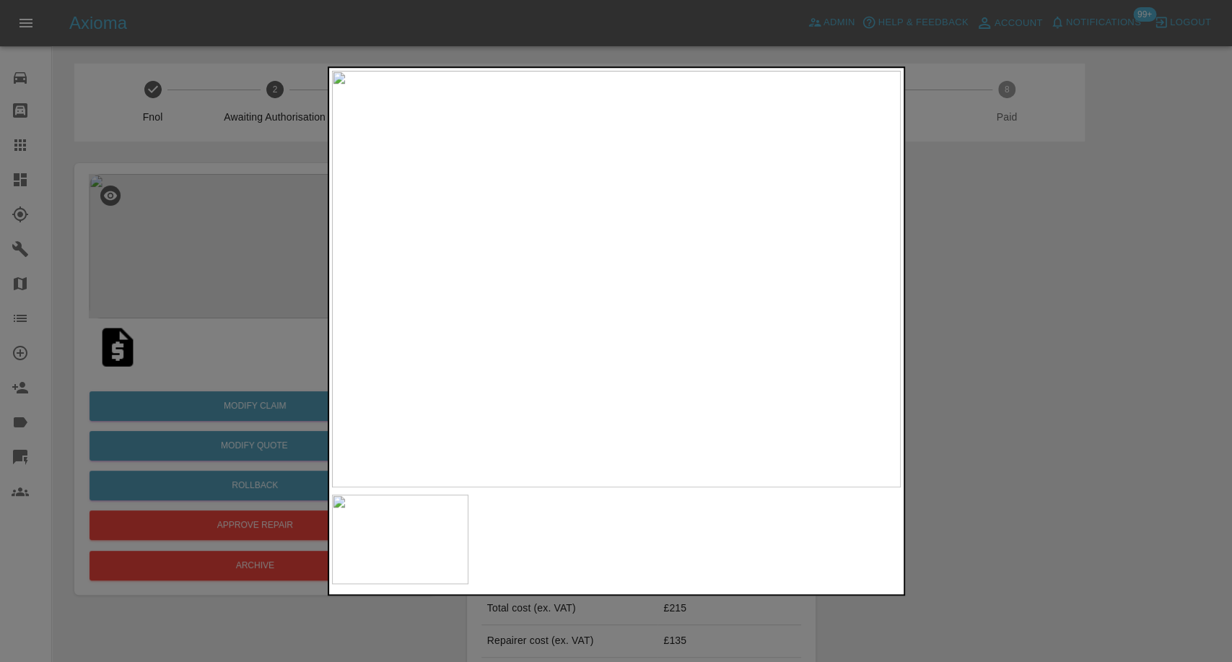
click at [1001, 429] on div at bounding box center [616, 331] width 1232 height 662
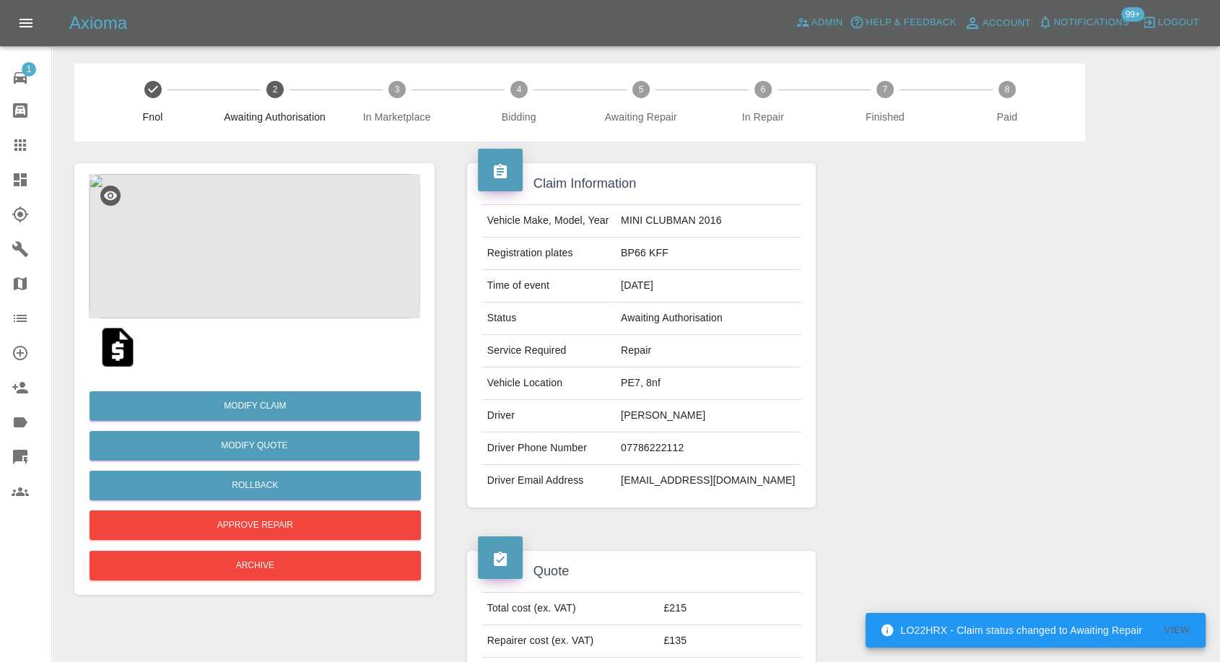
click at [670, 450] on td "07786222112" at bounding box center [708, 448] width 186 height 32
copy td "07786222112"
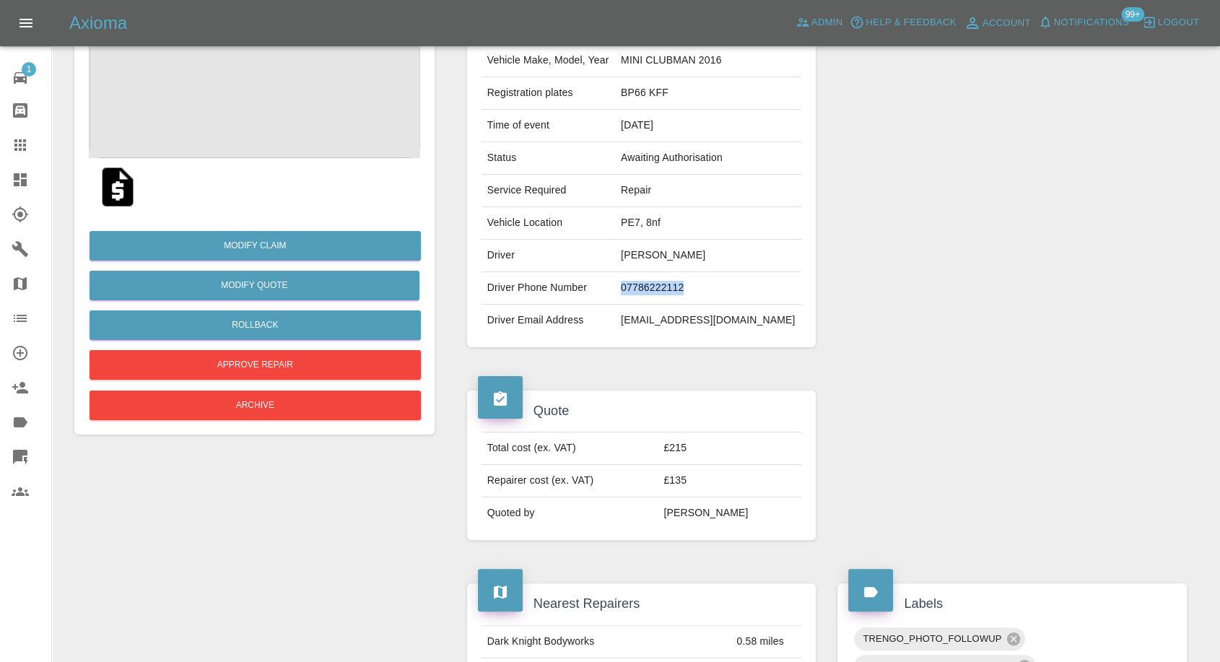
click at [115, 186] on img at bounding box center [118, 187] width 46 height 46
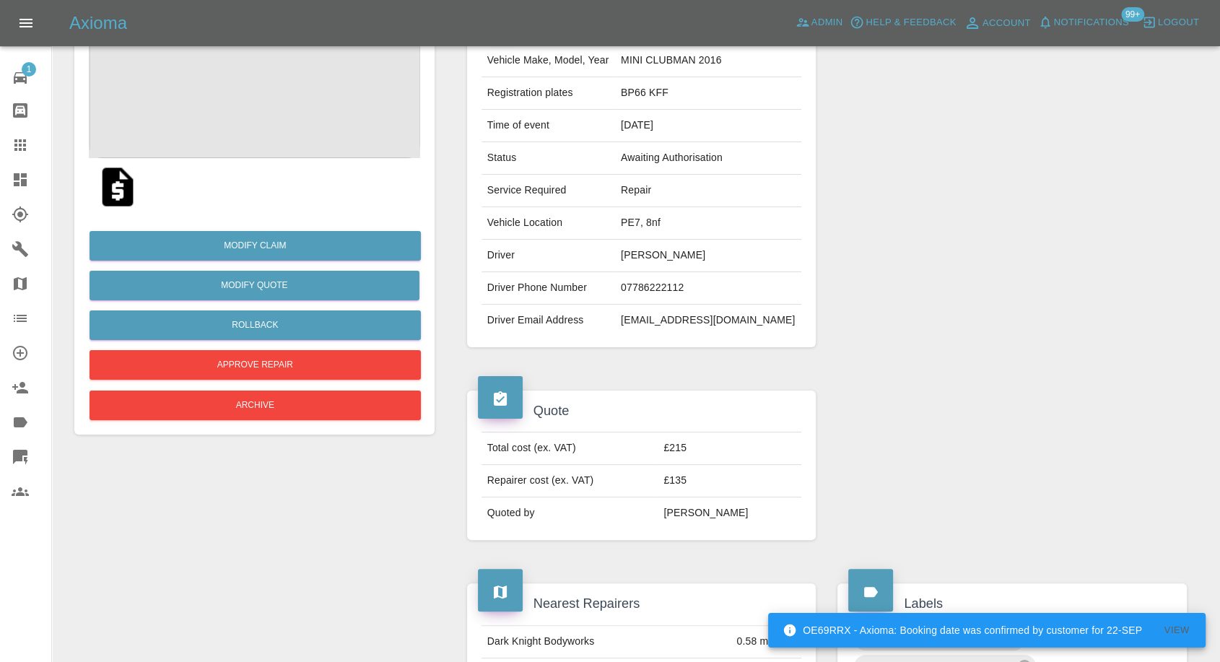
click at [938, 348] on div at bounding box center [1011, 175] width 371 height 388
click at [255, 242] on link "Modify Claim" at bounding box center [255, 246] width 331 height 30
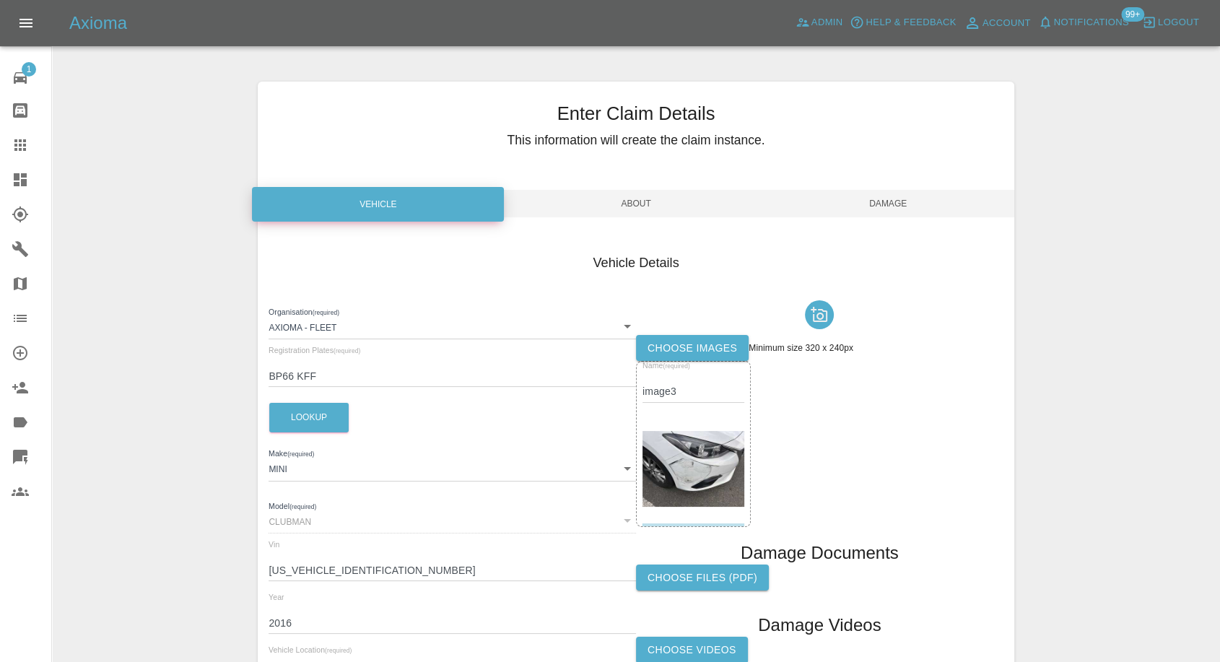
click at [676, 339] on label "Choose images" at bounding box center [692, 348] width 113 height 27
click at [0, 0] on input "Choose images" at bounding box center [0, 0] width 0 height 0
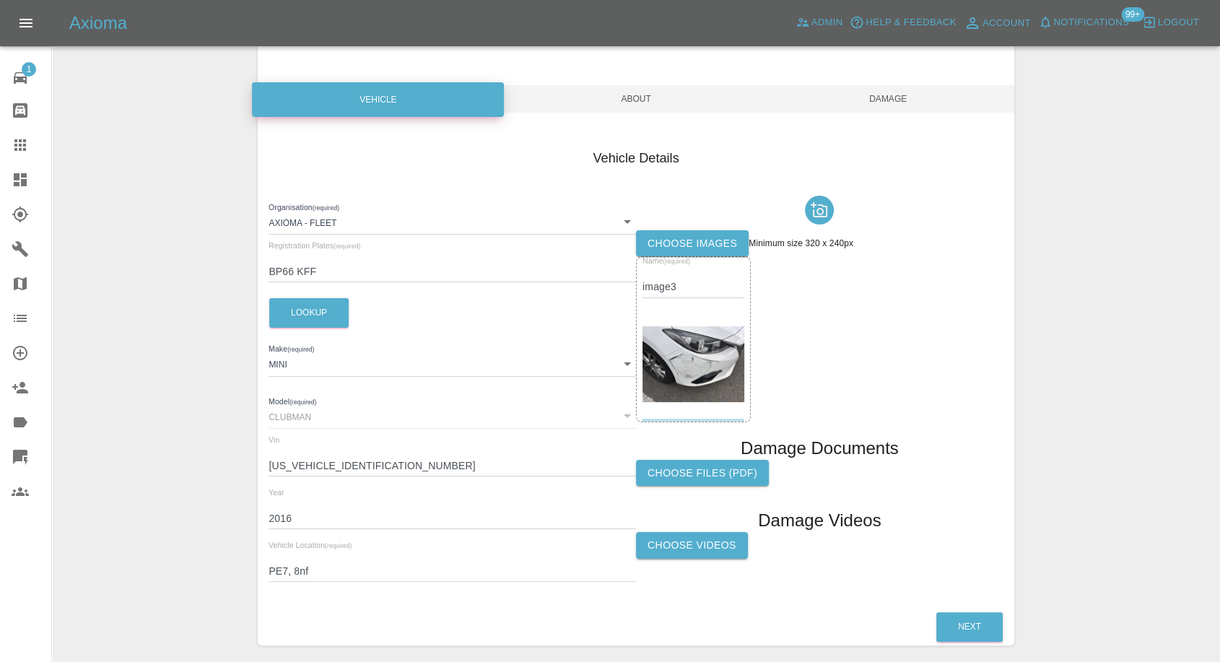
scroll to position [80, 0]
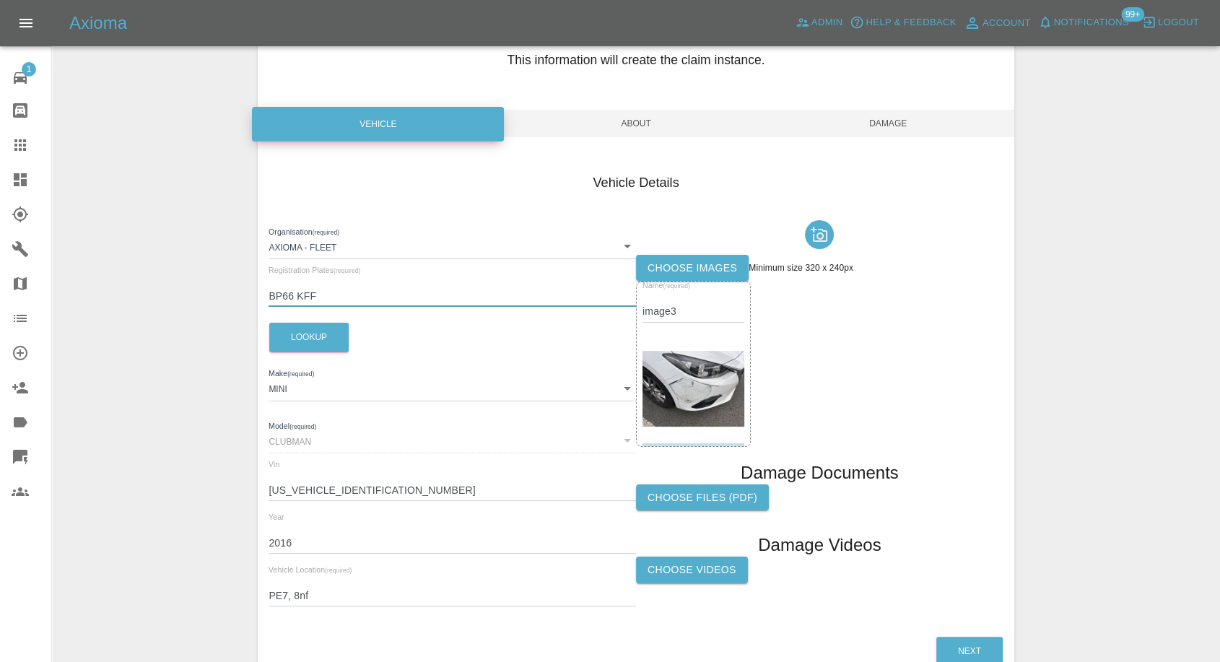
click at [320, 297] on input "BP66 KFF" at bounding box center [452, 296] width 367 height 21
paste input "AJI5VHT"
type input "AJI5VHT"
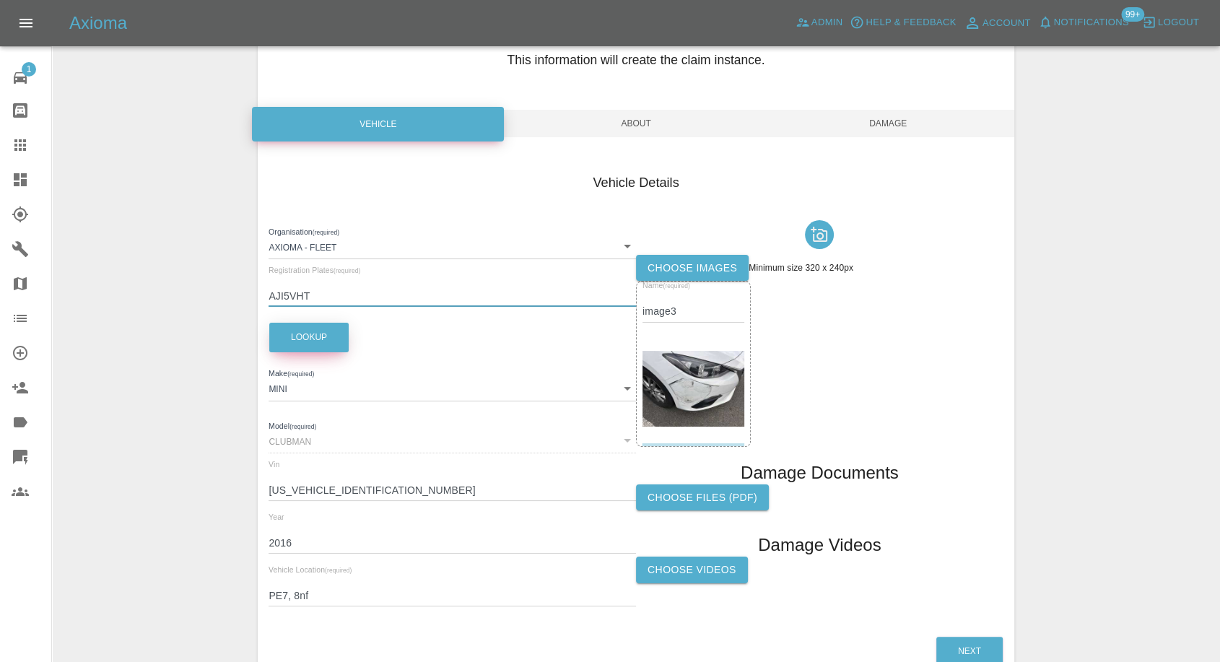
click at [315, 336] on button "Lookup" at bounding box center [308, 338] width 79 height 30
type input "N/A"
type input "0"
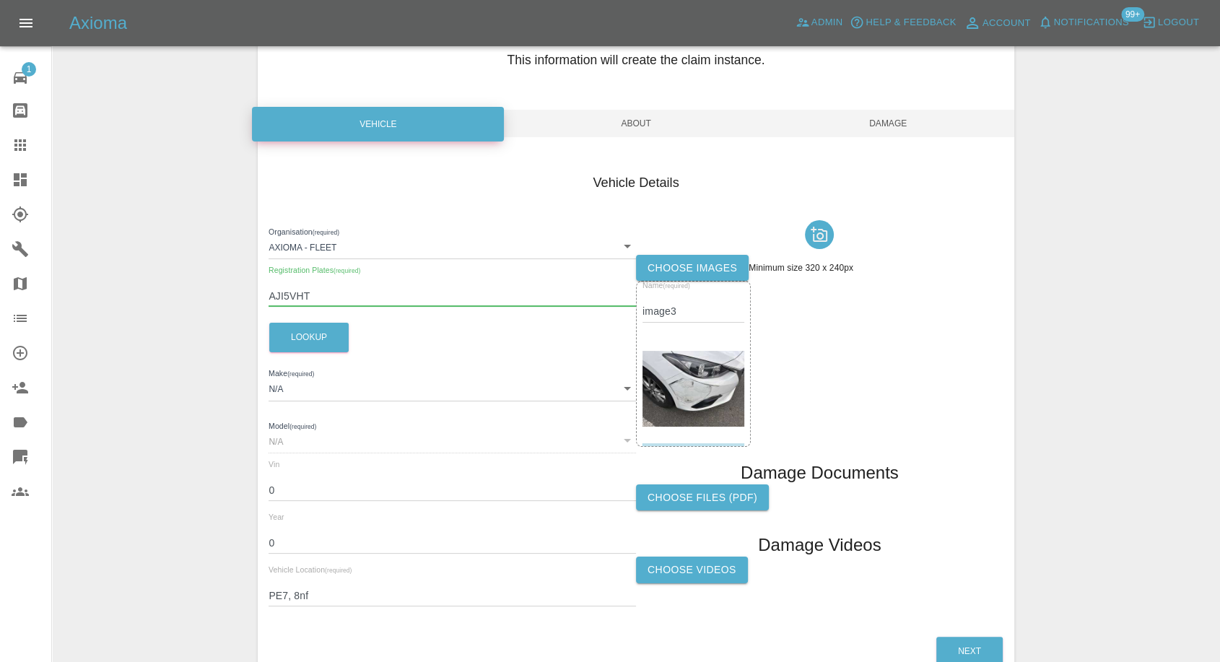
click at [282, 297] on input "AJI5VHT" at bounding box center [452, 296] width 367 height 21
type input "AJ15VHT"
click at [315, 339] on button "Lookup" at bounding box center [308, 338] width 79 height 30
click at [314, 338] on button "Lookup" at bounding box center [308, 338] width 79 height 30
type input "MAZDA"
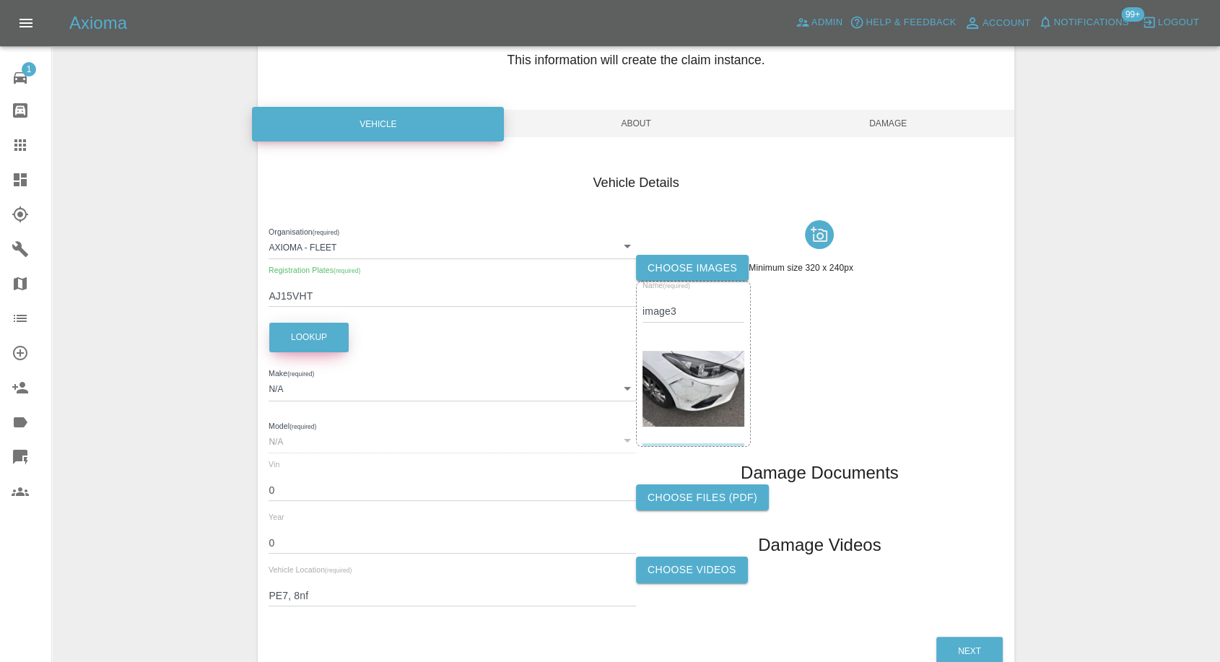
type input "3"
type input "[US_VEHICLE_IDENTIFICATION_NUMBER]"
type input "2015"
click at [285, 295] on input "AJ15VHT" at bounding box center [452, 296] width 367 height 21
click at [915, 105] on div "Enter Claim Details This information will create the claim instance. Vehicle Ab…" at bounding box center [636, 335] width 756 height 668
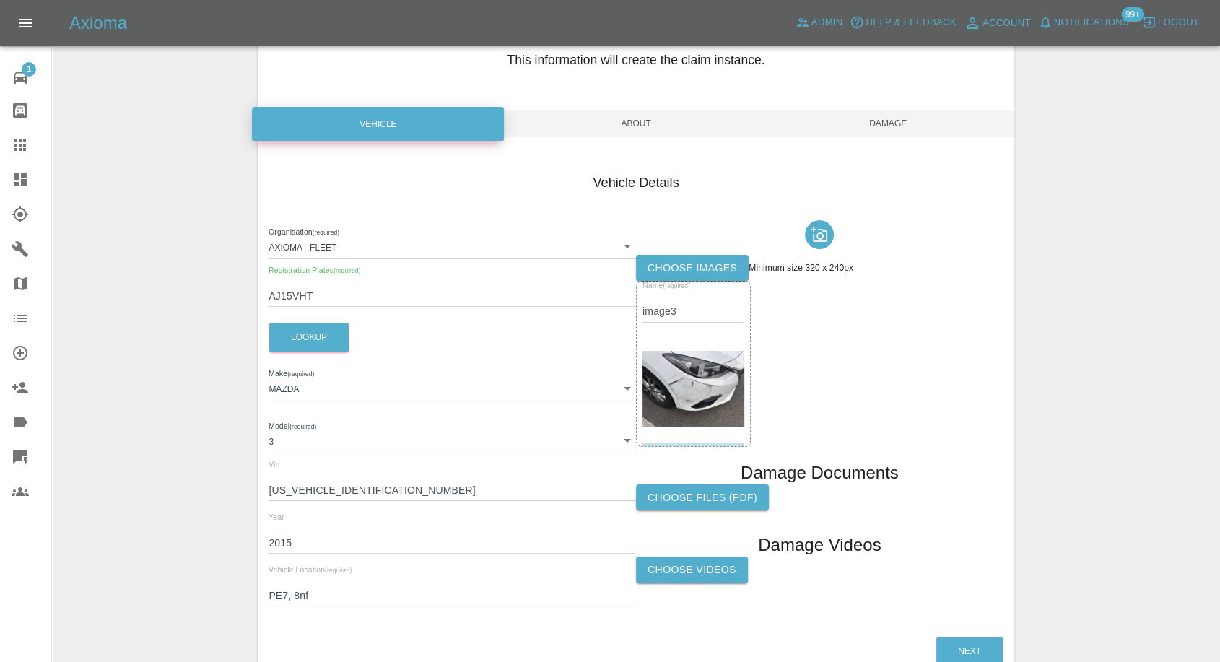
click at [905, 123] on span "Damage" at bounding box center [888, 123] width 252 height 27
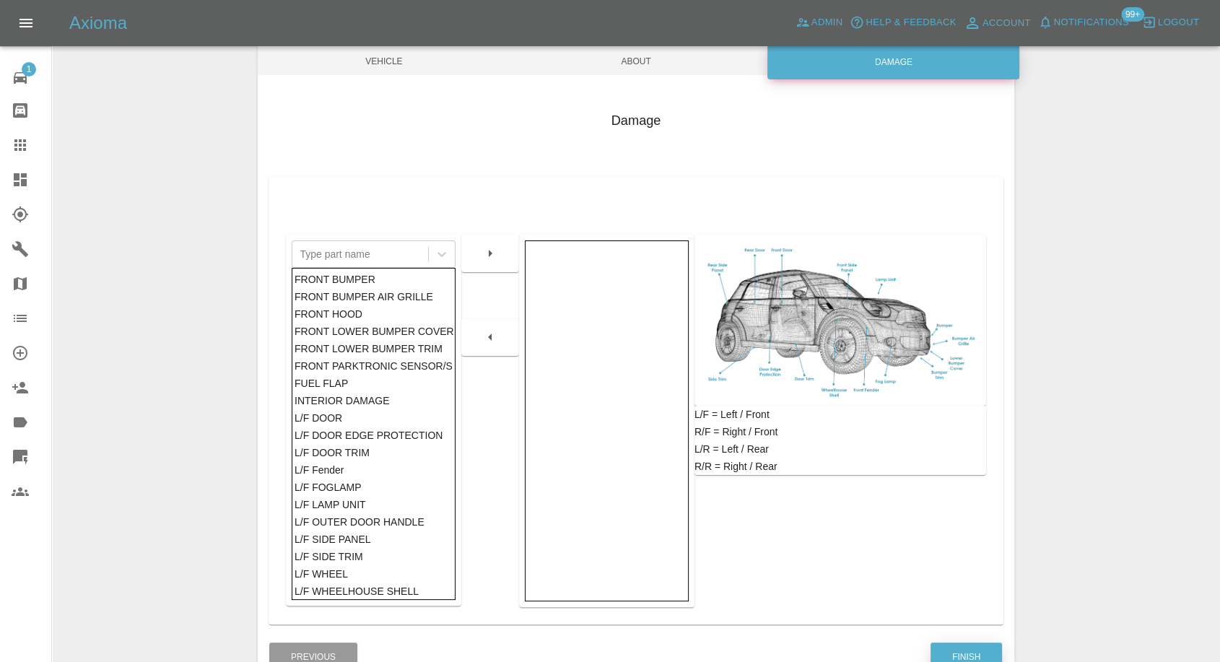
scroll to position [231, 0]
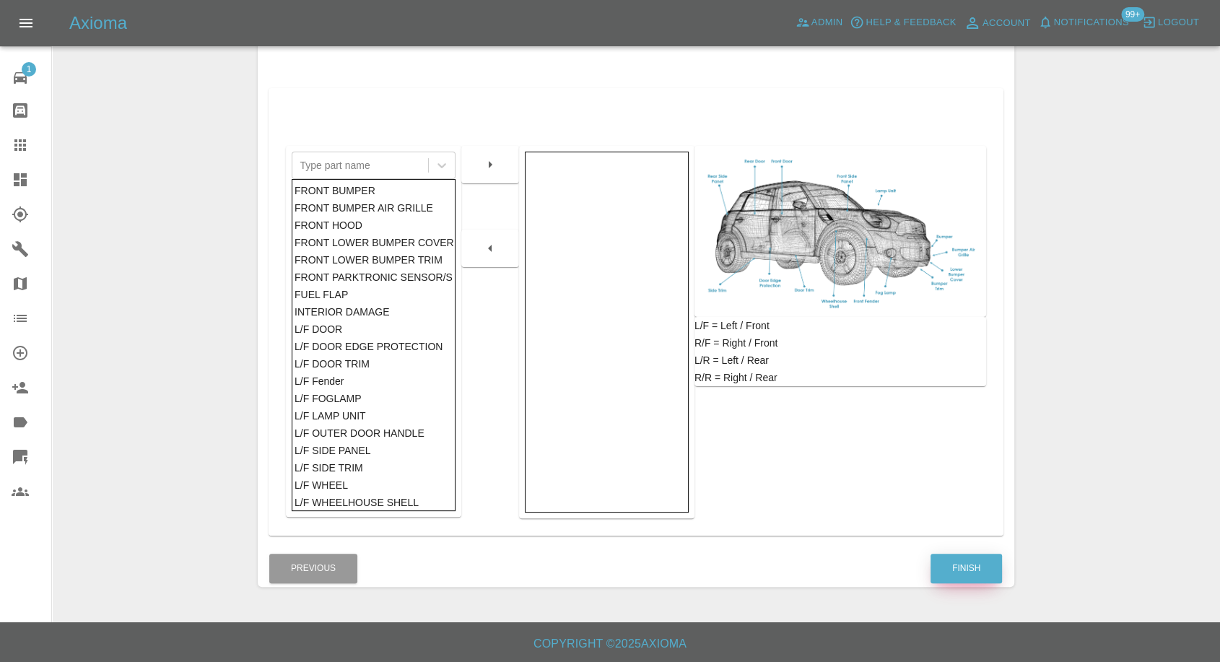
click at [974, 566] on button "Finish" at bounding box center [965, 569] width 71 height 30
